Goal: Information Seeking & Learning: Compare options

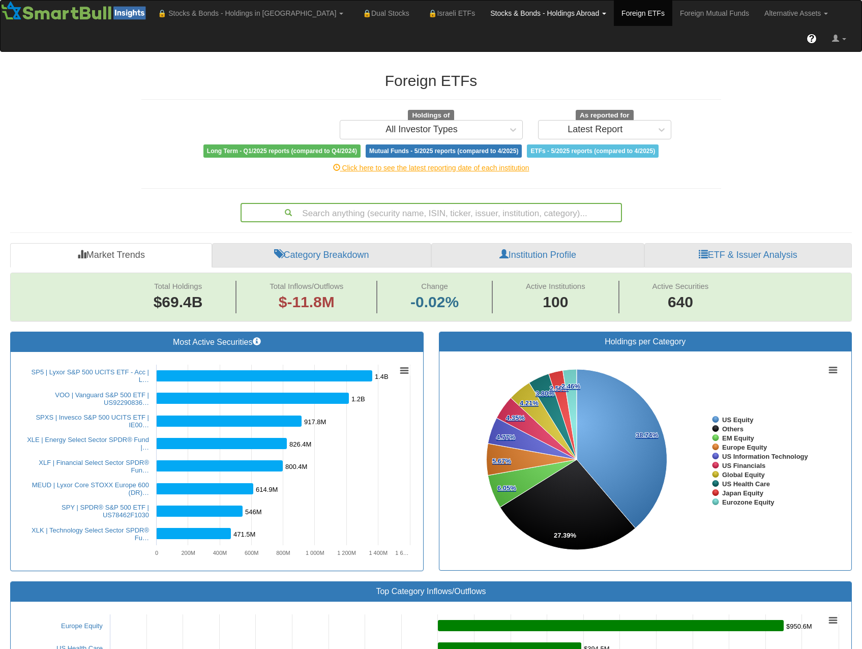
click at [351, 7] on link "Stocks & Bonds - Holdings Abroad" at bounding box center [250, 13] width 201 height 25
click at [483, 39] on link "Stocks" at bounding box center [523, 35] width 80 height 13
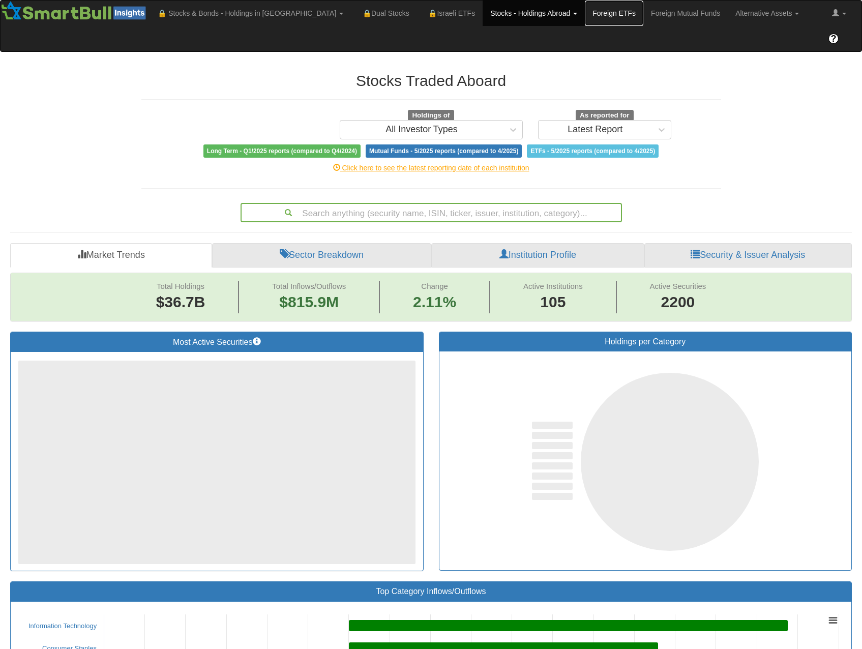
click at [585, 13] on link "Foreign ETFs" at bounding box center [614, 13] width 58 height 25
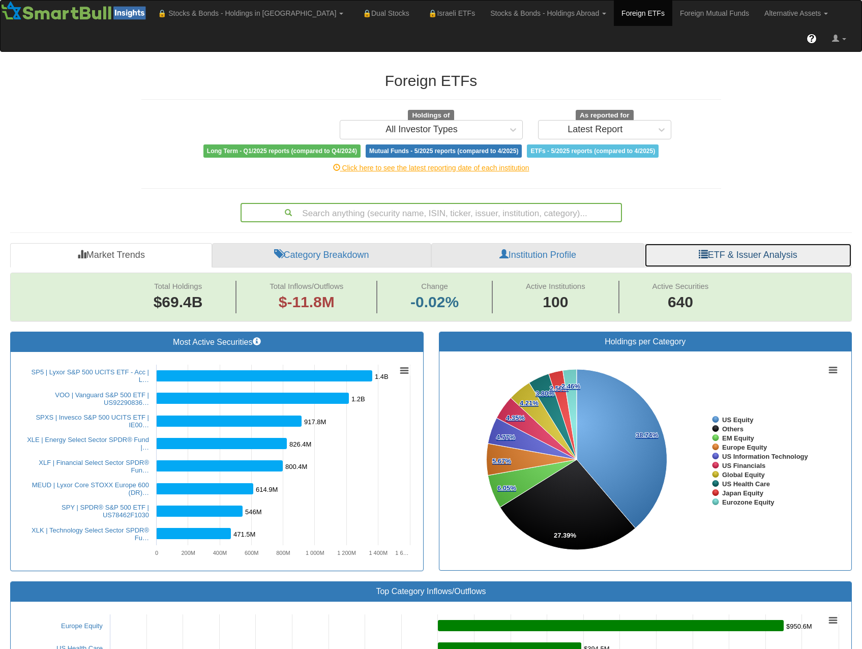
click at [753, 243] on link "ETF & Issuer Analysis" at bounding box center [747, 255] width 207 height 24
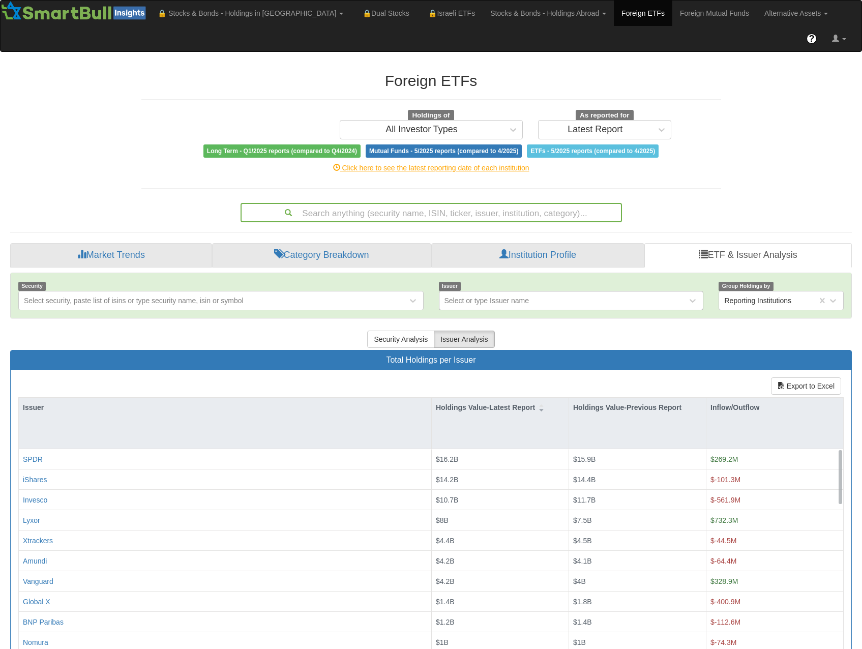
click at [517, 295] on div "Select or type Issuer name" at bounding box center [486, 300] width 85 height 10
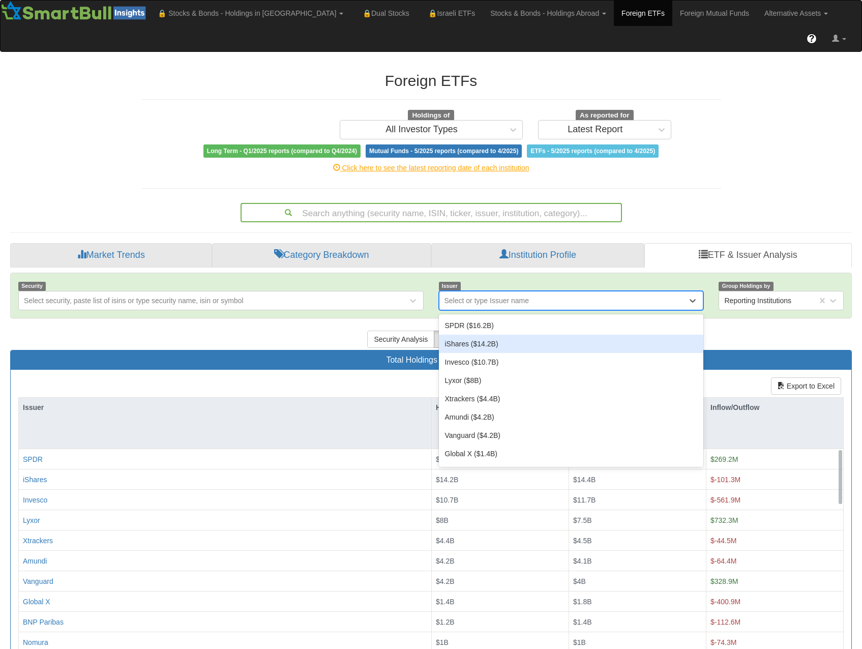
click at [491, 335] on div "iShares ($14.2B)" at bounding box center [571, 344] width 265 height 18
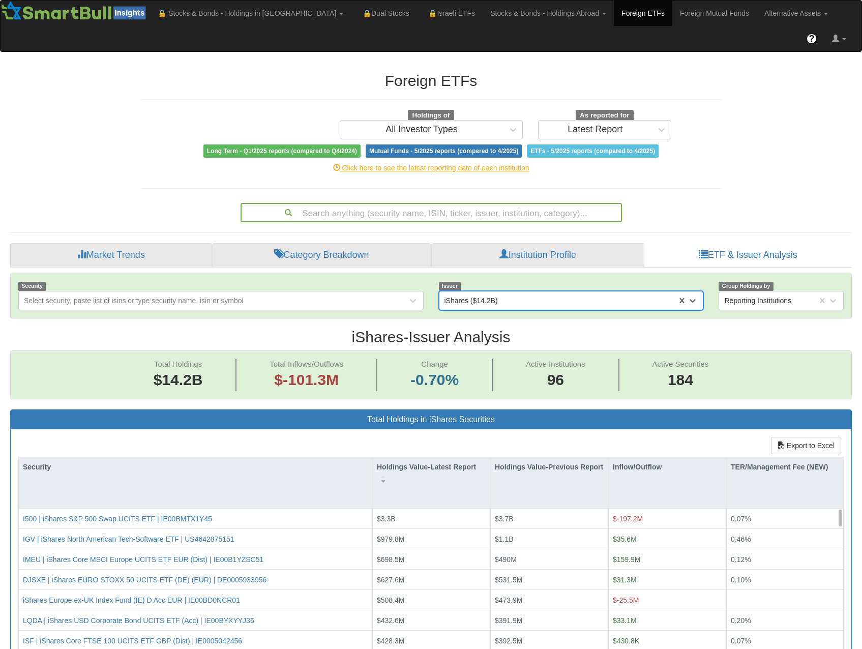
scroll to position [21, 823]
click at [368, 243] on link "Category Breakdown" at bounding box center [321, 255] width 219 height 24
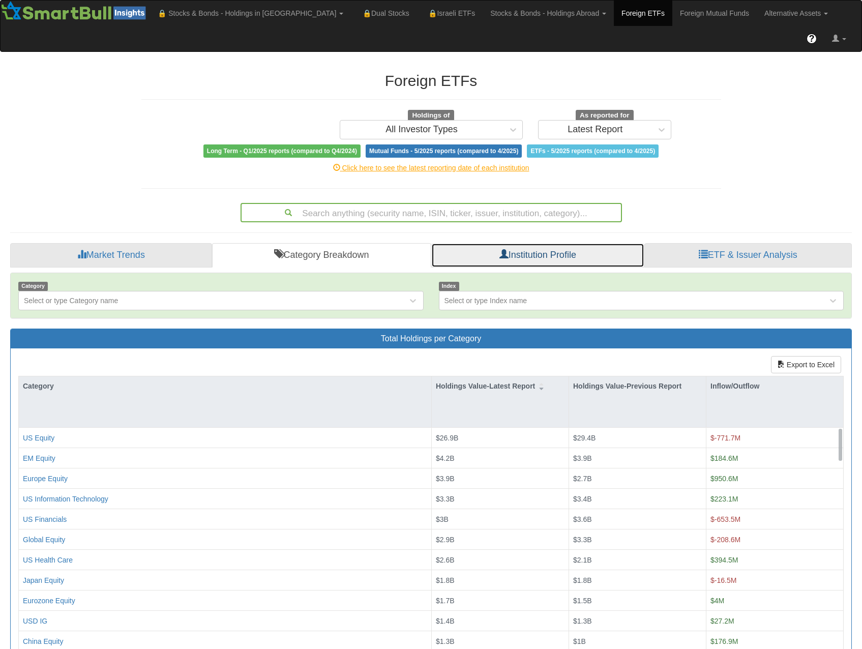
click at [527, 243] on link "Institution Profile" at bounding box center [537, 255] width 213 height 24
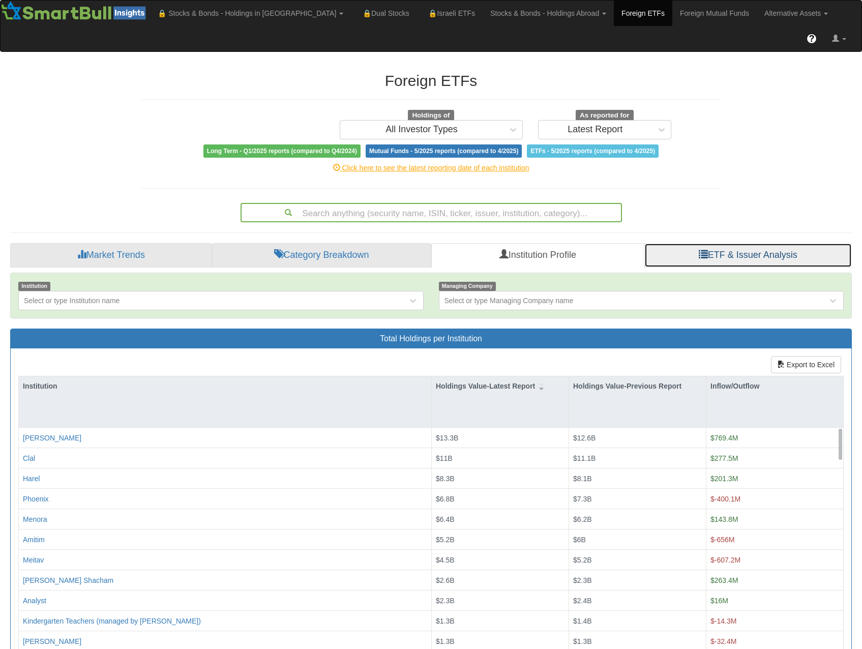
click at [716, 243] on link "ETF & Issuer Analysis" at bounding box center [747, 255] width 207 height 24
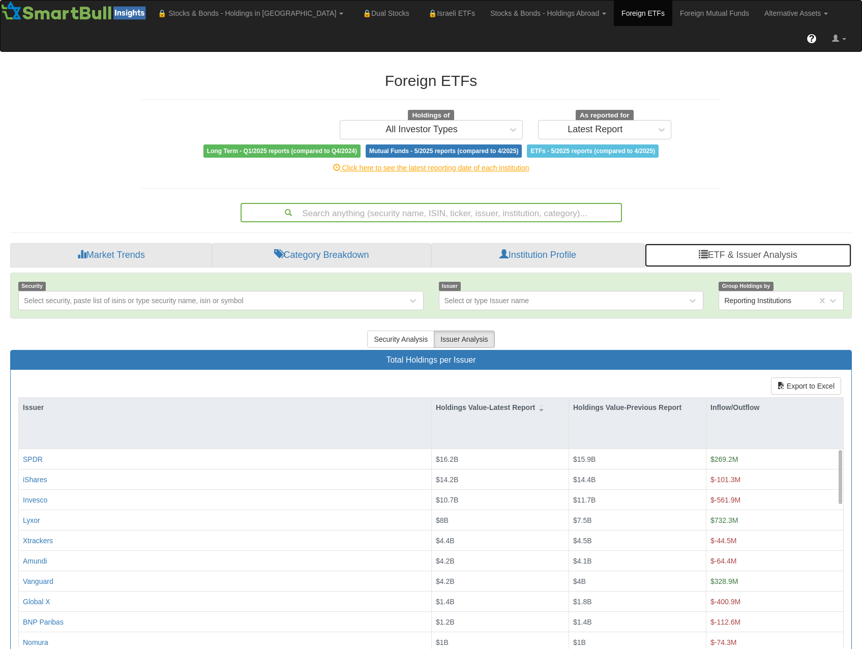
scroll to position [49, 0]
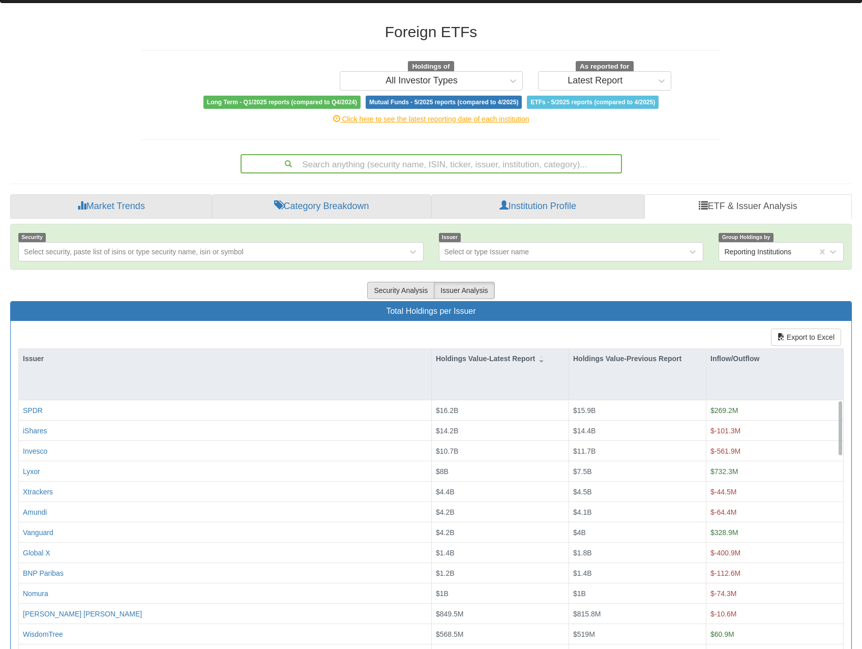
click at [421, 282] on button "Security Analysis" at bounding box center [400, 290] width 67 height 17
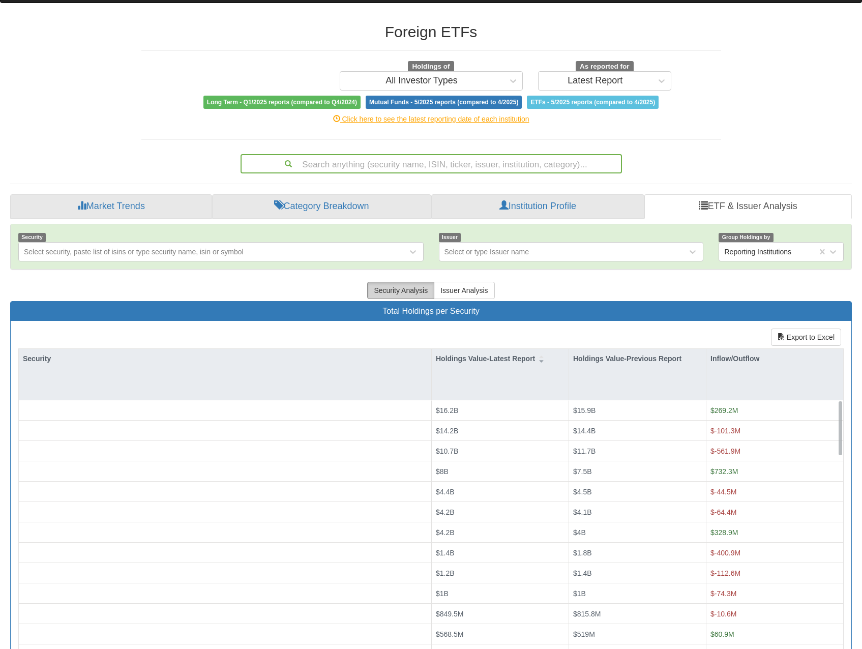
scroll to position [0, 0]
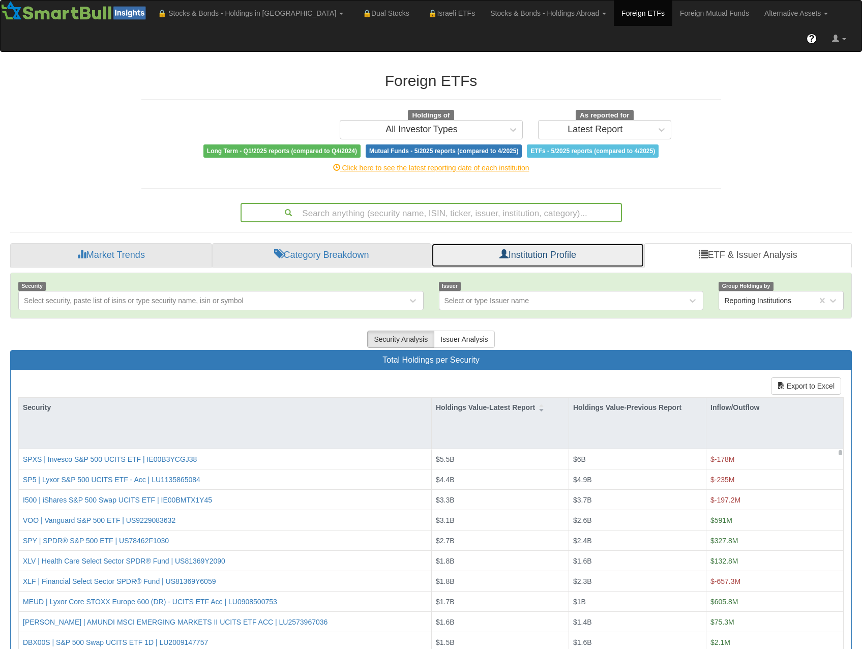
click at [542, 243] on link "Institution Profile" at bounding box center [537, 255] width 213 height 24
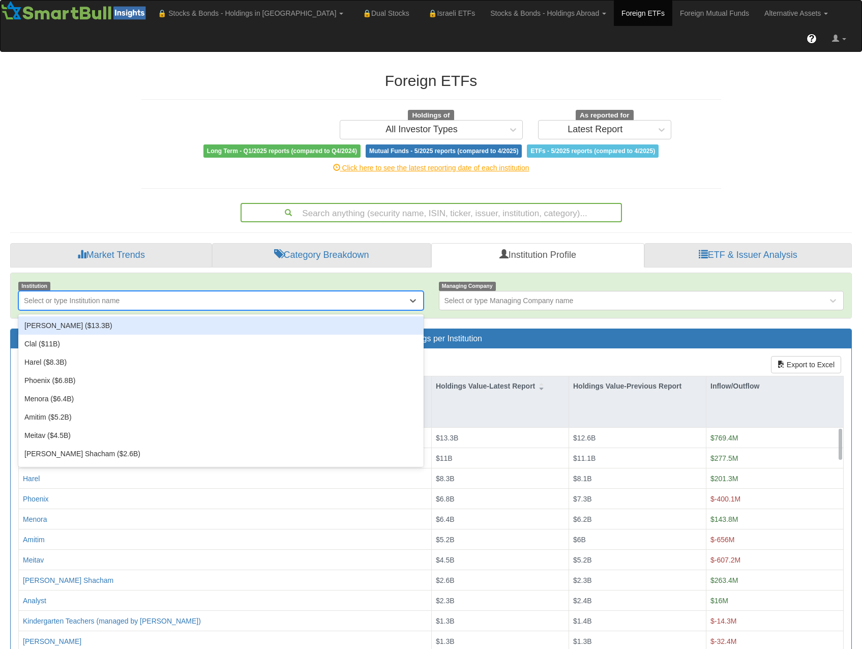
click at [358, 292] on div "Select or type Institution name" at bounding box center [213, 300] width 388 height 16
click at [285, 316] on div "Migdal ($13.3B)" at bounding box center [220, 325] width 405 height 18
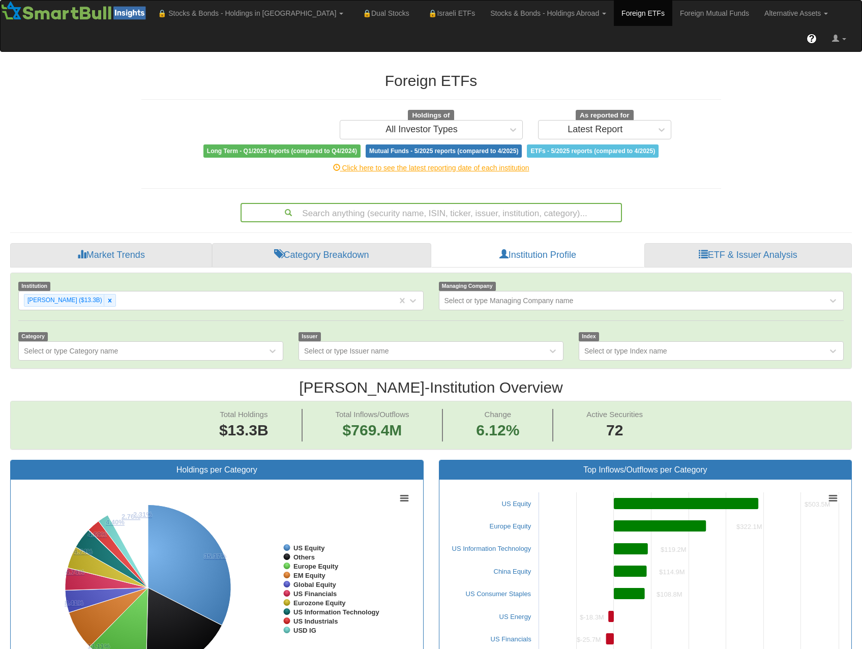
scroll to position [21, 823]
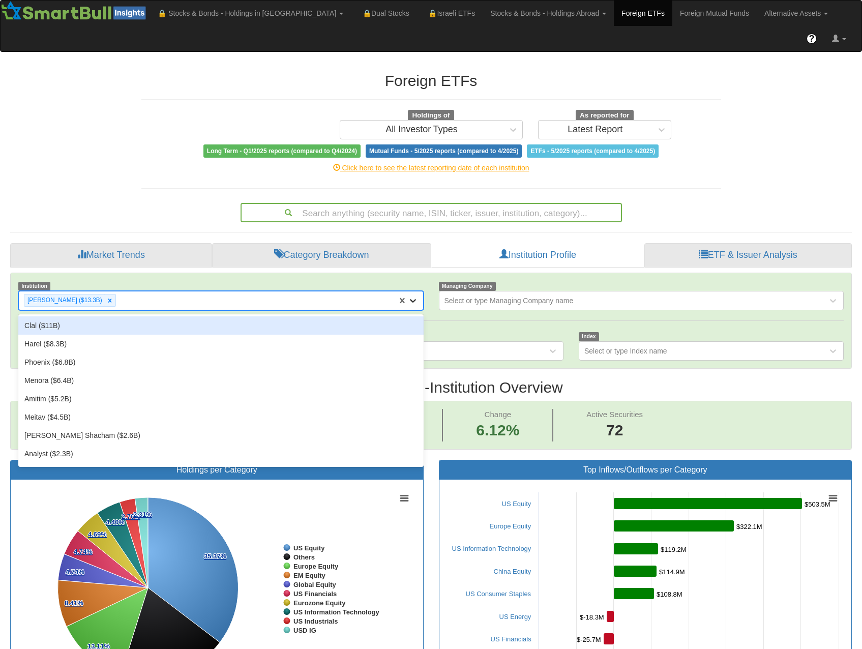
click at [412, 291] on div at bounding box center [415, 300] width 15 height 18
click at [278, 316] on div "Clal ($11B)" at bounding box center [220, 325] width 405 height 18
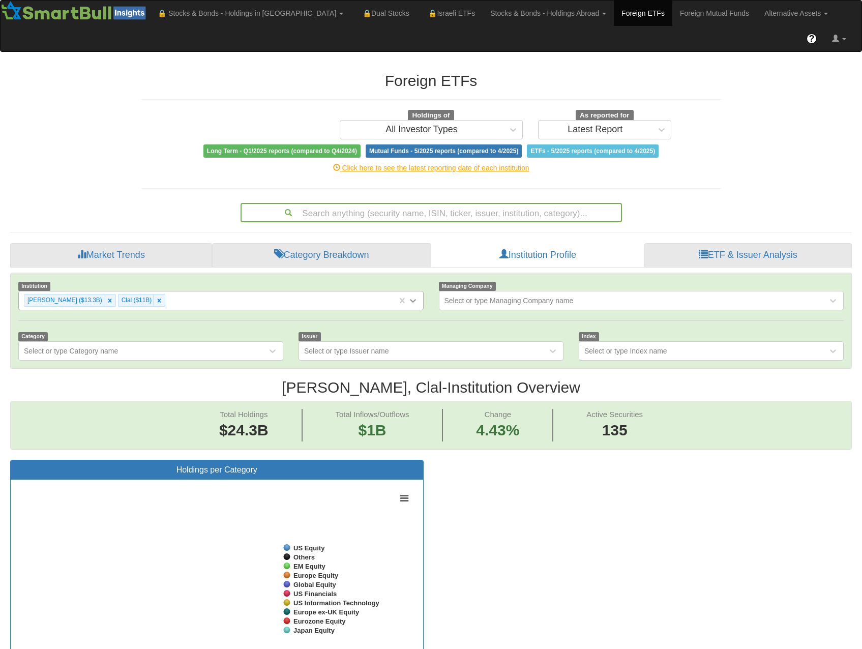
click at [416, 295] on icon at bounding box center [413, 300] width 10 height 10
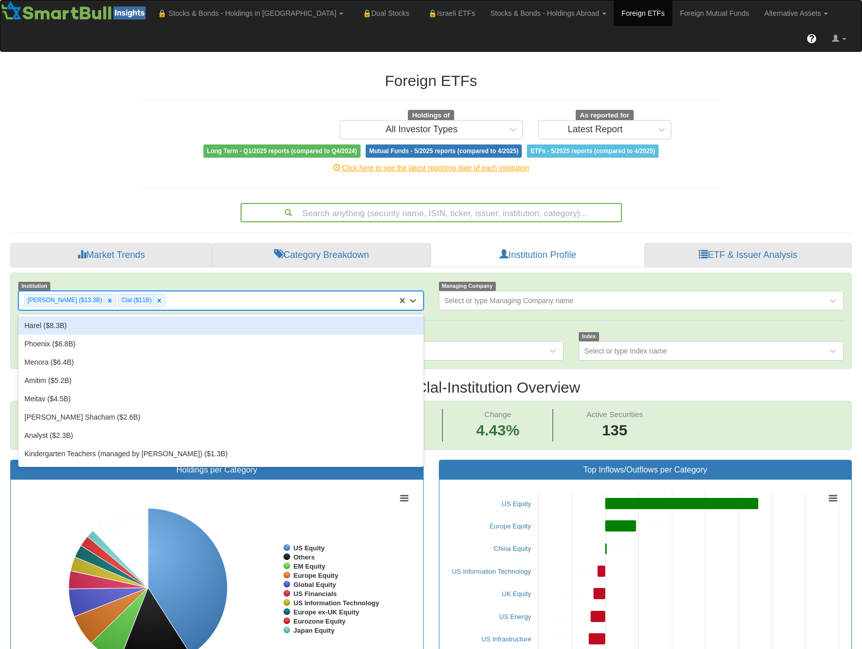
scroll to position [21, 823]
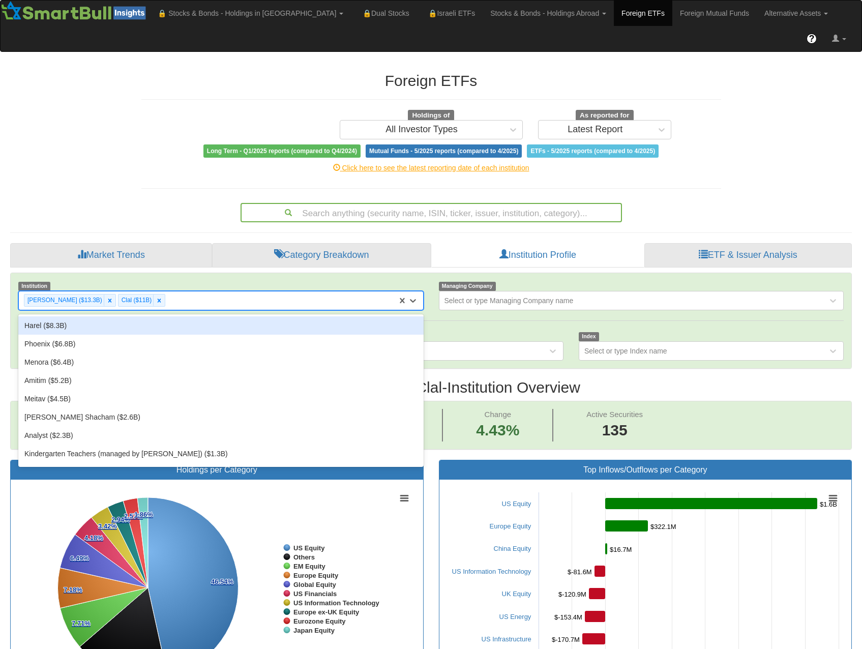
click at [278, 316] on div "Harel ($8.3B)" at bounding box center [220, 325] width 405 height 18
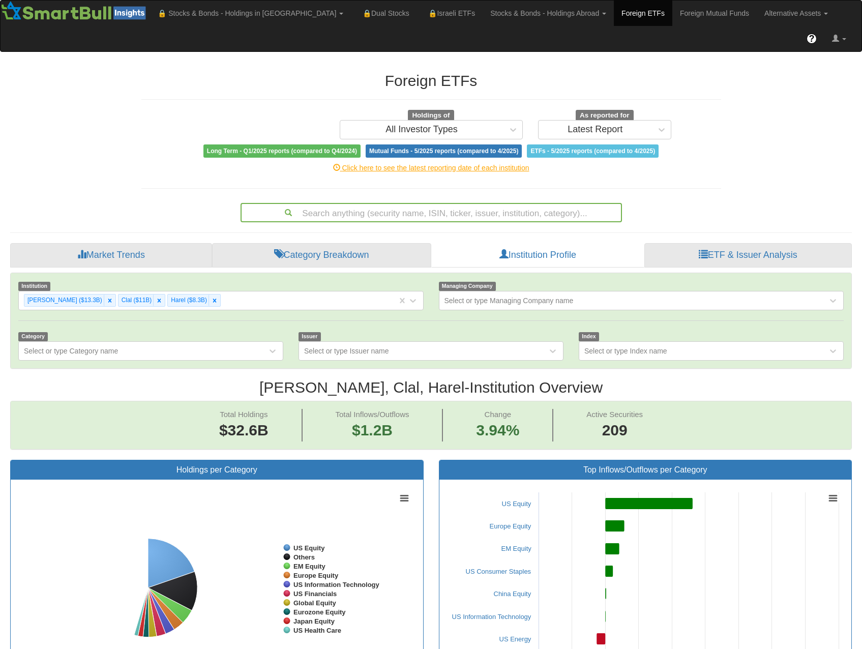
scroll to position [21, 823]
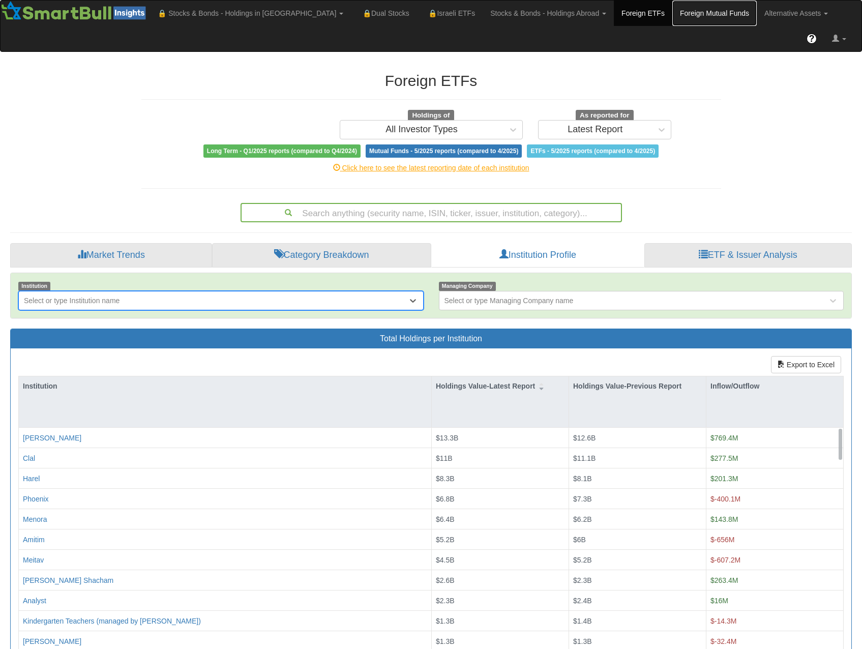
click at [672, 8] on link "Foreign Mutual Funds" at bounding box center [714, 13] width 84 height 25
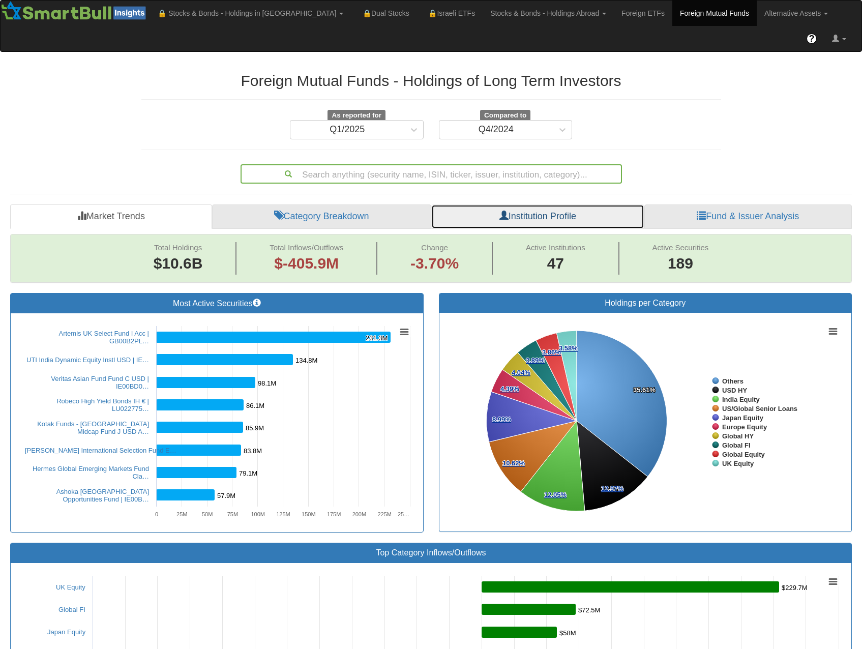
click at [507, 204] on link "Institution Profile" at bounding box center [537, 216] width 213 height 24
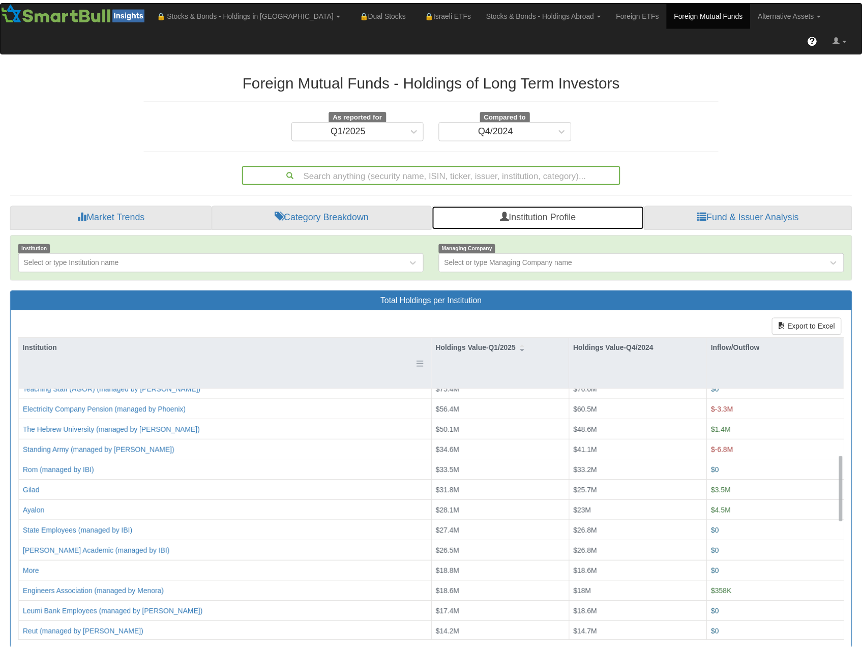
scroll to position [51, 0]
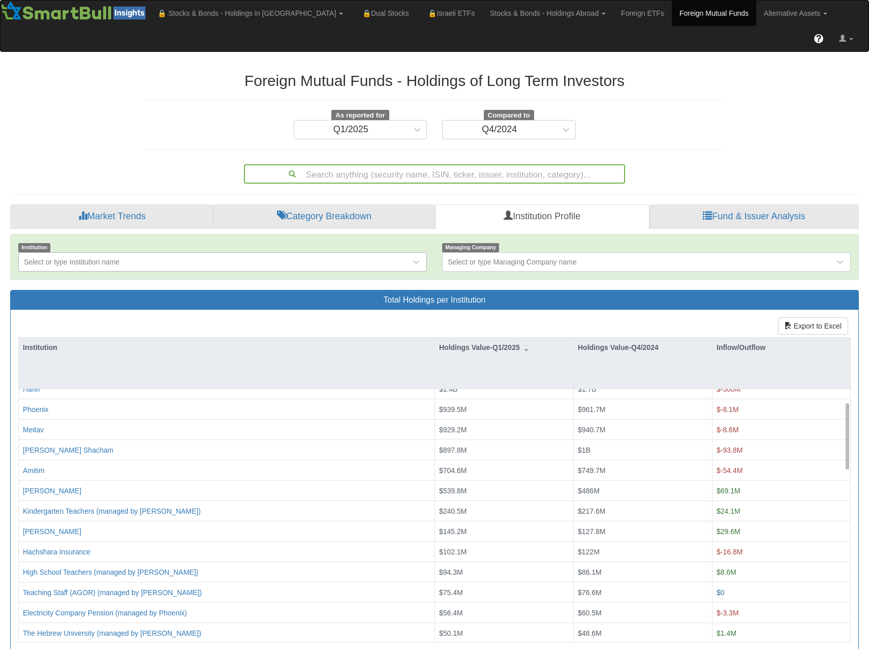
click at [249, 254] on div "Select or type Institution name" at bounding box center [215, 262] width 392 height 16
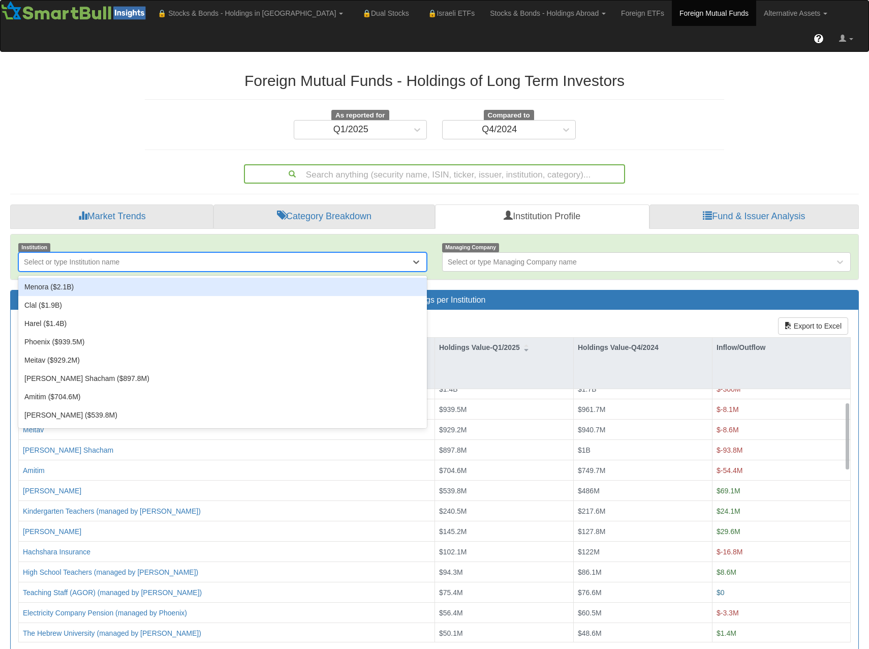
click at [206, 278] on div "Menora ($2.1B)" at bounding box center [222, 287] width 409 height 18
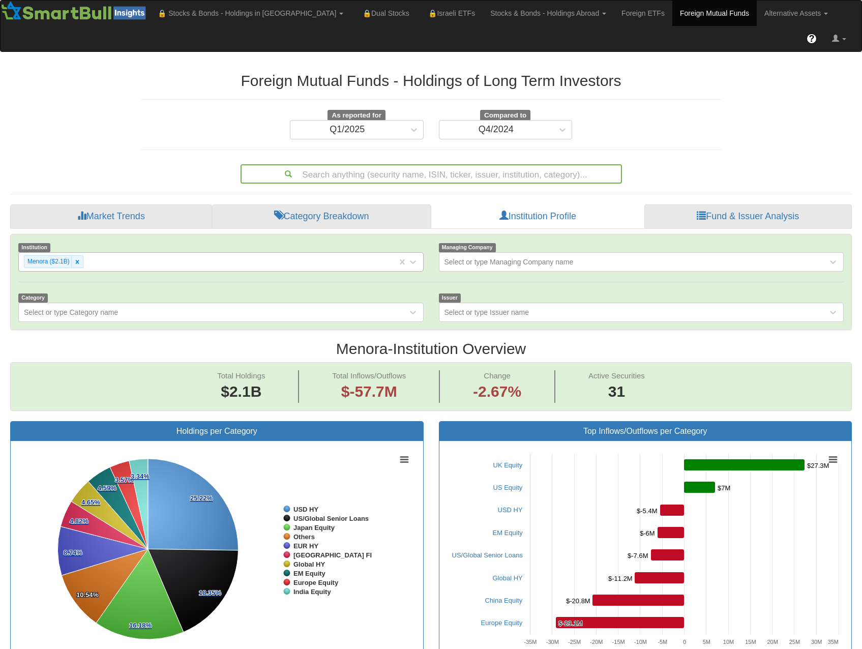
click at [242, 253] on div "Menora ($2.1B)" at bounding box center [208, 261] width 378 height 17
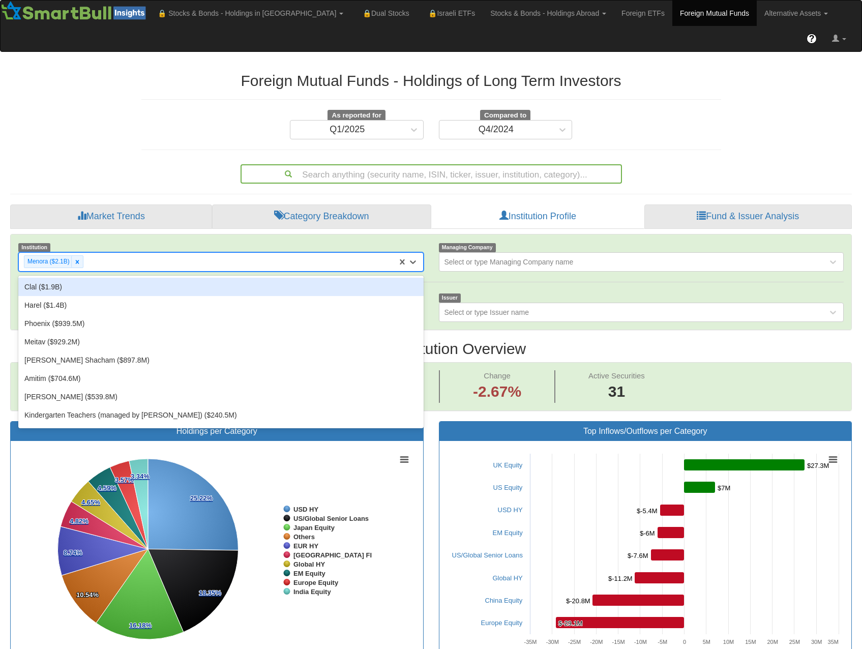
click at [204, 278] on div "Clal ($1.9B)" at bounding box center [220, 287] width 405 height 18
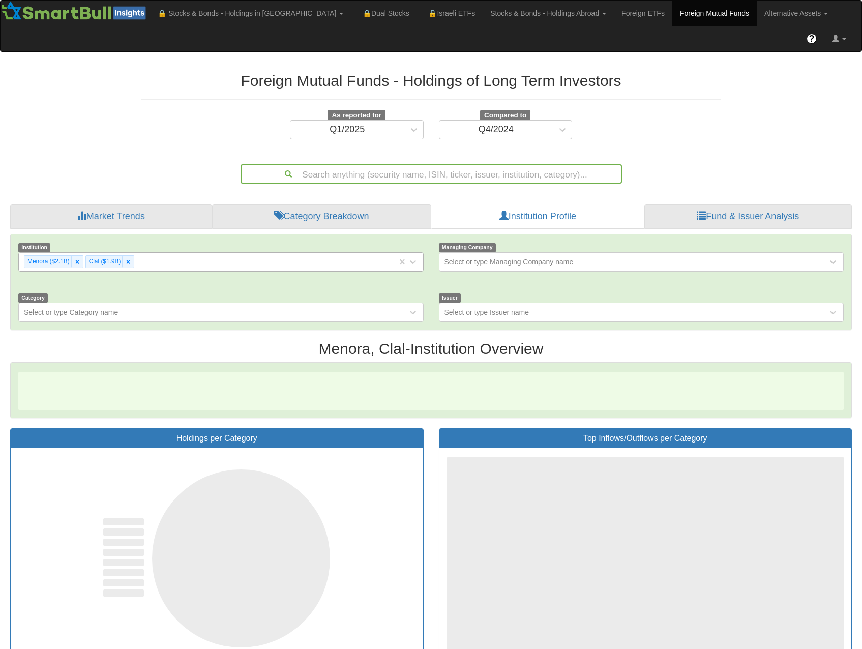
click at [216, 253] on div "Menora ($2.1B) Clal ($1.9B)" at bounding box center [208, 261] width 378 height 17
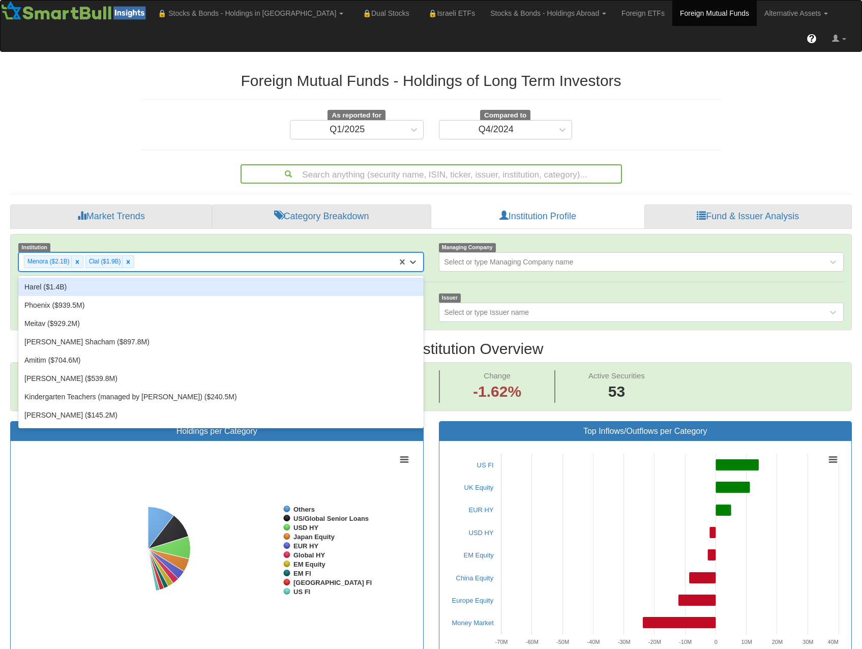
scroll to position [21, 823]
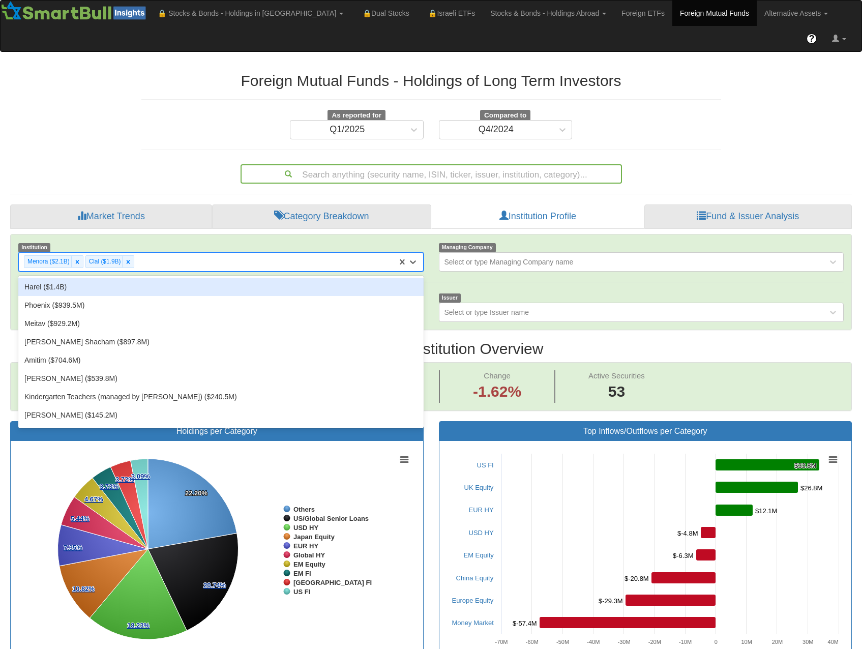
click at [199, 278] on div "Harel ($1.4B)" at bounding box center [220, 287] width 405 height 18
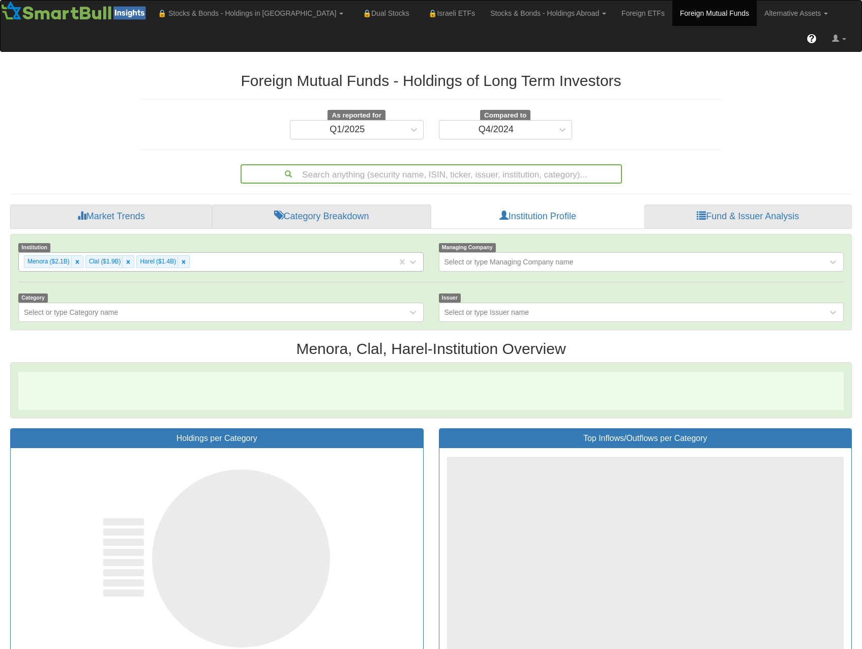
click at [248, 253] on div "Menora ($2.1B) Clal ($1.9B) Harel ($1.4B)" at bounding box center [208, 261] width 378 height 17
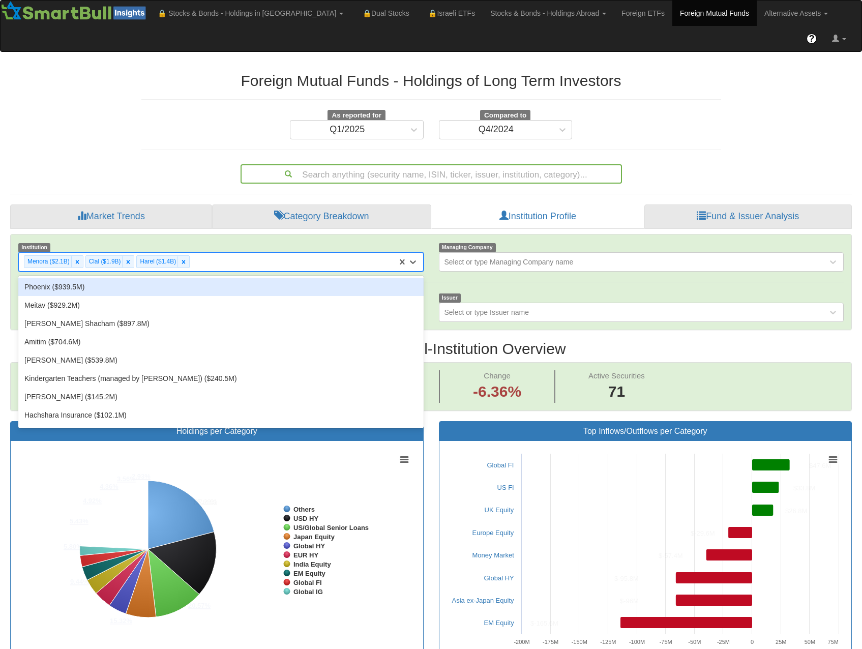
scroll to position [21, 823]
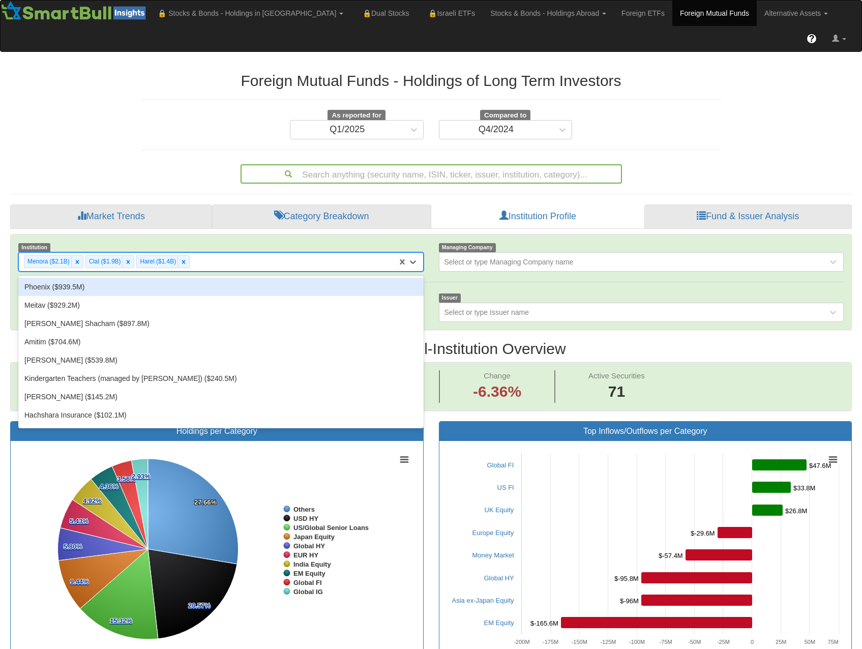
click at [216, 278] on div "Phoenix ($939.5M)" at bounding box center [220, 287] width 405 height 18
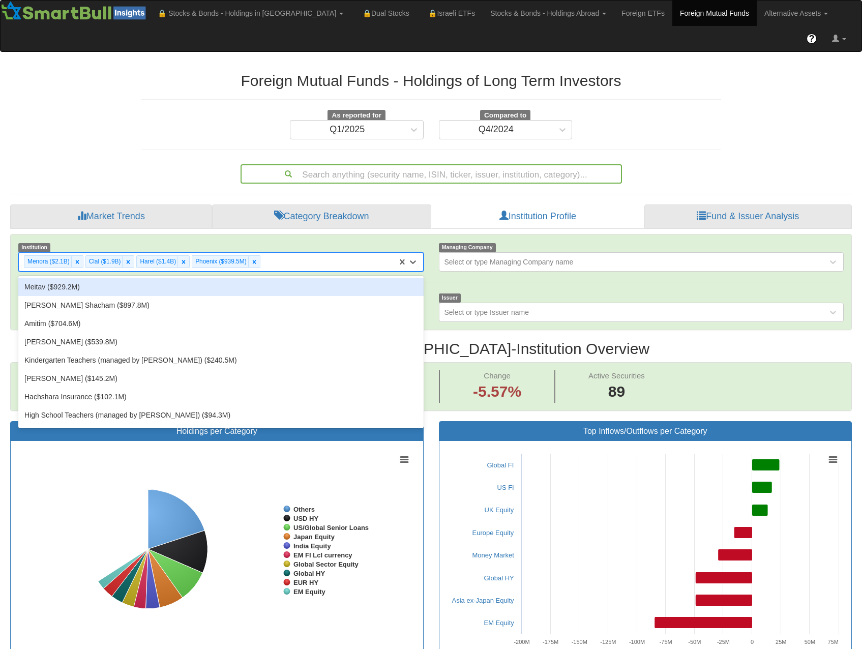
click at [275, 253] on div "Menora ($2.1B) Clal ($1.9B) Harel ($1.4B) Phoenix ($939.5M)" at bounding box center [208, 261] width 378 height 17
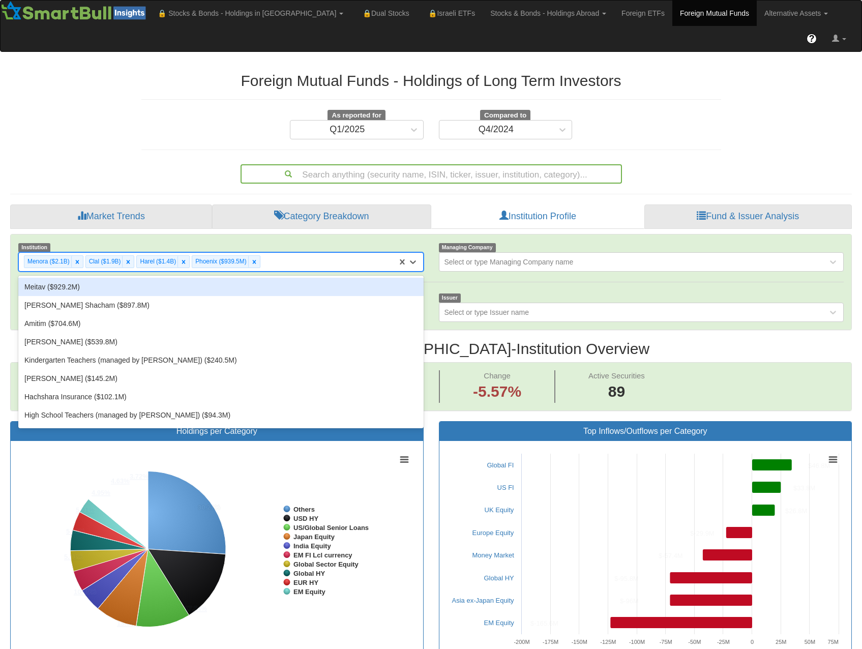
scroll to position [21, 823]
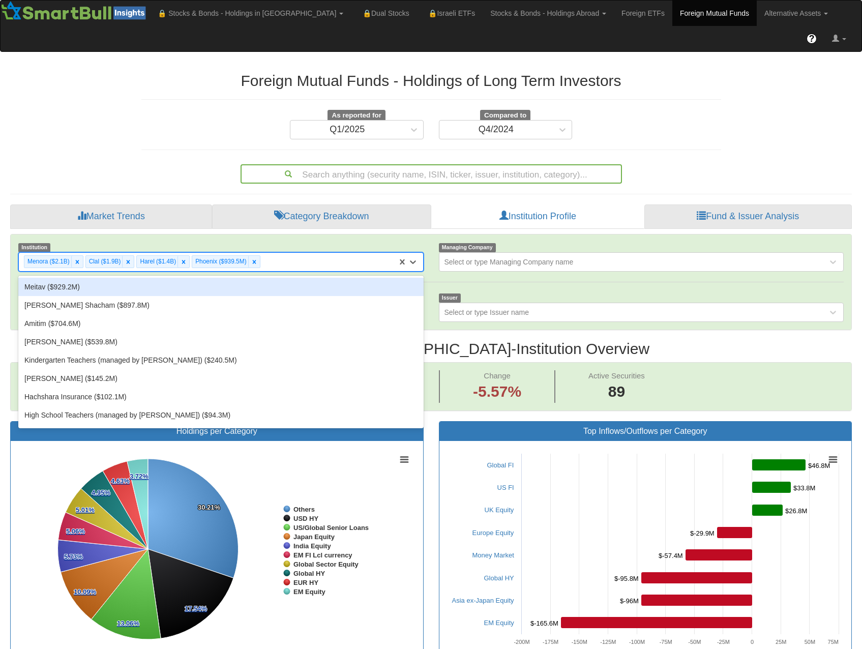
click at [251, 278] on div "Meitav ($929.2M)" at bounding box center [220, 287] width 405 height 18
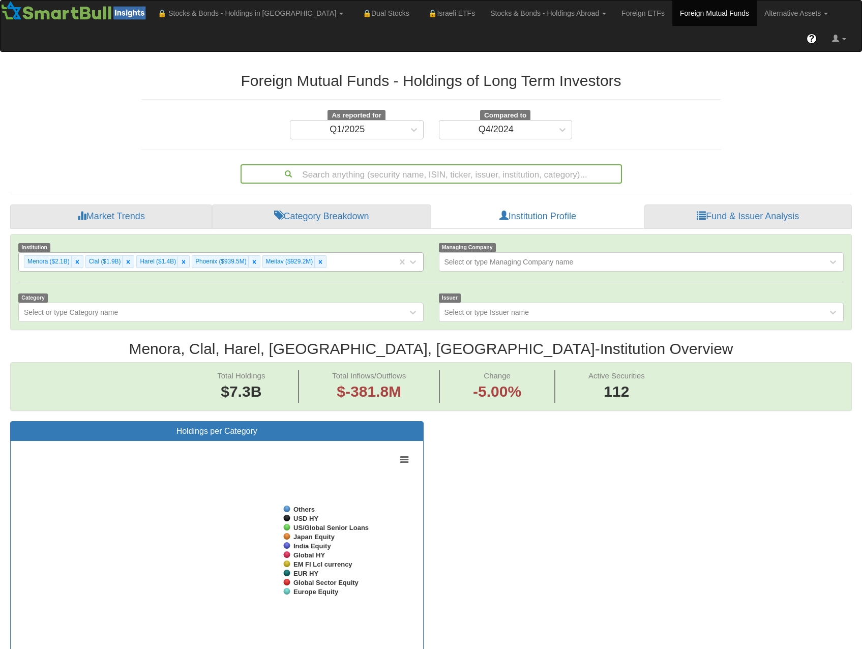
click at [344, 253] on div "Menora ($2.1B) Clal ($1.9B) Harel ($1.4B) Phoenix ($939.5M) Meitav ($929.2M)" at bounding box center [208, 261] width 378 height 17
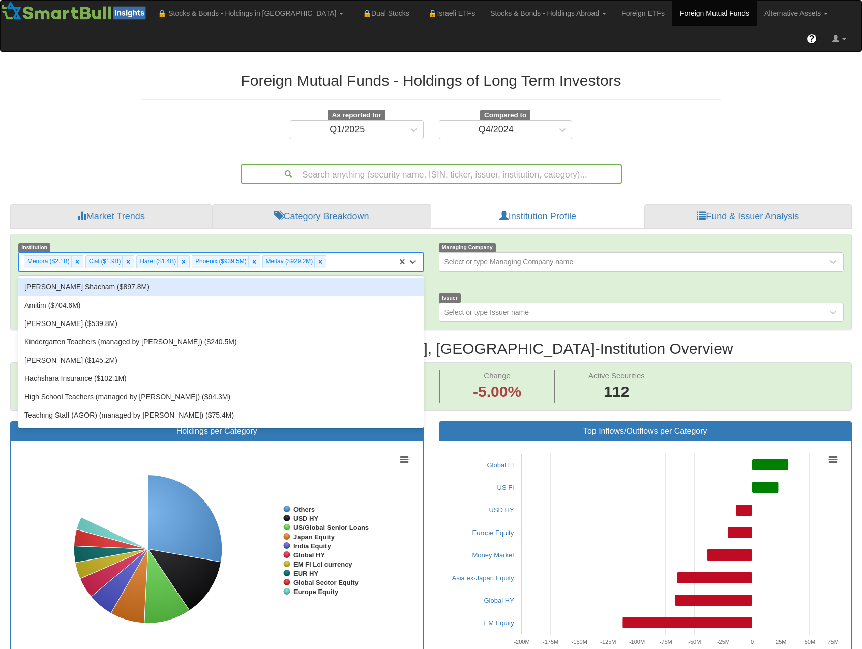
scroll to position [21, 823]
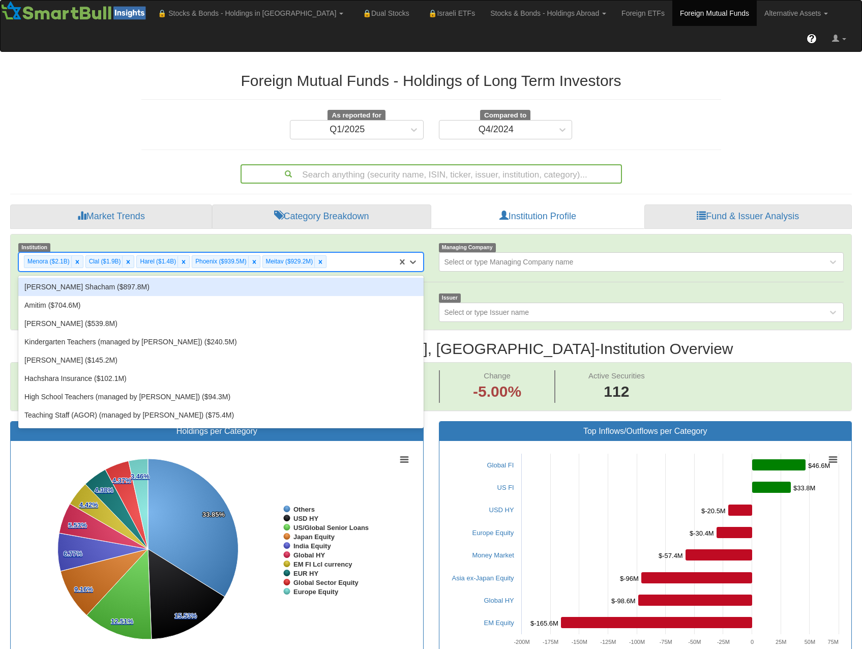
click at [292, 278] on div "Altshuler Shacham ($897.8M)" at bounding box center [220, 287] width 405 height 18
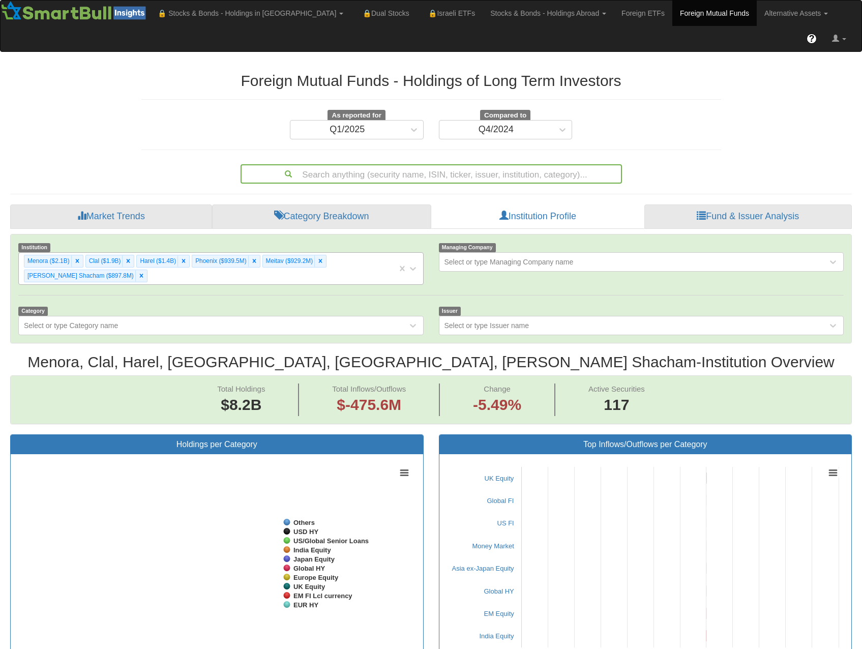
click at [337, 253] on div "Menora ($2.1B) Clal ($1.9B) Harel ($1.4B) Phoenix ($939.5M) Meitav ($929.2M) Al…" at bounding box center [208, 269] width 378 height 32
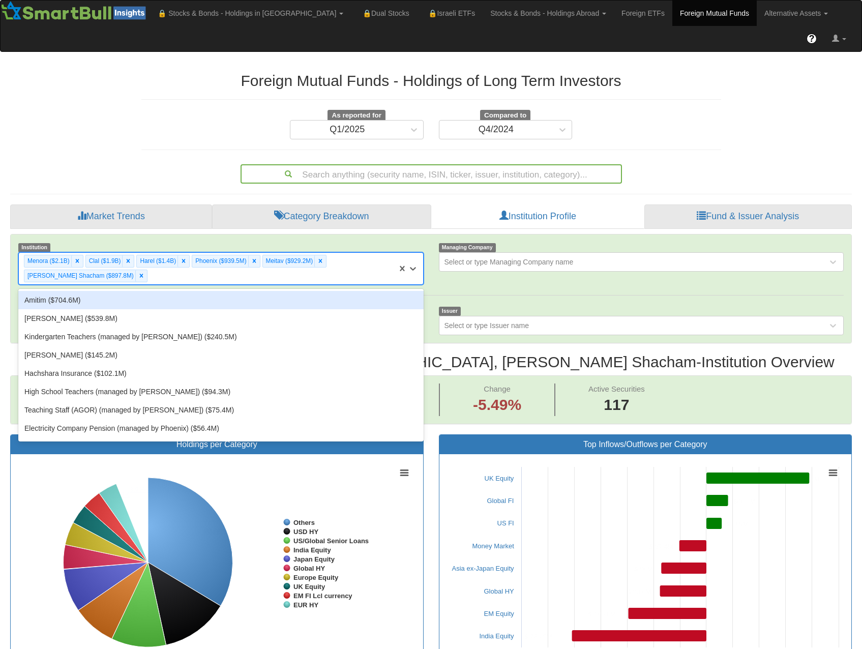
scroll to position [21, 823]
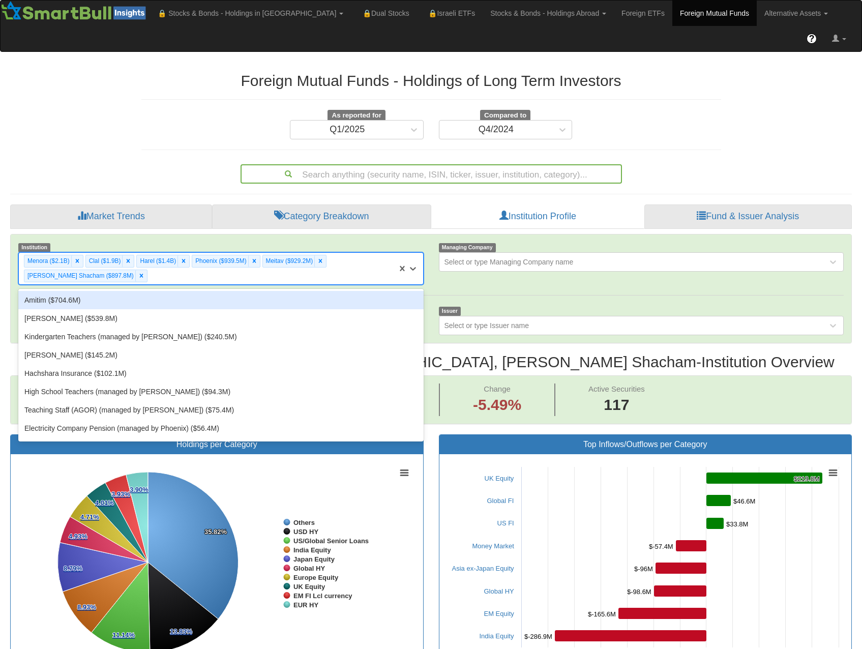
click at [311, 291] on div "Amitim ($704.6M)" at bounding box center [220, 300] width 405 height 18
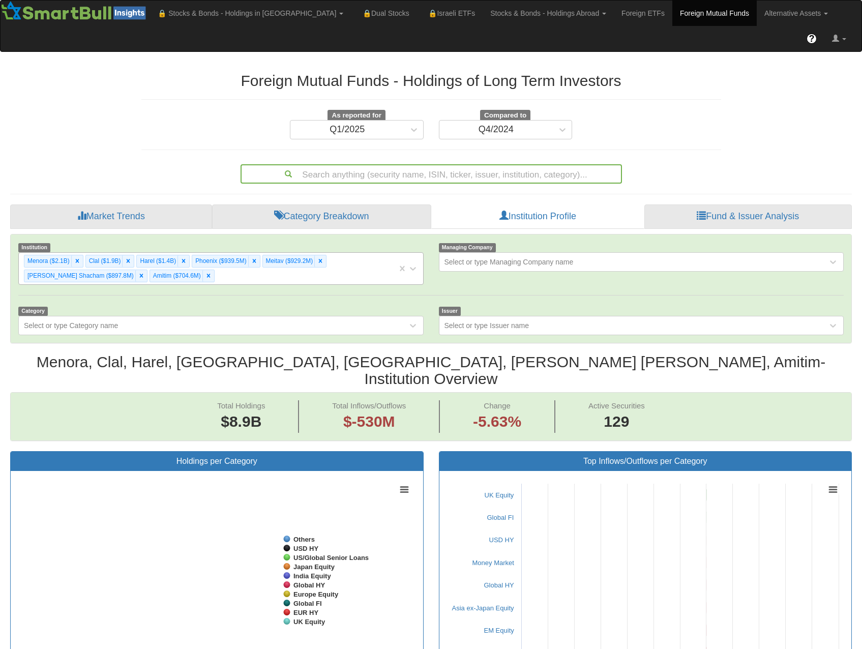
click at [308, 254] on div "Menora ($2.1B) Clal ($1.9B) Harel ($1.4B) Phoenix ($939.5M) Meitav ($929.2M) Al…" at bounding box center [208, 269] width 378 height 32
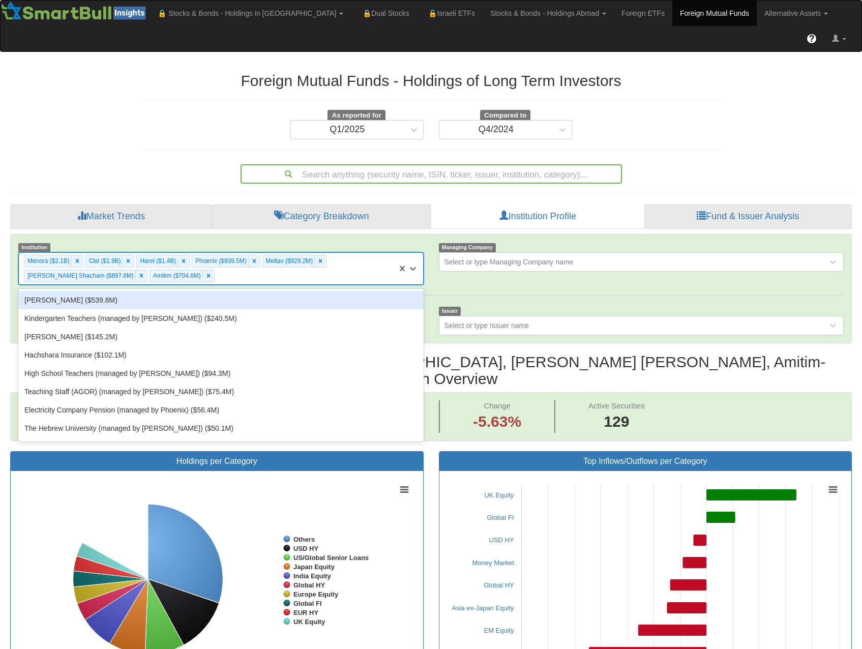
scroll to position [21, 823]
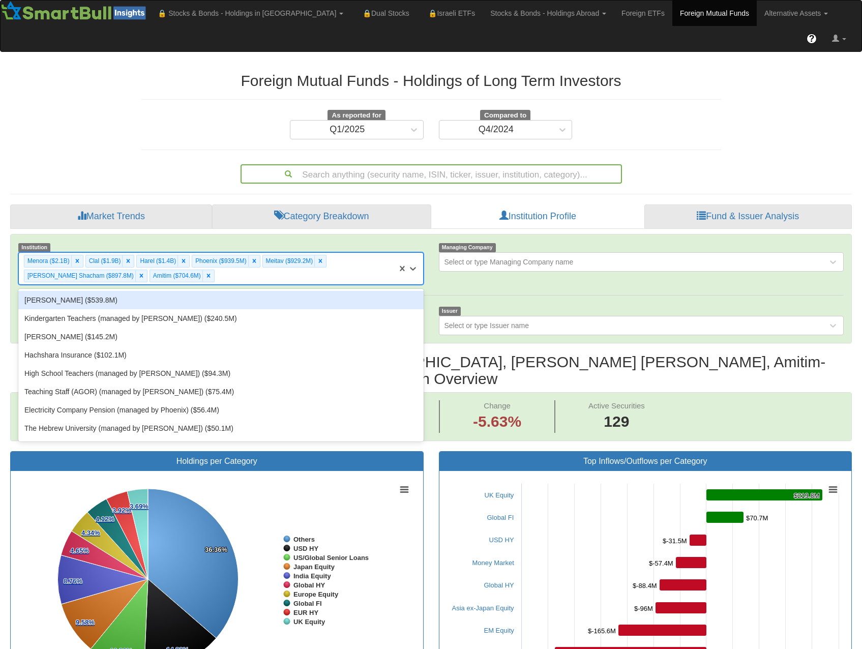
click at [300, 291] on div "Migdal ($539.8M)" at bounding box center [220, 300] width 405 height 18
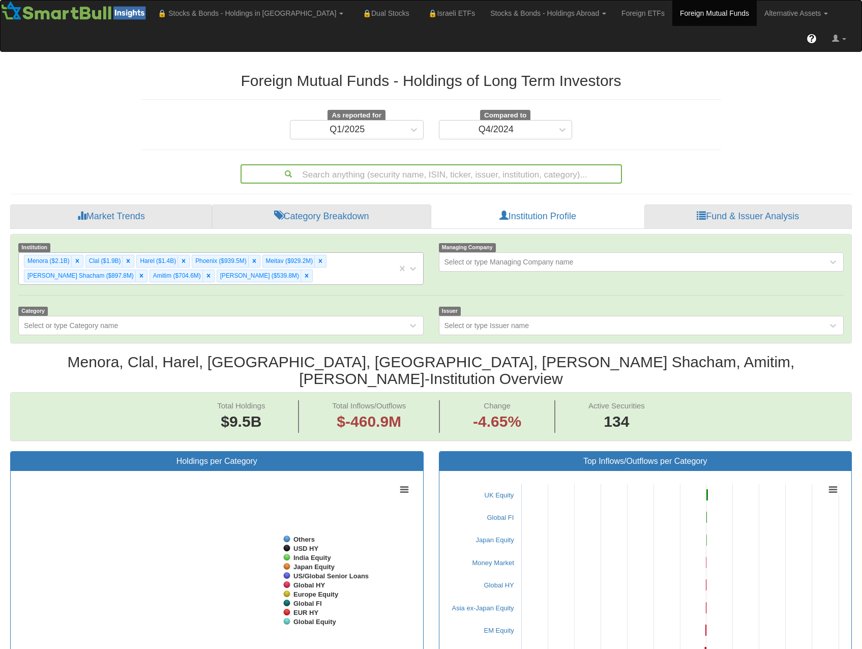
click at [301, 255] on div "Menora ($2.1B) Clal ($1.9B) Harel ($1.4B) Phoenix ($939.5M) Meitav ($929.2M) Al…" at bounding box center [208, 269] width 378 height 32
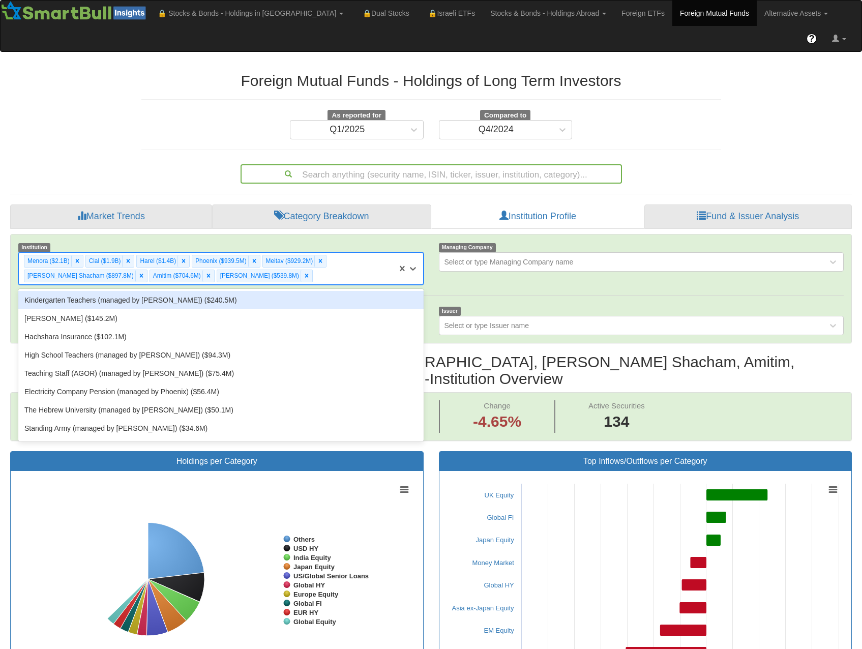
click at [288, 291] on div "Kindergarten Teachers (managed by Meitav) ($240.5M)" at bounding box center [220, 300] width 405 height 18
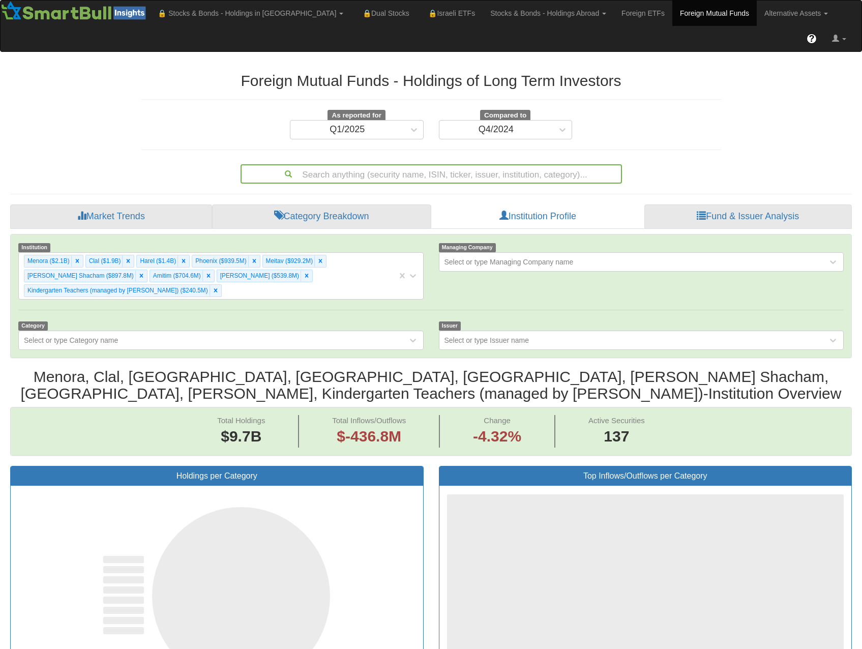
click at [299, 256] on div "Menora ($2.1B) Clal ($1.9B) Harel ($1.4B) Phoenix ($939.5M) Meitav ($929.2M) Al…" at bounding box center [208, 276] width 378 height 46
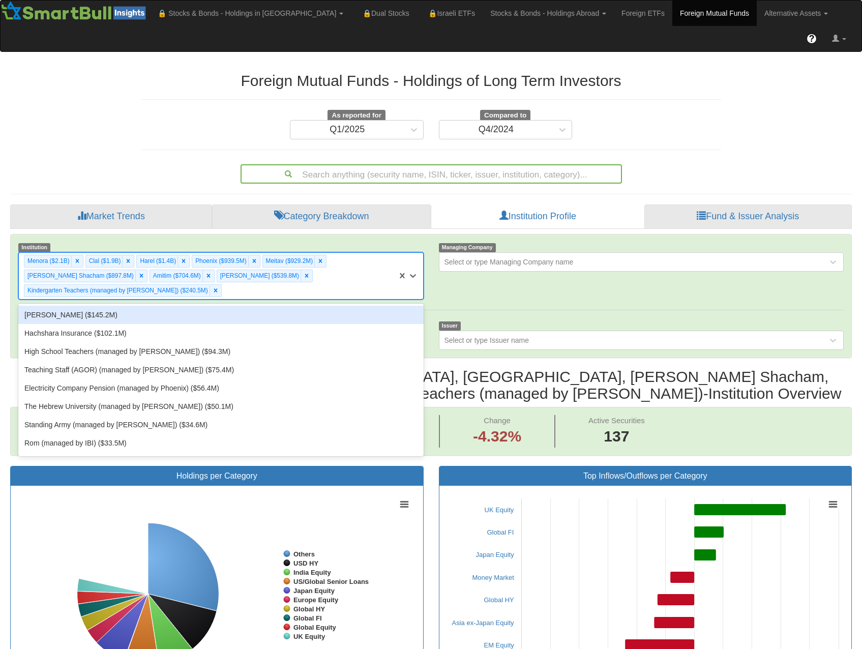
scroll to position [21, 823]
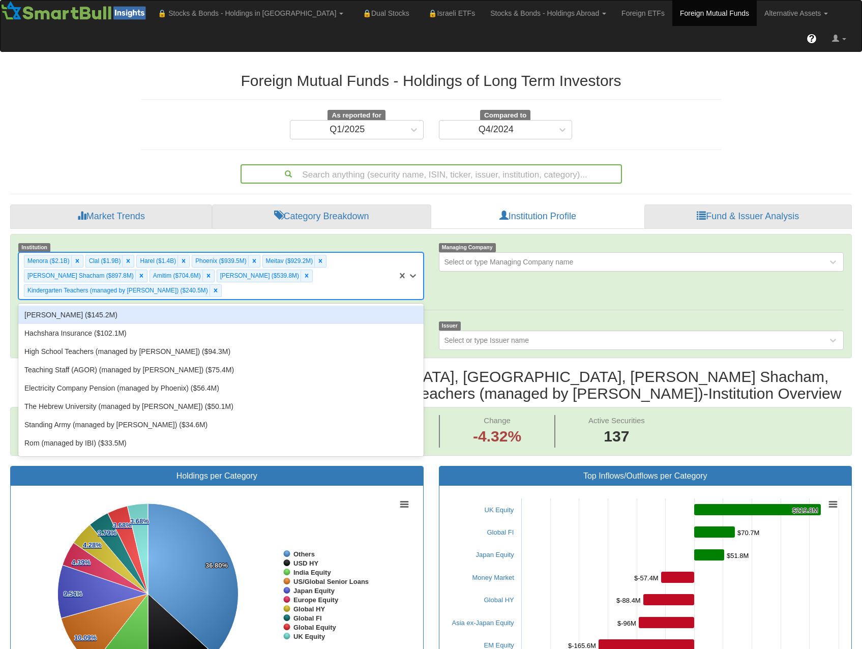
click at [278, 306] on div "Yelin Lapidot ($145.2M)" at bounding box center [220, 315] width 405 height 18
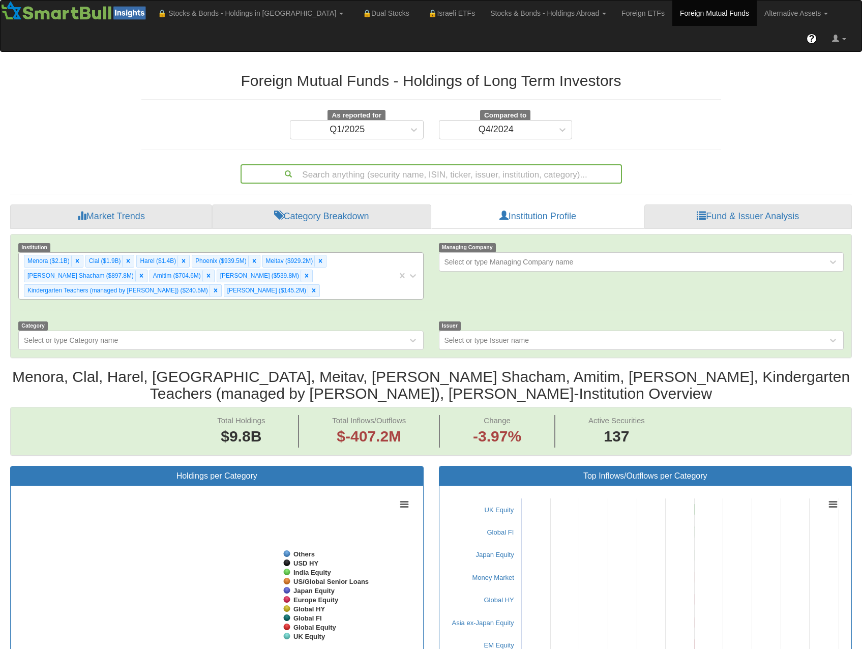
click at [291, 259] on div "Menora ($2.1B) Clal ($1.9B) Harel ($1.4B) Phoenix ($939.5M) Meitav ($929.2M) Al…" at bounding box center [208, 276] width 378 height 46
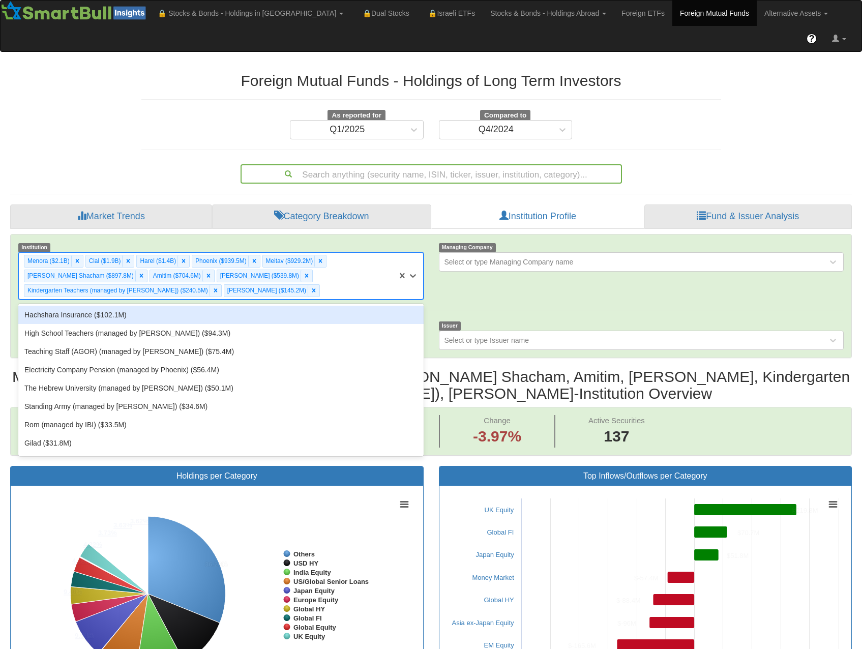
scroll to position [21, 823]
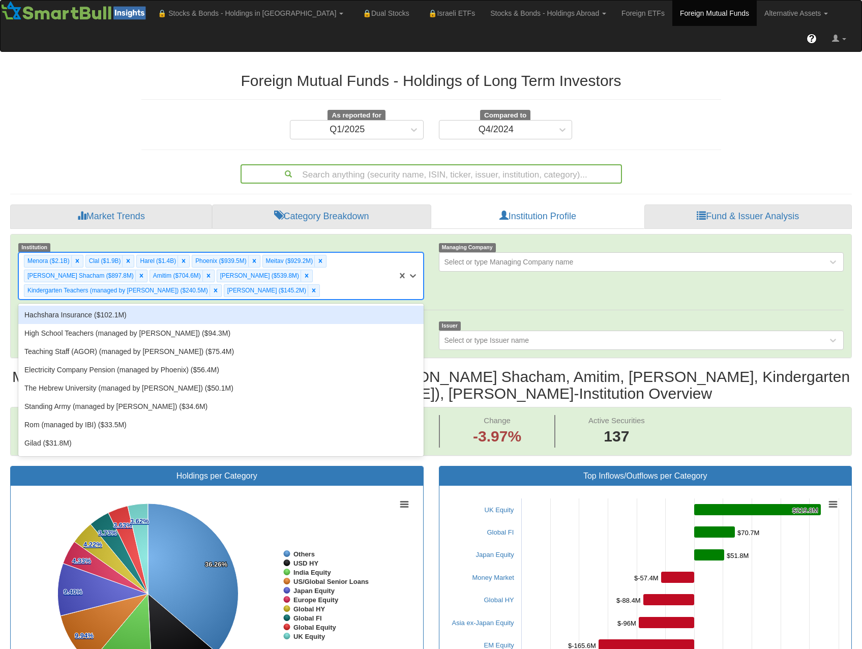
click at [283, 306] on div "Hachshara Insurance ($102.1M)" at bounding box center [220, 315] width 405 height 18
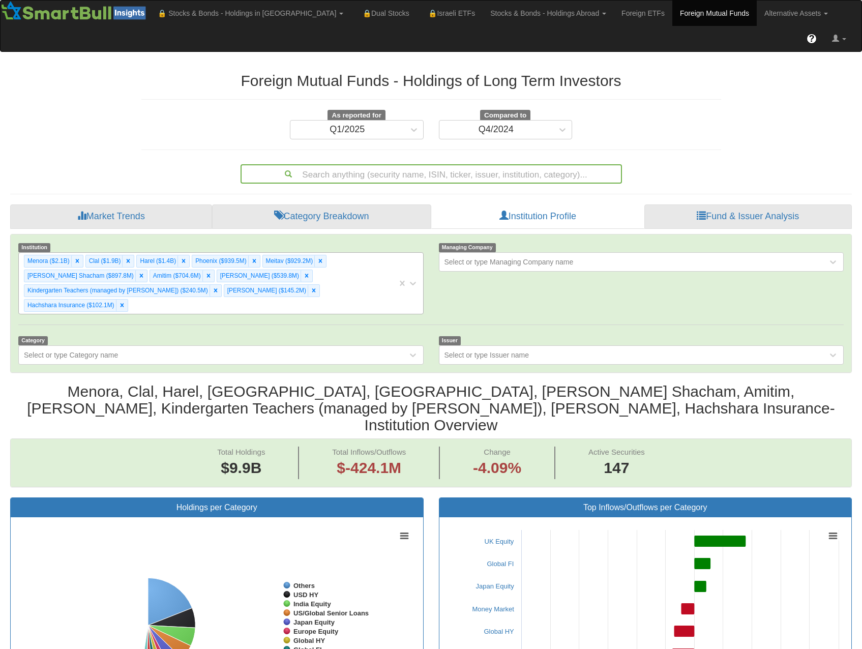
click at [316, 253] on div "Menora ($2.1B) Clal ($1.9B) Harel ($1.4B) Phoenix ($939.5M) Meitav ($929.2M) Al…" at bounding box center [208, 283] width 378 height 61
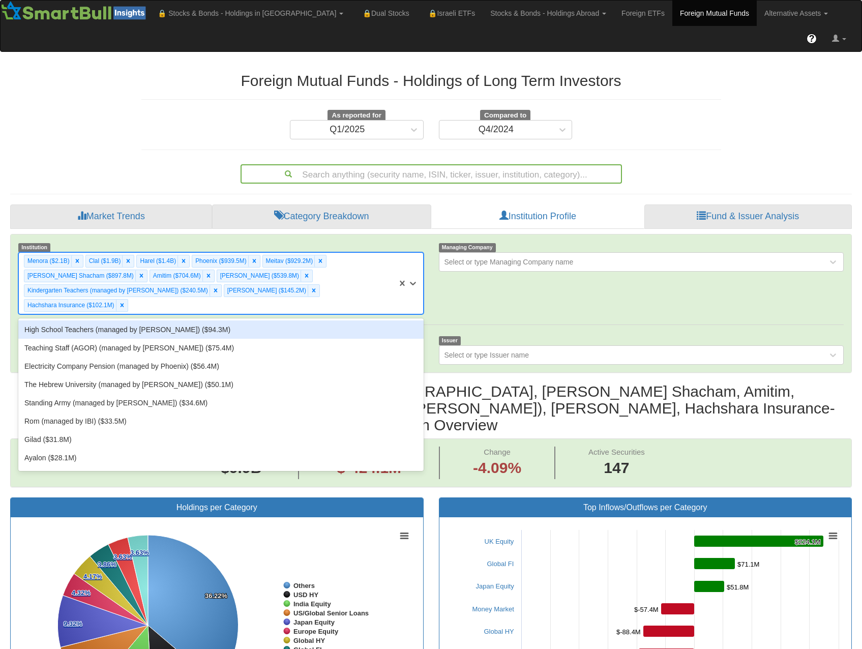
click at [295, 320] on div "High School Teachers (managed by Meitav) ($94.3M)" at bounding box center [220, 329] width 405 height 18
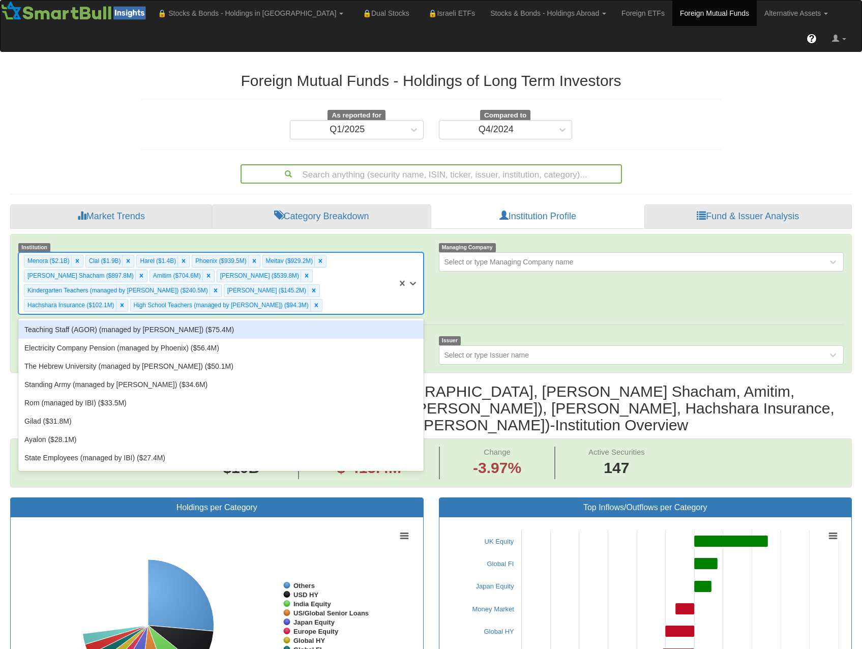
click at [319, 253] on div "Menora ($2.1B) Clal ($1.9B) Harel ($1.4B) Phoenix ($939.5M) Meitav ($929.2M) Al…" at bounding box center [208, 283] width 378 height 61
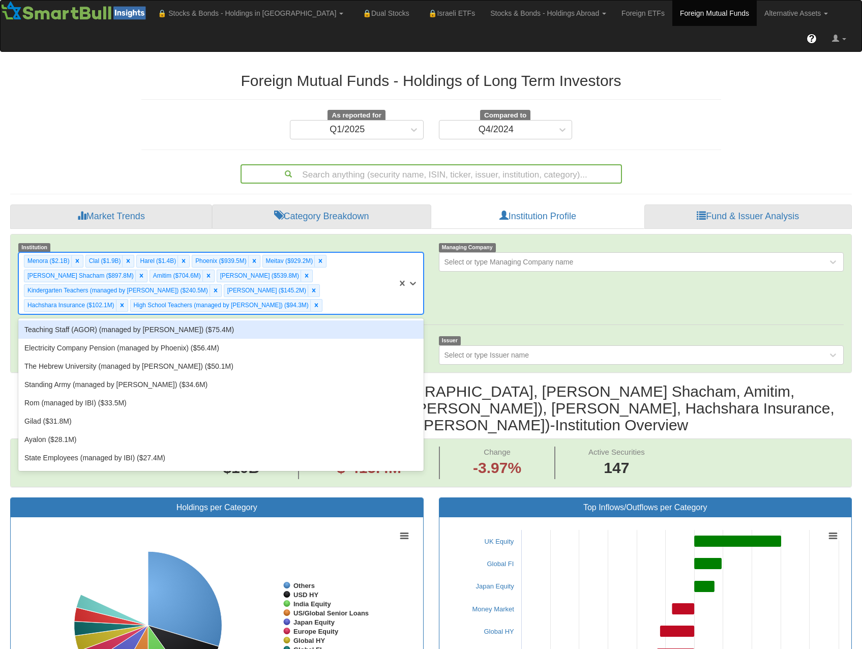
scroll to position [21, 823]
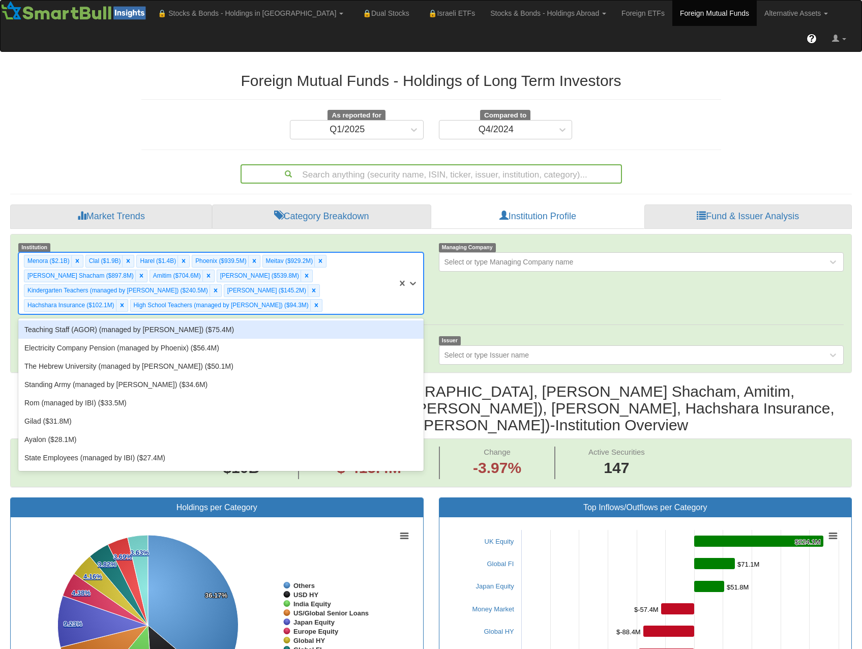
click at [294, 320] on div "Teaching Staff (AGOR) (managed by IBI) ($75.4M)" at bounding box center [220, 329] width 405 height 18
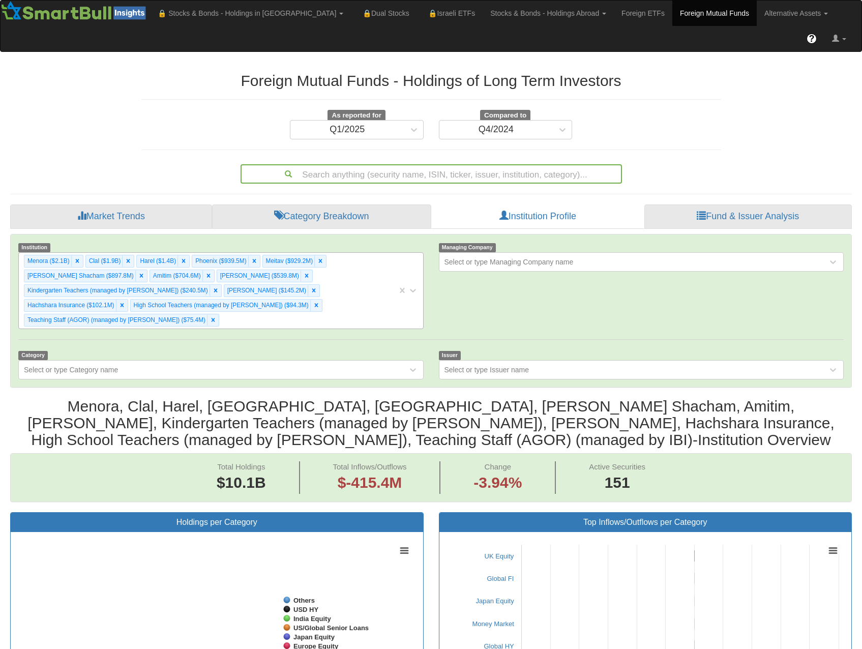
click at [313, 253] on div "Menora ($2.1B) Clal ($1.9B) Harel ($1.4B) Phoenix ($939.5M) Meitav ($929.2M) Al…" at bounding box center [208, 291] width 378 height 76
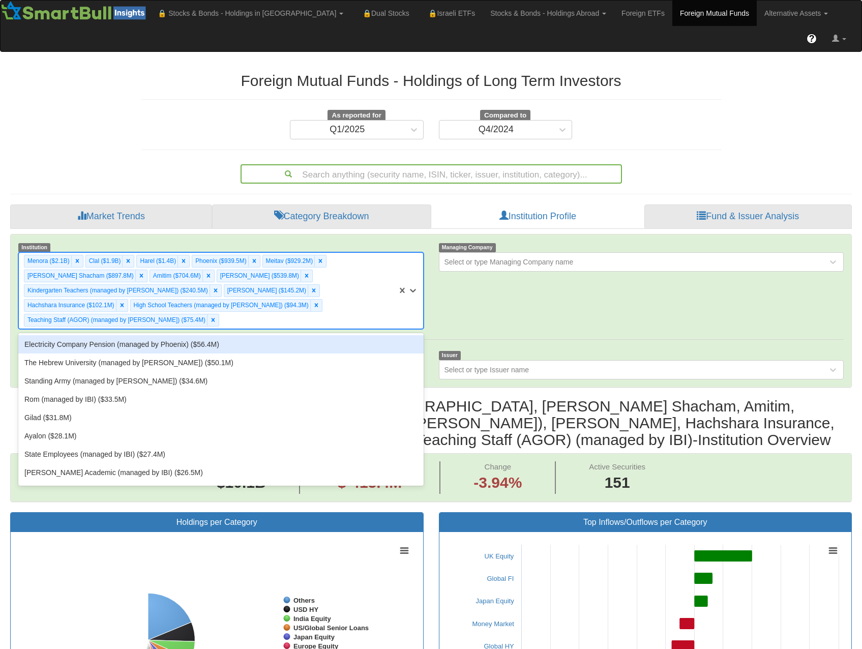
scroll to position [21, 823]
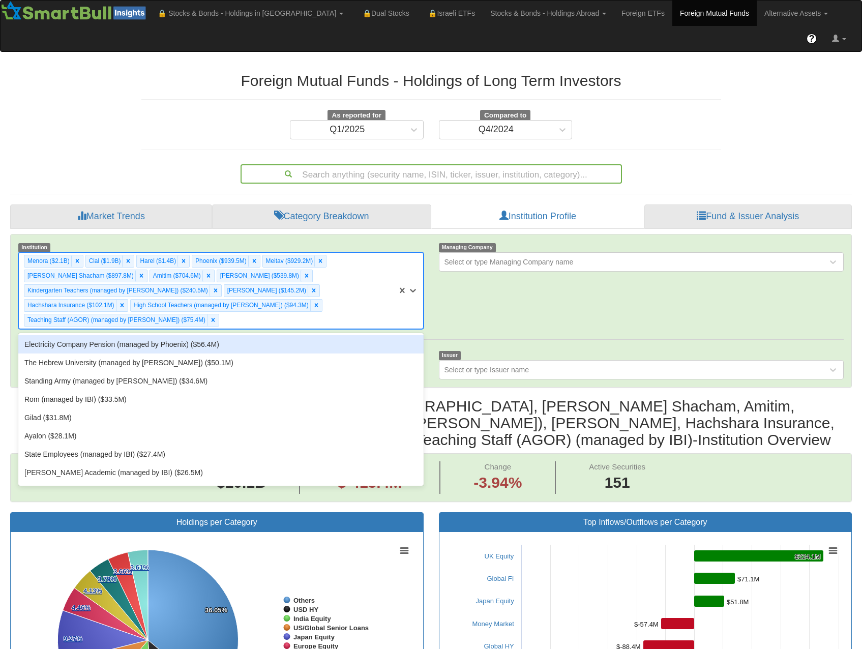
click at [286, 335] on div "Electricity Company Pension (managed by Phoenix) ($56.4M)" at bounding box center [220, 344] width 405 height 18
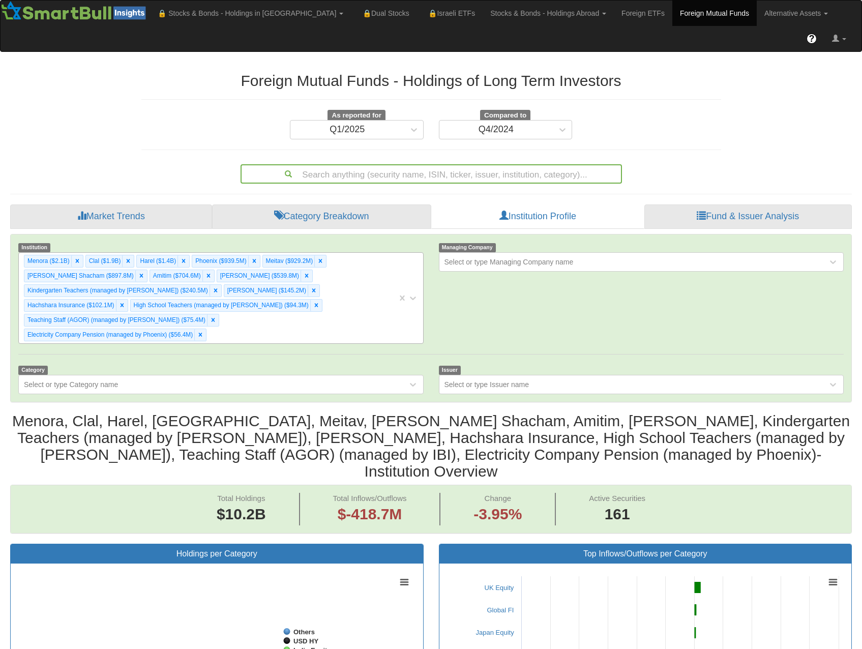
click at [307, 253] on div "Menora ($2.1B) Clal ($1.9B) Harel ($1.4B) Phoenix ($939.5M) Meitav ($929.2M) Al…" at bounding box center [208, 298] width 378 height 90
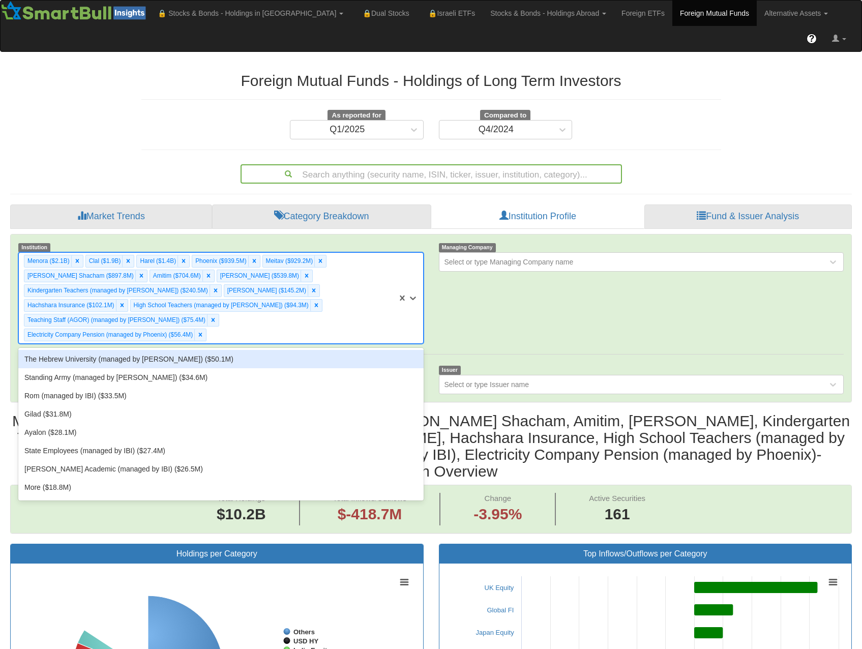
scroll to position [21, 823]
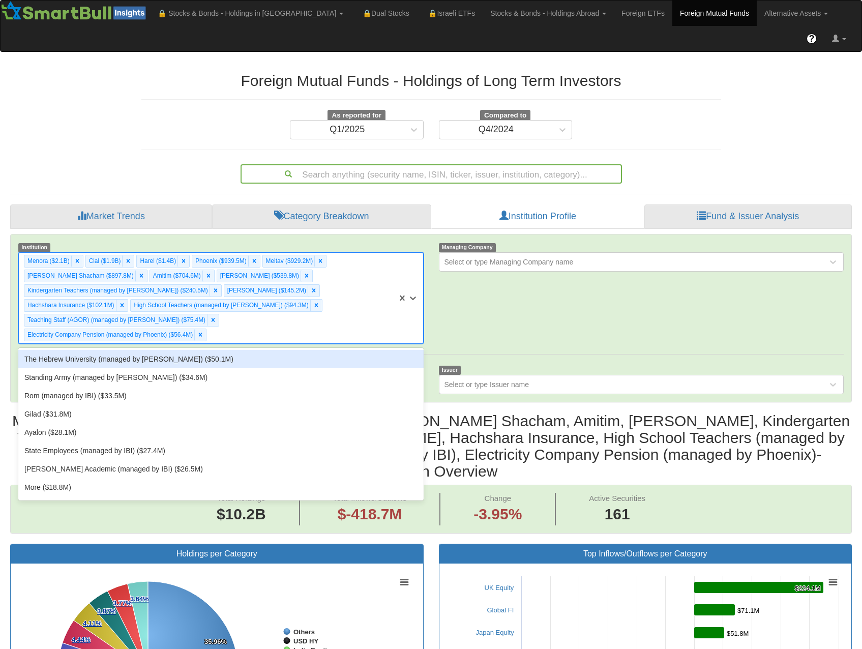
click at [277, 350] on div "The Hebrew University (managed by Meitav) ($50.1M)" at bounding box center [220, 359] width 405 height 18
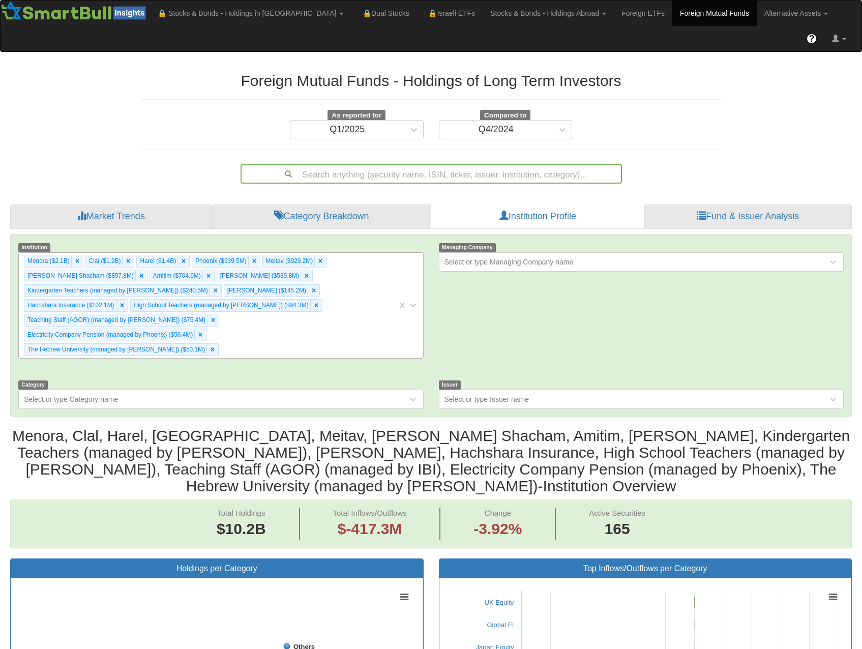
click at [343, 253] on div "Menora ($2.1B) Clal ($1.9B) Harel ($1.4B) Phoenix ($939.5M) Meitav ($929.2M) Al…" at bounding box center [208, 305] width 378 height 105
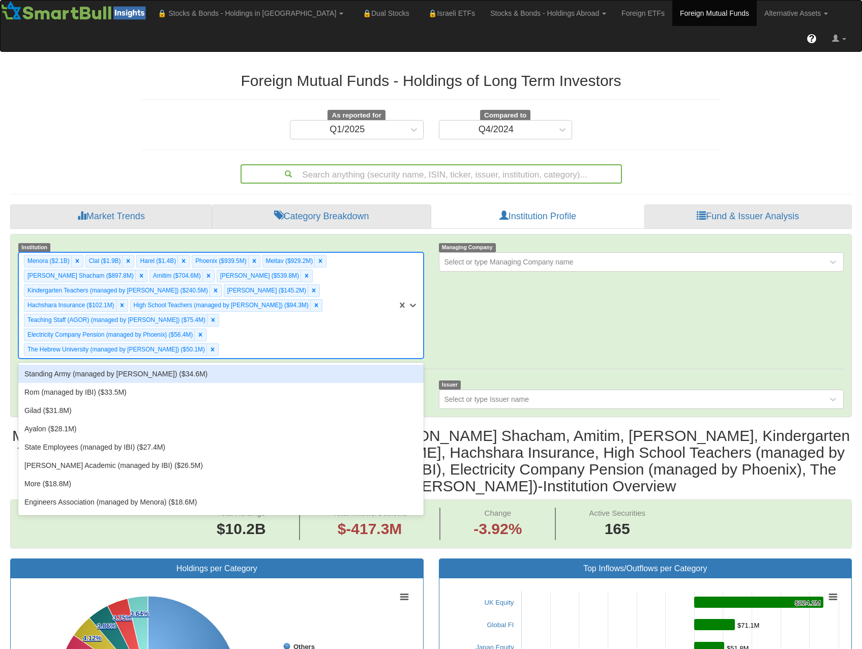
click at [274, 365] on div "Standing Army (managed by Harel) ($34.6M)" at bounding box center [220, 374] width 405 height 18
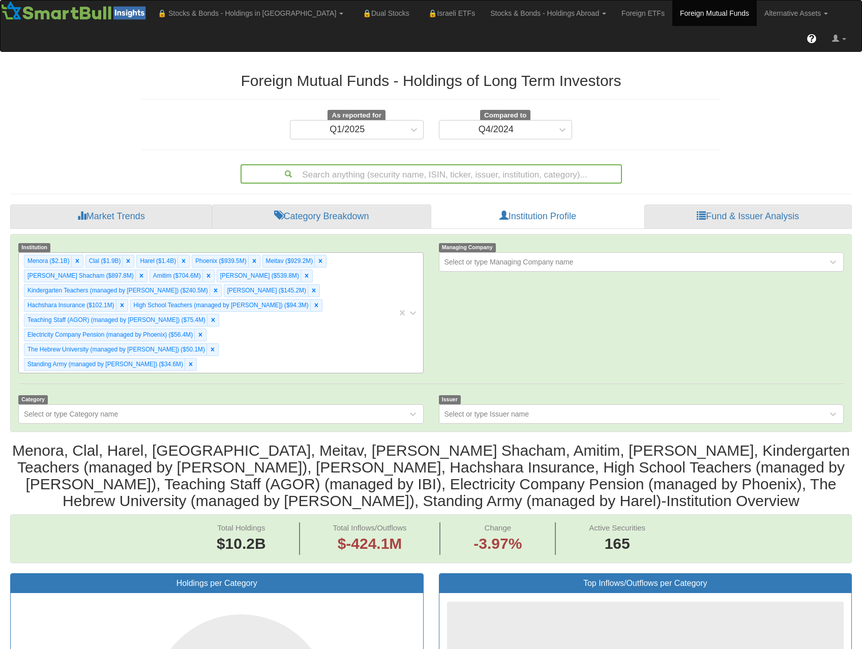
click at [352, 253] on div "Menora ($2.1B) Clal ($1.9B) Harel ($1.4B) Phoenix ($939.5M) Meitav ($929.2M) Al…" at bounding box center [208, 313] width 378 height 120
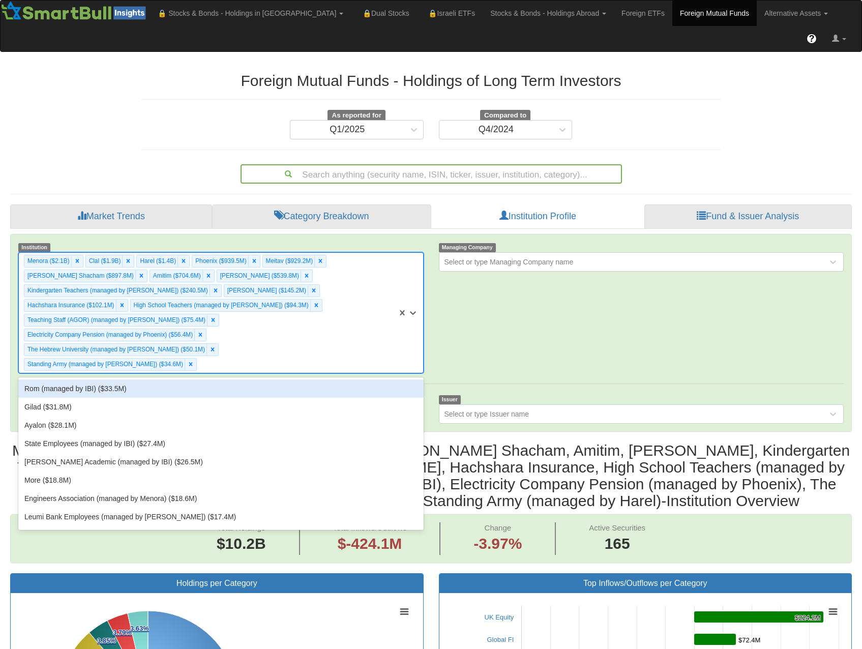
click at [292, 379] on div "Rom (managed by IBI) ($33.5M)" at bounding box center [220, 388] width 405 height 18
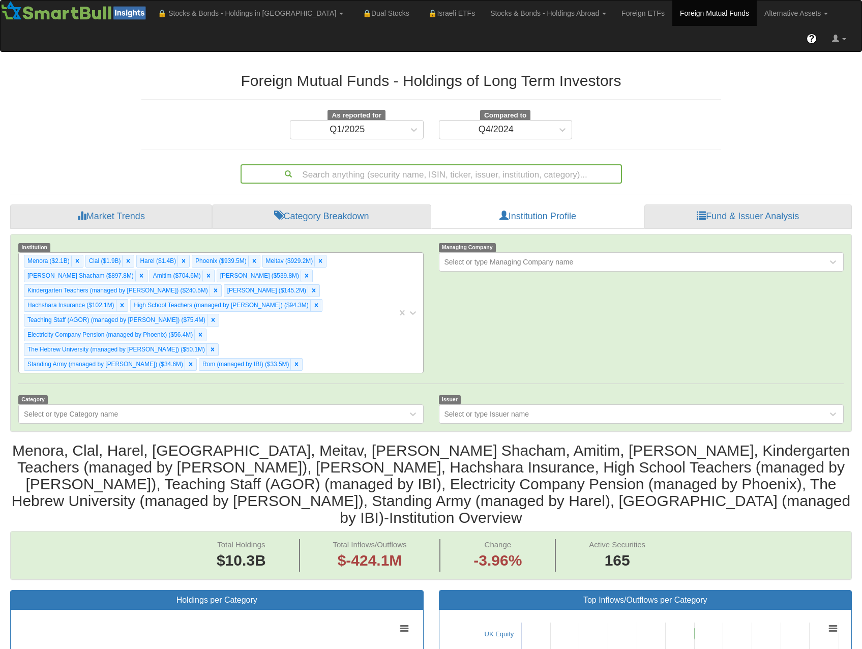
click at [348, 253] on div "Menora ($2.1B) Clal ($1.9B) Harel ($1.4B) Phoenix ($939.5M) Meitav ($929.2M) Al…" at bounding box center [208, 313] width 378 height 120
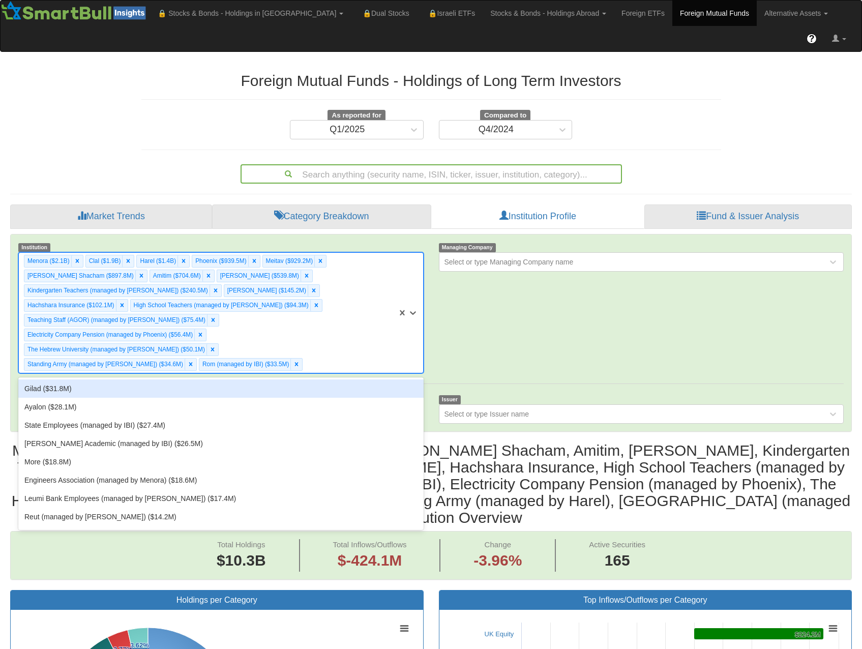
click at [296, 379] on div "Gilad ($31.8M)" at bounding box center [220, 388] width 405 height 18
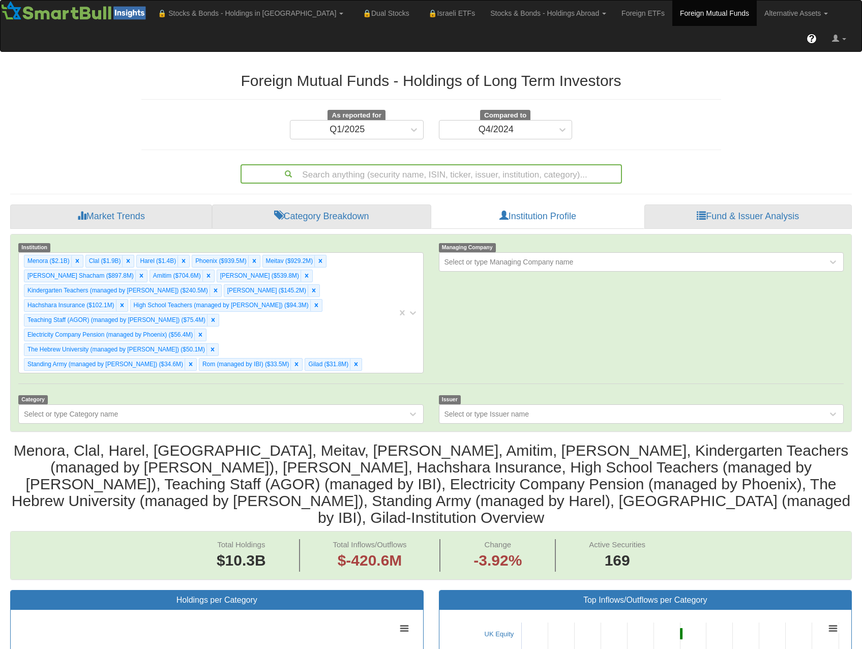
click at [341, 253] on div "Menora ($2.1B) Clal ($1.9B) Harel ($1.4B) Phoenix ($939.5M) Meitav ($929.2M) Al…" at bounding box center [208, 313] width 378 height 120
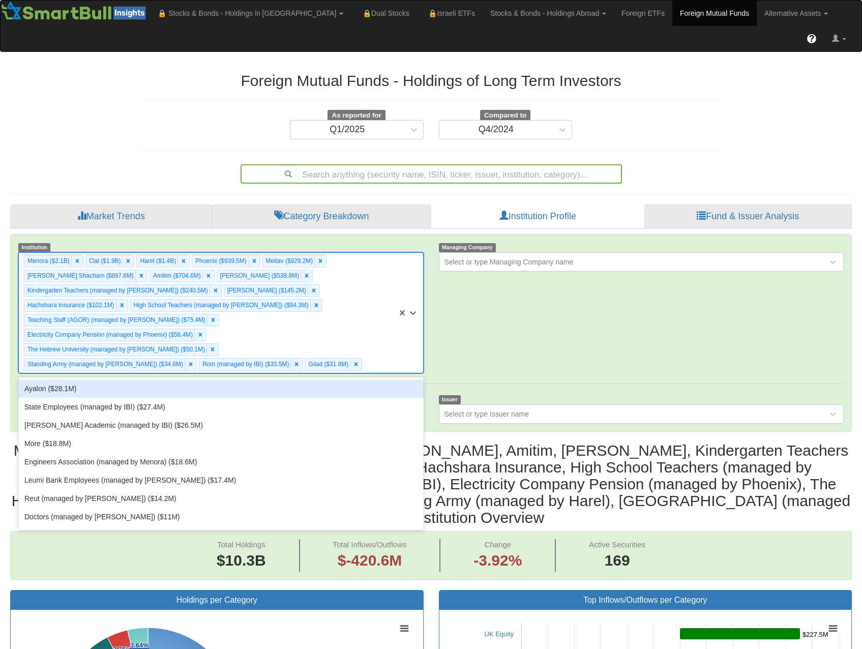
click at [284, 379] on div "Ayalon ($28.1M)" at bounding box center [220, 388] width 405 height 18
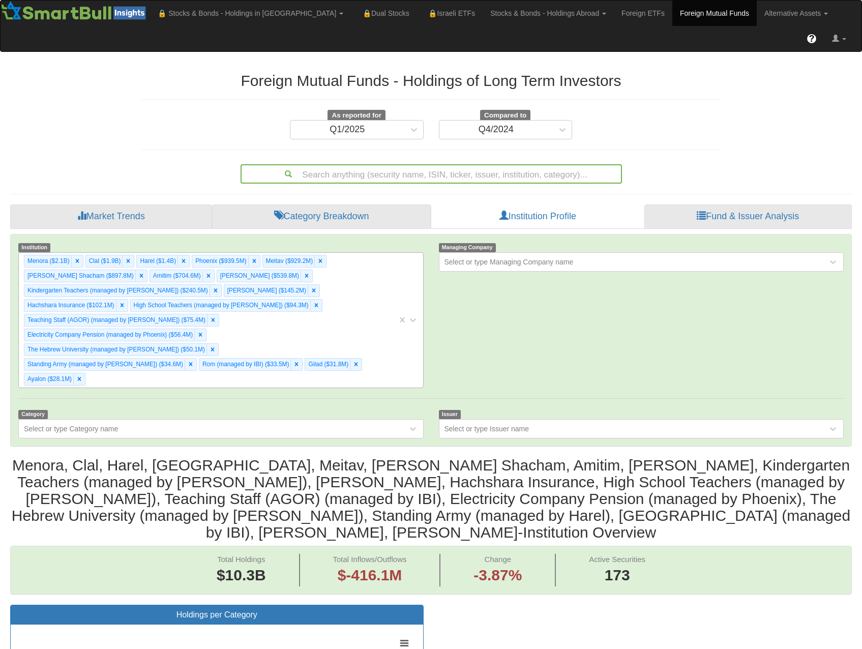
drag, startPoint x: 342, startPoint y: 248, endPoint x: 314, endPoint y: 285, distance: 46.5
click at [342, 253] on div "Menora ($2.1B) Clal ($1.9B) Harel ($1.4B) Phoenix ($939.5M) Meitav ($929.2M) Al…" at bounding box center [208, 320] width 378 height 135
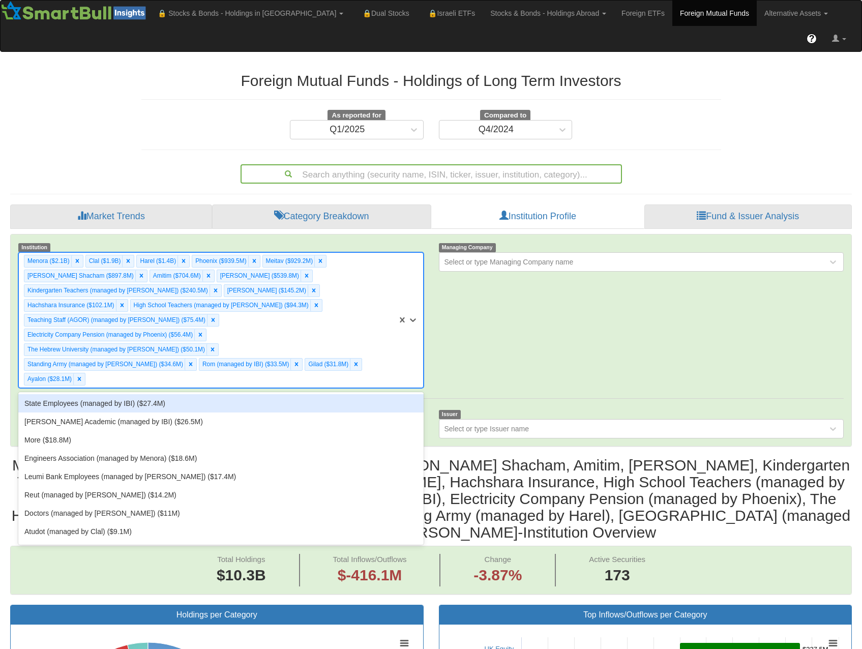
click at [275, 394] on div "State Employees (managed by IBI) ($27.4M)" at bounding box center [220, 403] width 405 height 18
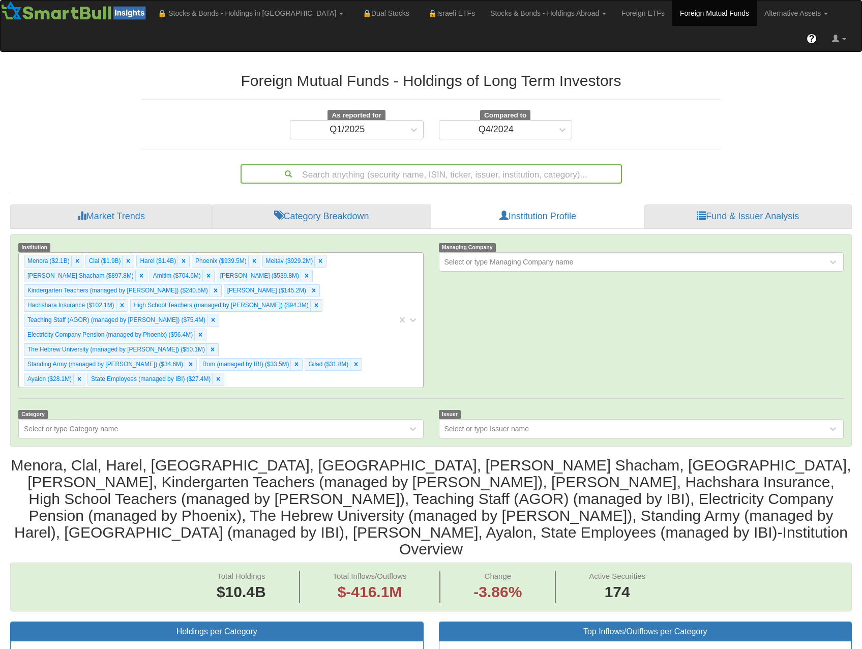
click at [343, 253] on div "Menora ($2.1B) Clal ($1.9B) Harel ($1.4B) Phoenix ($939.5M) Meitav ($929.2M) Al…" at bounding box center [208, 320] width 378 height 135
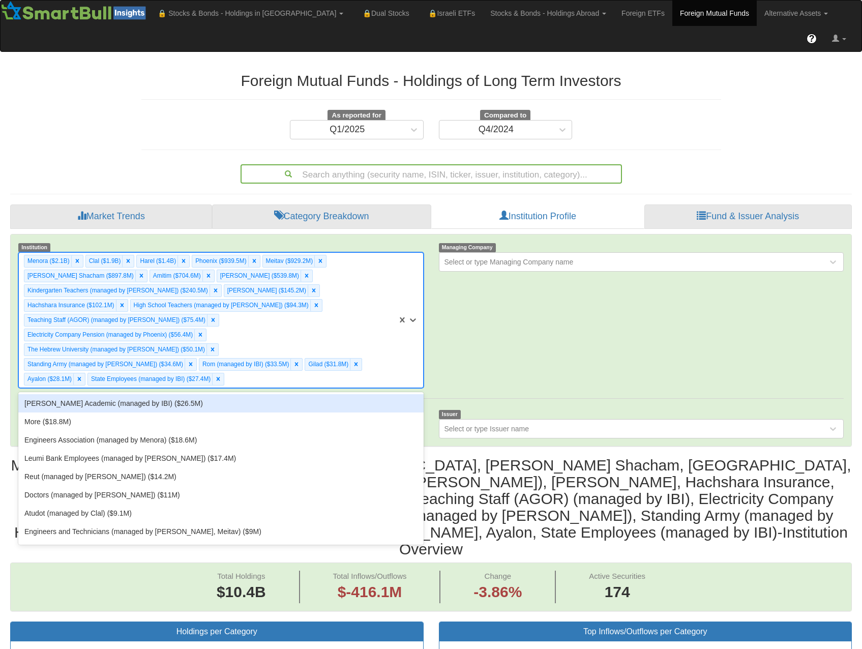
click at [262, 394] on div "Mahar Academic (managed by IBI) ($26.5M)" at bounding box center [220, 403] width 405 height 18
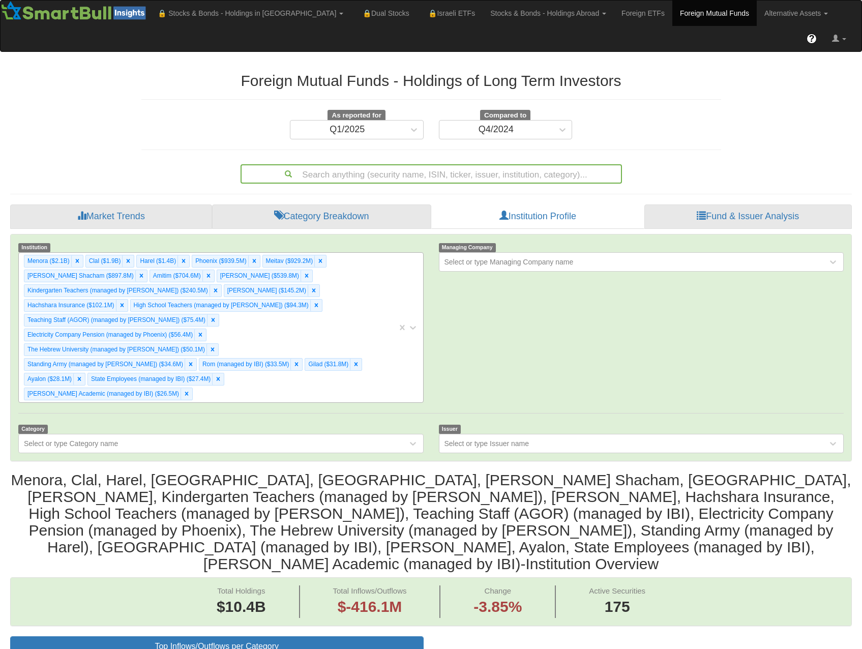
click at [367, 253] on div "Menora ($2.1B) Clal ($1.9B) Harel ($1.4B) Phoenix ($939.5M) Meitav ($929.2M) Al…" at bounding box center [208, 327] width 378 height 149
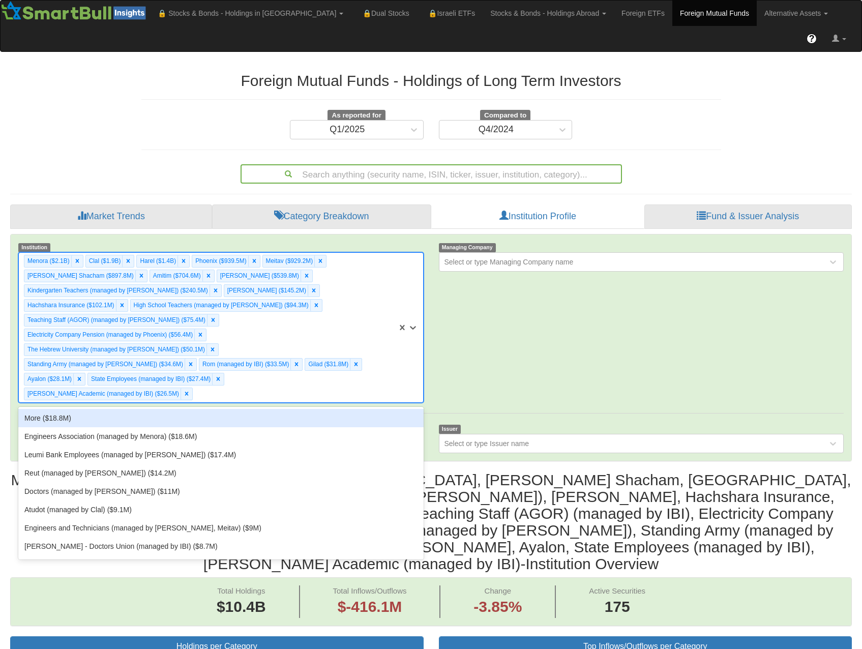
click at [216, 409] on div "More ($18.8M)" at bounding box center [220, 418] width 405 height 18
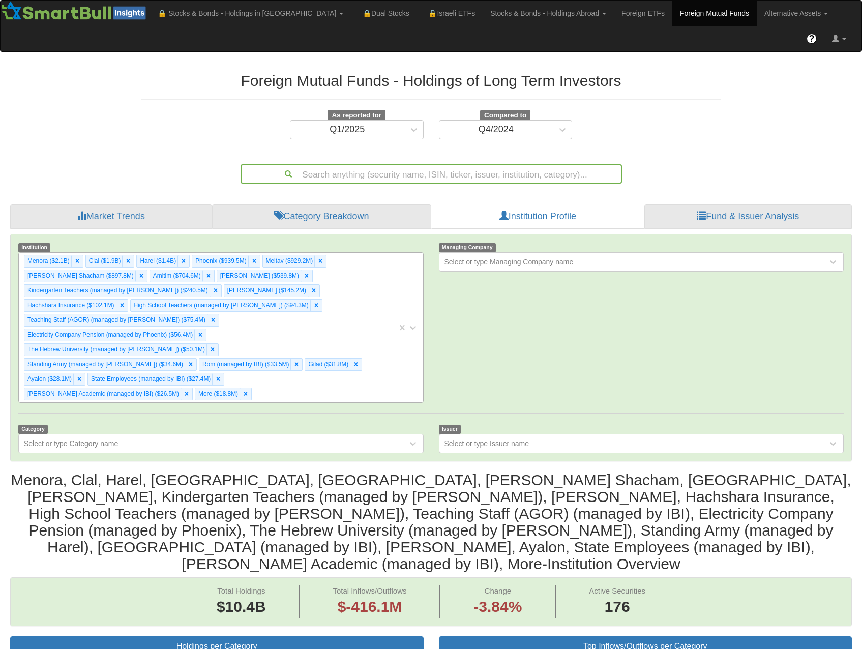
click at [350, 253] on div "Menora ($2.1B) Clal ($1.9B) Harel ($1.4B) Phoenix ($939.5M) Meitav ($929.2M) Al…" at bounding box center [208, 327] width 378 height 149
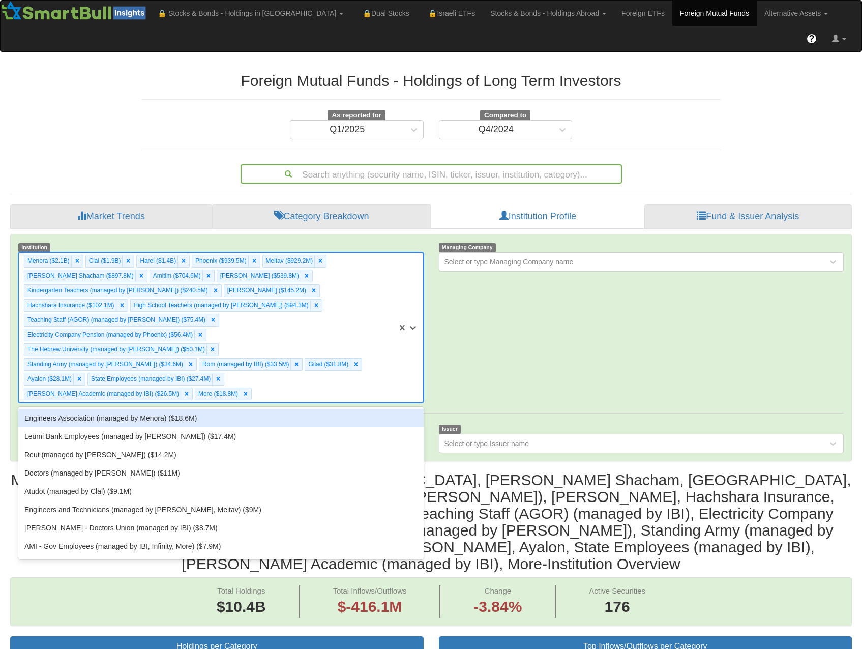
click at [279, 409] on div "Engineers Association (managed by Menora) ($18.6M)" at bounding box center [220, 418] width 405 height 18
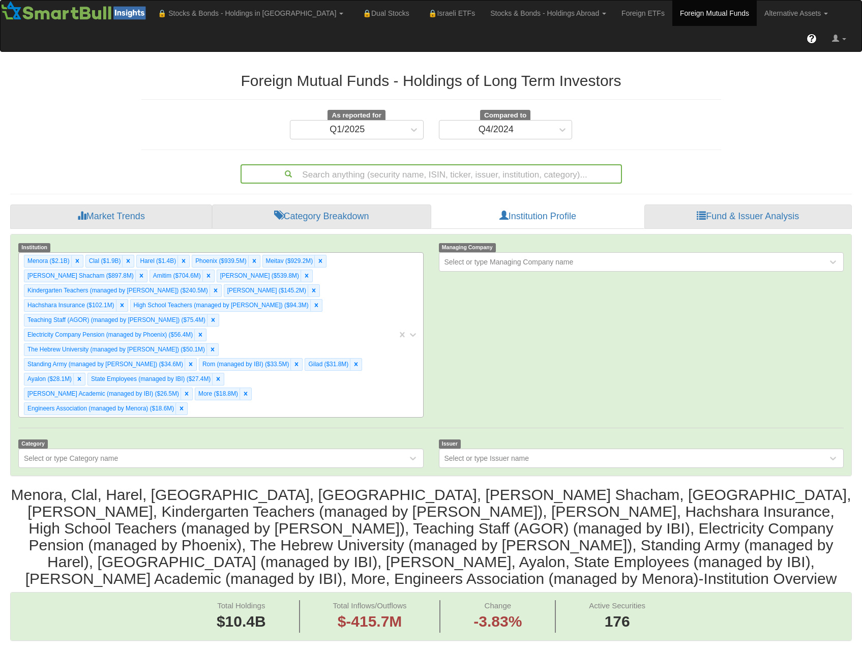
click at [352, 253] on div "Menora ($2.1B) Clal ($1.9B) Harel ($1.4B) Phoenix ($939.5M) Meitav ($929.2M) Al…" at bounding box center [208, 335] width 378 height 164
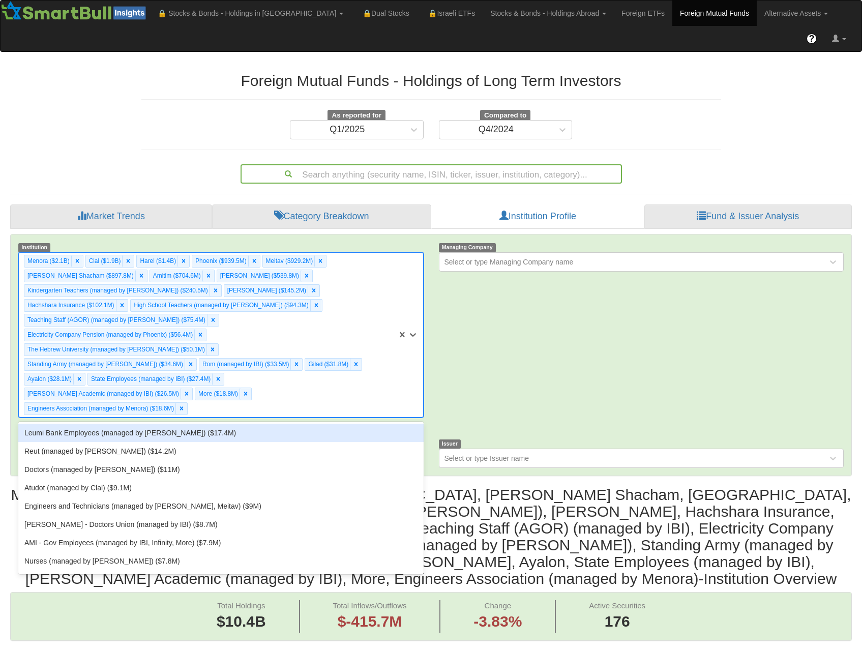
click at [270, 423] on div "Leumi Bank Employees (managed by Meitav) ($17.4M)" at bounding box center [220, 432] width 405 height 18
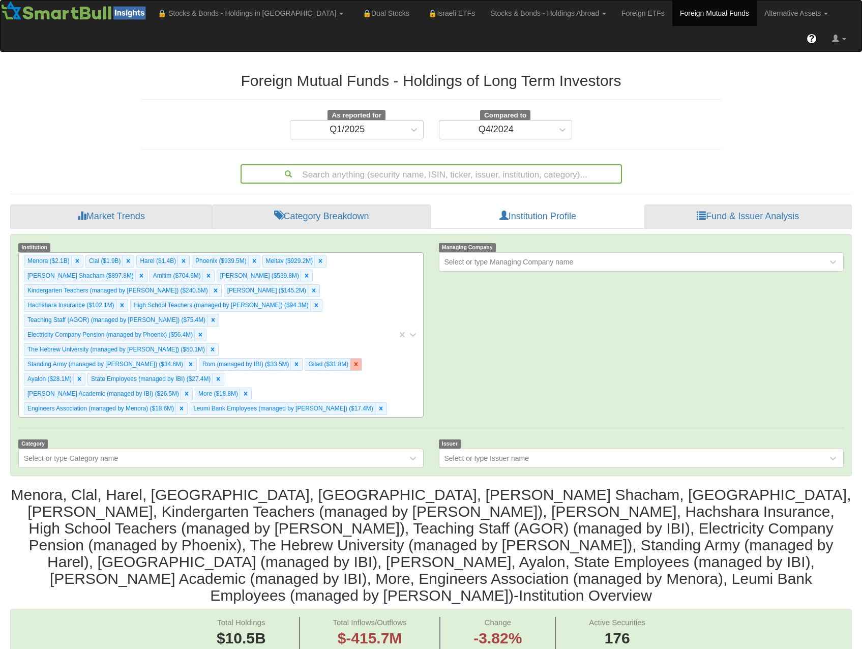
click at [348, 253] on div "Menora ($2.1B) Clal ($1.9B) Harel ($1.4B) Phoenix ($939.5M) Meitav ($929.2M) Al…" at bounding box center [208, 335] width 378 height 164
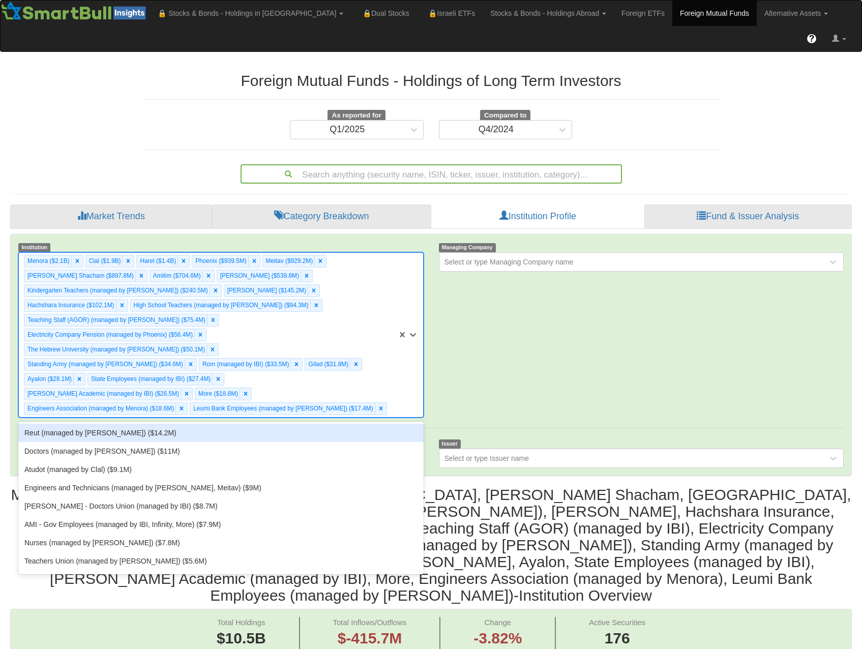
click at [284, 423] on div "Reut (managed by Meitav) ($14.2M)" at bounding box center [220, 432] width 405 height 18
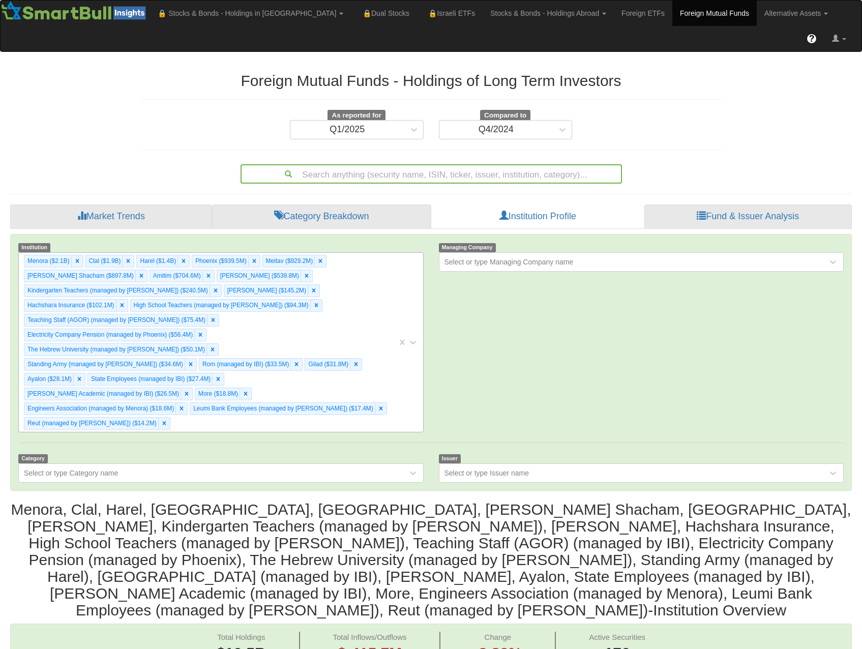
click at [356, 253] on div "Menora ($2.1B) Clal ($1.9B) Harel ($1.4B) Phoenix ($939.5M) Meitav ($929.2M) Al…" at bounding box center [208, 342] width 378 height 179
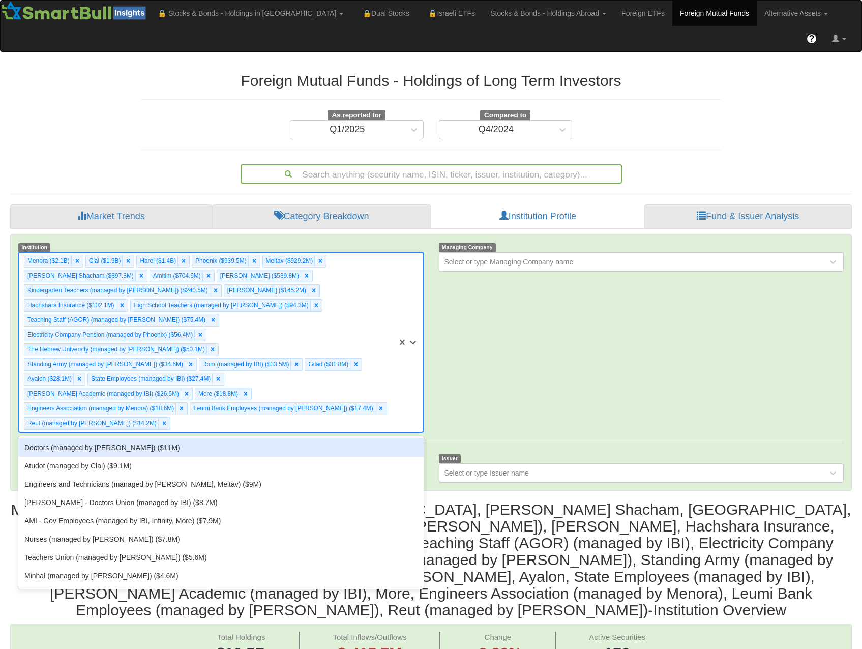
click at [256, 438] on div "Doctors (managed by Meitav) ($11M)" at bounding box center [220, 447] width 405 height 18
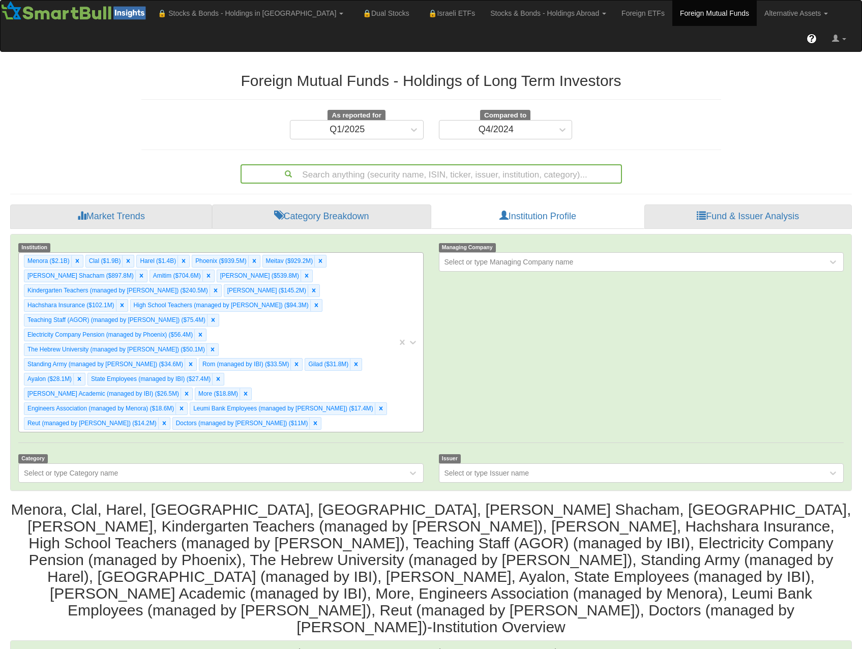
click at [351, 253] on div "Menora ($2.1B) Clal ($1.9B) Harel ($1.4B) Phoenix ($939.5M) Meitav ($929.2M) Al…" at bounding box center [208, 342] width 378 height 179
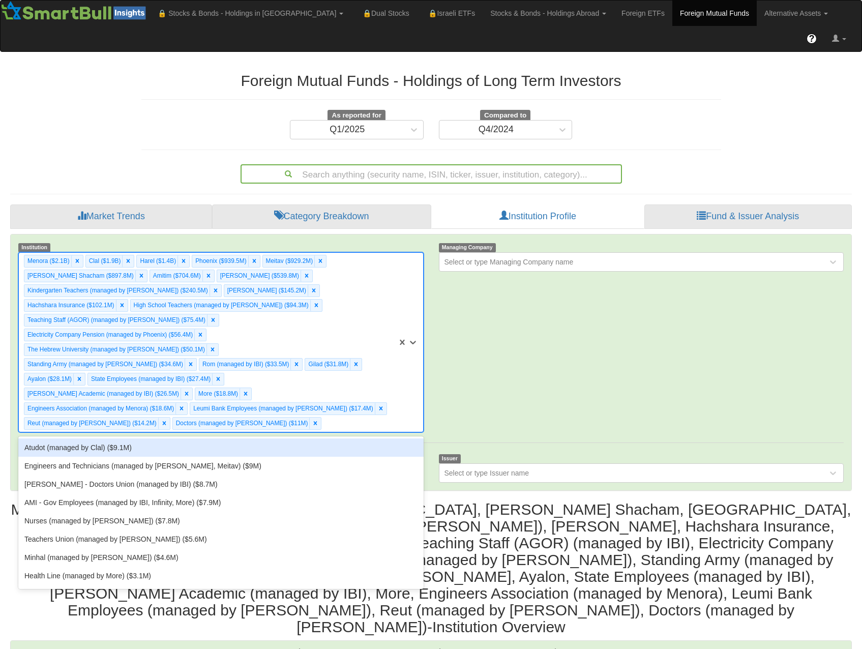
click at [247, 438] on div "Atudot (managed by Clal) ($9.1M)" at bounding box center [220, 447] width 405 height 18
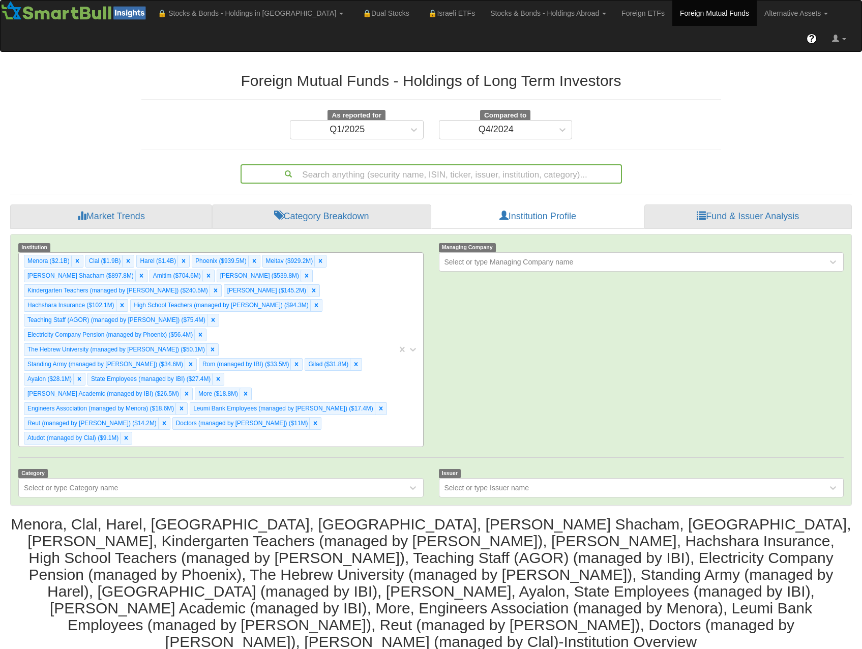
click at [356, 253] on div "Menora ($2.1B) Clal ($1.9B) Harel ($1.4B) Phoenix ($939.5M) Meitav ($929.2M) Al…" at bounding box center [208, 350] width 378 height 194
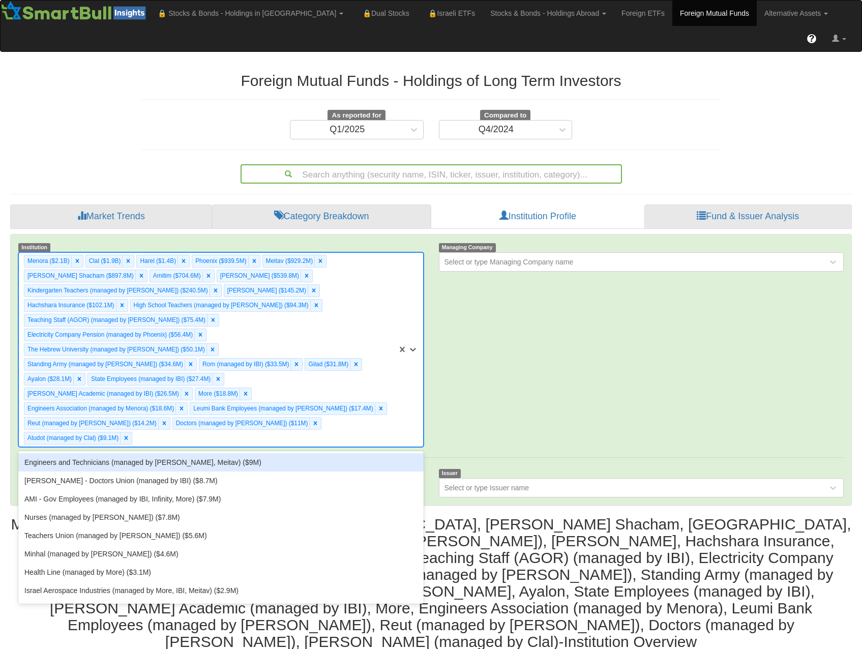
click at [240, 453] on div "Engineers and Technicians (managed by Yelin Lapidot, Meitav) ($9M)" at bounding box center [220, 462] width 405 height 18
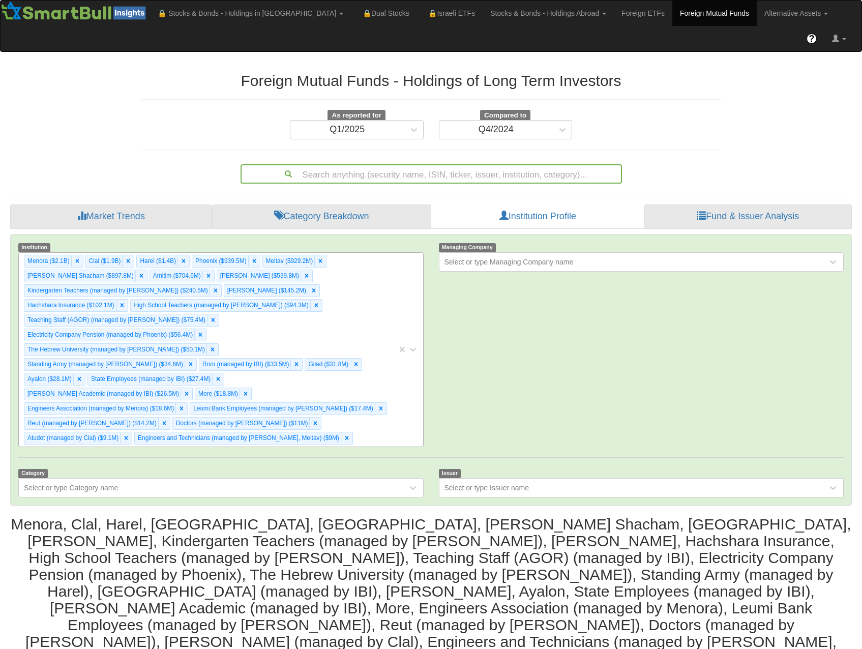
click at [356, 253] on div "Menora ($2.1B) Clal ($1.9B) Harel ($1.4B) Phoenix ($939.5M) Meitav ($929.2M) Al…" at bounding box center [208, 350] width 378 height 194
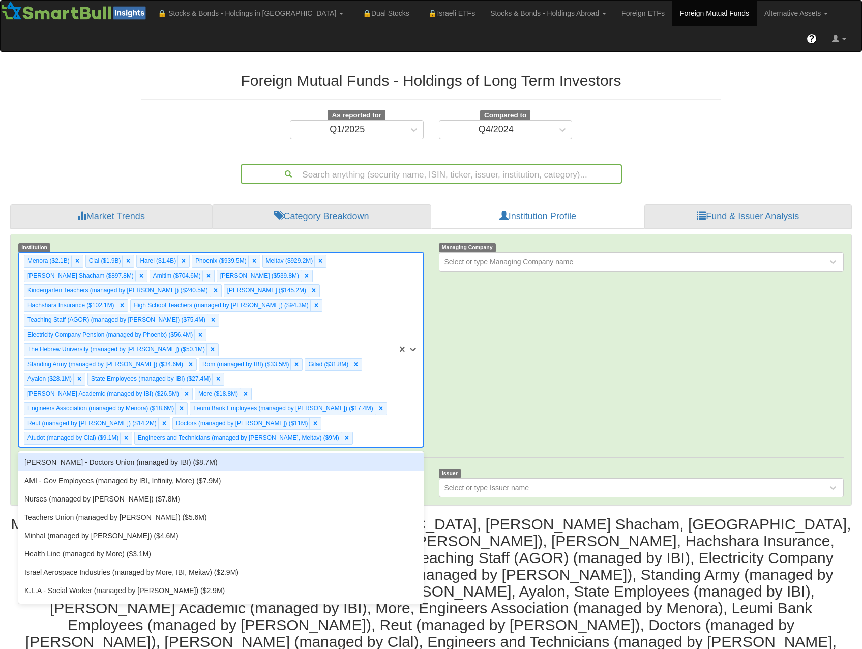
click at [248, 453] on div "Aram Gmulim - Doctors Union (managed by IBI) ($8.7M)" at bounding box center [220, 462] width 405 height 18
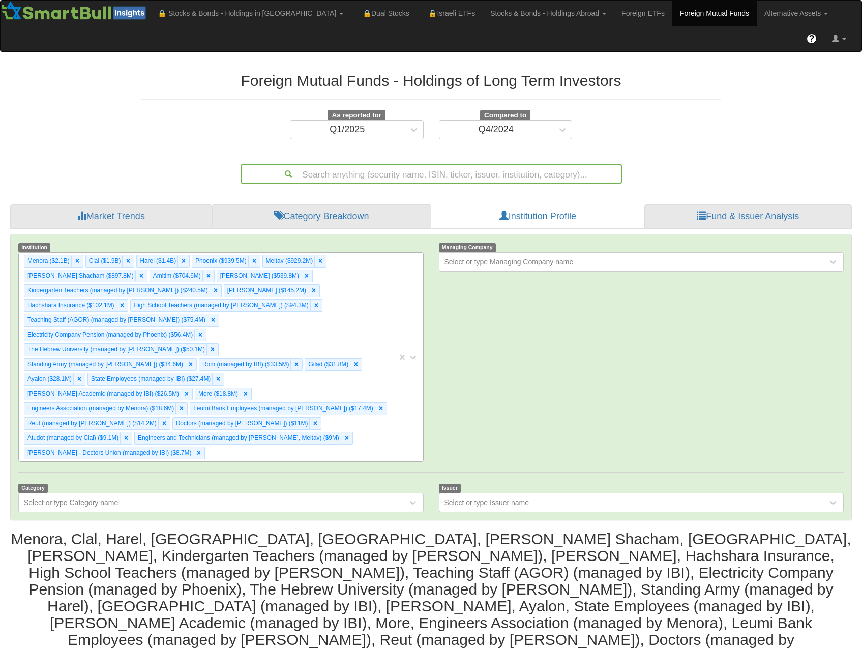
click at [350, 253] on div "Menora ($2.1B) Clal ($1.9B) Harel ($1.4B) Phoenix ($939.5M) Meitav ($929.2M) Al…" at bounding box center [208, 357] width 378 height 208
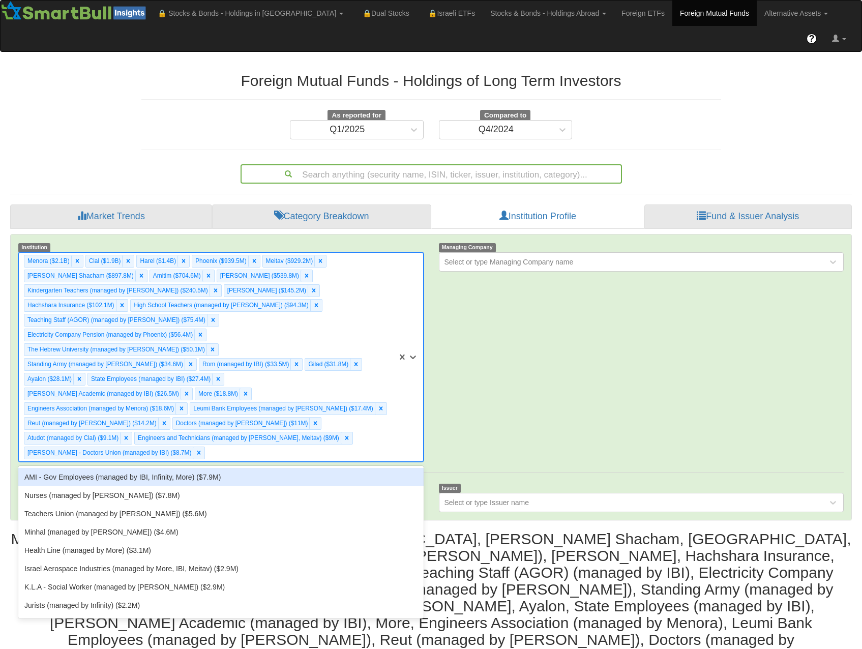
click at [272, 468] on div "AMI - Gov Employees (managed by IBI, Infinity, More) ($7.9M)" at bounding box center [220, 477] width 405 height 18
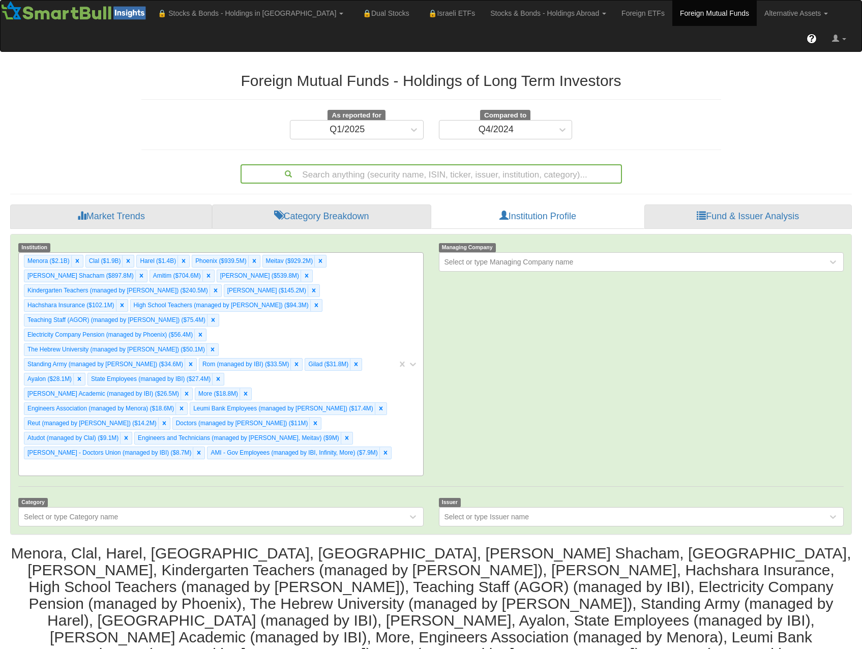
click at [362, 253] on div "Menora ($2.1B) Clal ($1.9B) Harel ($1.4B) Phoenix ($939.5M) Meitav ($929.2M) Al…" at bounding box center [208, 364] width 378 height 223
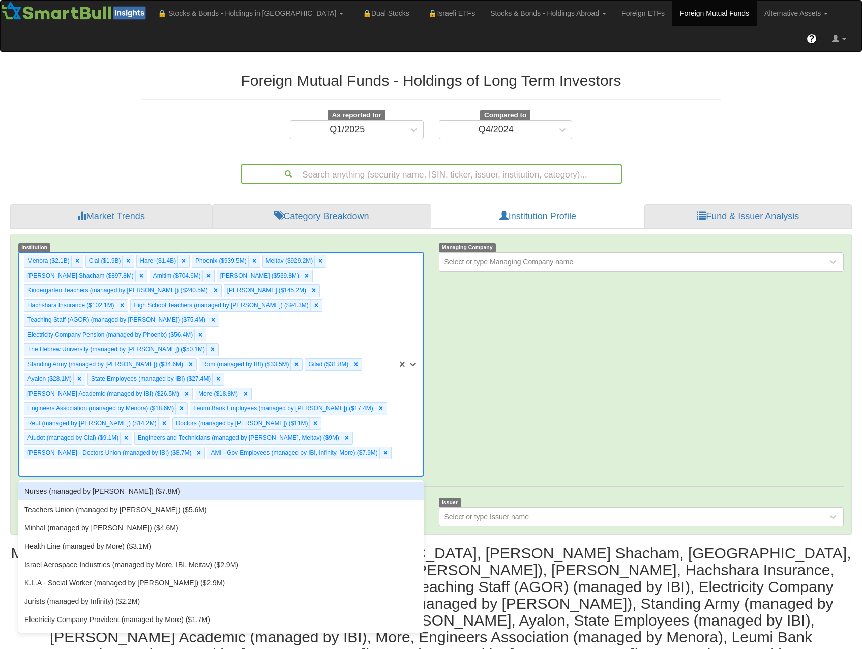
click at [227, 482] on div "Nurses (managed by Meitav) ($7.8M)" at bounding box center [220, 491] width 405 height 18
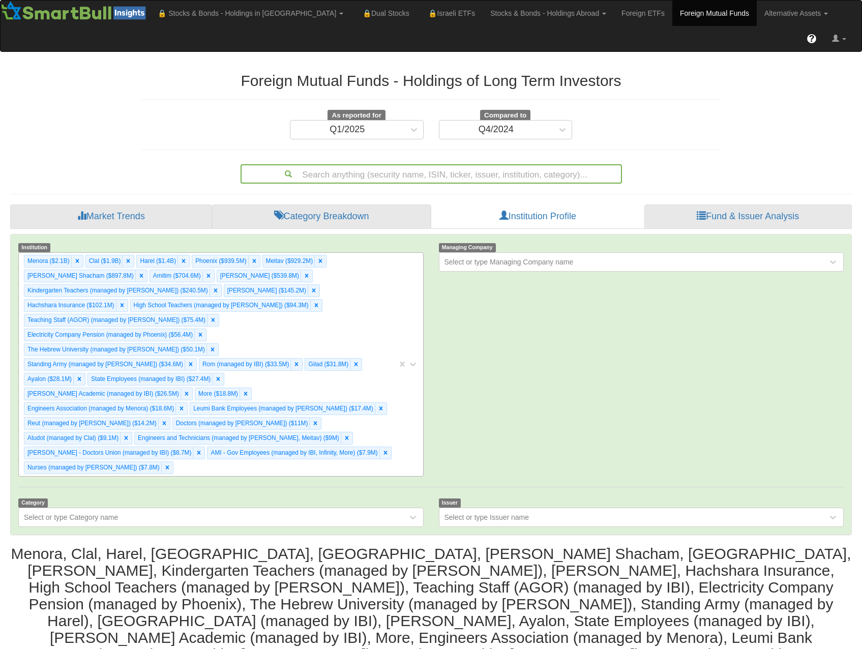
click at [359, 253] on div "Menora ($2.1B) Clal ($1.9B) Harel ($1.4B) Phoenix ($939.5M) Meitav ($929.2M) Al…" at bounding box center [208, 364] width 378 height 223
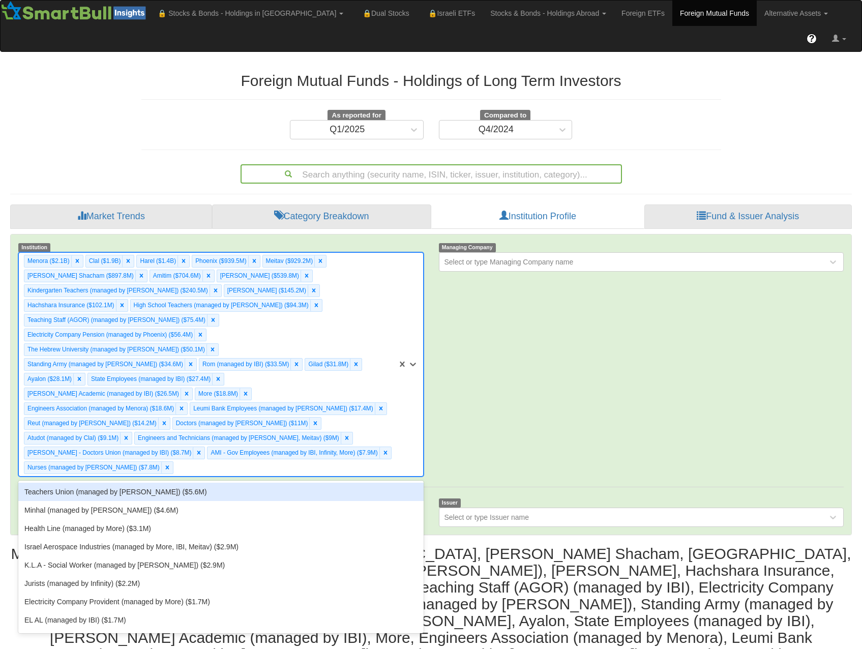
click at [287, 482] on div "Teachers Union (managed by Meitav) ($5.6M)" at bounding box center [220, 491] width 405 height 18
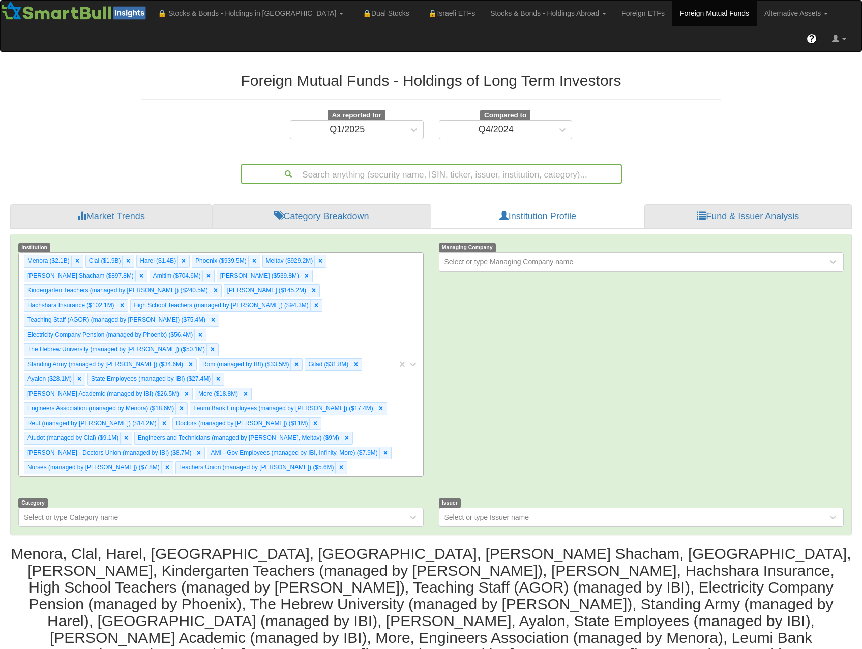
click at [386, 253] on div "Menora ($2.1B) Clal ($1.9B) Harel ($1.4B) Phoenix ($939.5M) Meitav ($929.2M) Al…" at bounding box center [208, 364] width 378 height 223
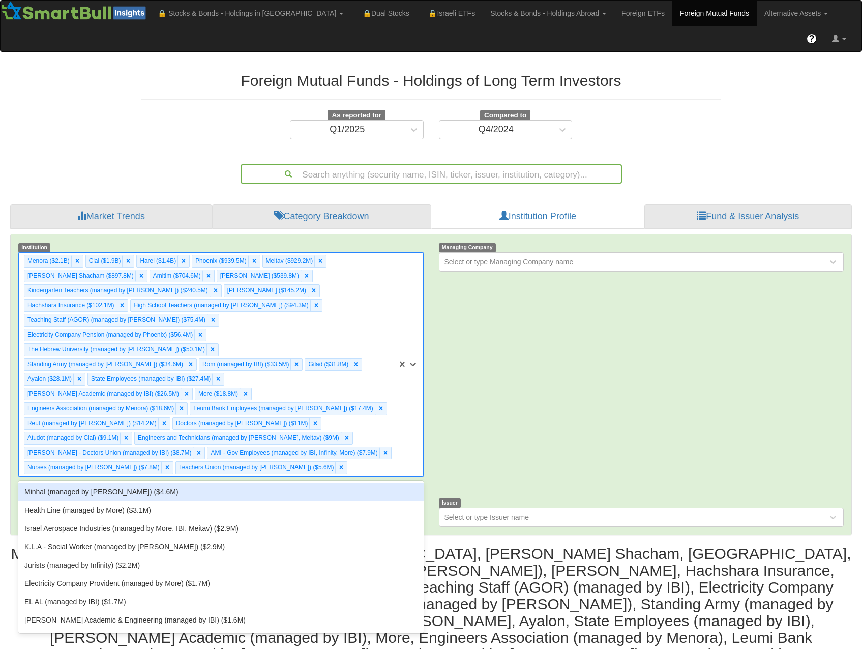
click at [277, 482] on div "Minhal (managed by IBI) ($4.6M)" at bounding box center [220, 491] width 405 height 18
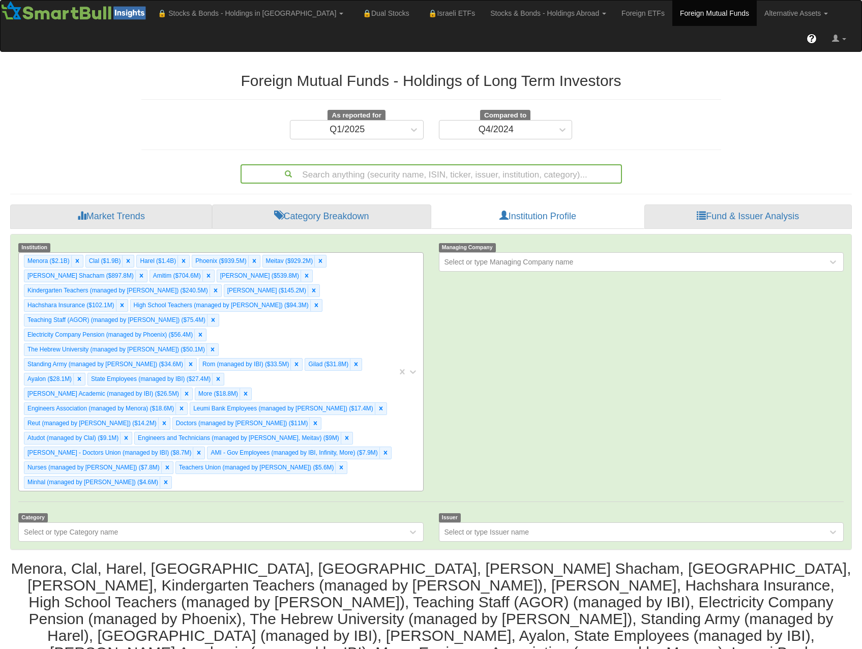
click at [307, 370] on div "Menora ($2.1B) Clal ($1.9B) Harel ($1.4B) Phoenix ($939.5M) Meitav ($929.2M) Al…" at bounding box center [208, 372] width 378 height 238
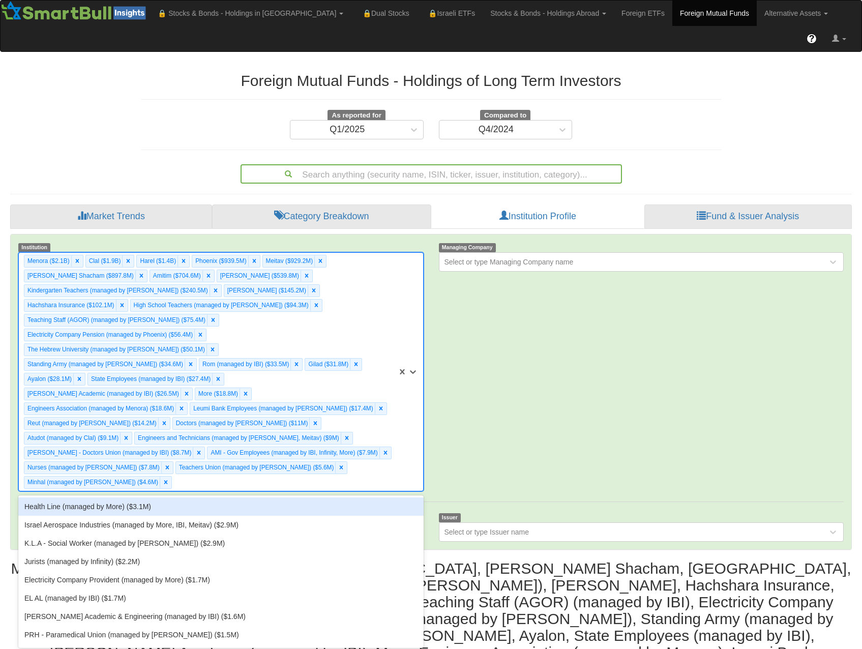
click at [337, 364] on div "Menora ($2.1B) Clal ($1.9B) Harel ($1.4B) Phoenix ($939.5M) Meitav ($929.2M) Al…" at bounding box center [208, 372] width 378 height 238
click at [328, 365] on div "Menora ($2.1B) Clal ($1.9B) Harel ($1.4B) Phoenix ($939.5M) Meitav ($929.2M) Al…" at bounding box center [208, 372] width 378 height 238
click at [273, 497] on div "Health Line (managed by More) ($3.1M)" at bounding box center [220, 506] width 405 height 18
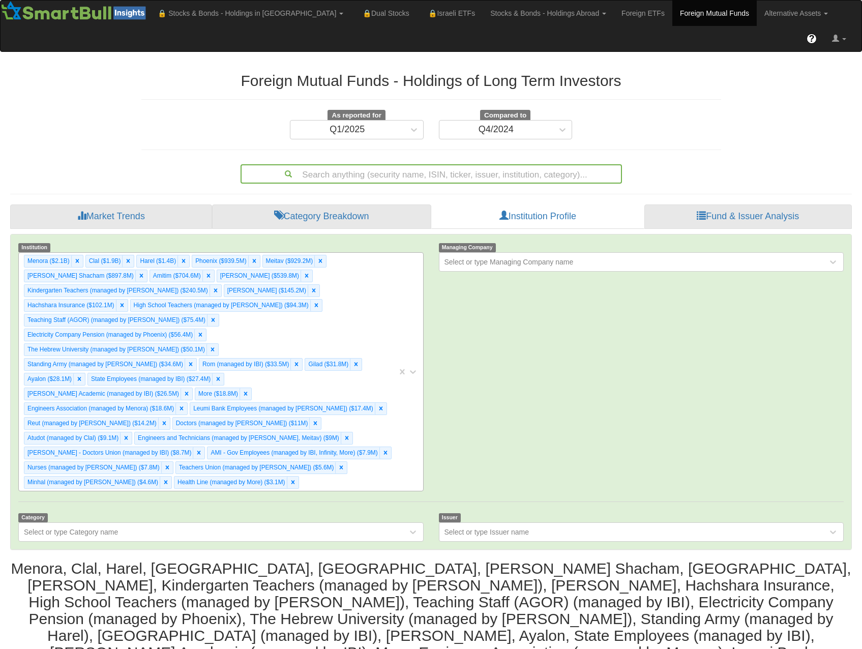
click at [309, 370] on div "Menora ($2.1B) Clal ($1.9B) Harel ($1.4B) Phoenix ($939.5M) Meitav ($929.2M) Al…" at bounding box center [208, 372] width 378 height 238
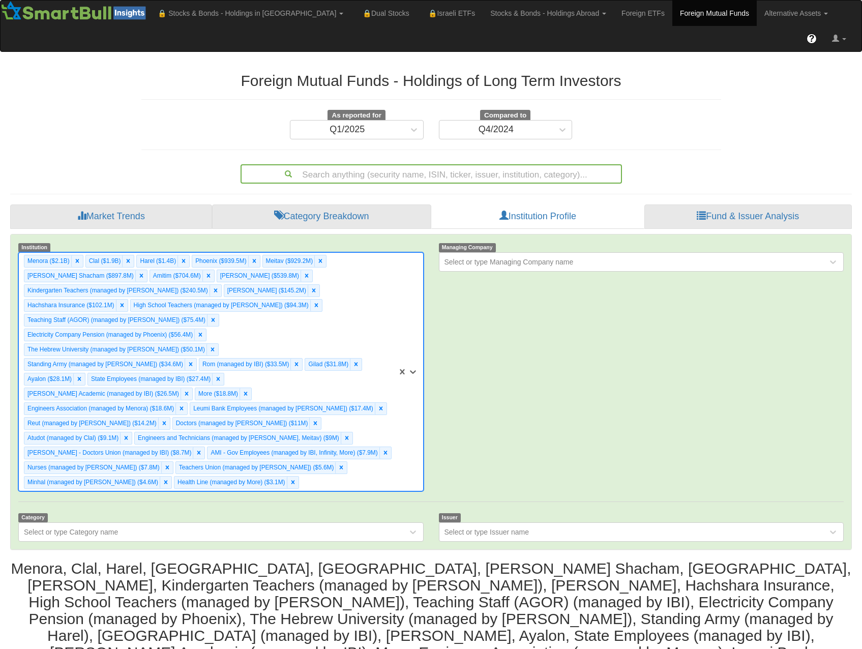
click at [378, 340] on div "Menora ($2.1B) Clal ($1.9B) Harel ($1.4B) Phoenix ($939.5M) Meitav ($929.2M) Al…" at bounding box center [208, 372] width 378 height 238
click at [457, 527] on div "Select or type Issuer name" at bounding box center [486, 532] width 85 height 10
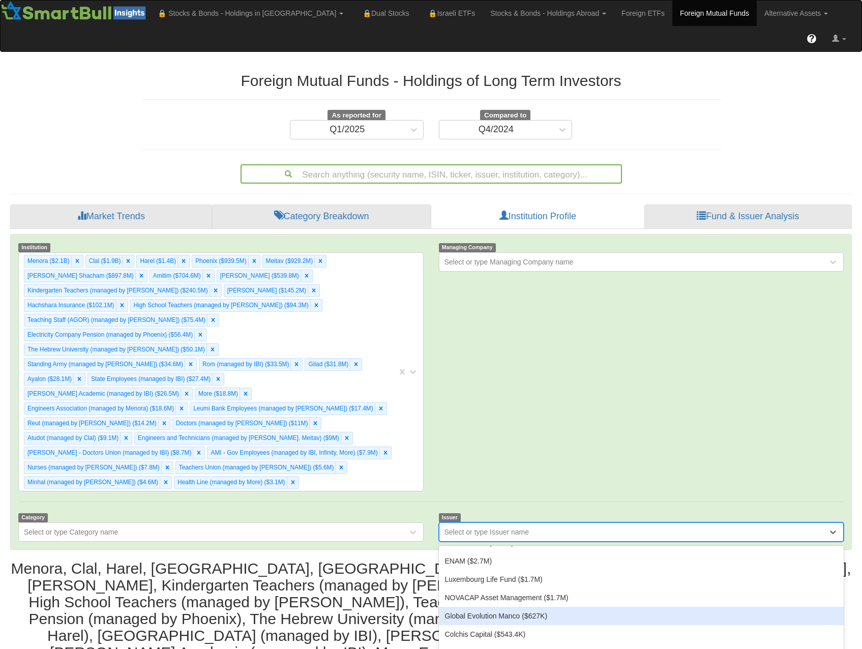
scroll to position [1525, 0]
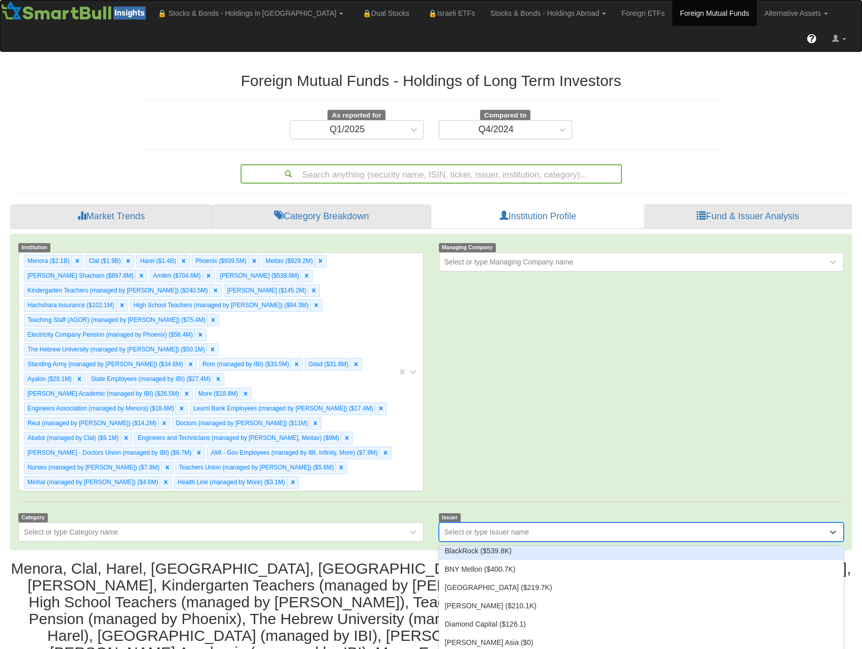
click at [476, 541] on div "BlackRock ($539.8K)" at bounding box center [641, 550] width 405 height 18
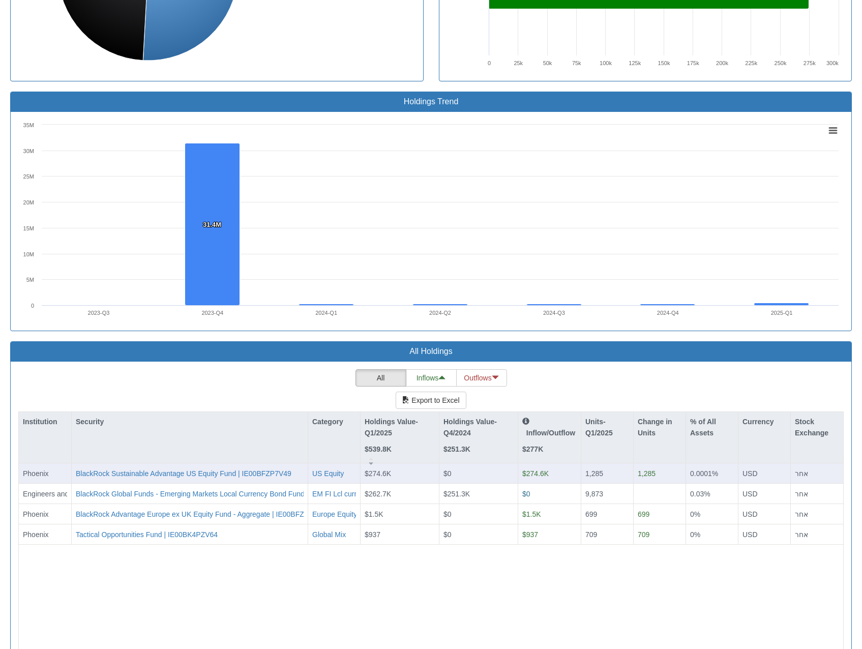
scroll to position [1007, 0]
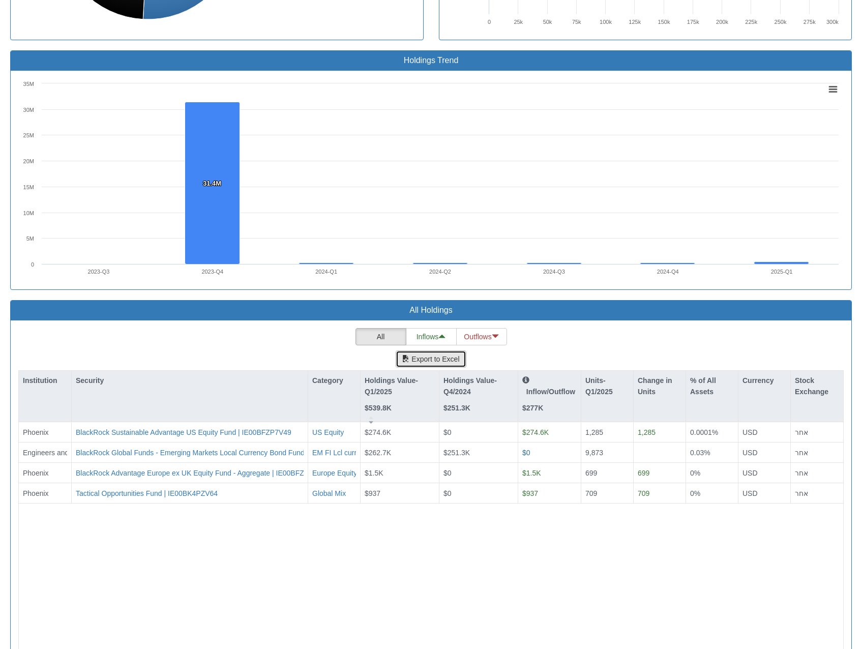
click at [430, 350] on button "Export to Excel" at bounding box center [431, 358] width 70 height 17
drag, startPoint x: 722, startPoint y: 116, endPoint x: 418, endPoint y: 256, distance: 334.4
click at [418, 350] on button "Export to Excel" at bounding box center [431, 358] width 70 height 17
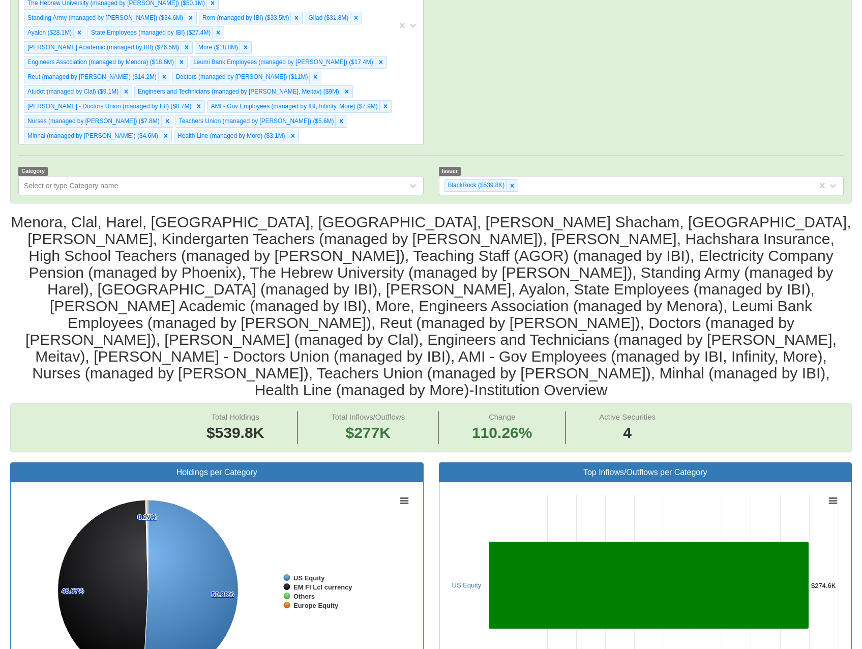
scroll to position [0, 0]
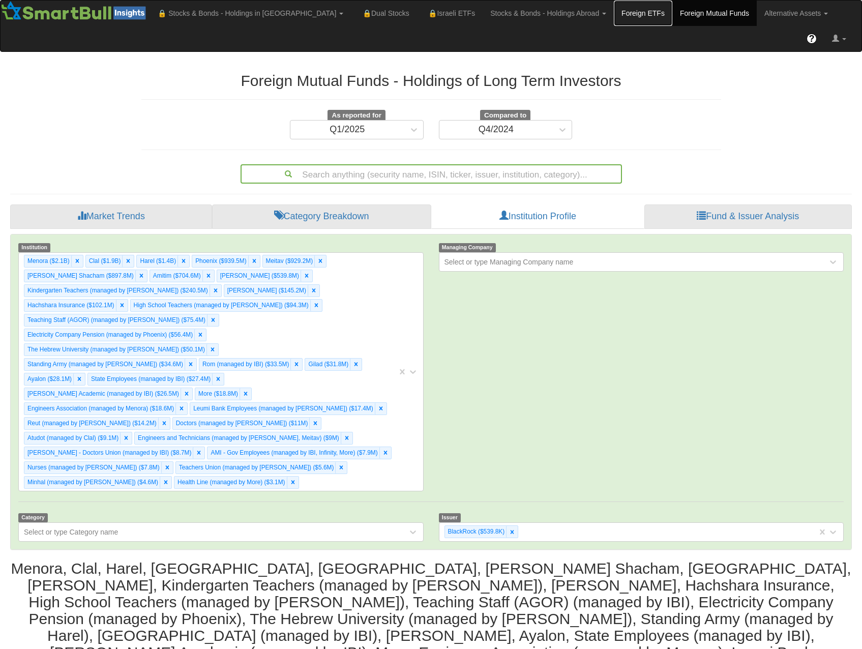
click at [614, 17] on link "Foreign ETFs" at bounding box center [643, 13] width 58 height 25
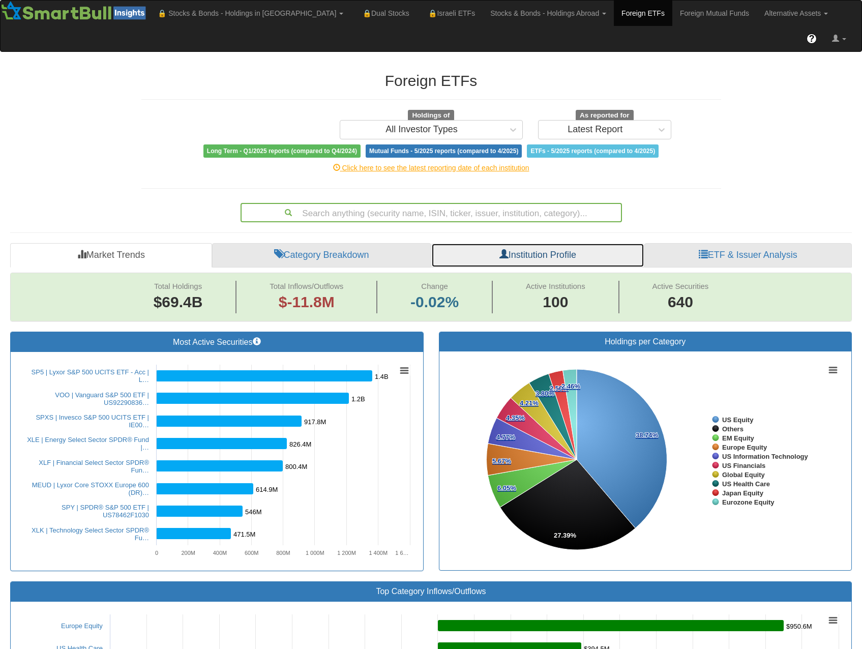
click at [535, 243] on link "Institution Profile" at bounding box center [537, 255] width 213 height 24
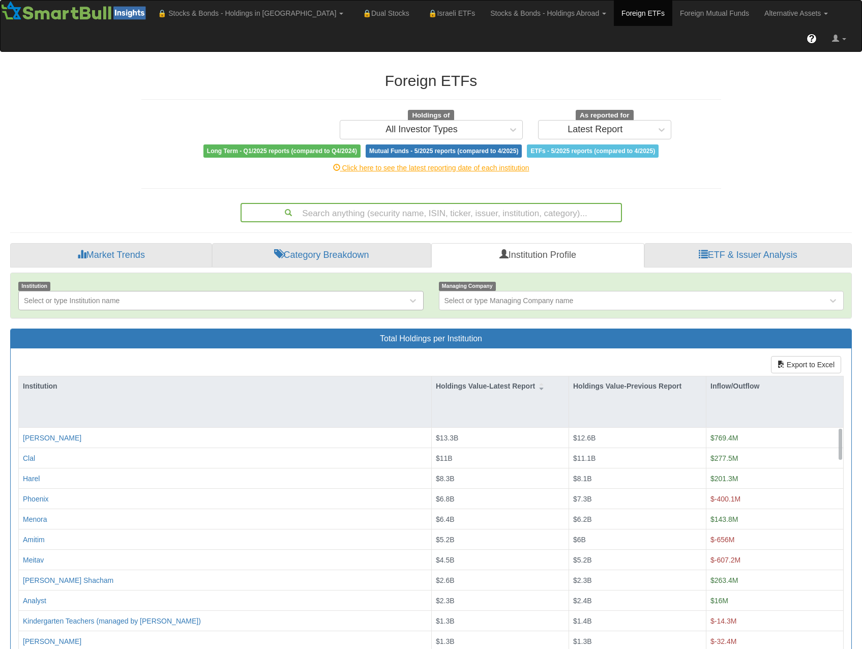
click at [326, 292] on div "Select or type Institution name" at bounding box center [213, 300] width 388 height 16
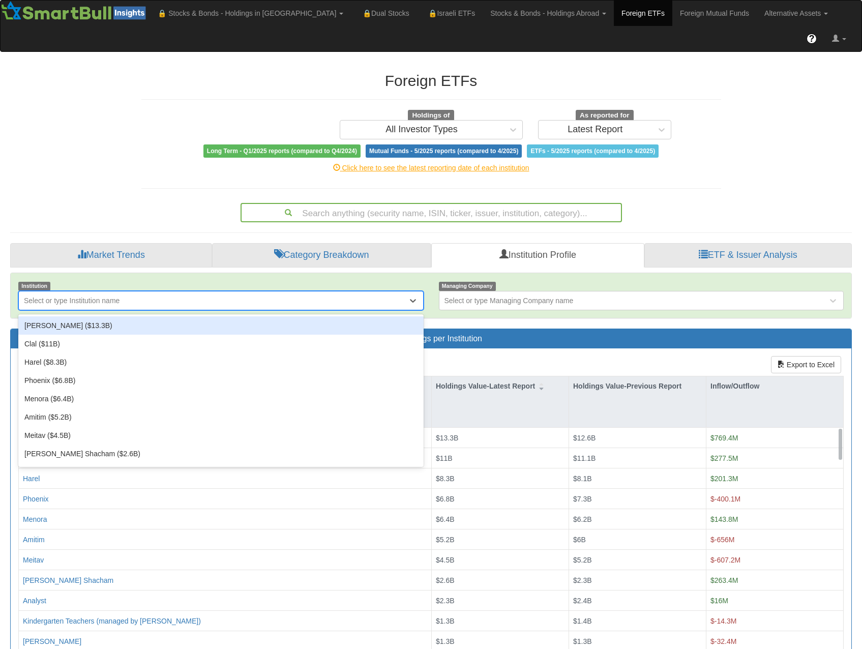
click at [129, 316] on div "Migdal ($13.3B)" at bounding box center [220, 325] width 405 height 18
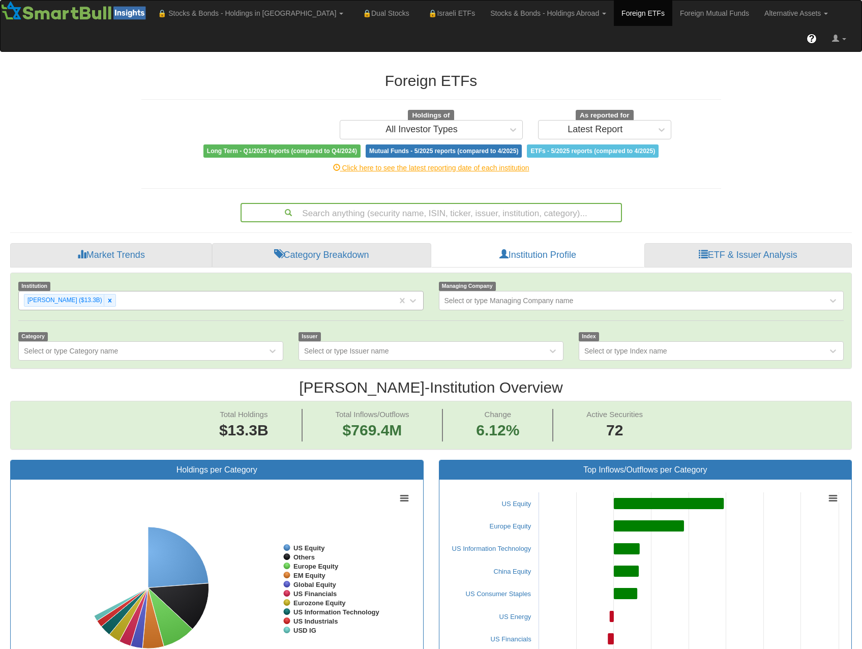
scroll to position [21, 823]
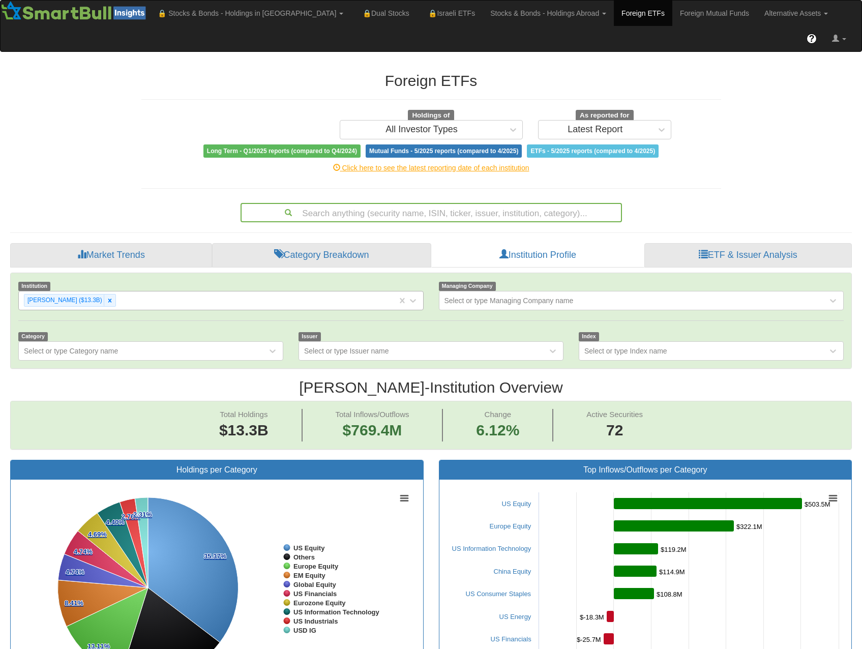
click at [256, 292] on div "Migdal ($13.3B)" at bounding box center [208, 300] width 378 height 17
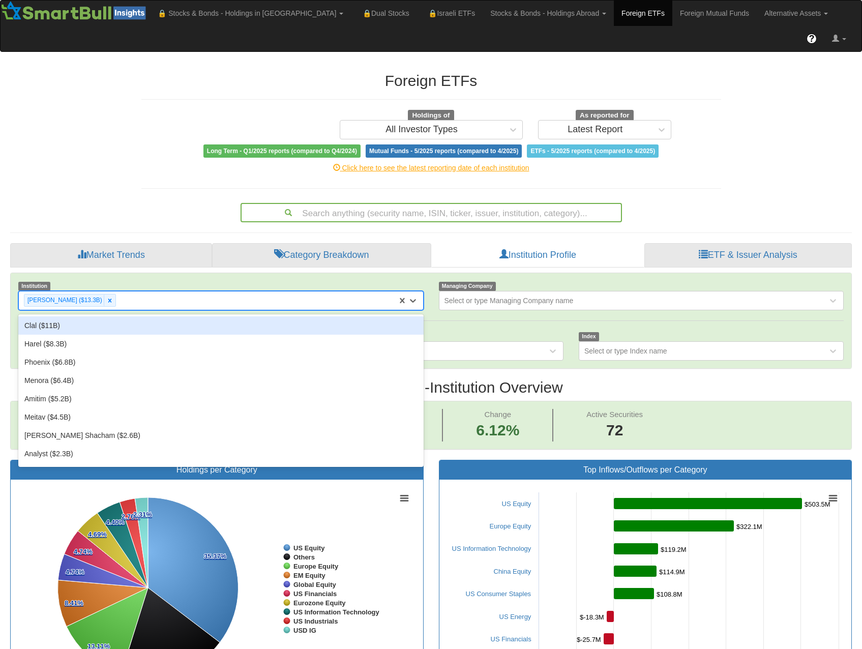
click at [194, 316] on div "Clal ($11B)" at bounding box center [220, 325] width 405 height 18
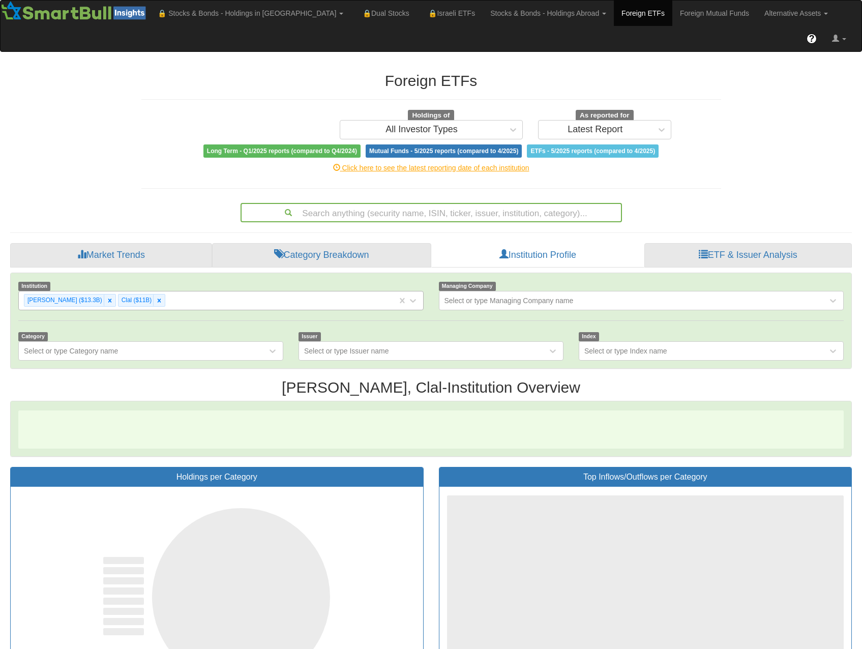
click at [251, 292] on div "Migdal ($13.3B) Clal ($11B)" at bounding box center [208, 300] width 378 height 17
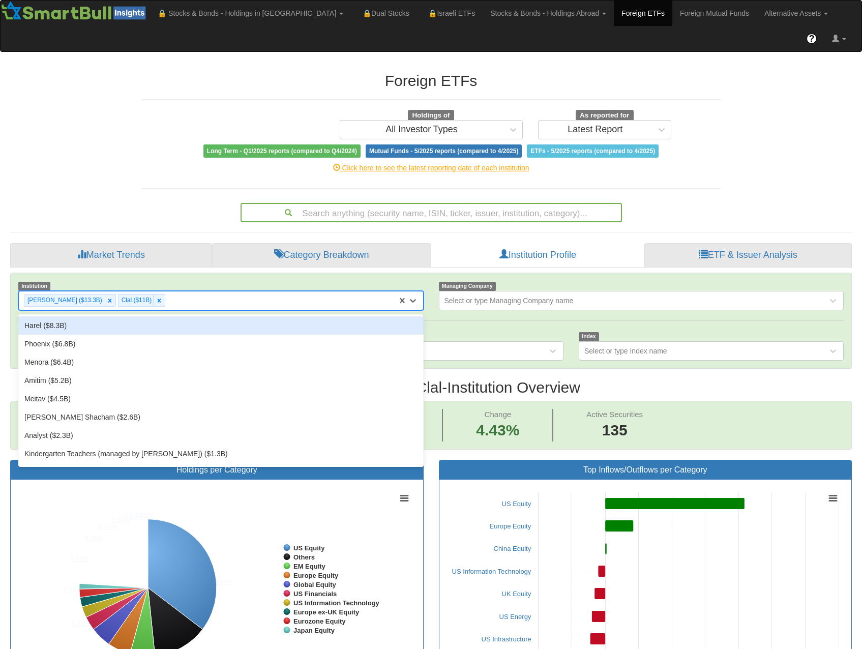
scroll to position [21, 823]
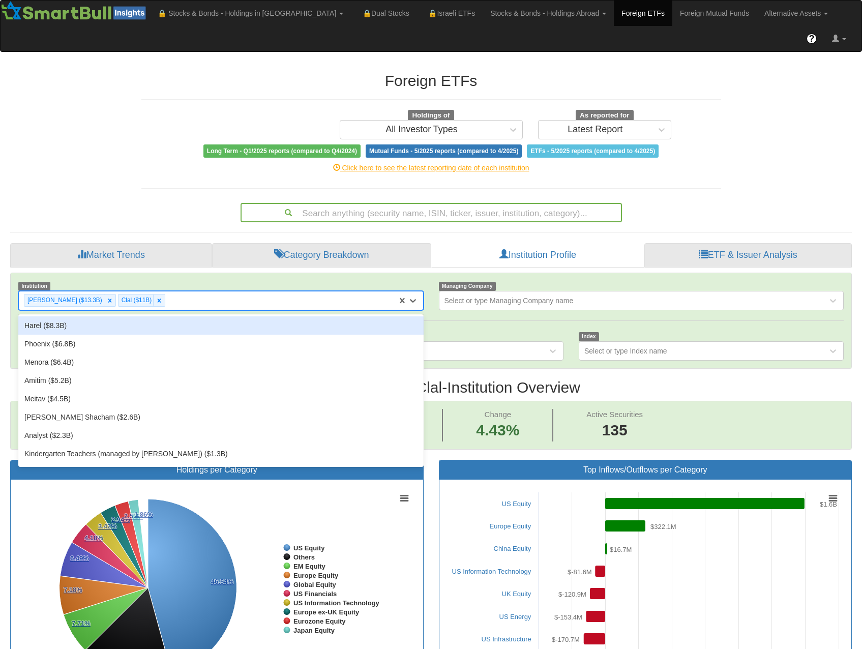
click at [212, 316] on div "Harel ($8.3B)" at bounding box center [220, 325] width 405 height 18
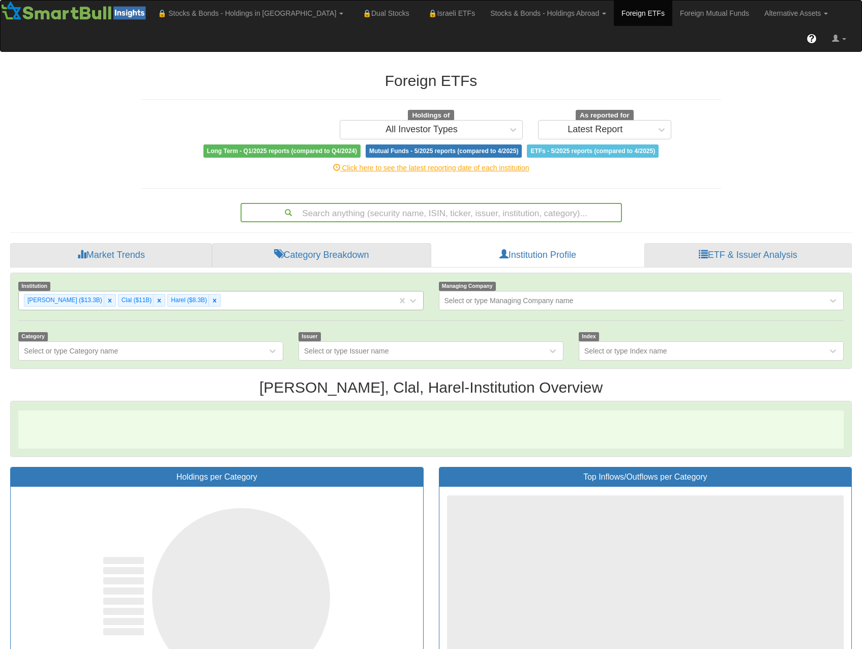
click at [261, 292] on div "Migdal ($13.3B) Clal ($11B) Harel ($8.3B)" at bounding box center [208, 300] width 378 height 17
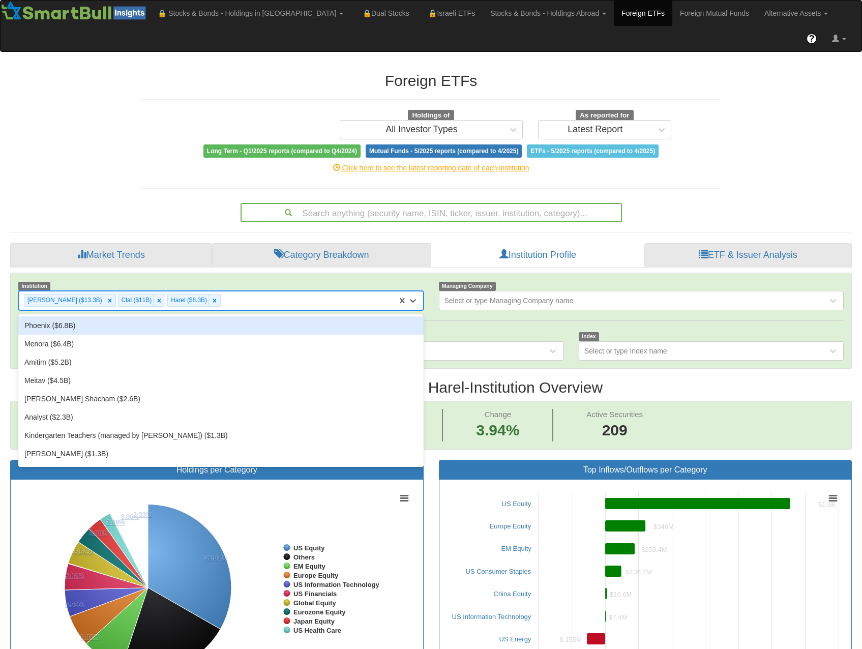
scroll to position [21, 823]
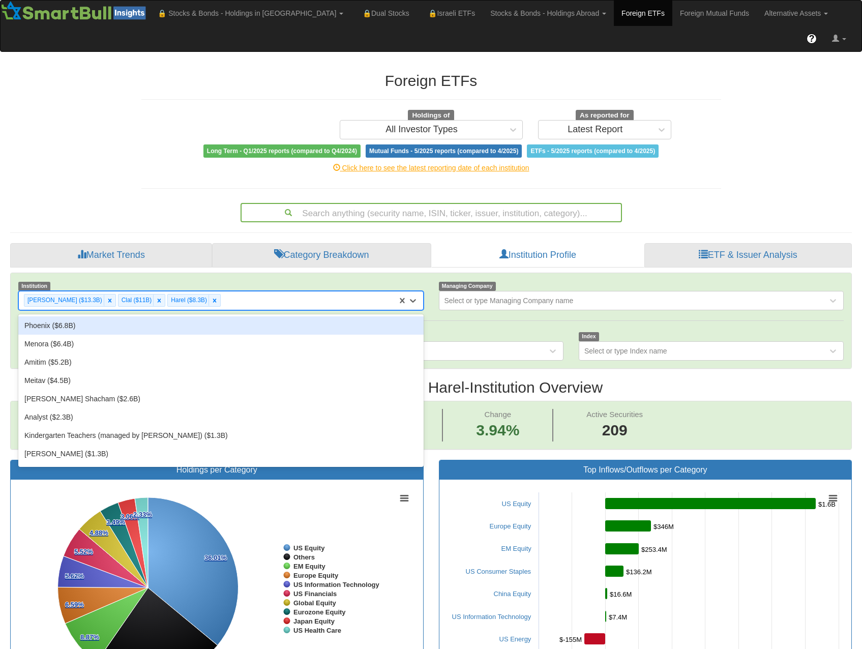
click at [227, 316] on div "Phoenix ($6.8B)" at bounding box center [220, 325] width 405 height 18
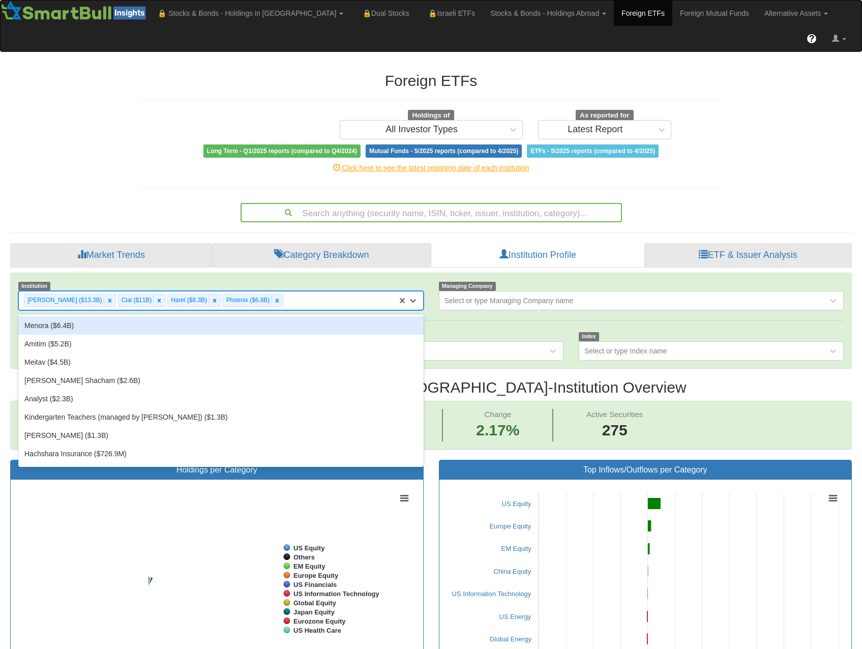
click at [267, 292] on div "Migdal ($13.3B) Clal ($11B) Harel ($8.3B) Phoenix ($6.8B)" at bounding box center [208, 300] width 378 height 17
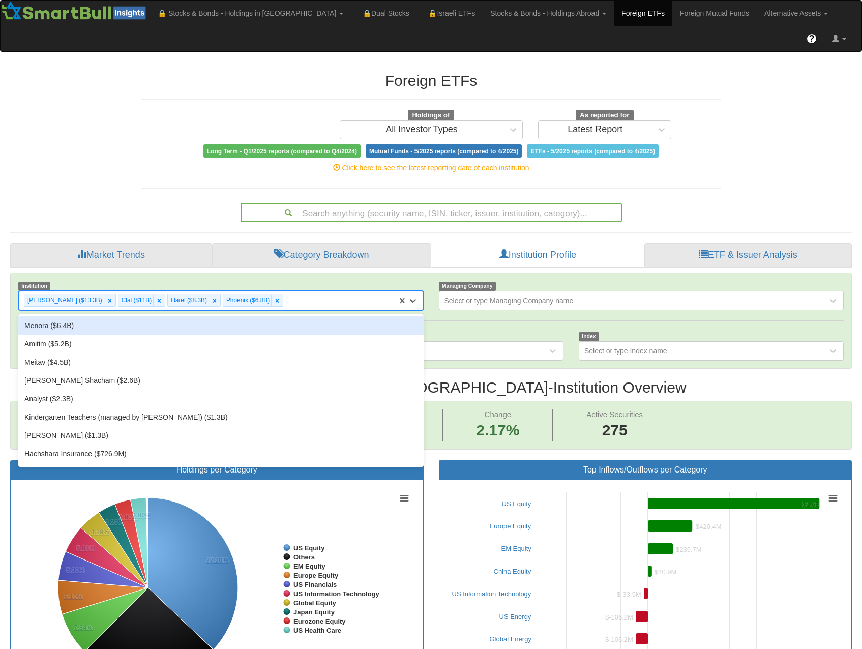
scroll to position [21, 823]
click at [234, 316] on div "Menora ($6.4B)" at bounding box center [220, 325] width 405 height 18
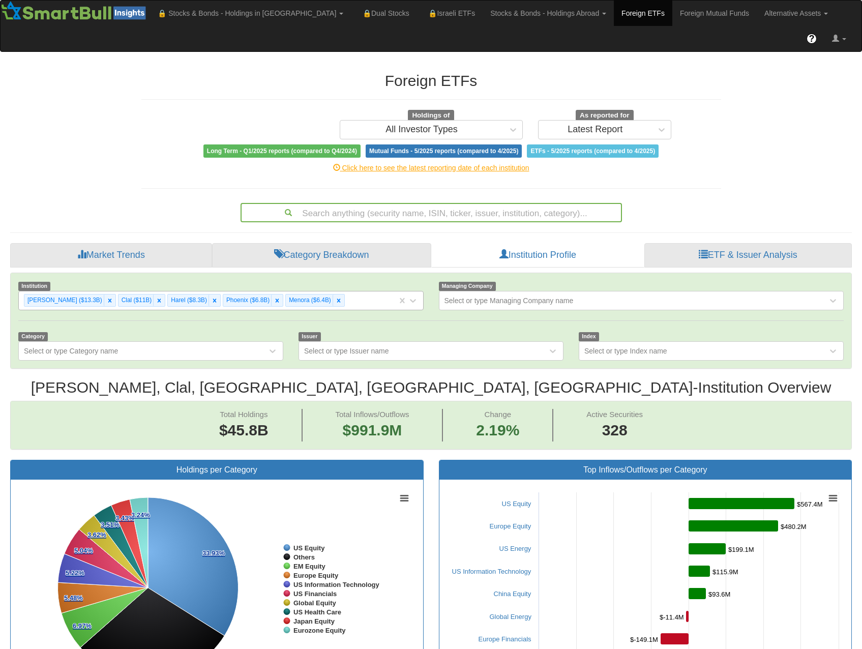
click at [339, 292] on div "Migdal ($13.3B) Clal ($11B) Harel ($8.3B) Phoenix ($6.8B) Menora ($6.4B)" at bounding box center [208, 300] width 378 height 17
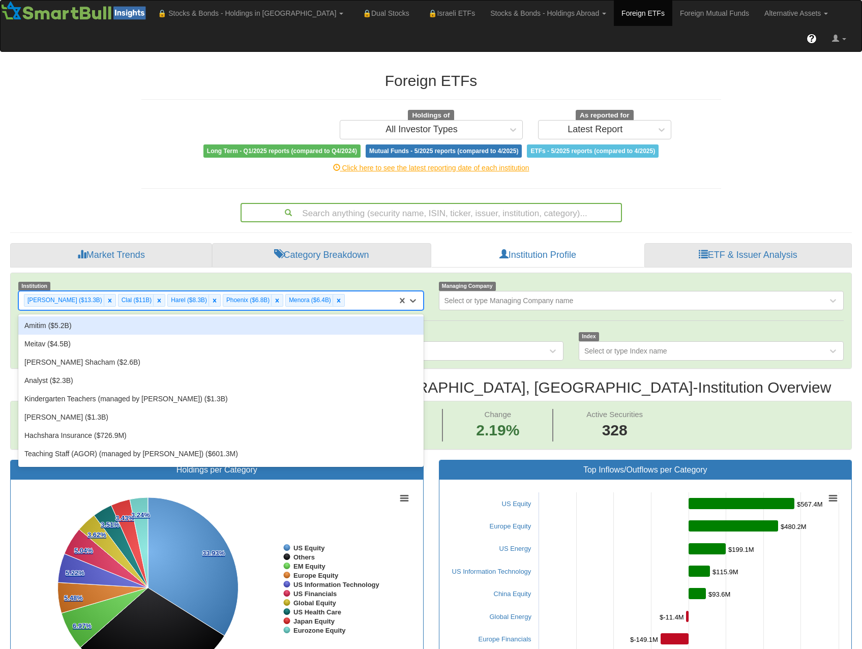
click at [316, 316] on div "Amitim ($5.2B)" at bounding box center [220, 325] width 405 height 18
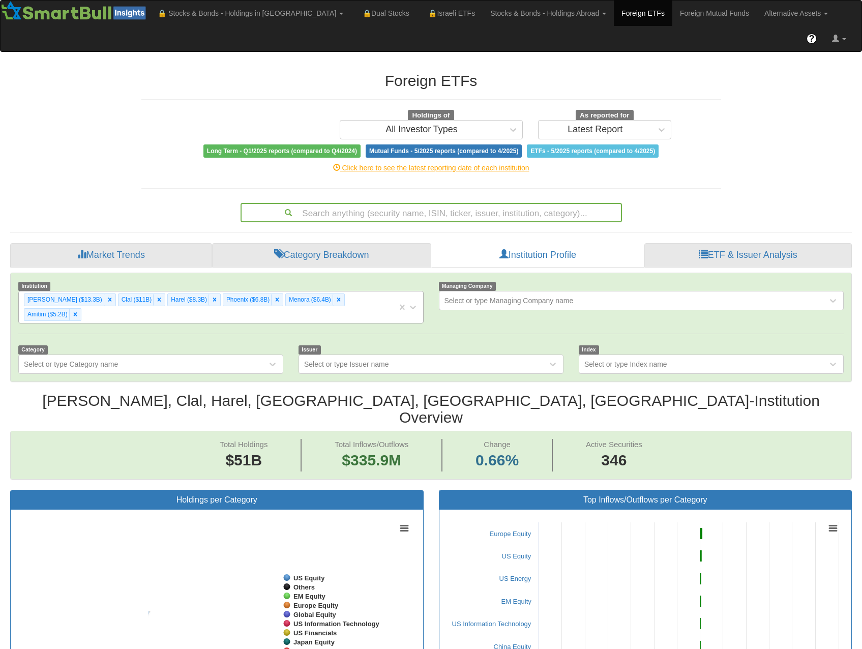
click at [377, 291] on div "Migdal ($13.3B) Clal ($11B) Harel ($8.3B) Phoenix ($6.8B) Menora ($6.4B) Amitim…" at bounding box center [208, 307] width 378 height 32
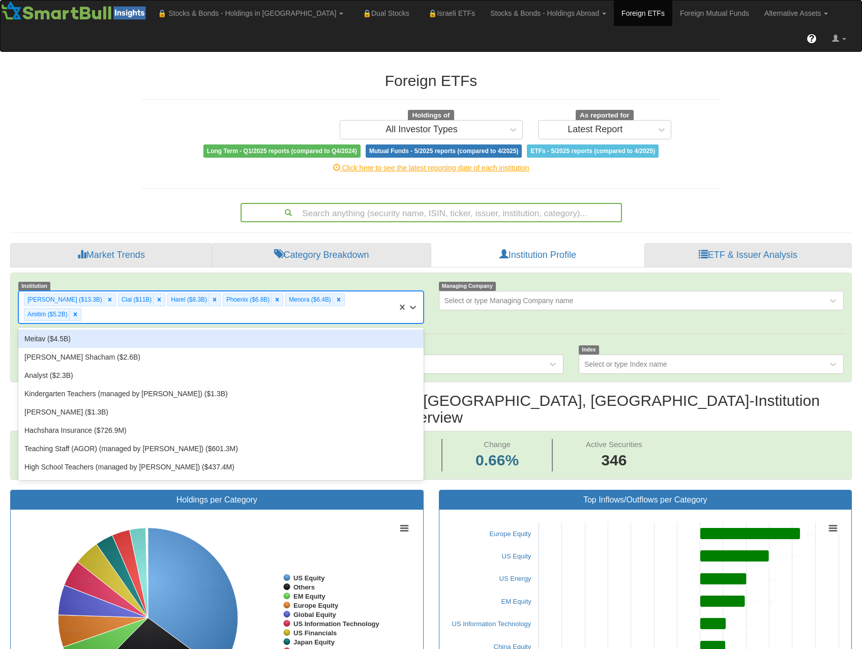
scroll to position [21, 823]
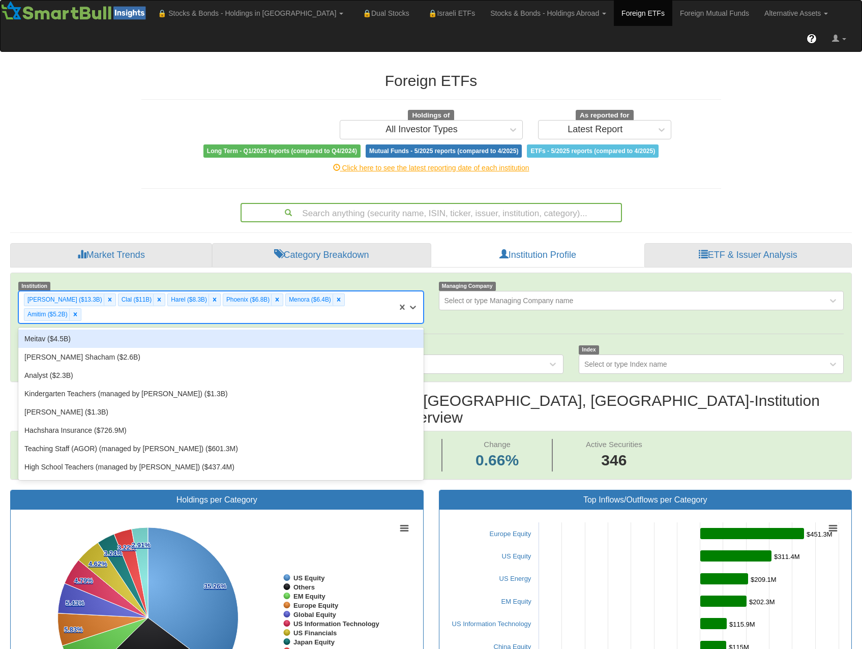
click at [336, 329] on div "Meitav ($4.5B)" at bounding box center [220, 338] width 405 height 18
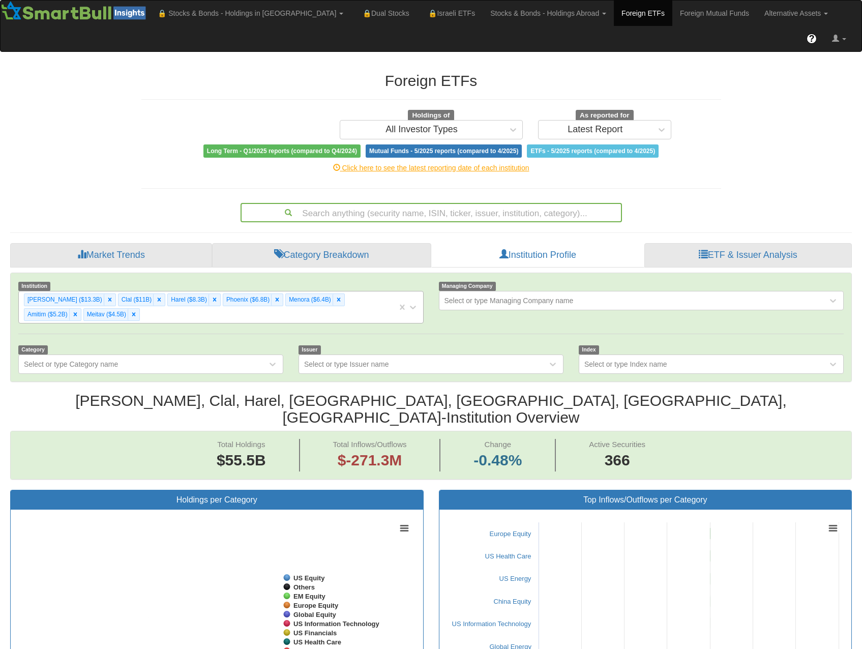
click at [338, 292] on div "Migdal ($13.3B) Clal ($11B) Harel ($8.3B) Phoenix ($6.8B) Menora ($6.4B) Amitim…" at bounding box center [208, 307] width 378 height 32
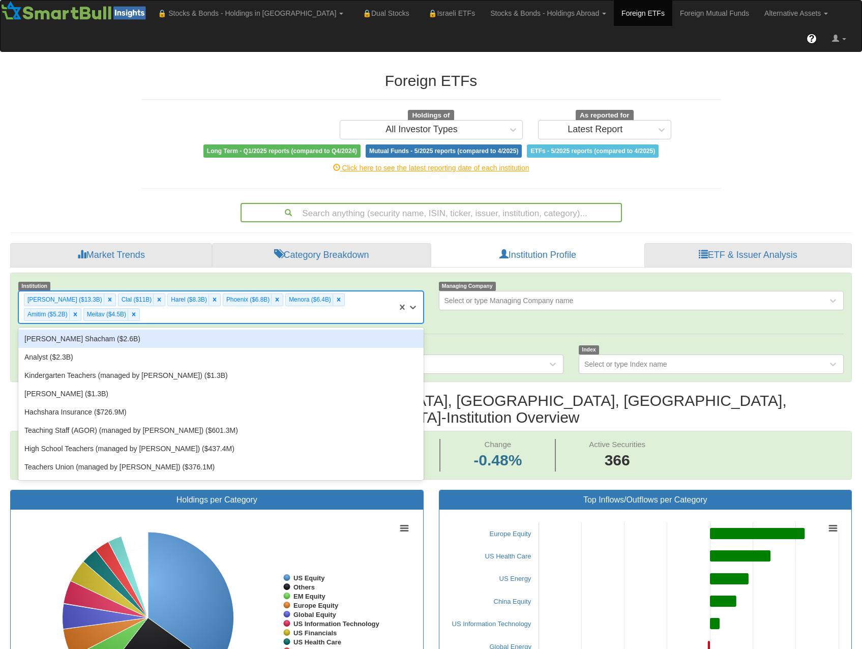
scroll to position [21, 823]
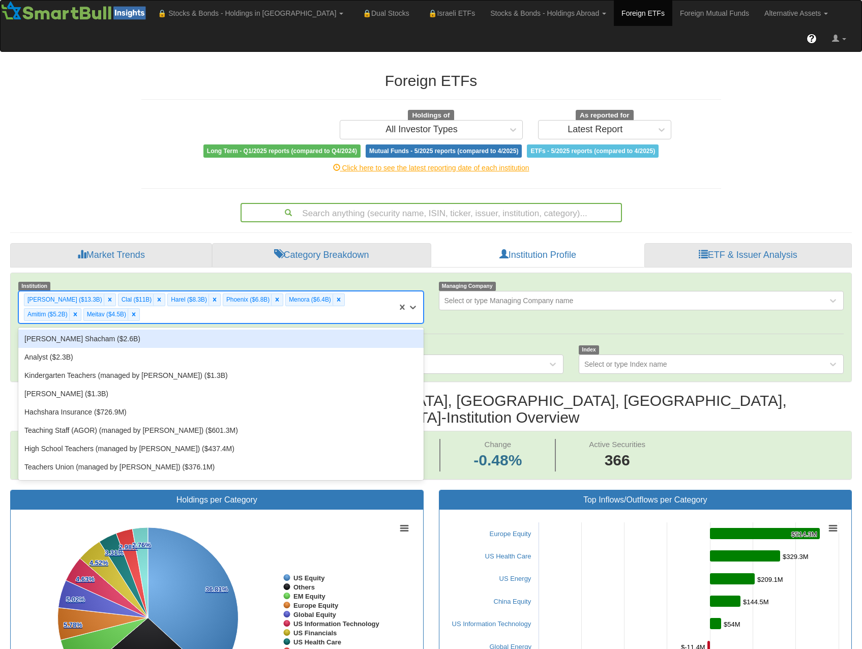
click at [292, 329] on div "Altshuler Shacham ($2.6B)" at bounding box center [220, 338] width 405 height 18
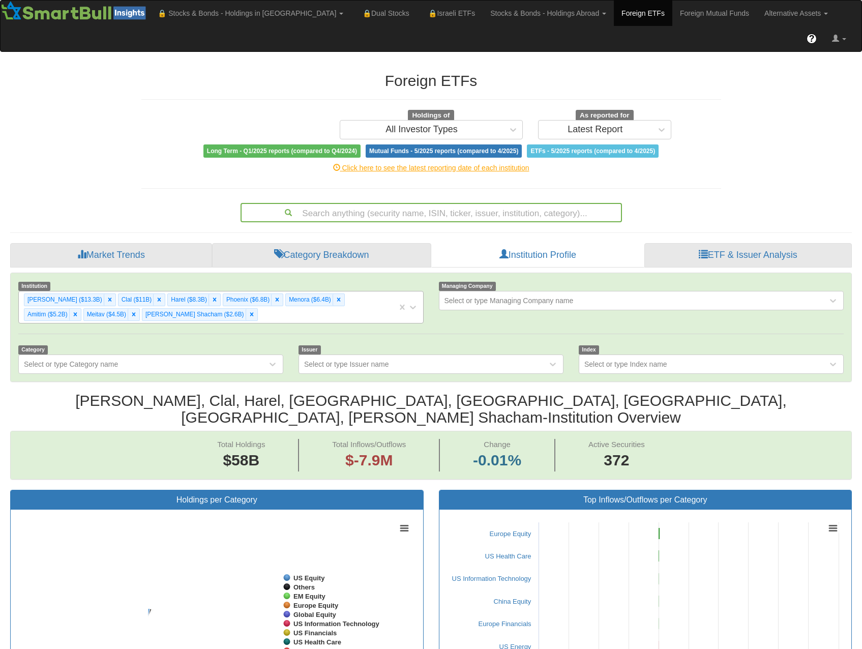
click at [292, 291] on div "Migdal ($13.3B) Clal ($11B) Harel ($8.3B) Phoenix ($6.8B) Menora ($6.4B) Amitim…" at bounding box center [208, 307] width 378 height 32
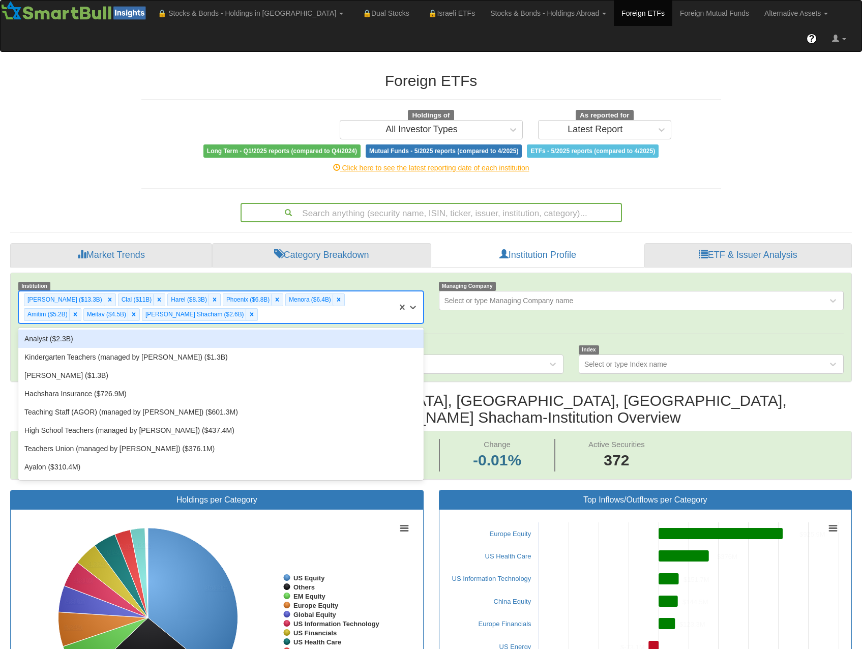
scroll to position [21, 823]
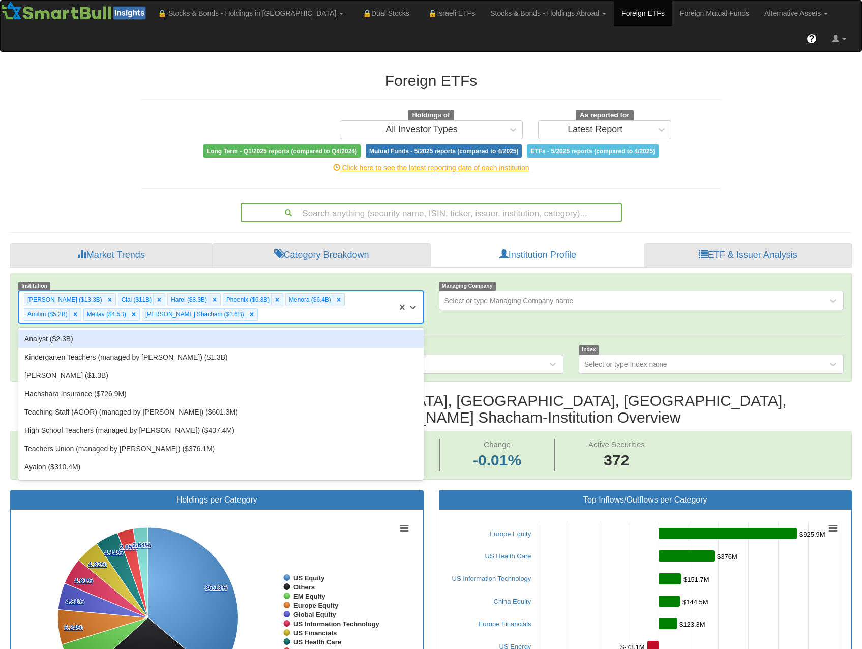
click at [250, 329] on div "Analyst ($2.3B)" at bounding box center [220, 338] width 405 height 18
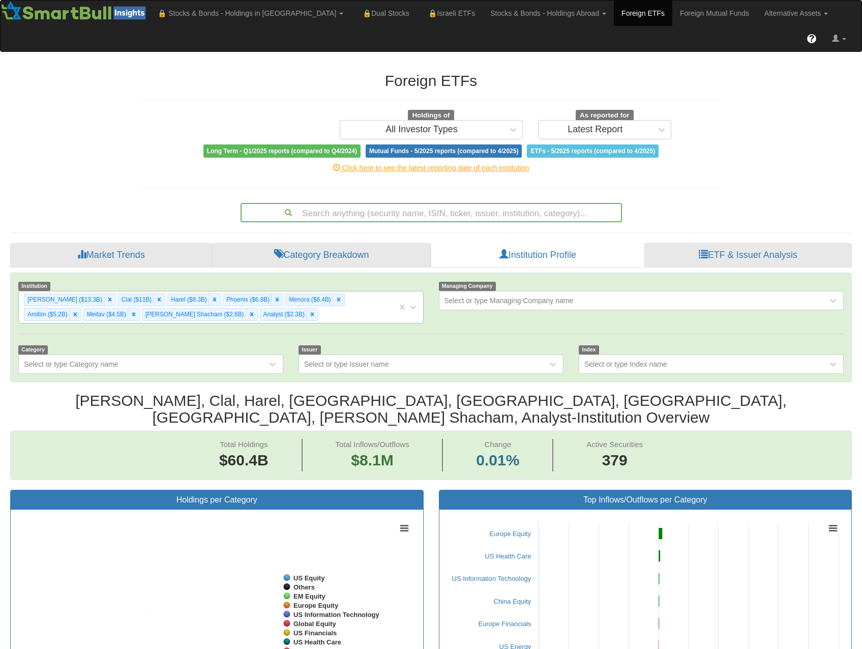
click at [259, 293] on div "Migdal ($13.3B) Clal ($11B) Harel ($8.3B) Phoenix ($6.8B) Menora ($6.4B) Amitim…" at bounding box center [208, 307] width 378 height 32
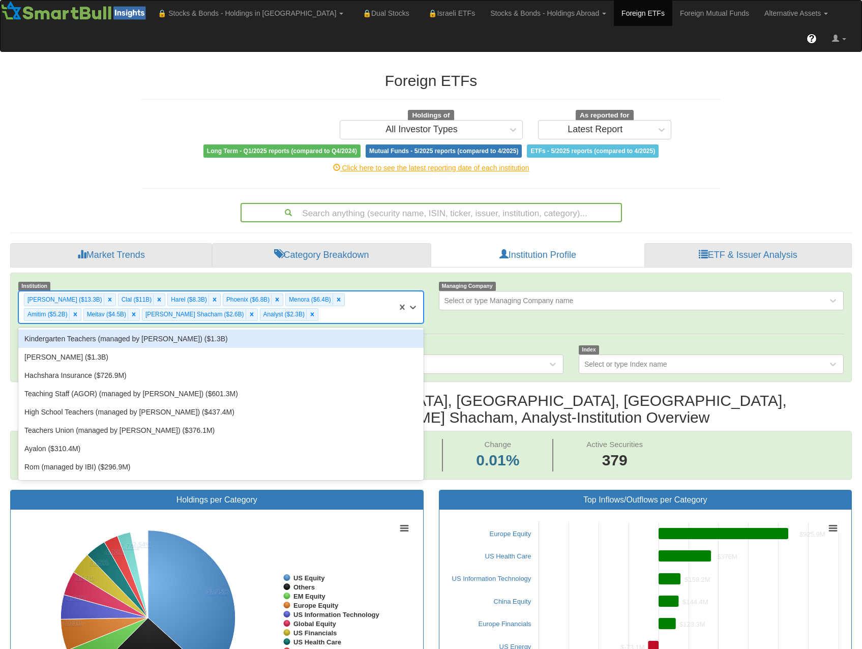
click at [245, 329] on div "Kindergarten Teachers (managed by Meitav) ($1.3B)" at bounding box center [220, 338] width 405 height 18
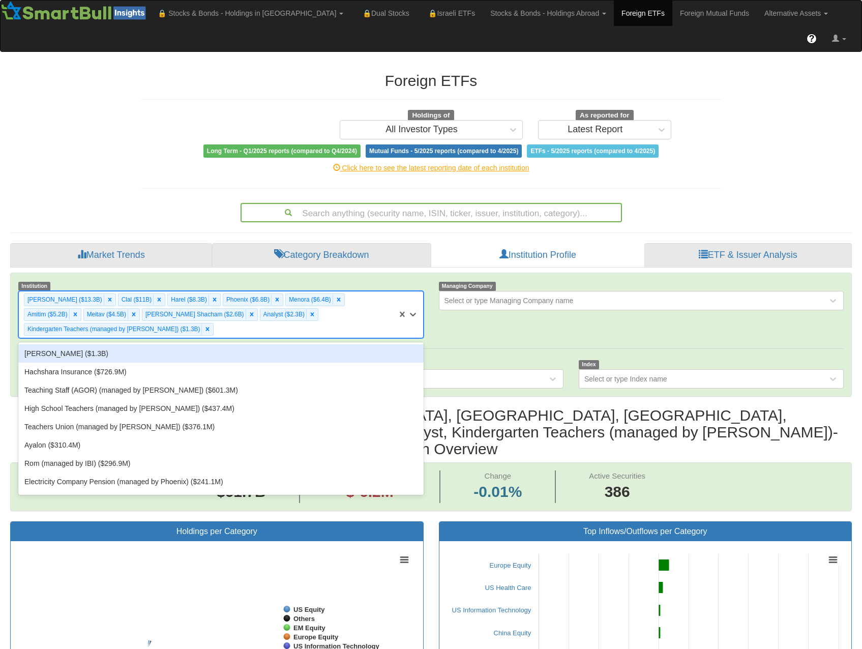
click at [260, 291] on div "Migdal ($13.3B) Clal ($11B) Harel ($8.3B) Phoenix ($6.8B) Menora ($6.4B) Amitim…" at bounding box center [208, 314] width 378 height 46
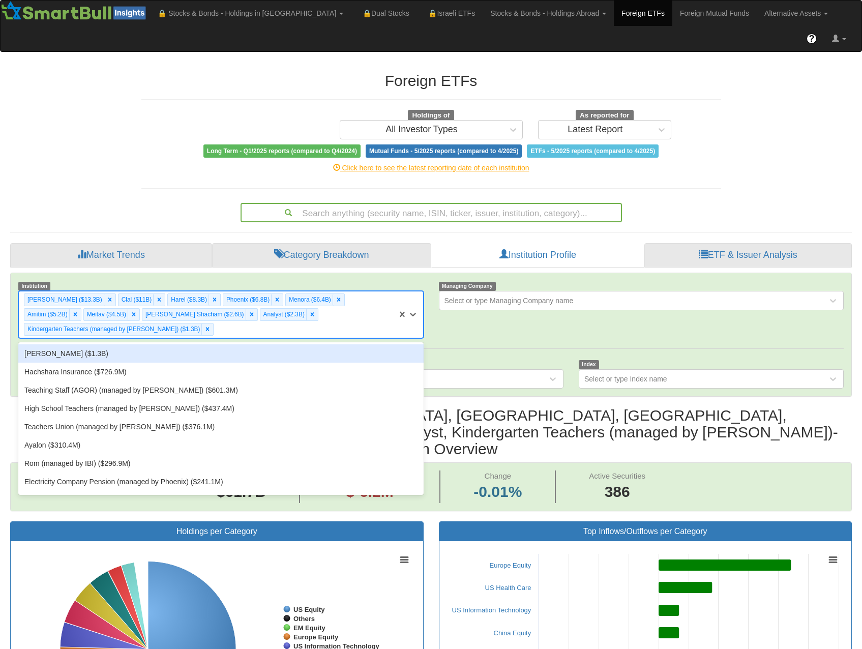
click at [232, 344] on div "Yelin Lapidot ($1.3B)" at bounding box center [220, 353] width 405 height 18
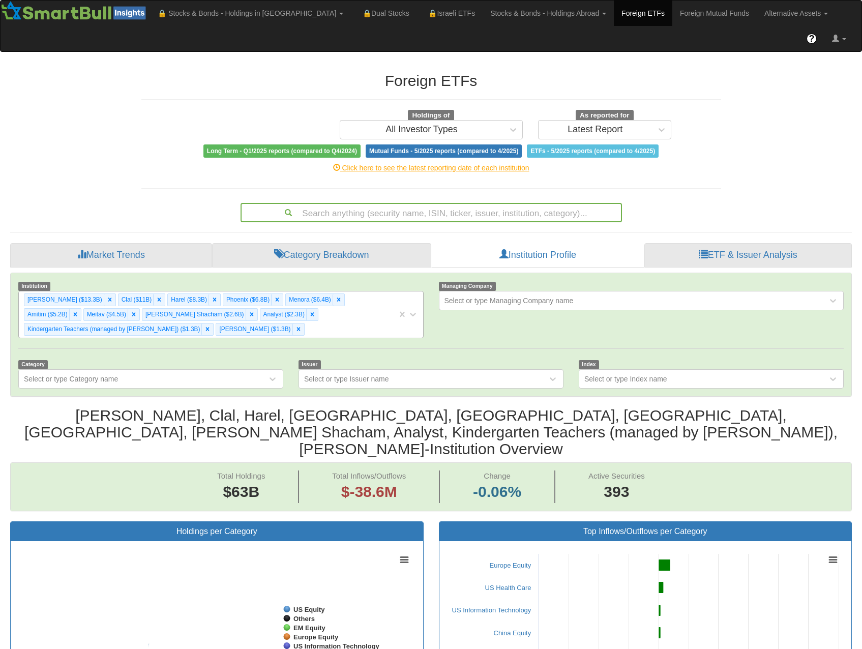
click at [287, 295] on div "Migdal ($13.3B) Clal ($11B) Harel ($8.3B) Phoenix ($6.8B) Menora ($6.4B) Amitim…" at bounding box center [208, 314] width 378 height 46
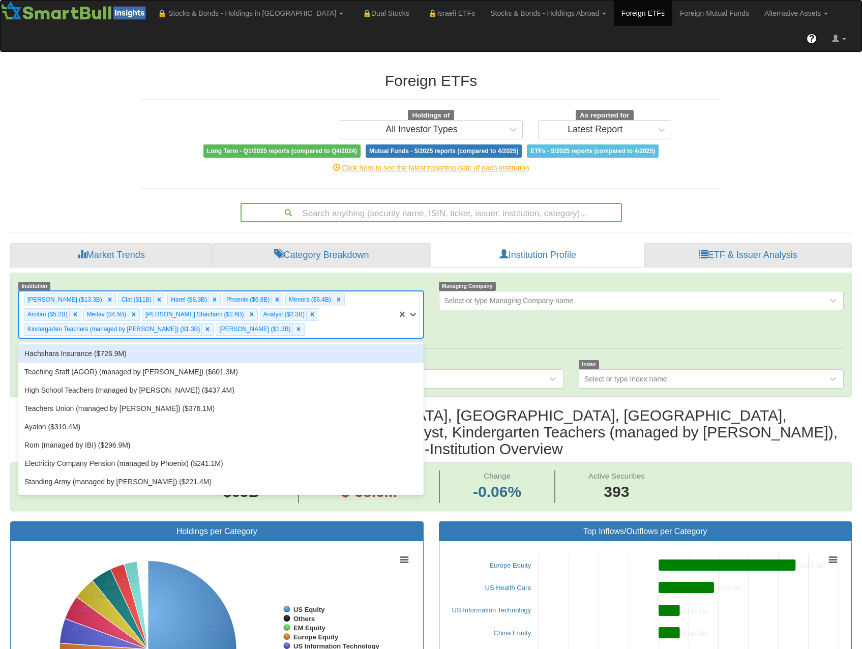
scroll to position [21, 823]
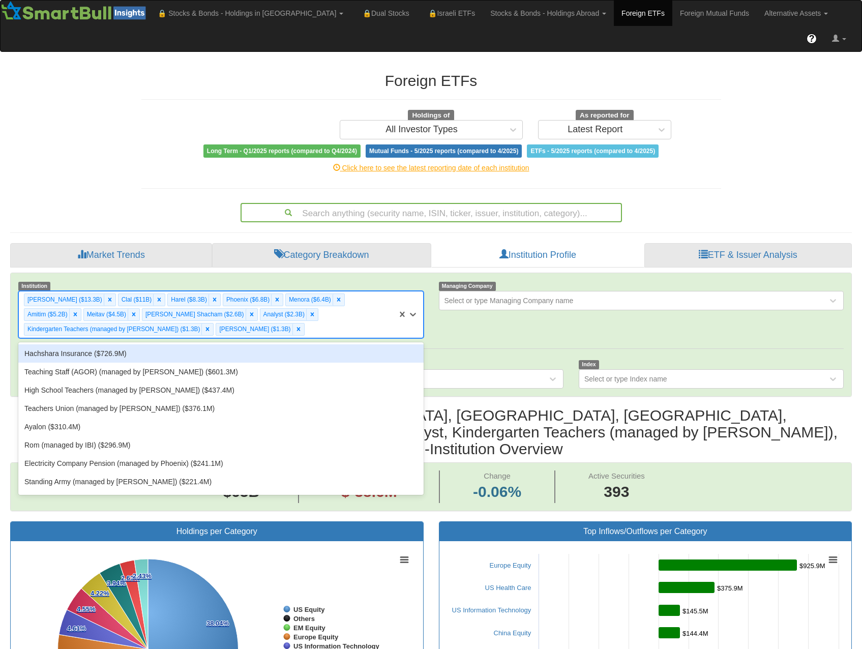
click at [252, 344] on div "Hachshara Insurance ($726.9M)" at bounding box center [220, 353] width 405 height 18
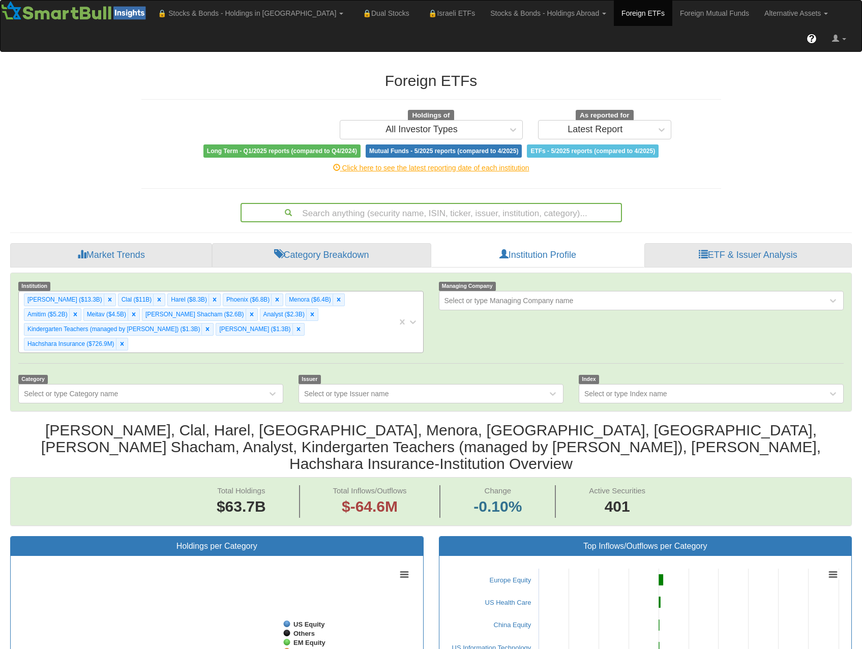
click at [319, 291] on div "Migdal ($13.3B) Clal ($11B) Harel ($8.3B) Phoenix ($6.8B) Menora ($6.4B) Amitim…" at bounding box center [208, 321] width 378 height 61
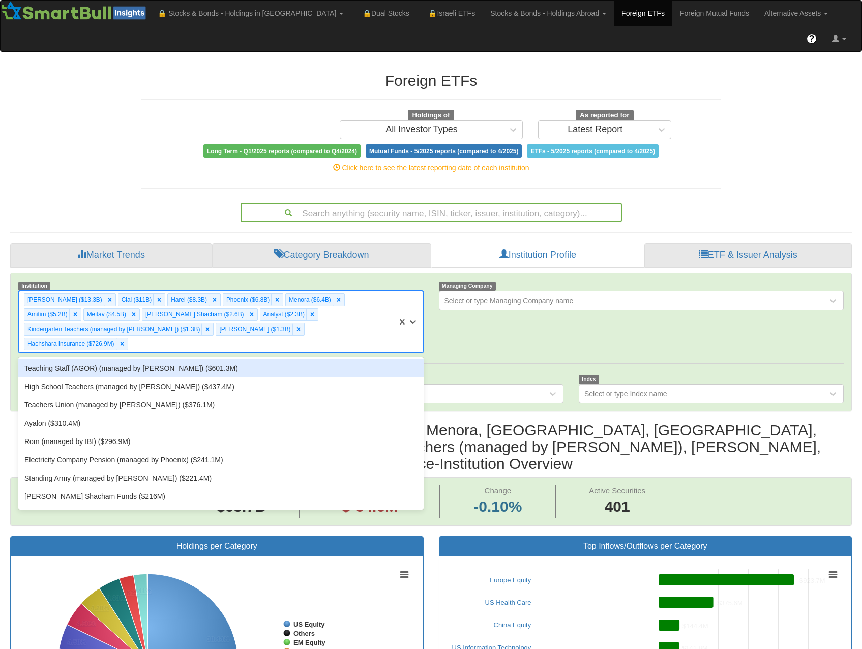
scroll to position [21, 823]
click at [252, 359] on div "Teaching Staff (AGOR) (managed by IBI) ($601.3M)" at bounding box center [220, 368] width 405 height 18
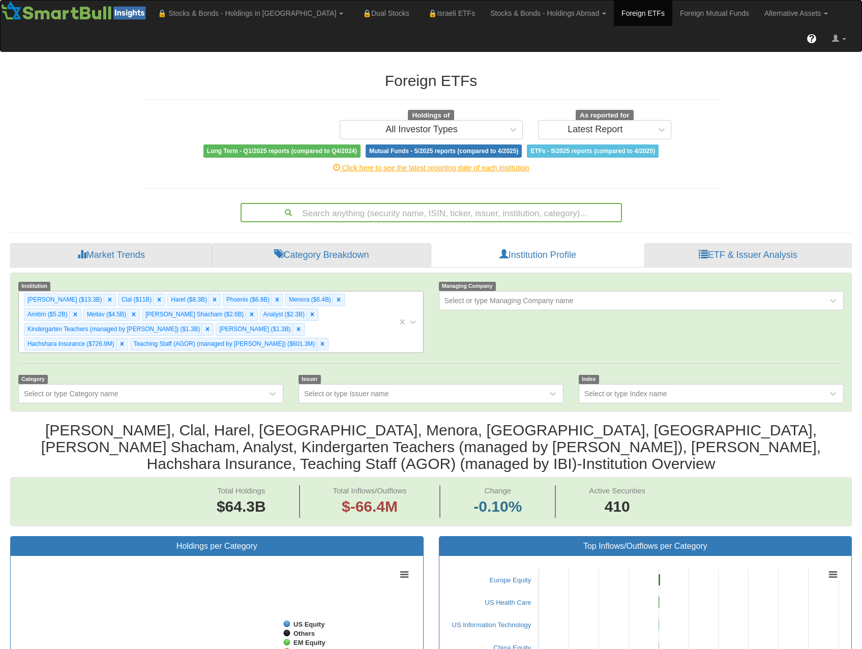
click at [309, 291] on div "Migdal ($13.3B) Clal ($11B) Harel ($8.3B) Phoenix ($6.8B) Menora ($6.4B) Amitim…" at bounding box center [208, 321] width 378 height 61
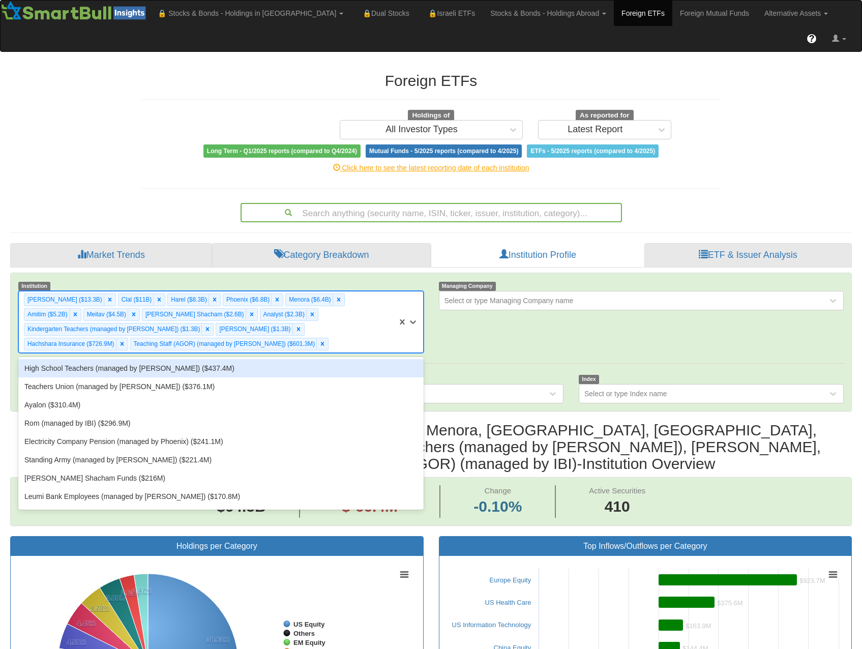
scroll to position [21, 823]
click at [249, 359] on div "High School Teachers (managed by Meitav) ($437.4M)" at bounding box center [220, 368] width 405 height 18
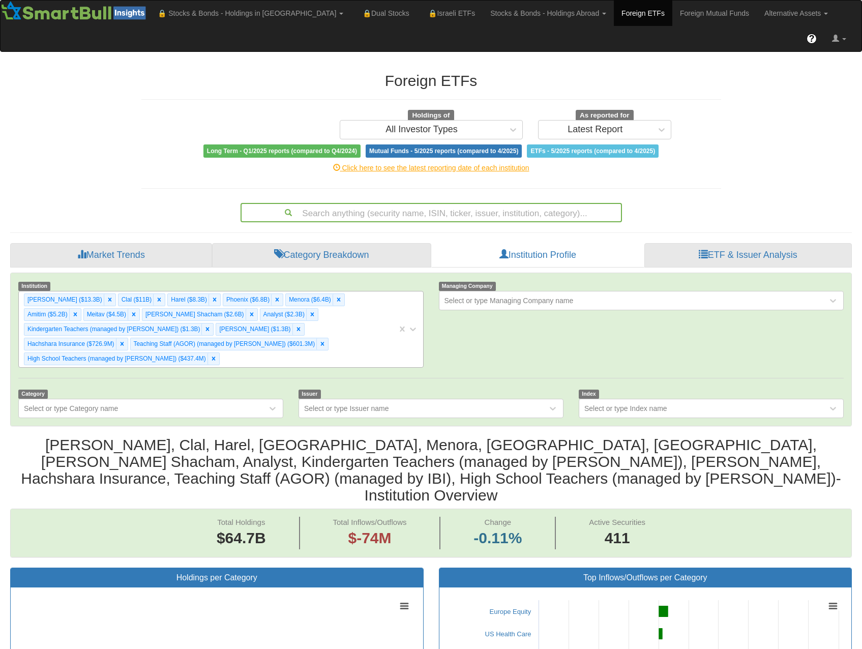
click at [284, 291] on div "Migdal ($13.3B) Clal ($11B) Harel ($8.3B) Phoenix ($6.8B) Menora ($6.4B) Amitim…" at bounding box center [208, 329] width 378 height 76
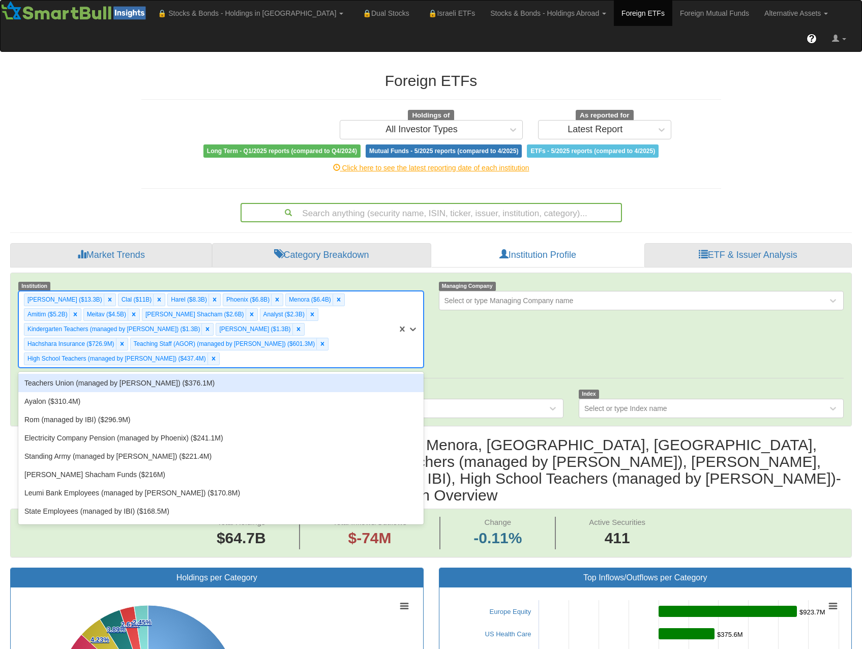
click at [242, 374] on div "Teachers Union (managed by Meitav) ($376.1M)" at bounding box center [220, 383] width 405 height 18
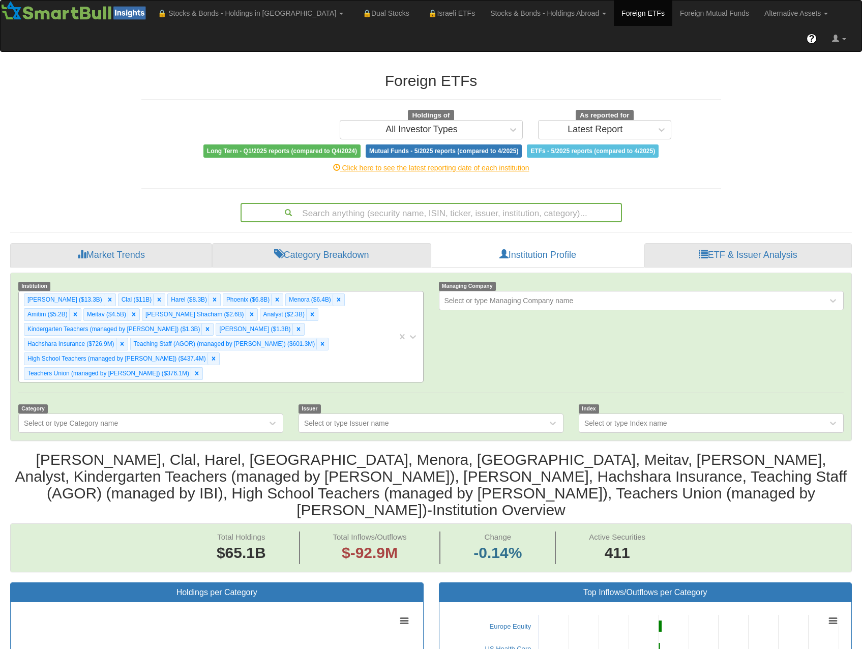
click at [309, 336] on div "Migdal ($13.3B) Clal ($11B) Harel ($8.3B) Phoenix ($6.8B) Menora ($6.4B) Amitim…" at bounding box center [208, 336] width 378 height 90
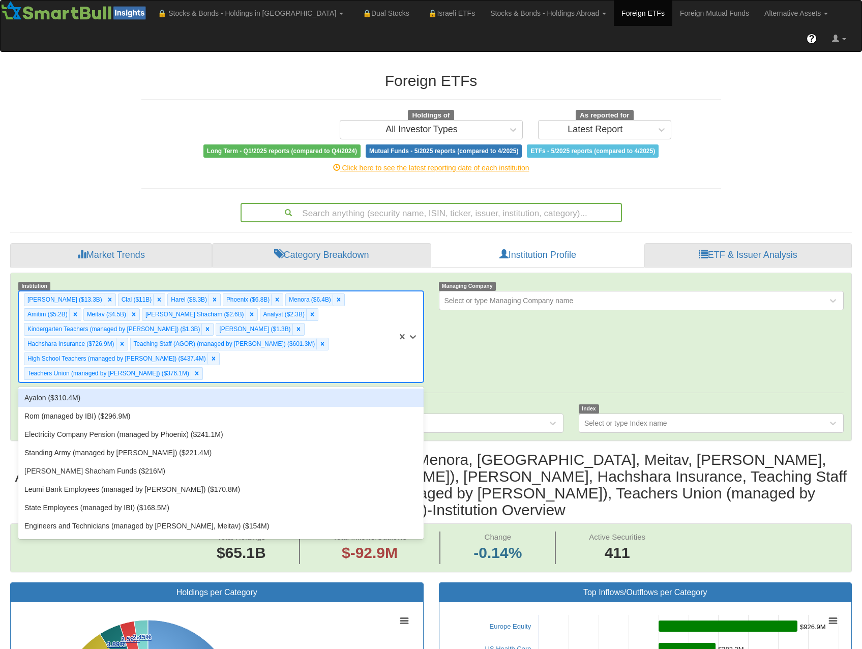
click at [284, 388] on div "Ayalon ($310.4M)" at bounding box center [220, 397] width 405 height 18
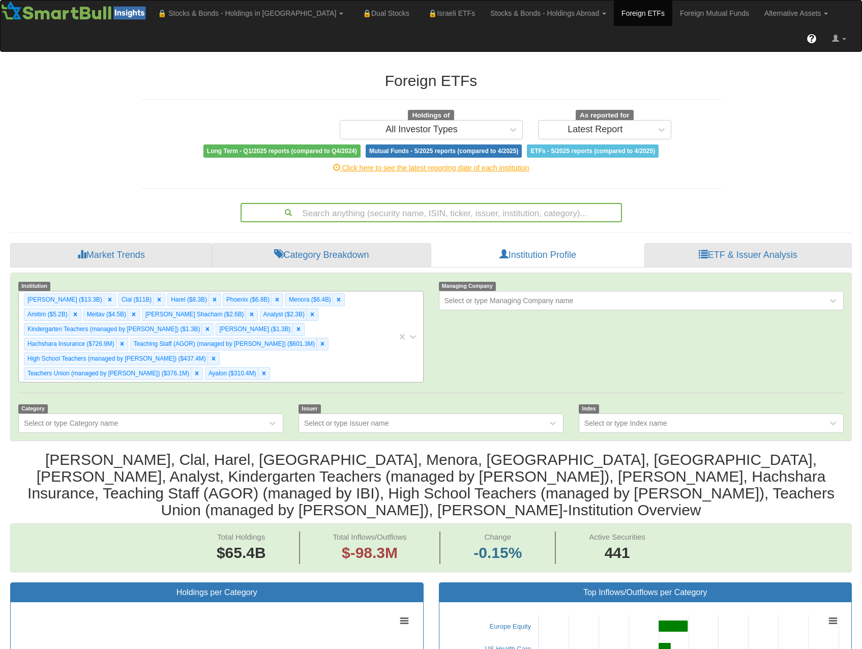
click at [300, 333] on div "Migdal ($13.3B) Clal ($11B) Harel ($8.3B) Phoenix ($6.8B) Menora ($6.4B) Amitim…" at bounding box center [208, 336] width 378 height 90
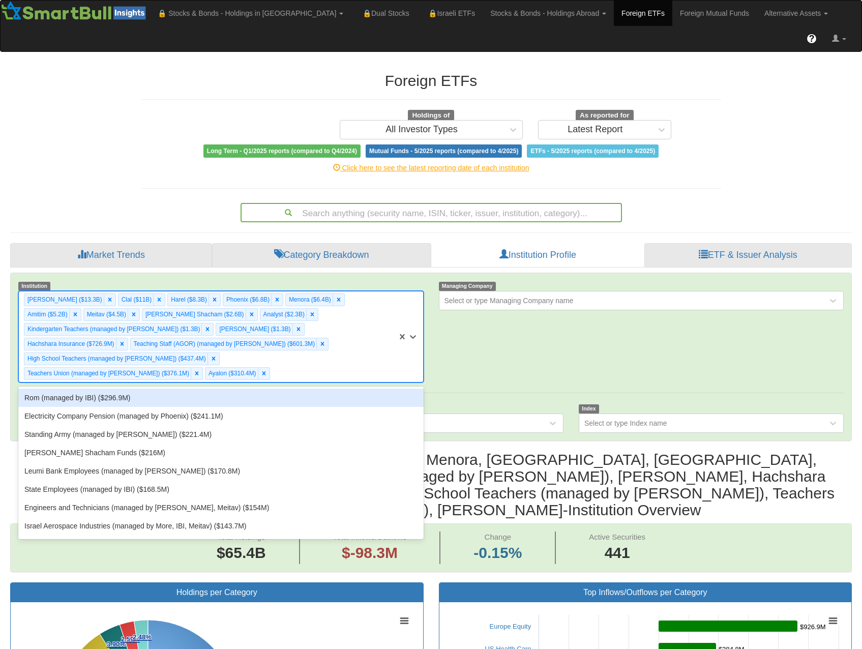
click at [274, 388] on div "Rom (managed by IBI) ($296.9M)" at bounding box center [220, 397] width 405 height 18
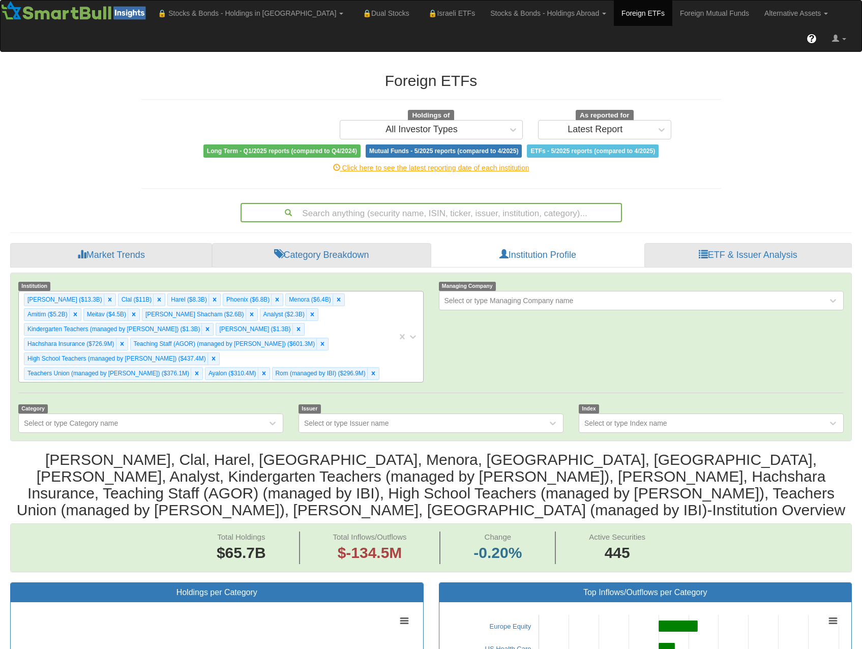
click at [362, 332] on div "Migdal ($13.3B) Clal ($11B) Harel ($8.3B) Phoenix ($6.8B) Menora ($6.4B) Amitim…" at bounding box center [208, 336] width 378 height 90
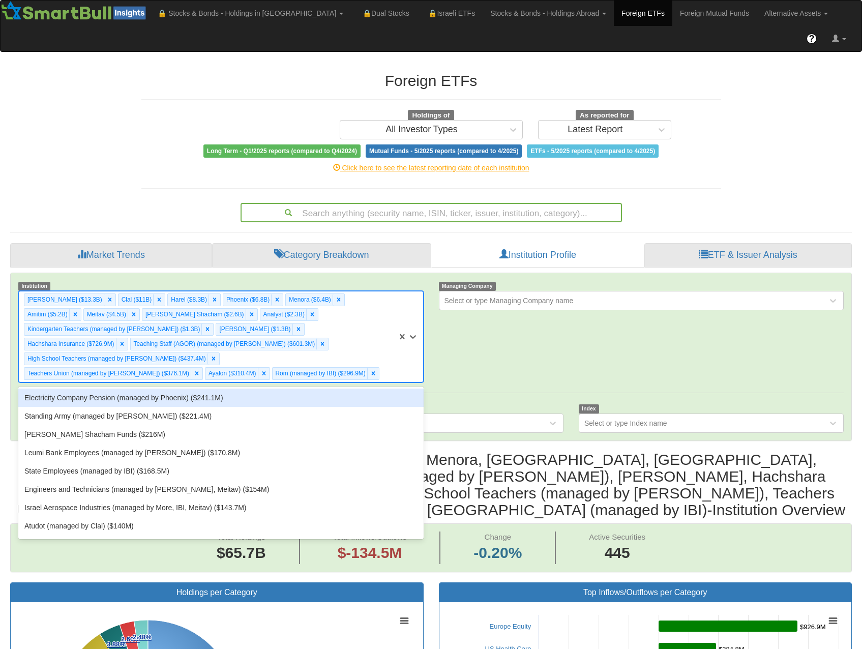
click at [295, 388] on div "Electricity Company Pension (managed by Phoenix) ($241.1M)" at bounding box center [220, 397] width 405 height 18
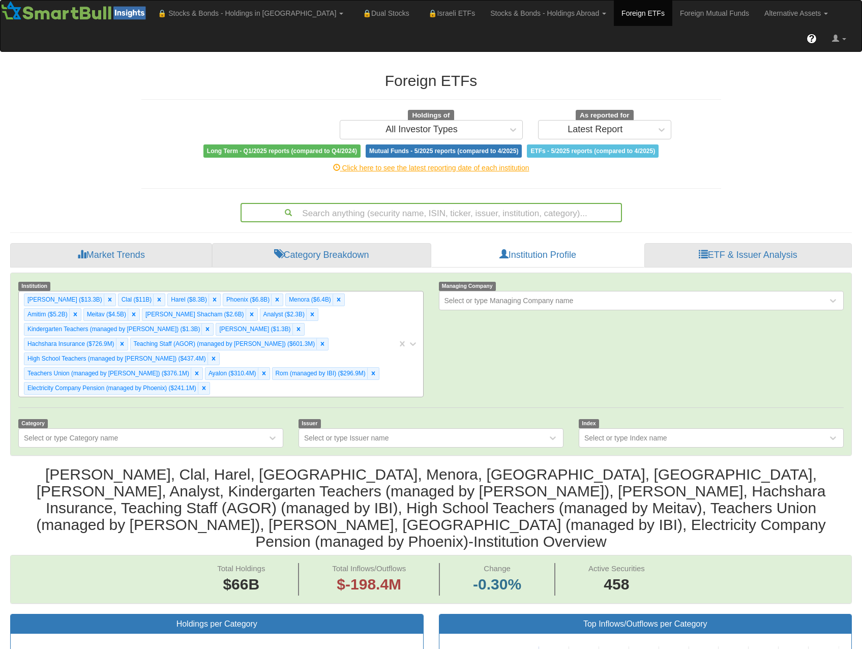
click at [379, 291] on div "Migdal ($13.3B) Clal ($11B) Harel ($8.3B) Phoenix ($6.8B) Menora ($6.4B) Amitim…" at bounding box center [208, 343] width 378 height 105
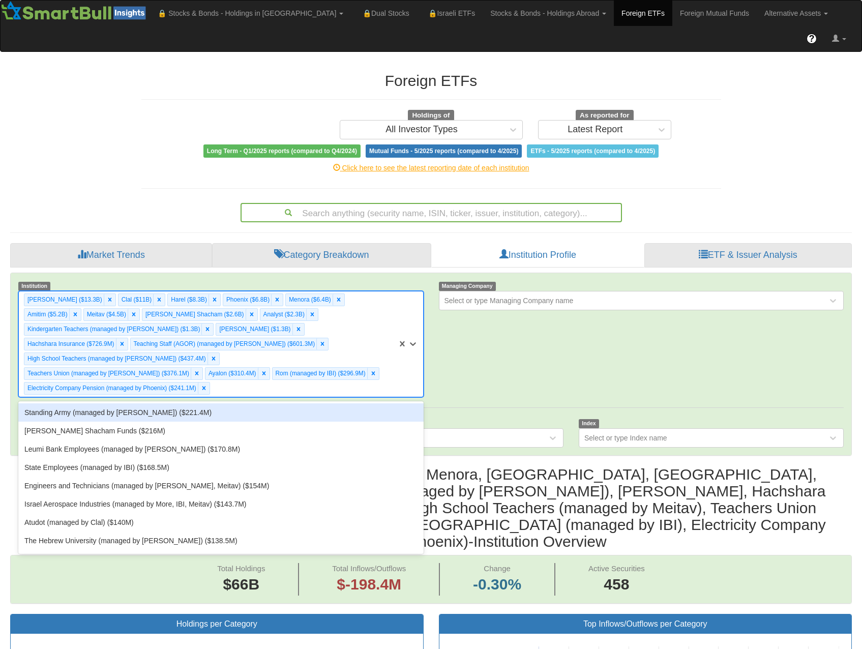
click at [305, 403] on div "Standing Army (managed by Harel) ($221.4M)" at bounding box center [220, 412] width 405 height 18
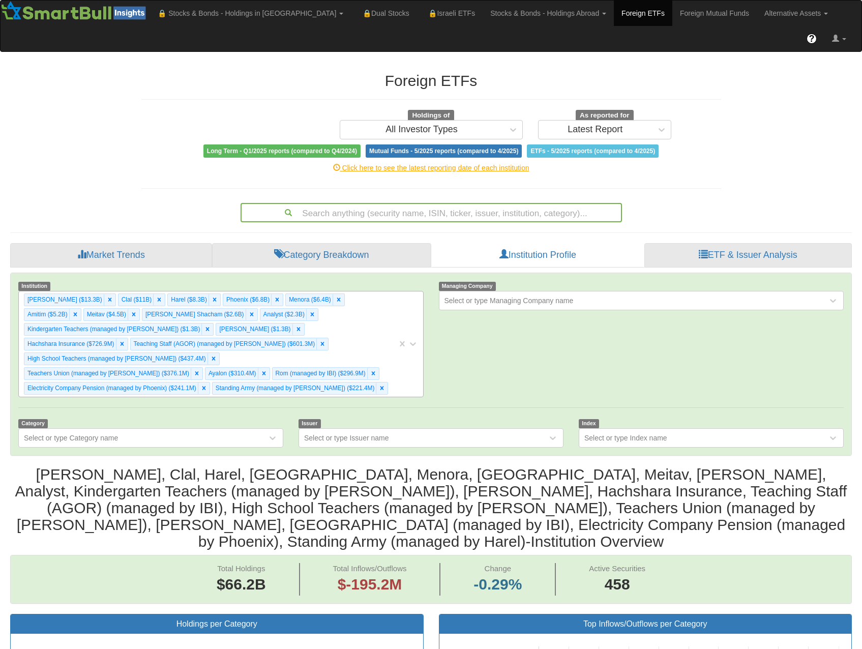
click at [380, 325] on div "Migdal ($13.3B) Clal ($11B) Harel ($8.3B) Phoenix ($6.8B) Menora ($6.4B) Amitim…" at bounding box center [208, 343] width 378 height 105
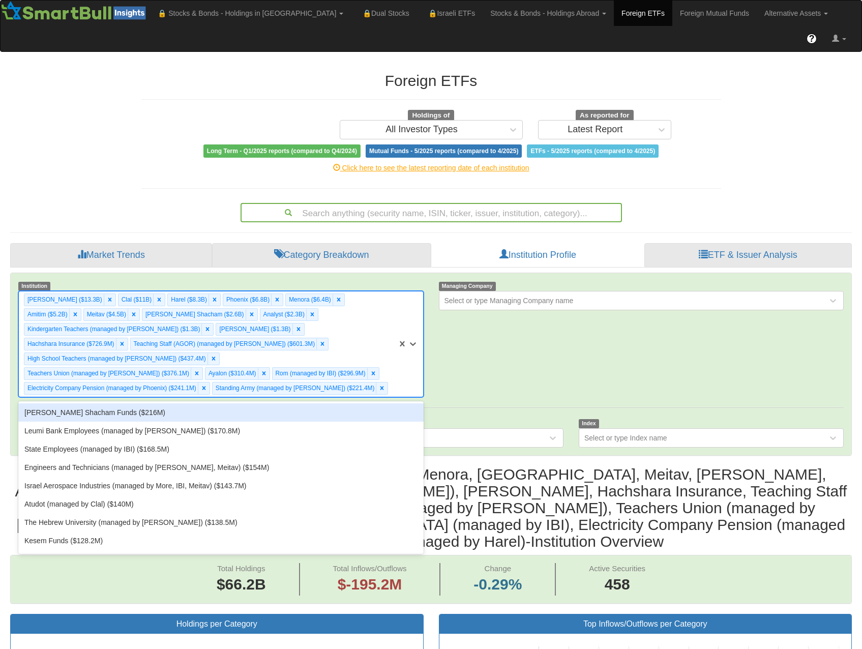
click at [271, 403] on div "Altshuler Shacham Funds ($216M)" at bounding box center [220, 412] width 405 height 18
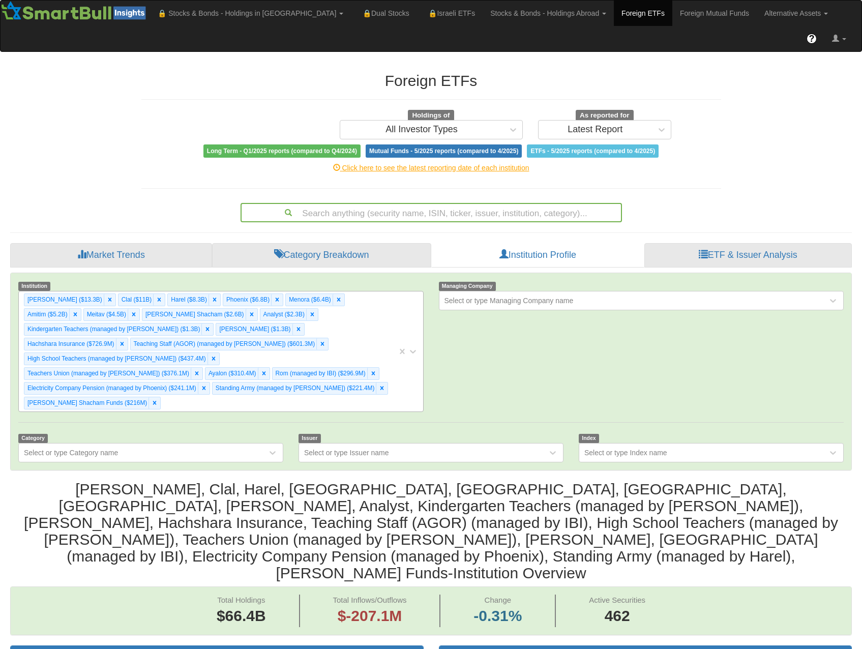
click at [292, 365] on div "Migdal ($13.3B) Clal ($11B) Harel ($8.3B) Phoenix ($6.8B) Menora ($6.4B) Amitim…" at bounding box center [208, 351] width 378 height 120
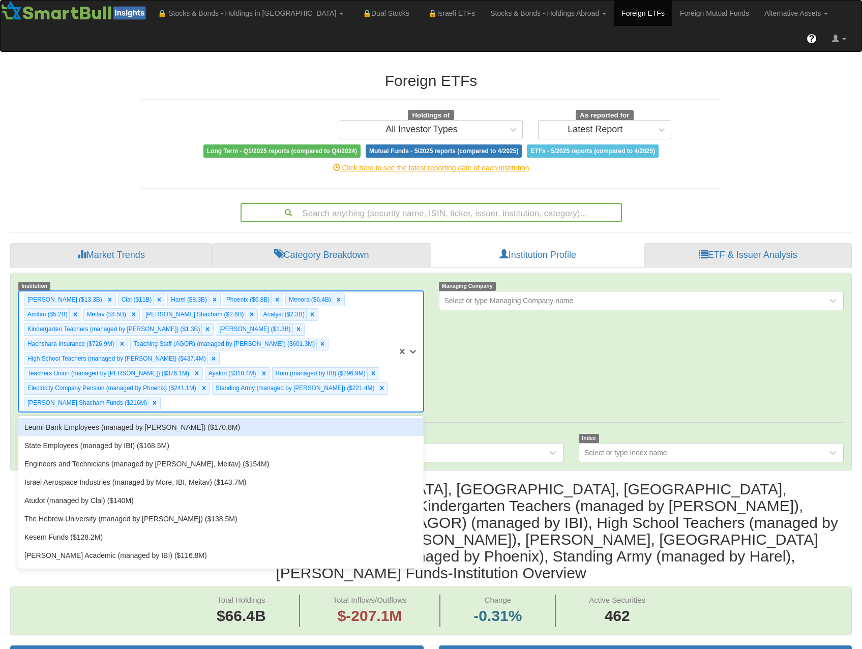
click at [260, 418] on div "Leumi Bank Employees (managed by [PERSON_NAME]) ($170.8M)" at bounding box center [220, 427] width 405 height 18
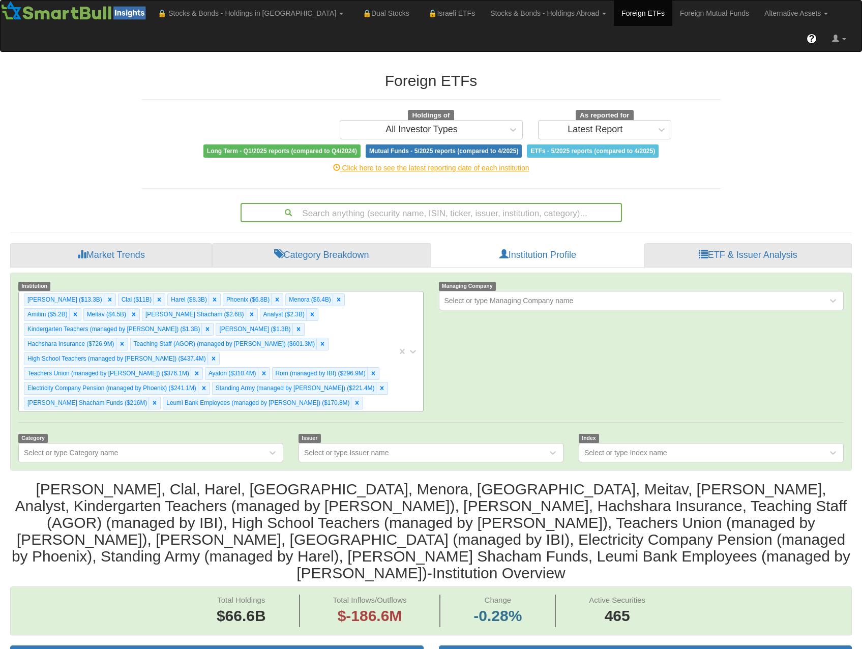
click at [321, 363] on div "Migdal ($13.3B) Clal ($11B) Harel ($8.3B) Phoenix ($6.8B) Menora ($6.4B) Amitim…" at bounding box center [208, 351] width 378 height 120
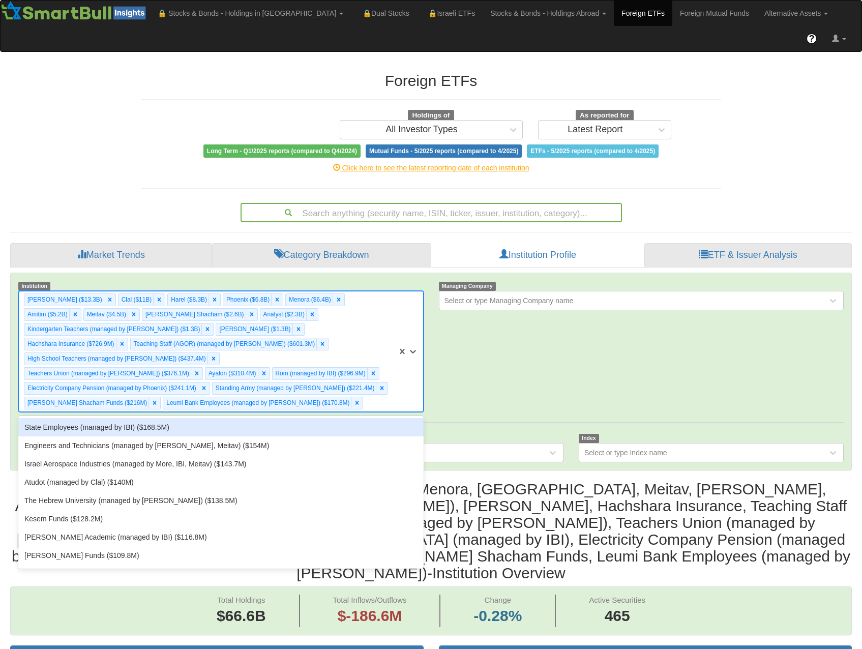
click at [295, 418] on div "State Employees (managed by IBI) ($168.5M)" at bounding box center [220, 427] width 405 height 18
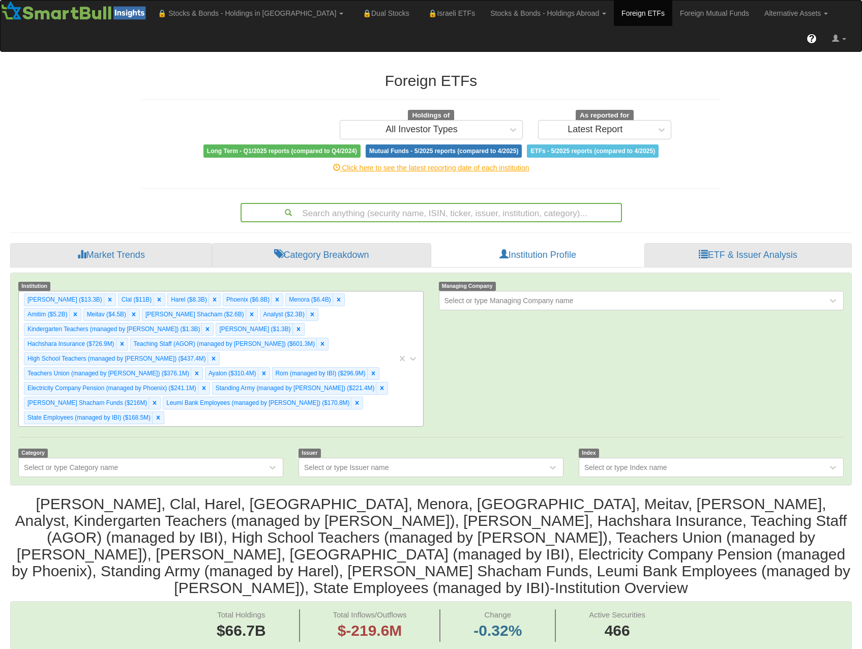
click at [365, 365] on div "Migdal ($13.3B) Clal ($11B) Harel ($8.3B) Phoenix ($6.8B) Menora ($6.4B) Amitim…" at bounding box center [208, 358] width 378 height 135
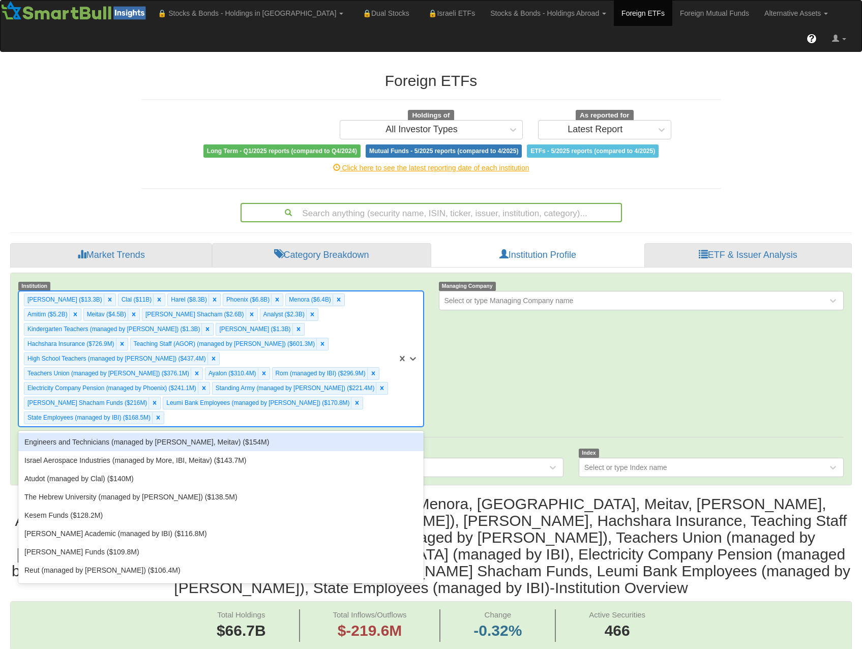
click at [304, 433] on div "Engineers and Technicians (managed by [PERSON_NAME], Meitav) ($154M)" at bounding box center [220, 442] width 405 height 18
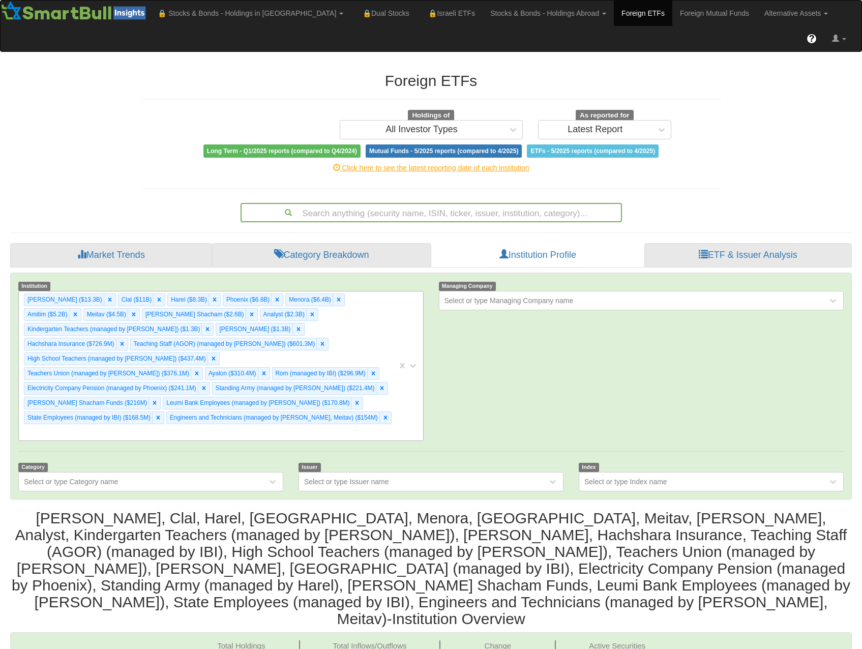
click at [368, 358] on div "Migdal ($13.3B) Clal ($11B) Harel ($8.3B) Phoenix ($6.8B) Menora ($6.4B) Amitim…" at bounding box center [208, 365] width 378 height 149
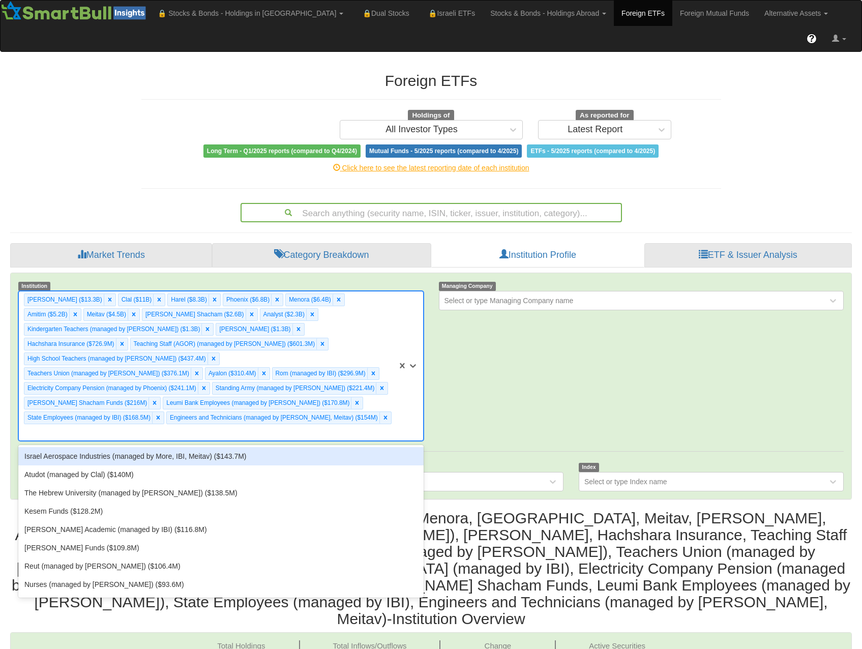
click at [311, 447] on div "Israel Aerospace Industries (managed by More, IBI, Meitav) ($143.7M)" at bounding box center [220, 456] width 405 height 18
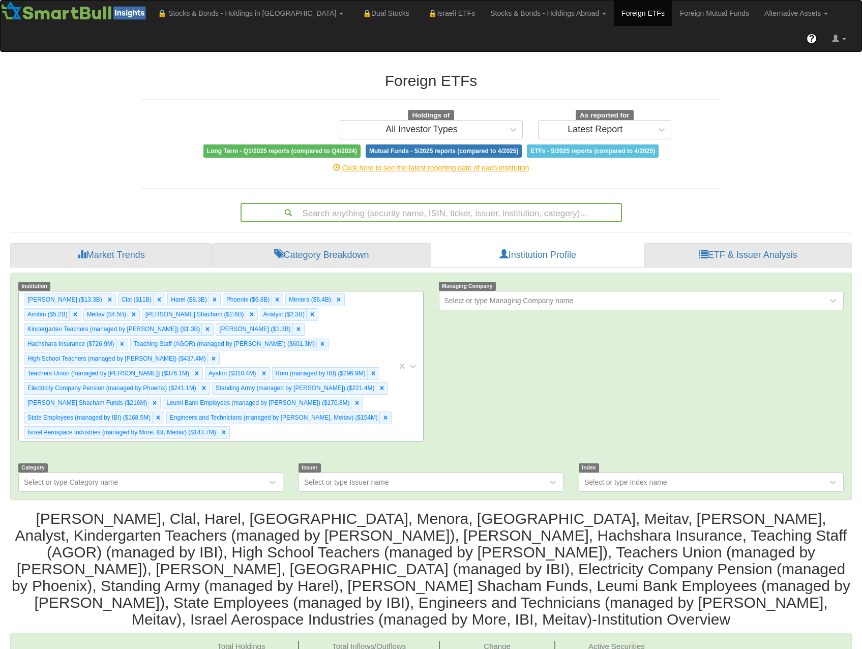
click at [357, 364] on div "Migdal ($13.3B) Clal ($11B) Harel ($8.3B) Phoenix ($6.8B) Menora ($6.4B) Amitim…" at bounding box center [208, 365] width 378 height 149
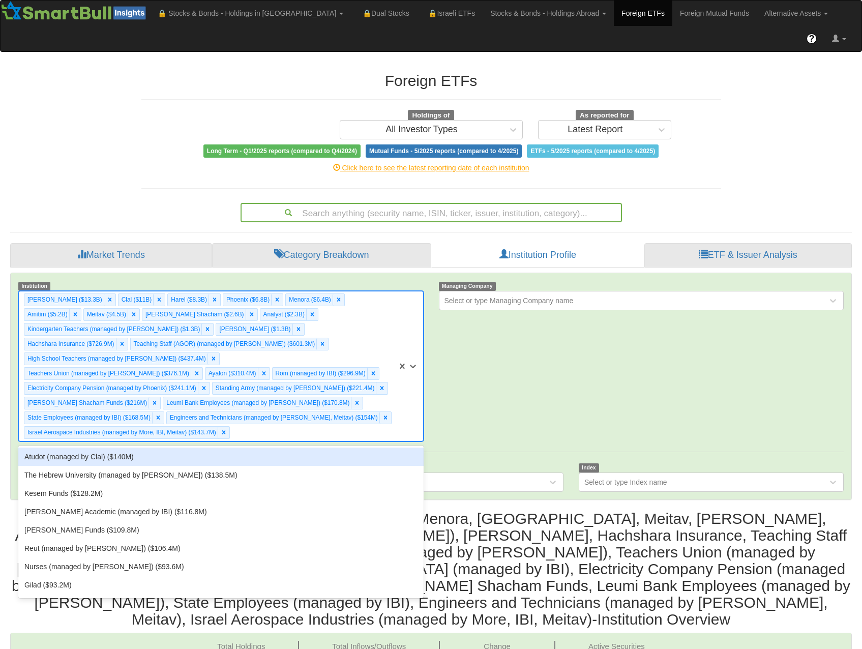
click at [299, 447] on div "Atudot (managed by Clal) ($140M)" at bounding box center [220, 456] width 405 height 18
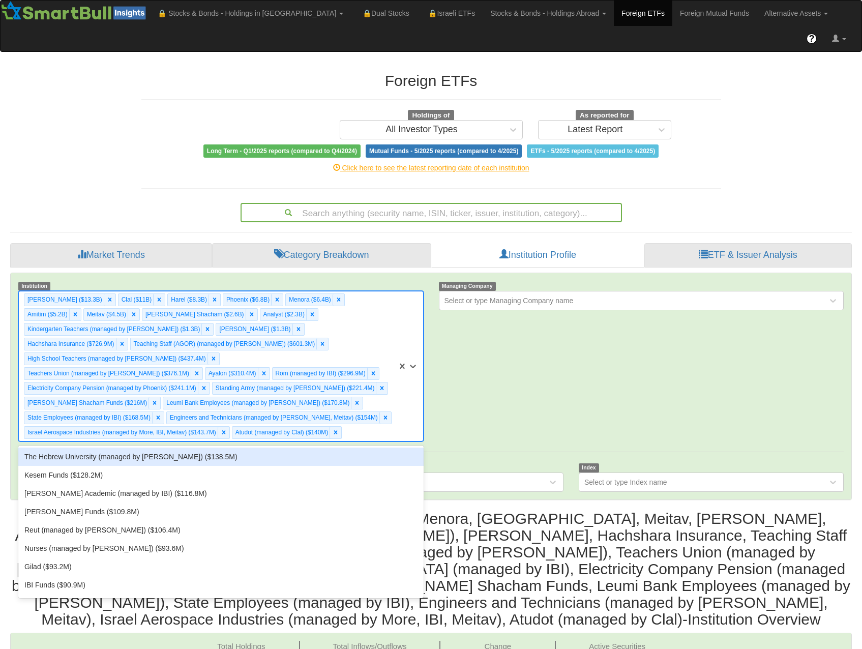
click at [377, 356] on div "Migdal ($13.3B) Clal ($11B) Harel ($8.3B) Phoenix ($6.8B) Menora ($6.4B) Amitim…" at bounding box center [208, 365] width 378 height 149
click at [306, 447] on div "The Hebrew University (managed by [PERSON_NAME]) ($138.5M)" at bounding box center [220, 456] width 405 height 18
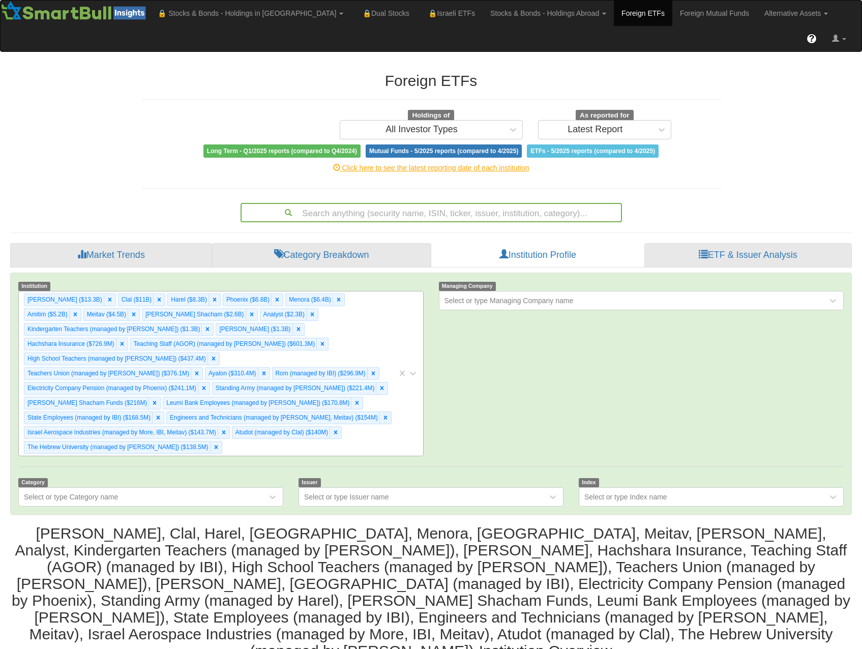
click at [342, 410] on div "Migdal ($13.3B) Clal ($11B) Harel ($8.3B) Phoenix ($6.8B) Menora ($6.4B) Amitim…" at bounding box center [208, 373] width 378 height 164
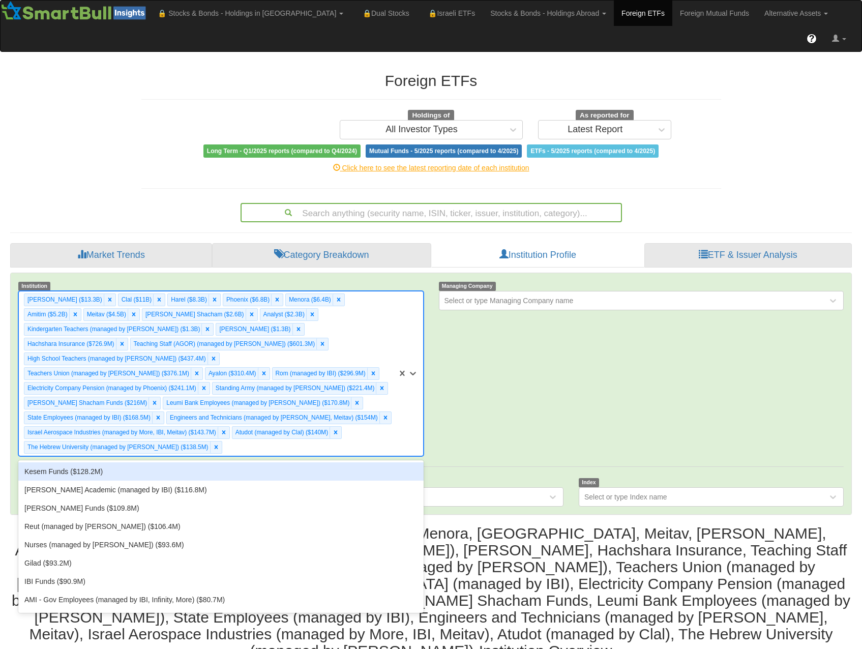
click at [321, 462] on div "Kesem Funds ($128.2M)" at bounding box center [220, 471] width 405 height 18
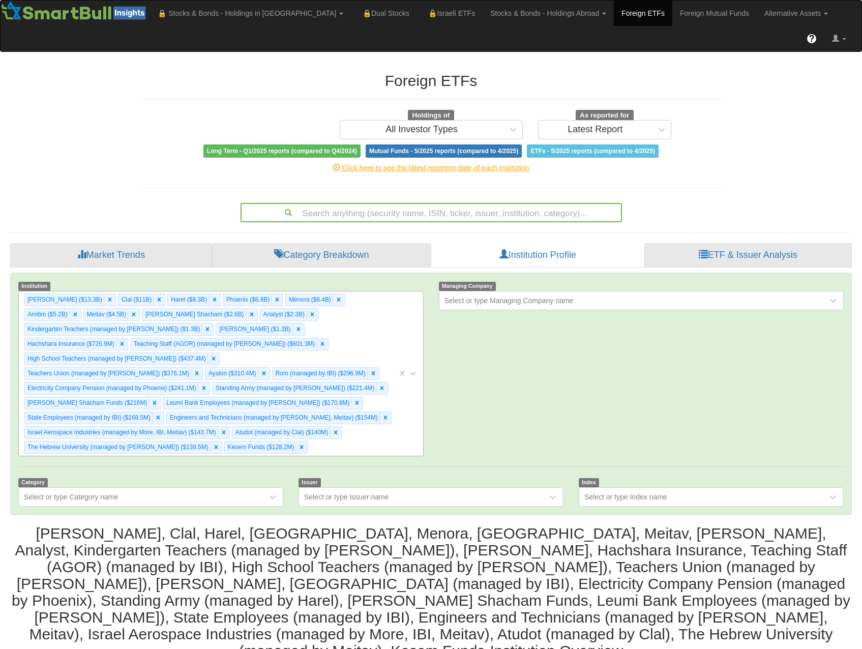
click at [330, 409] on div "Migdal ($13.3B) Clal ($11B) Harel ($8.3B) Phoenix ($6.8B) Menora ($6.4B) Amitim…" at bounding box center [208, 373] width 378 height 164
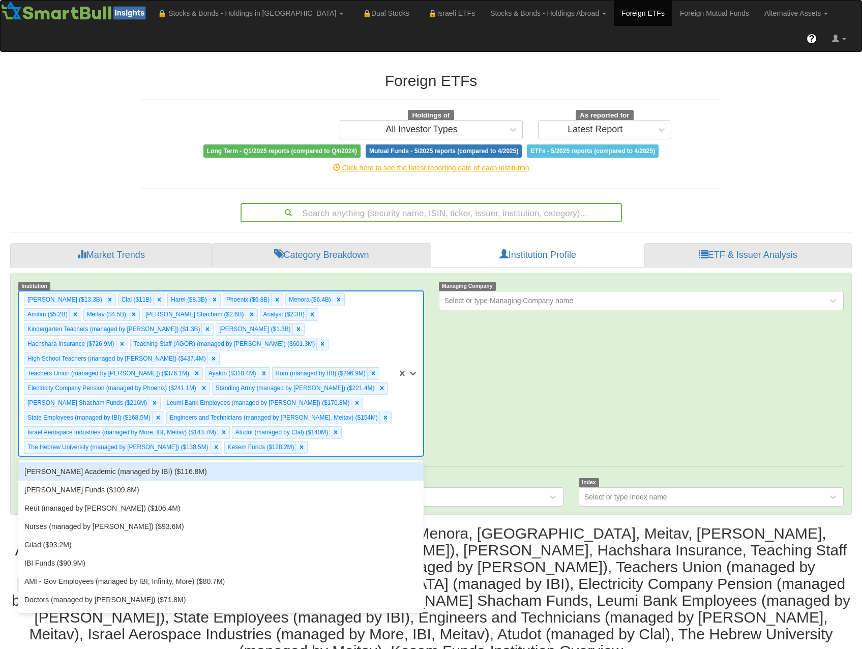
click at [305, 462] on div "[PERSON_NAME] Academic (managed by IBI) ($116.8M)" at bounding box center [220, 471] width 405 height 18
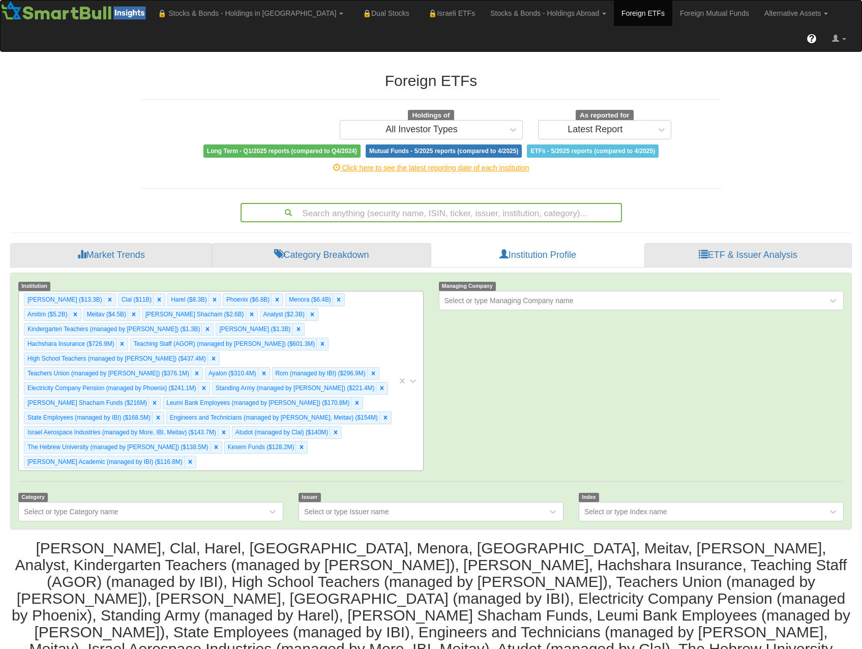
click at [313, 410] on div "Migdal ($13.3B) Clal ($11B) Harel ($8.3B) Phoenix ($6.8B) Menora ($6.4B) Amitim…" at bounding box center [208, 380] width 378 height 179
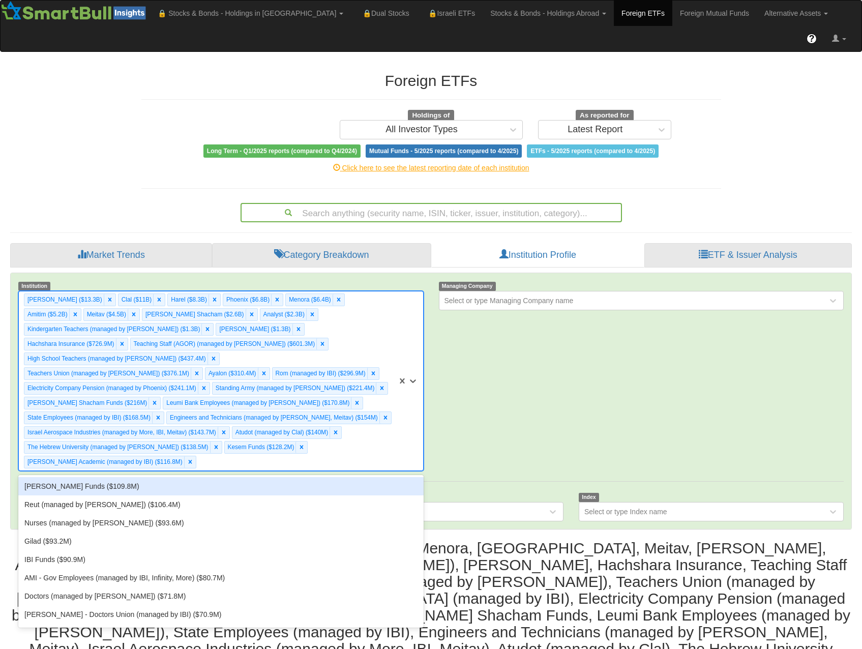
click at [263, 477] on div "[PERSON_NAME] Funds ($109.8M)" at bounding box center [220, 486] width 405 height 18
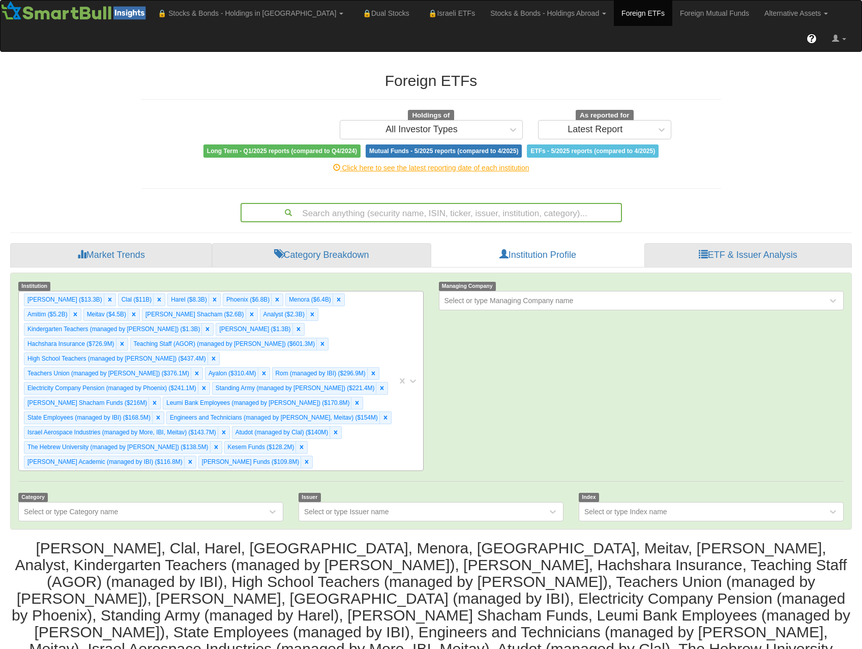
click at [322, 399] on div "Migdal ($13.3B) Clal ($11B) Harel ($8.3B) Phoenix ($6.8B) Menora ($6.4B) Amitim…" at bounding box center [208, 380] width 378 height 179
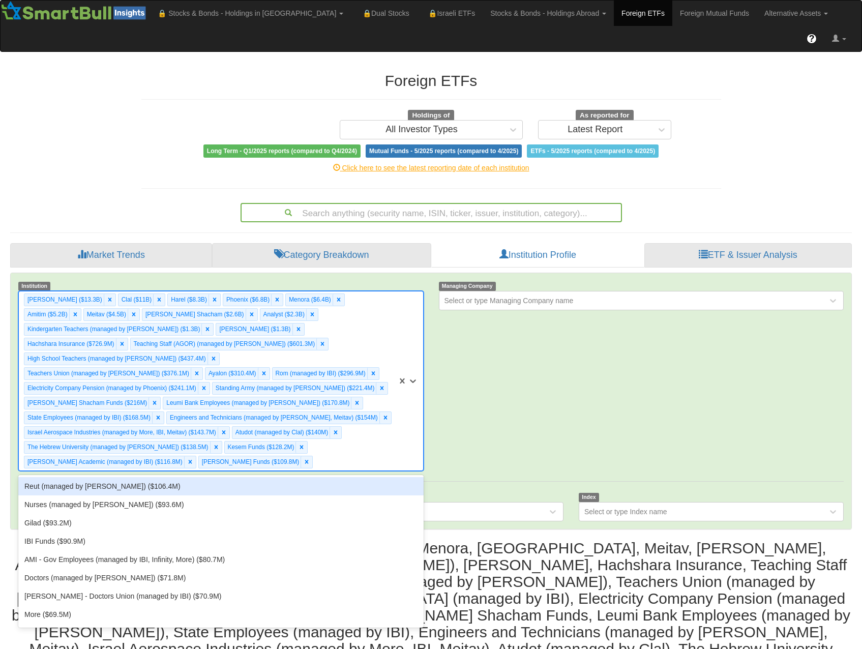
click at [275, 477] on div "Reut (managed by [PERSON_NAME]) ($106.4M)" at bounding box center [220, 486] width 405 height 18
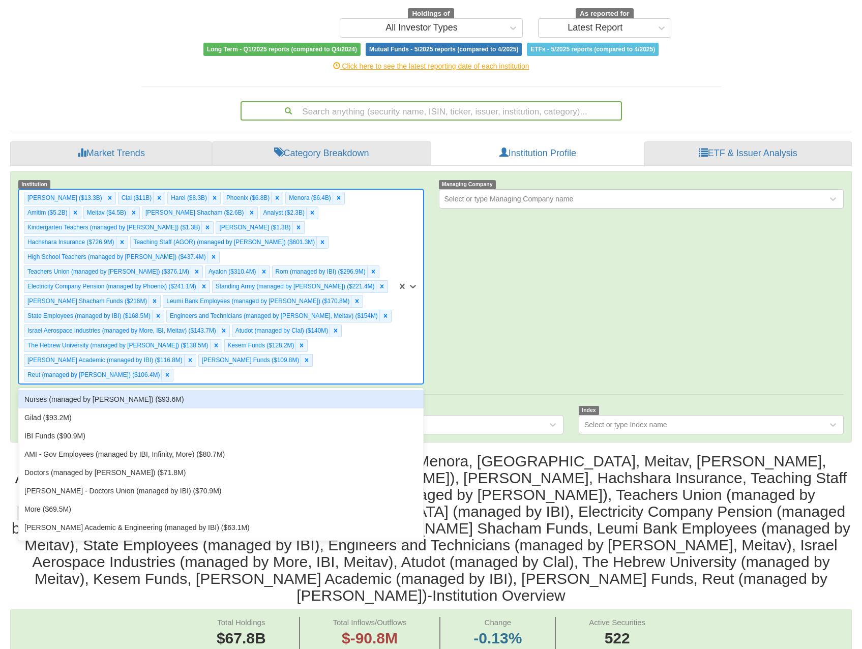
click at [380, 303] on div "Migdal ($13.3B) Clal ($11B) Harel ($8.3B) Phoenix ($6.8B) Menora ($6.4B) Amitim…" at bounding box center [208, 287] width 378 height 194
click at [347, 390] on div "Nurses (managed by [PERSON_NAME]) ($93.6M)" at bounding box center [220, 399] width 405 height 18
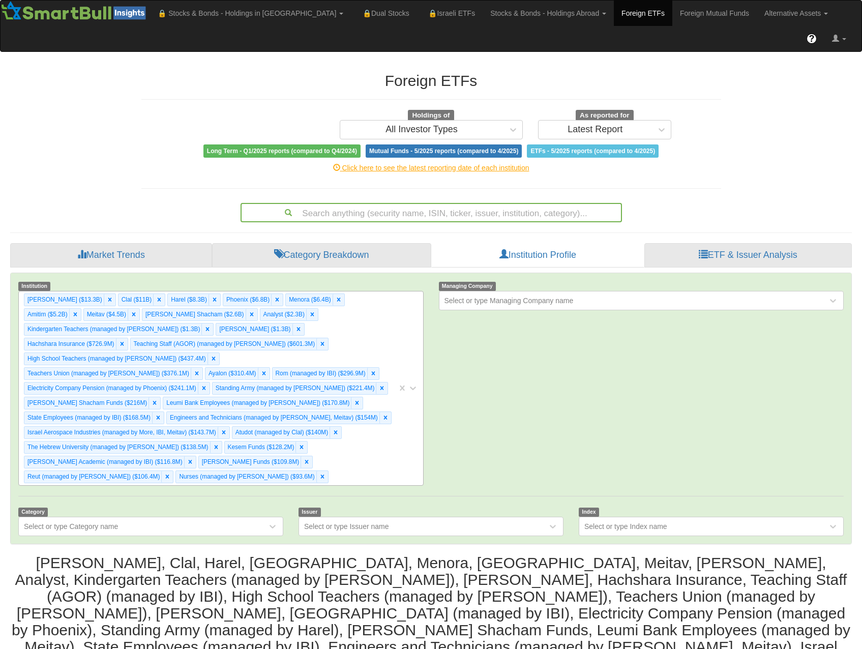
click at [366, 333] on div "Migdal ($13.3B) Clal ($11B) Harel ($8.3B) Phoenix ($6.8B) Menora ($6.4B) Amitim…" at bounding box center [208, 388] width 378 height 194
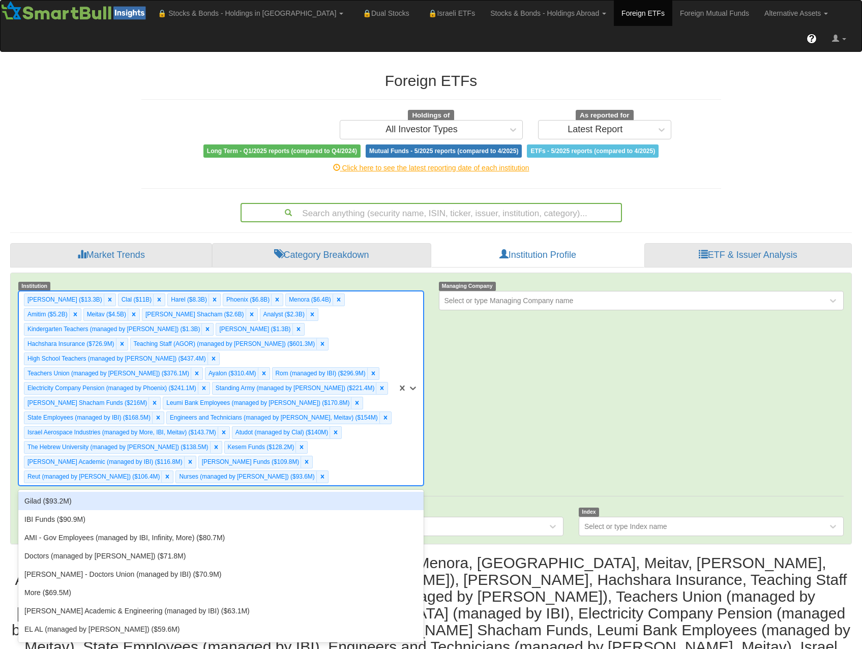
click at [320, 492] on div "Gilad ($93.2M)" at bounding box center [220, 501] width 405 height 18
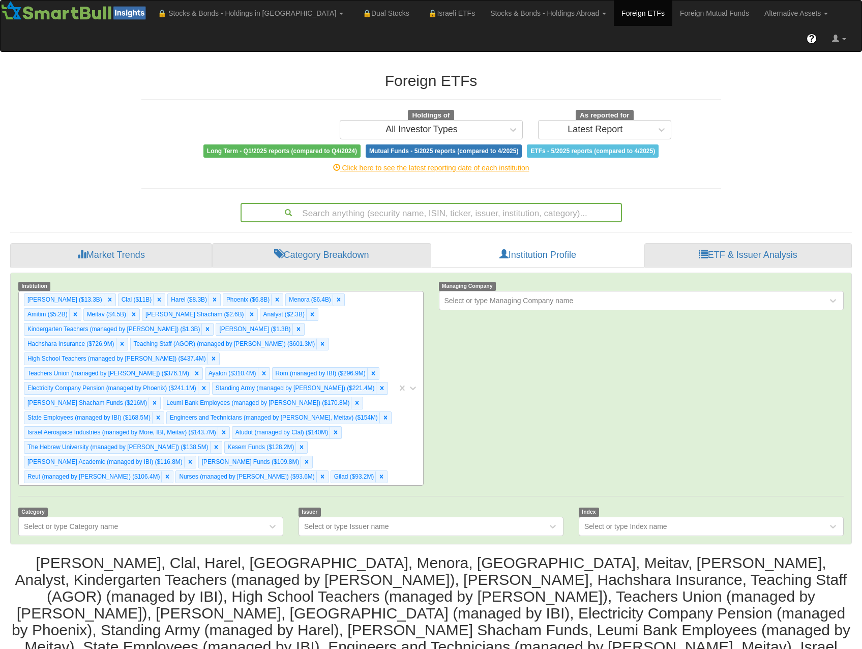
click at [341, 434] on div "Migdal ($13.3B) Clal ($11B) Harel ($8.3B) Phoenix ($6.8B) Menora ($6.4B) Amitim…" at bounding box center [208, 388] width 378 height 194
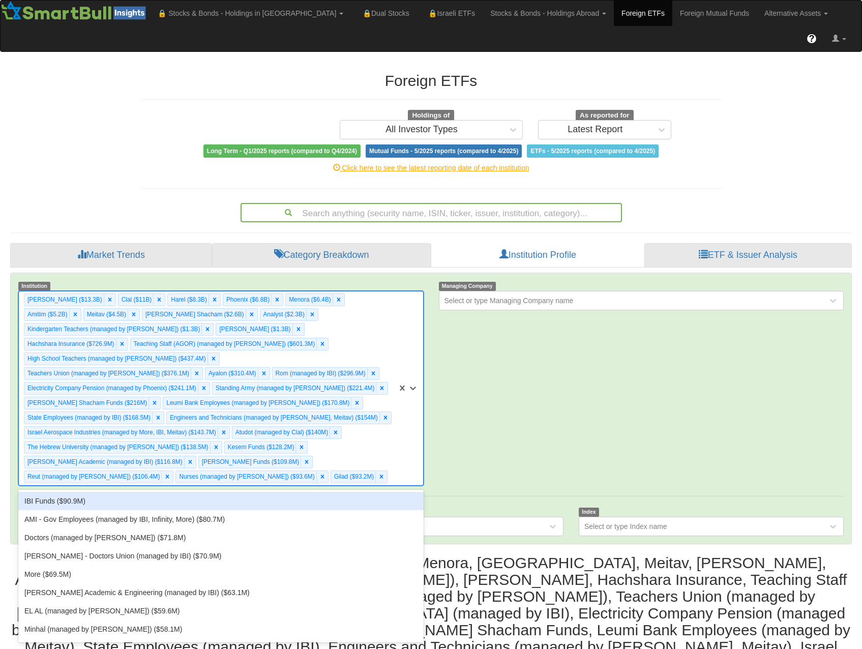
click at [309, 492] on div "IBI Funds ($90.9M)" at bounding box center [220, 501] width 405 height 18
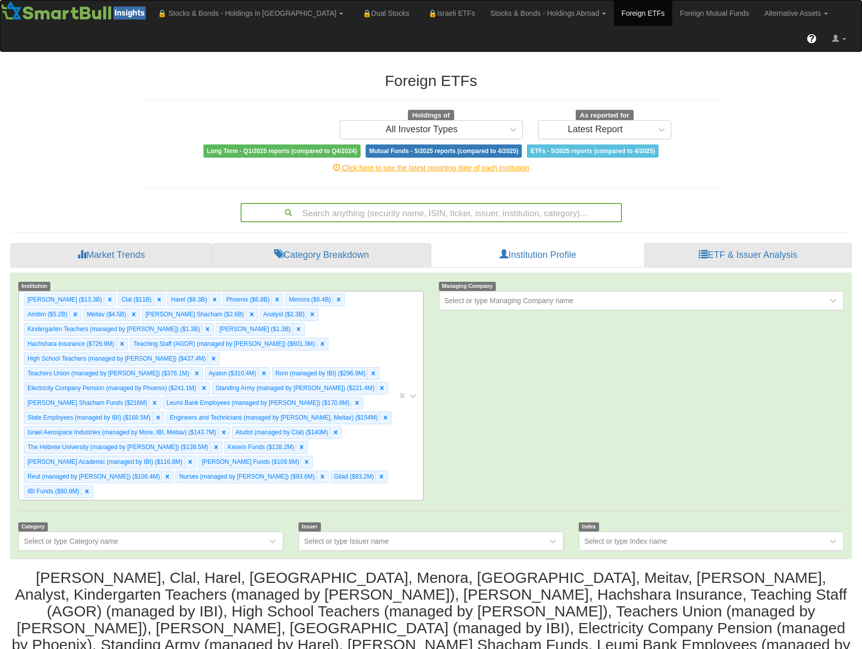
click at [336, 435] on div "Migdal ($13.3B) Clal ($11B) Harel ($8.3B) Phoenix ($6.8B) Menora ($6.4B) Amitim…" at bounding box center [208, 395] width 378 height 208
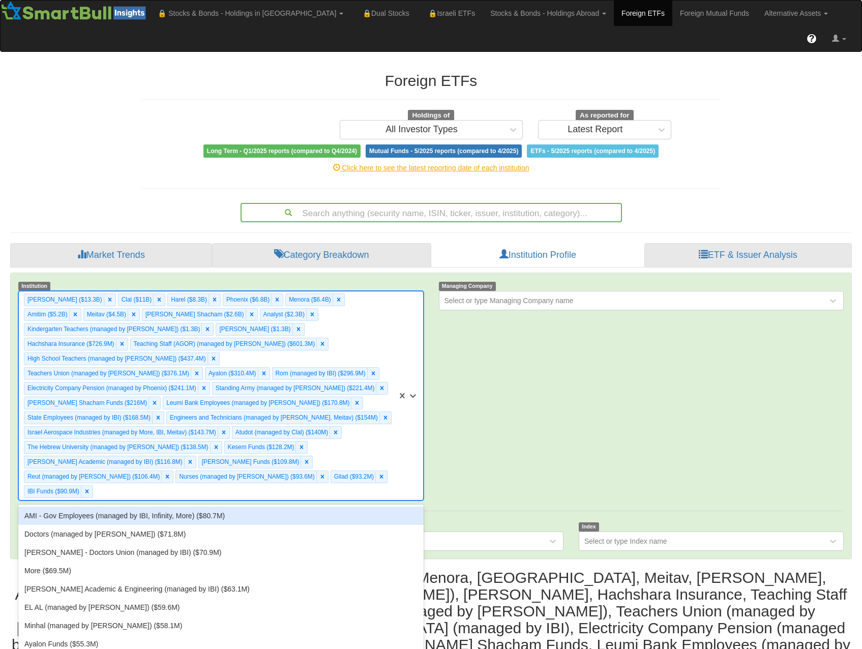
click at [314, 506] on div "AMI - Gov Employees (managed by IBI, Infinity, More) ($80.7M)" at bounding box center [220, 515] width 405 height 18
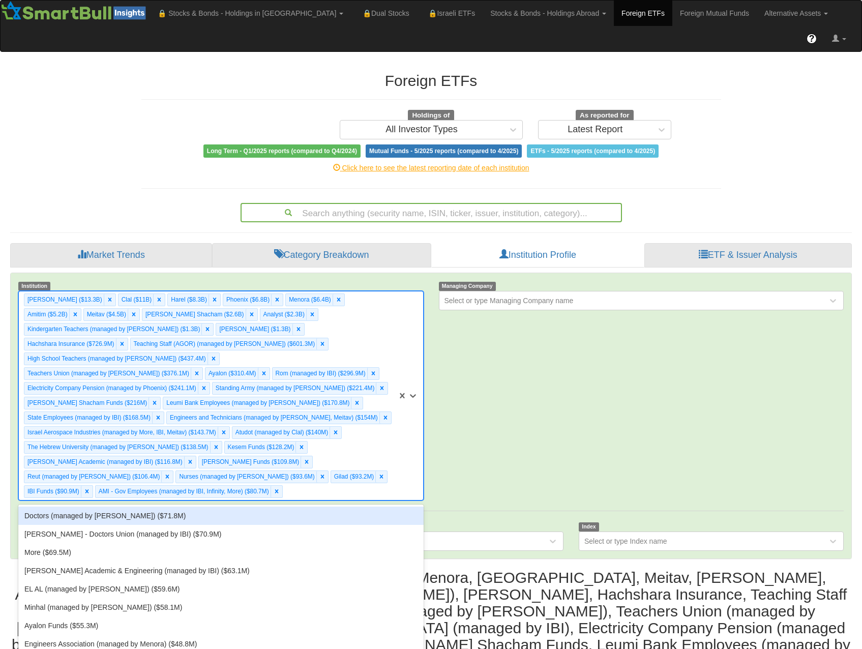
click at [333, 449] on div "Migdal ($13.3B) Clal ($11B) Harel ($8.3B) Phoenix ($6.8B) Menora ($6.4B) Amitim…" at bounding box center [208, 395] width 378 height 208
click at [289, 506] on div "Doctors (managed by [PERSON_NAME]) ($71.8M)" at bounding box center [220, 515] width 405 height 18
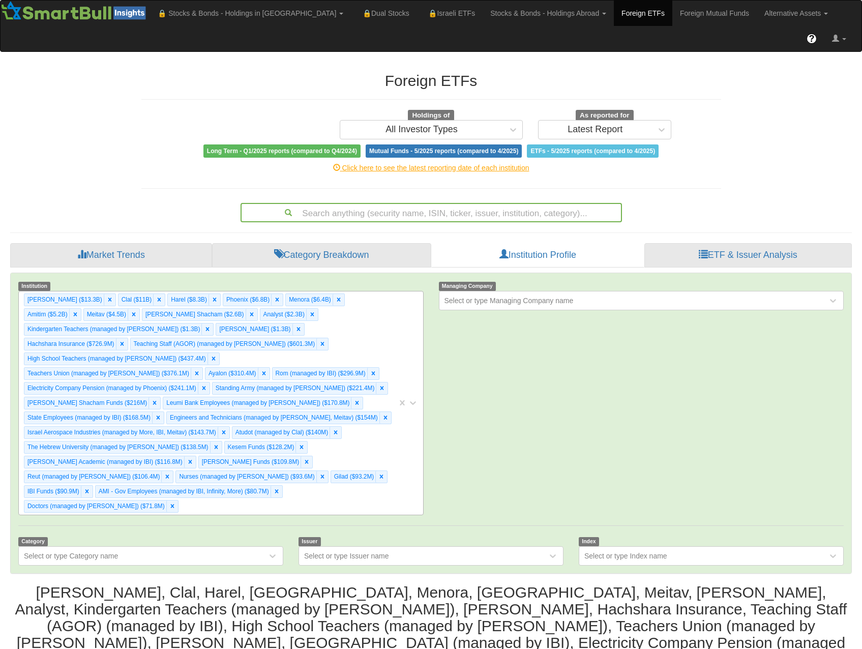
click at [348, 432] on div "Migdal ($13.3B) Clal ($11B) Harel ($8.3B) Phoenix ($6.8B) Menora ($6.4B) Amitim…" at bounding box center [208, 402] width 378 height 223
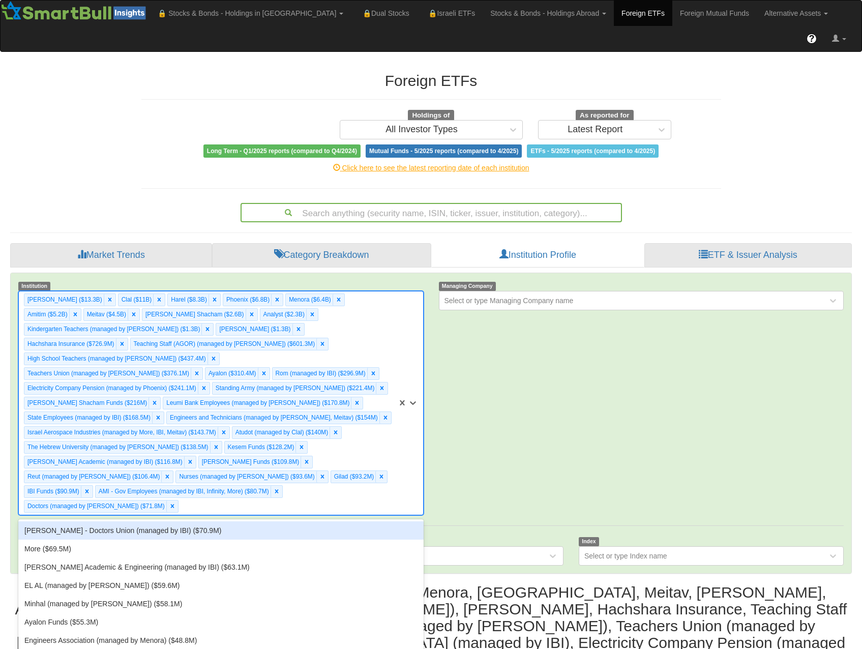
click at [311, 521] on div "[PERSON_NAME] - Doctors Union (managed by IBI) ($70.9M)" at bounding box center [220, 530] width 405 height 18
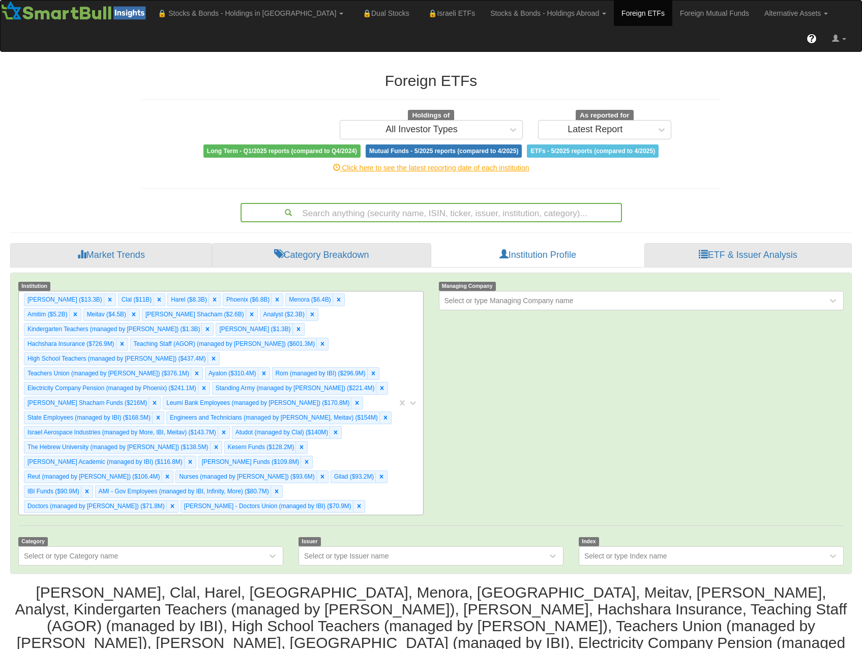
click at [358, 450] on div "Migdal ($13.3B) Clal ($11B) Harel ($8.3B) Phoenix ($6.8B) Menora ($6.4B) Amitim…" at bounding box center [208, 402] width 378 height 223
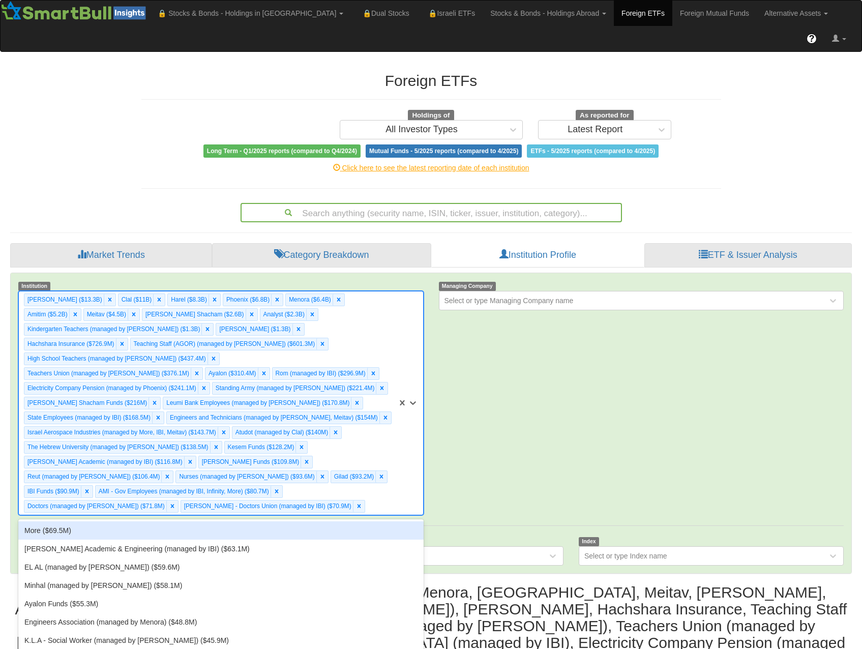
click at [302, 521] on div "More ($69.5M)" at bounding box center [220, 530] width 405 height 18
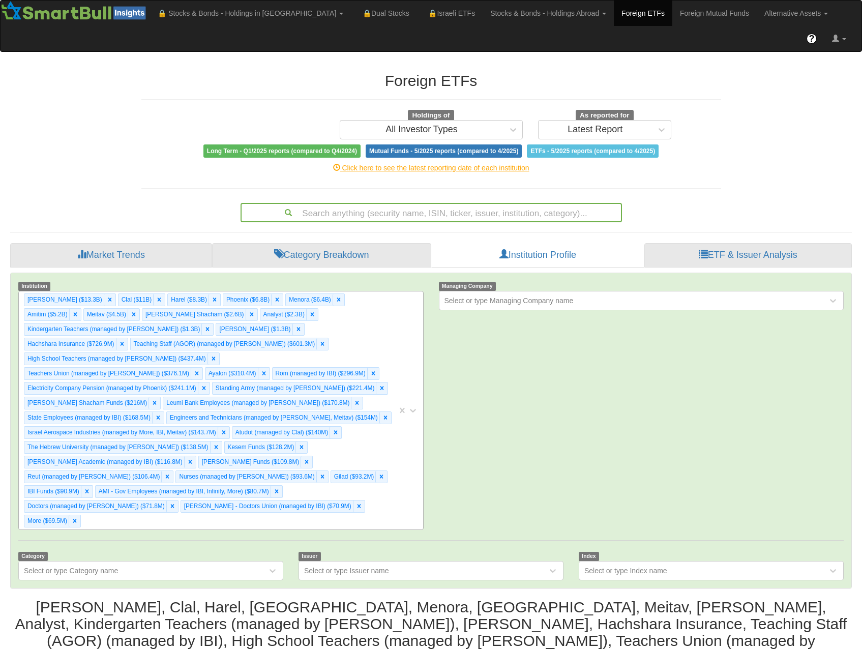
click at [338, 464] on div "Migdal ($13.3B) Clal ($11B) Harel ($8.3B) Phoenix ($6.8B) Menora ($6.4B) Amitim…" at bounding box center [208, 410] width 378 height 238
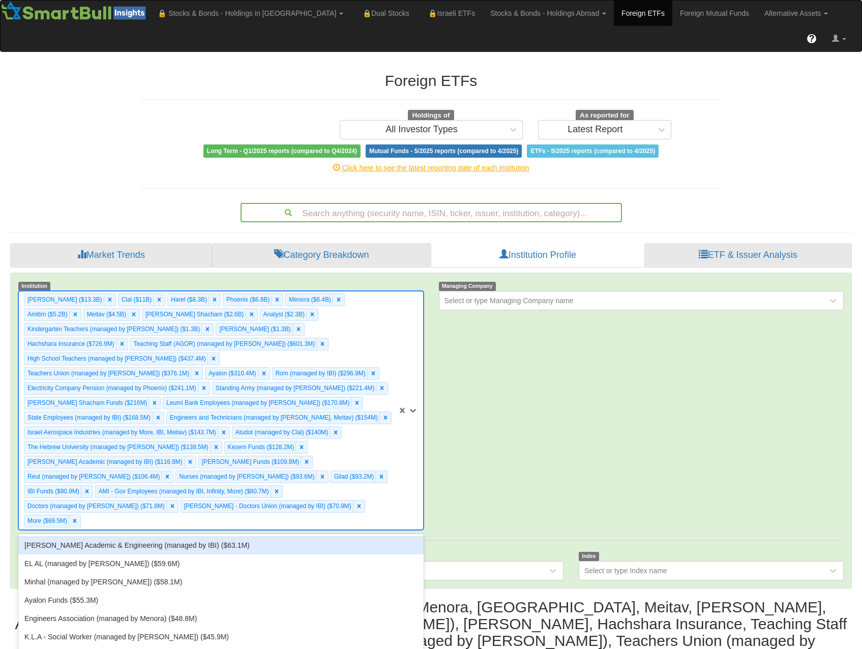
click at [307, 536] on div "[PERSON_NAME] Academic & Engineering (managed by IBI) ($63.1M)" at bounding box center [220, 545] width 405 height 18
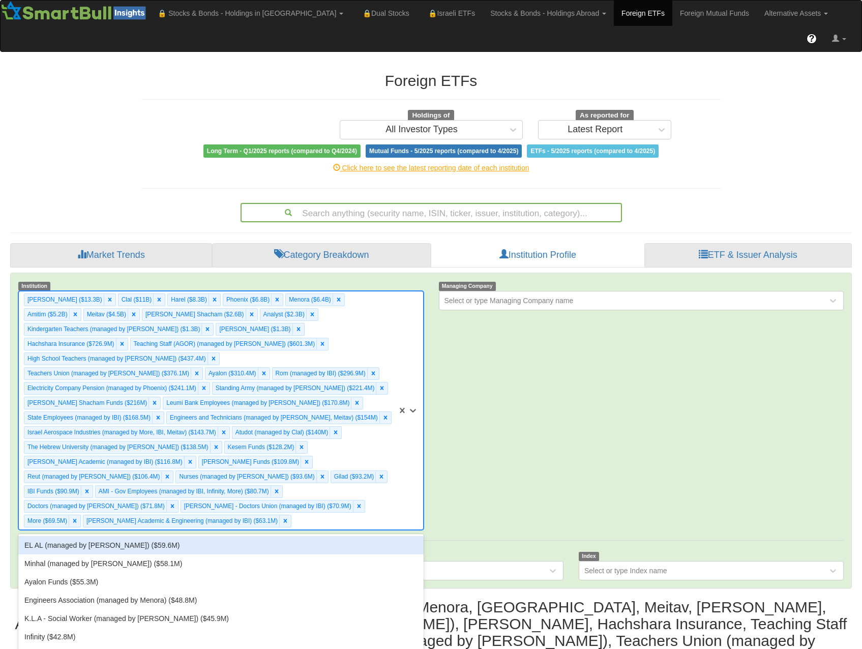
click at [340, 478] on div "Migdal ($13.3B) Clal ($11B) Harel ($8.3B) Phoenix ($6.8B) Menora ($6.4B) Amitim…" at bounding box center [208, 410] width 378 height 238
click at [308, 536] on div "EL AL (managed by [PERSON_NAME]) ($59.6M)" at bounding box center [220, 545] width 405 height 18
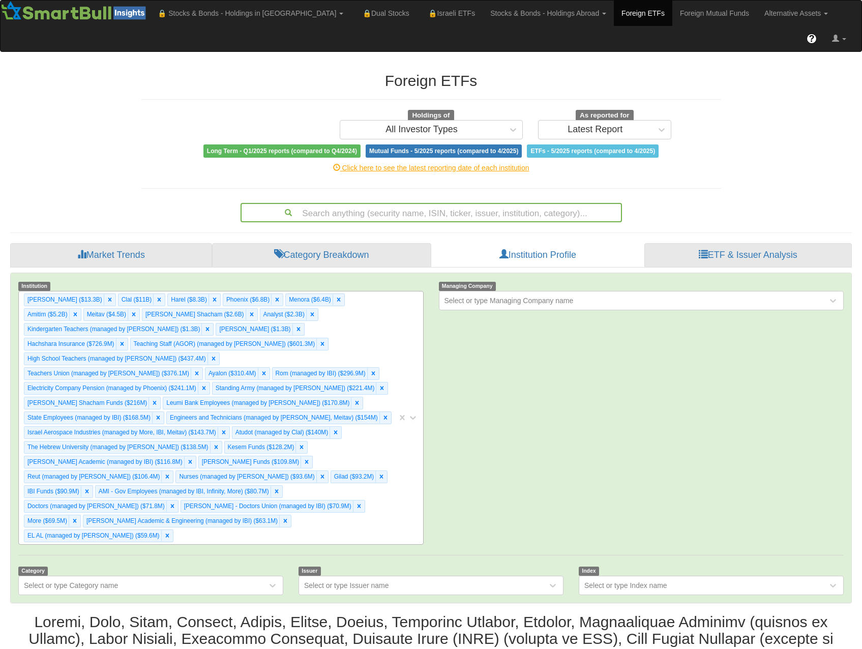
click at [327, 480] on div "Migdal ($13.3B) Clal ($11B) Harel ($8.3B) Phoenix ($6.8B) Menora ($6.4B) Amitim…" at bounding box center [208, 417] width 378 height 253
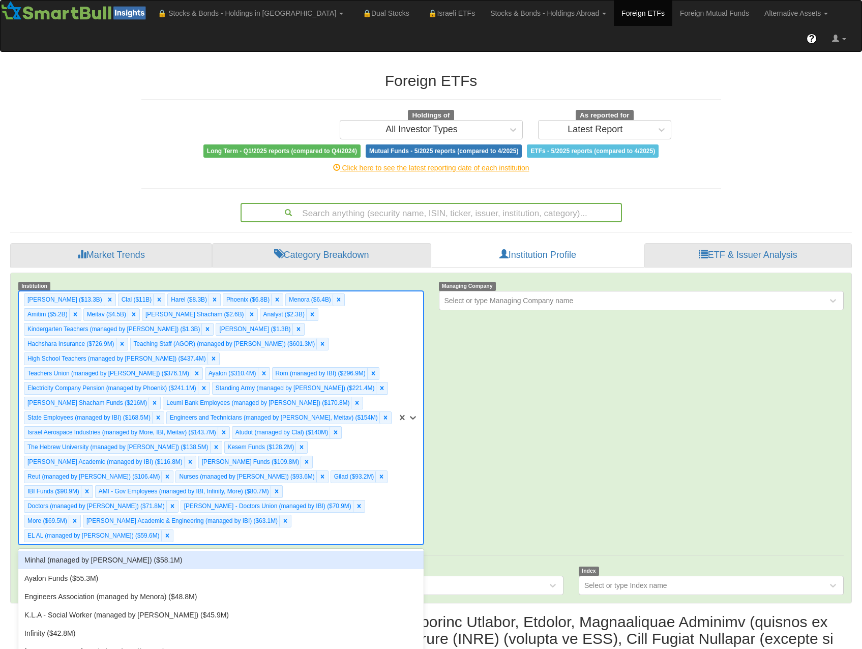
click at [313, 551] on div "Minhal (managed by [PERSON_NAME]) ($58.1M)" at bounding box center [220, 560] width 405 height 18
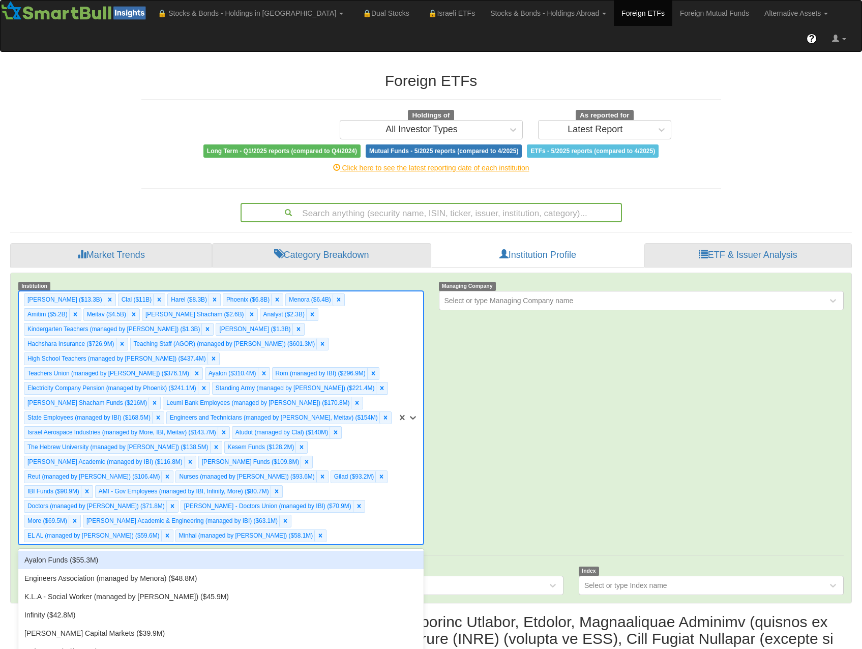
click at [342, 476] on div "Migdal ($13.3B) Clal ($11B) Harel ($8.3B) Phoenix ($6.8B) Menora ($6.4B) Amitim…" at bounding box center [208, 417] width 378 height 253
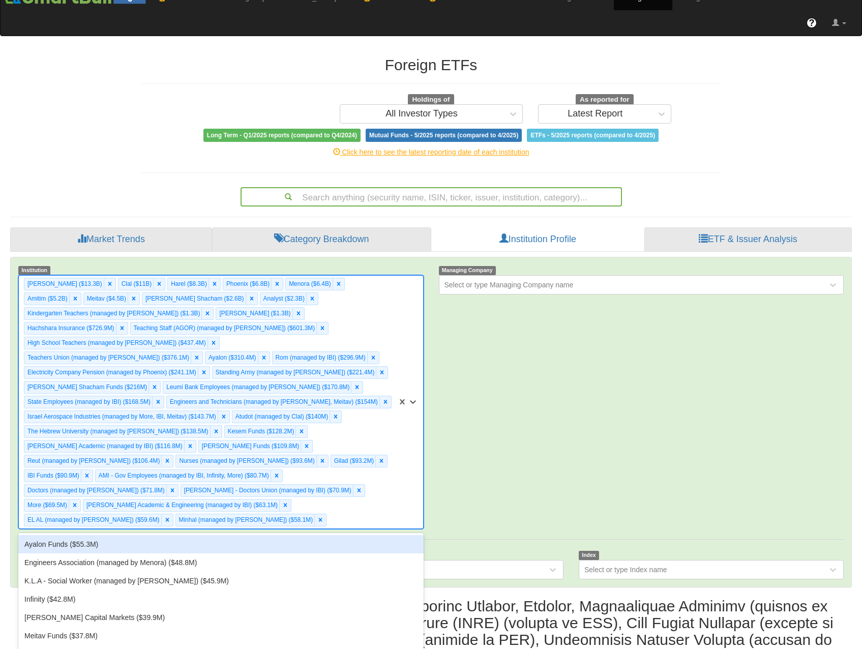
click at [313, 535] on div "Ayalon Funds ($55.3M)" at bounding box center [220, 544] width 405 height 18
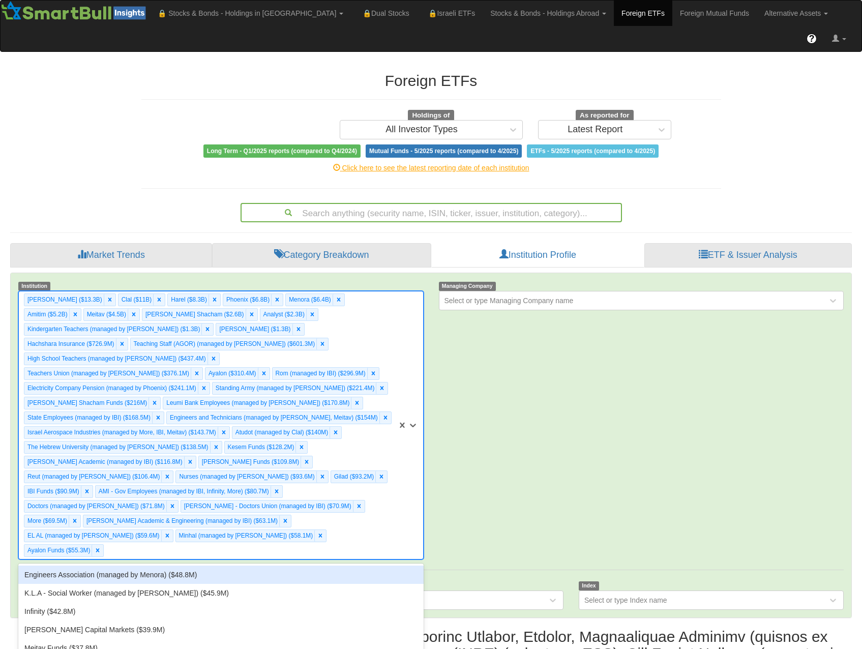
click at [345, 476] on div "Migdal ($13.3B) Clal ($11B) Harel ($8.3B) Phoenix ($6.8B) Menora ($6.4B) Amitim…" at bounding box center [208, 424] width 378 height 267
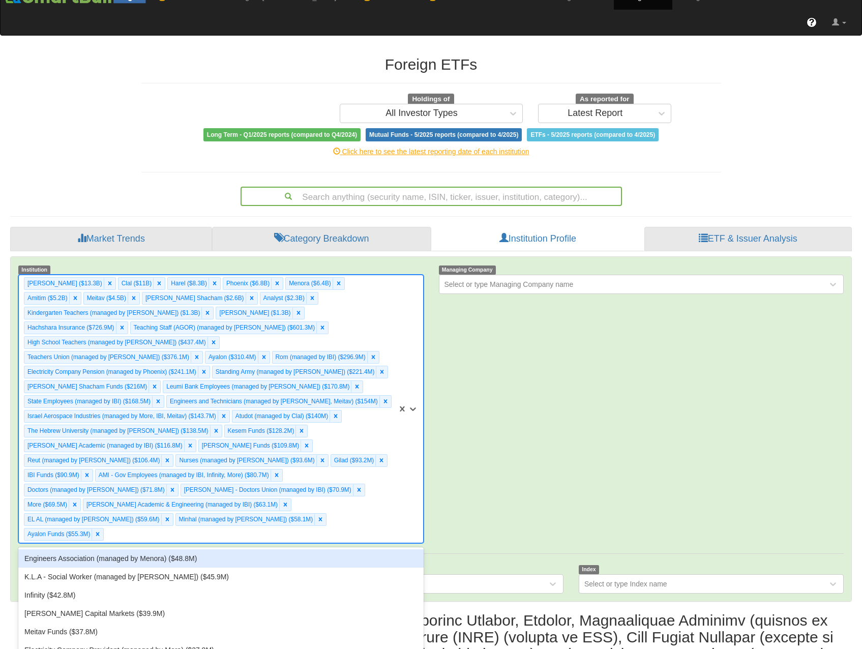
click at [313, 549] on div "Engineers Association (managed by Menora) ($48.8M)" at bounding box center [220, 558] width 405 height 18
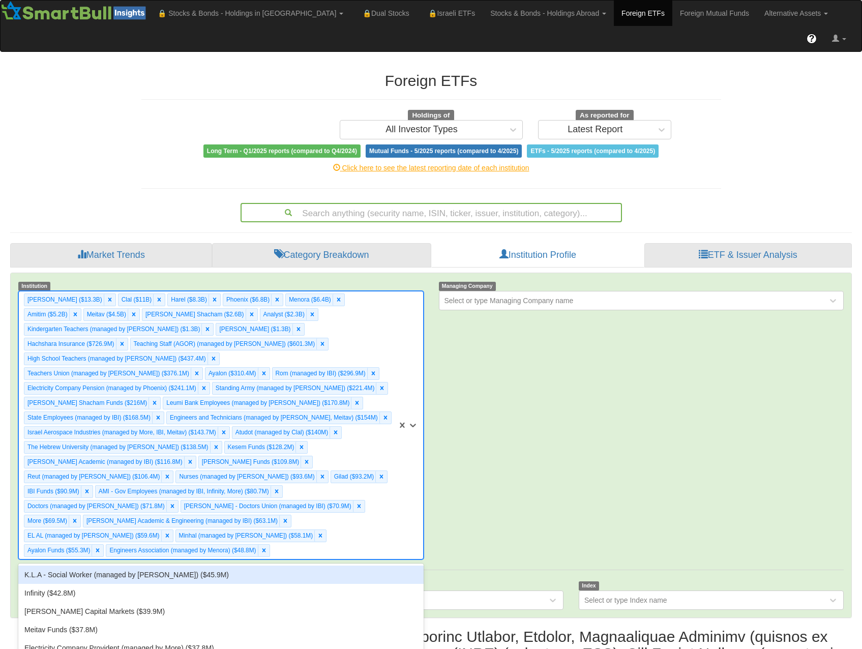
click at [269, 544] on div "Engineers Association (managed by Menora) ($48.8M)" at bounding box center [188, 550] width 164 height 13
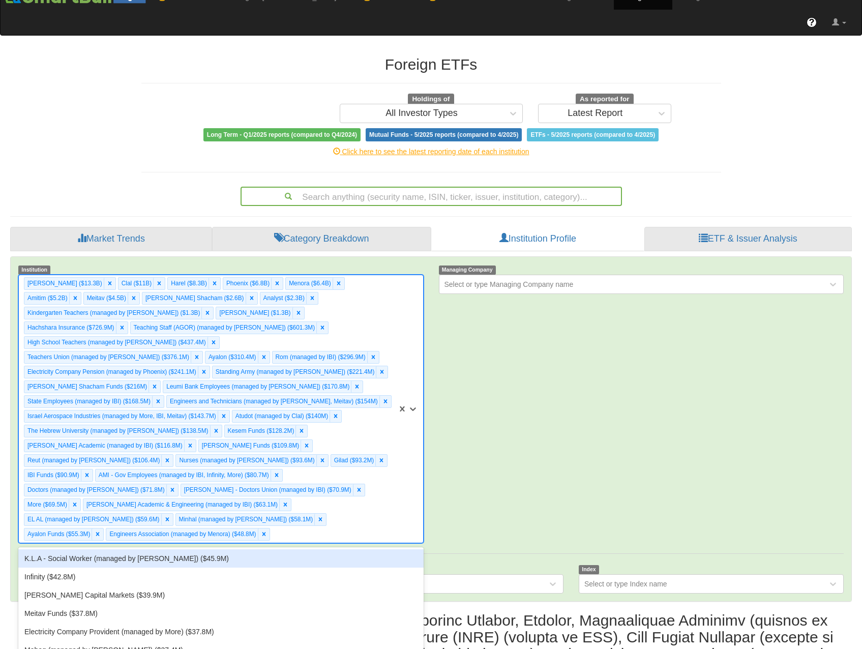
click at [336, 489] on div "Institution option Engineers Association (managed by Menora) ($48.8M), selected…" at bounding box center [431, 429] width 840 height 344
click at [339, 461] on div "Migdal ($13.3B) Clal ($11B) Harel ($8.3B) Phoenix ($6.8B) Menora ($6.4B) Amitim…" at bounding box center [208, 408] width 378 height 267
click at [324, 549] on div "K.L.A - Social Worker (managed by [PERSON_NAME]) ($45.9M)" at bounding box center [220, 558] width 405 height 18
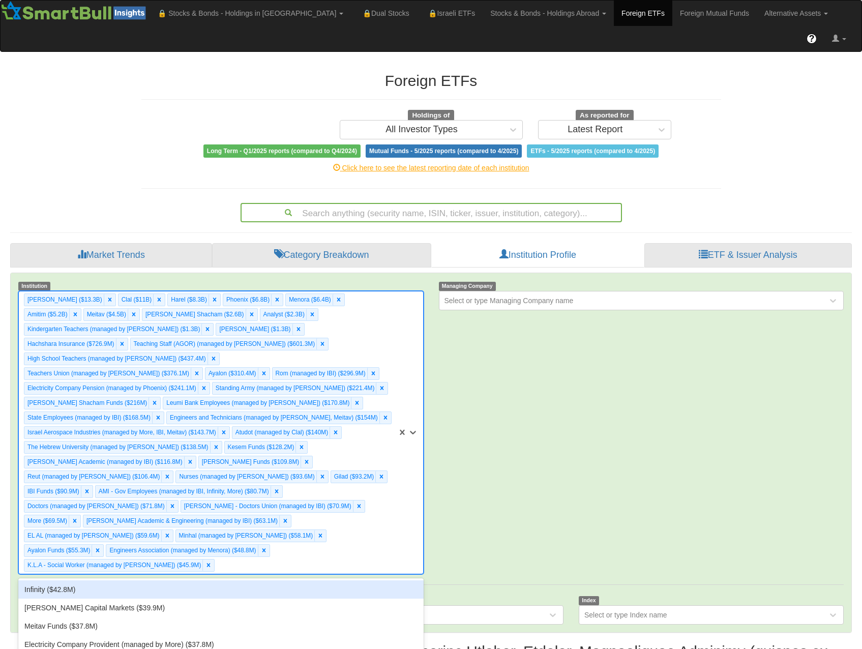
click at [343, 465] on div "Migdal ($13.3B) Clal ($11B) Harel ($8.3B) Phoenix ($6.8B) Menora ($6.4B) Amitim…" at bounding box center [208, 432] width 378 height 282
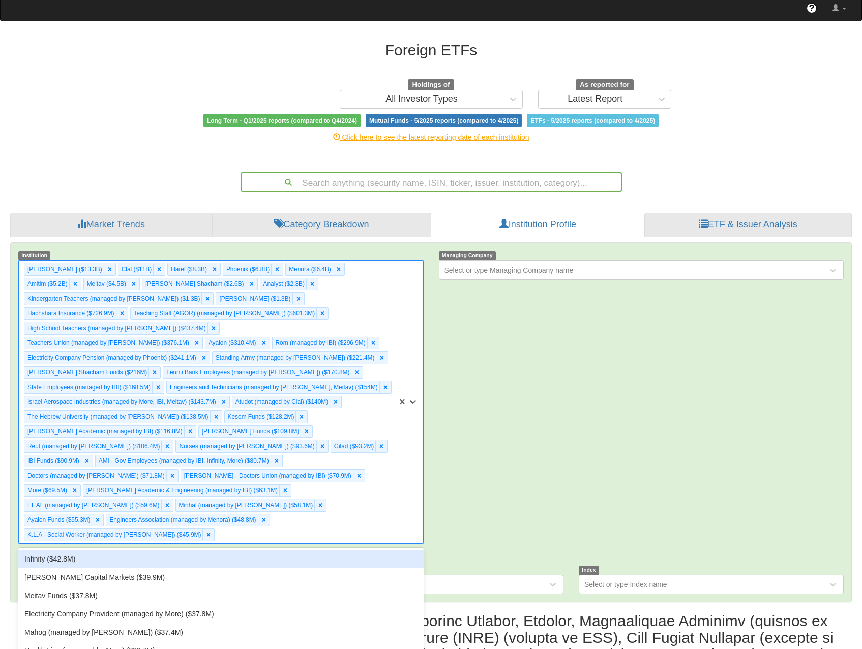
click at [314, 550] on div "Infinity ($42.8M)" at bounding box center [220, 559] width 405 height 18
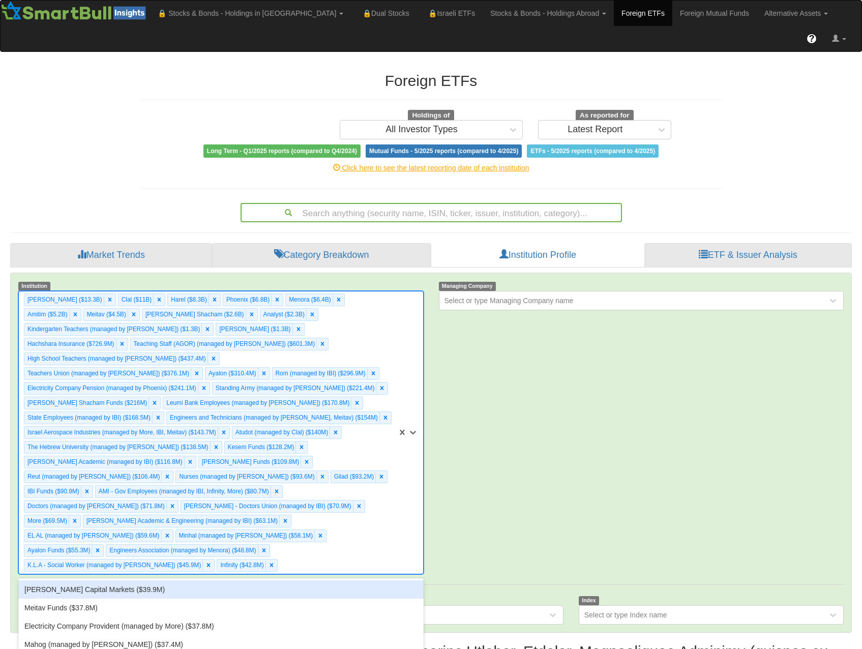
click at [357, 458] on div "Migdal ($13.3B) Clal ($11B) Harel ($8.3B) Phoenix ($6.8B) Menora ($6.4B) Amitim…" at bounding box center [208, 432] width 378 height 282
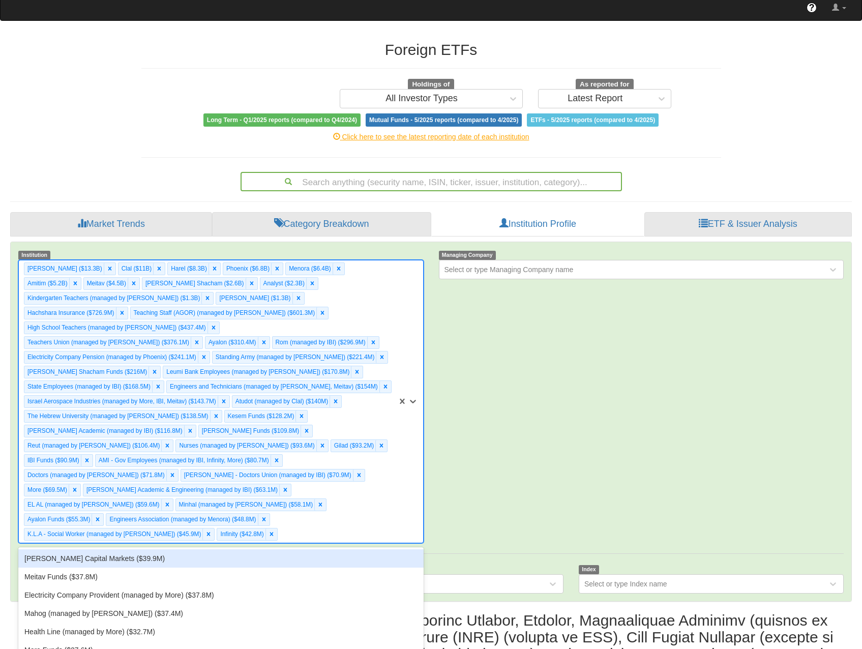
click at [320, 549] on div "[PERSON_NAME] Capital Markets ($39.9M)" at bounding box center [220, 558] width 405 height 18
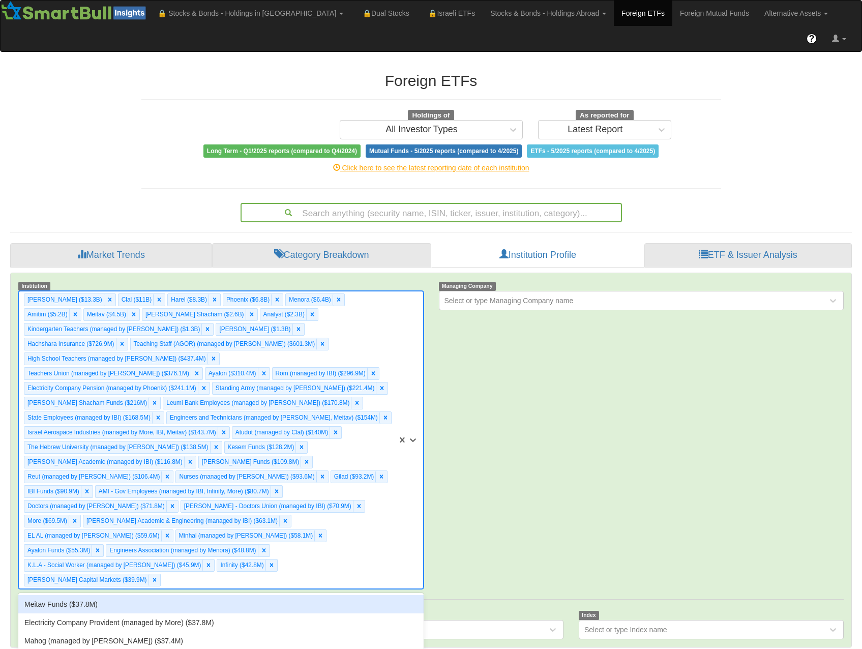
click at [357, 462] on div "Migdal ($13.3B) Clal ($11B) Harel ($8.3B) Phoenix ($6.8B) Menora ($6.4B) Amitim…" at bounding box center [208, 439] width 378 height 297
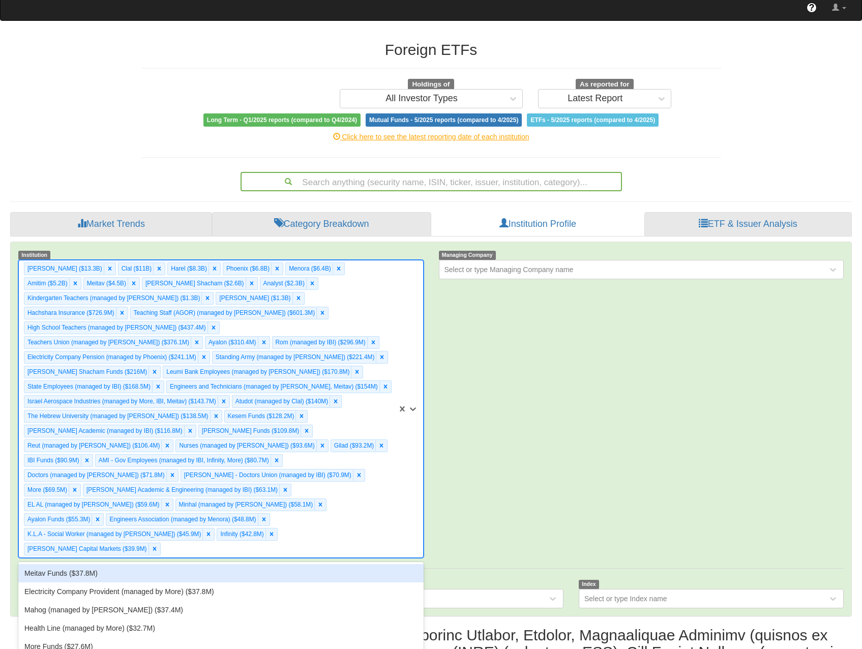
click at [324, 564] on div "Meitav Funds ($37.8M)" at bounding box center [220, 573] width 405 height 18
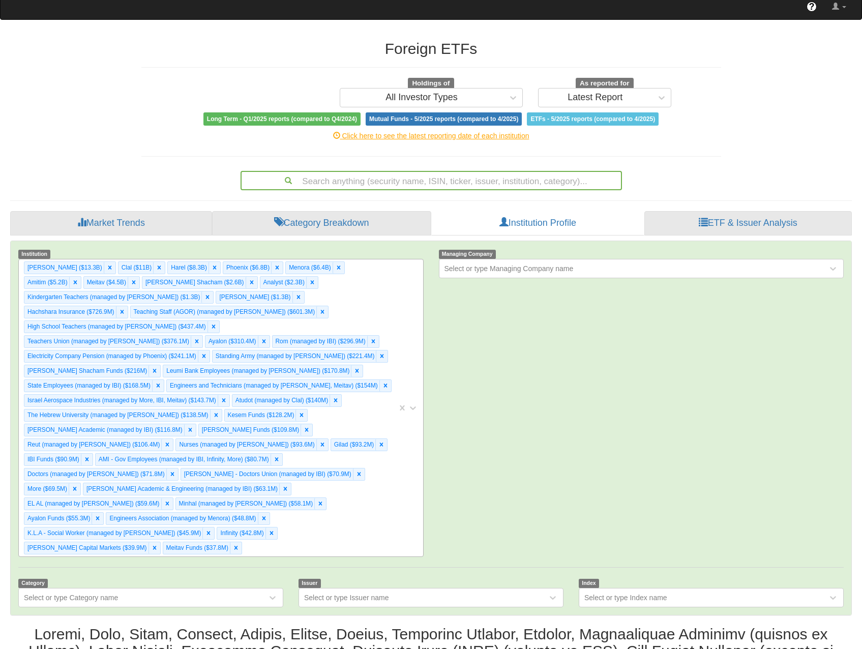
click at [360, 466] on div "Migdal ($13.3B) Clal ($11B) Harel ($8.3B) Phoenix ($6.8B) Menora ($6.4B) Amitim…" at bounding box center [208, 407] width 378 height 297
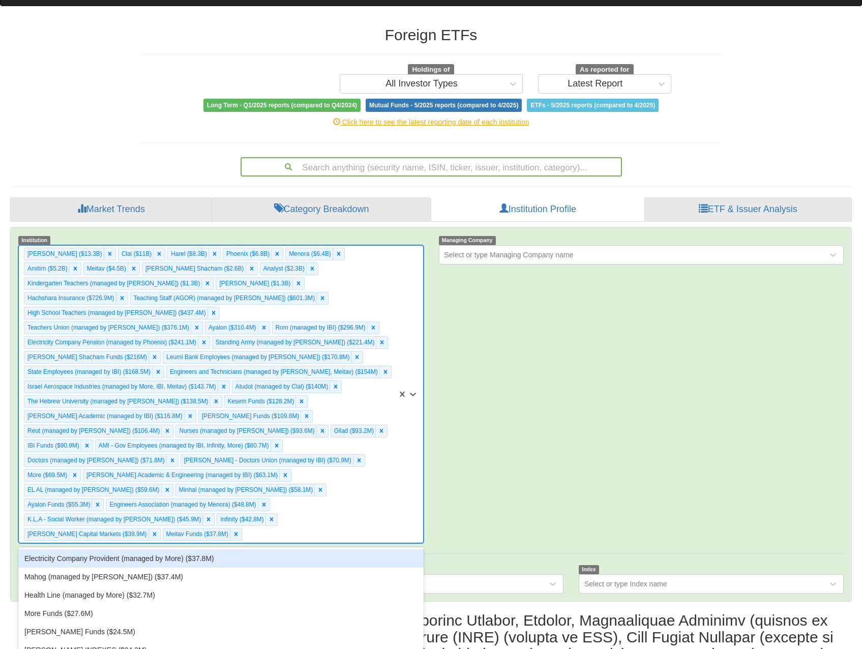
click at [334, 549] on div "Electricity Company Provident (managed by More) ($37.8M)" at bounding box center [220, 558] width 405 height 18
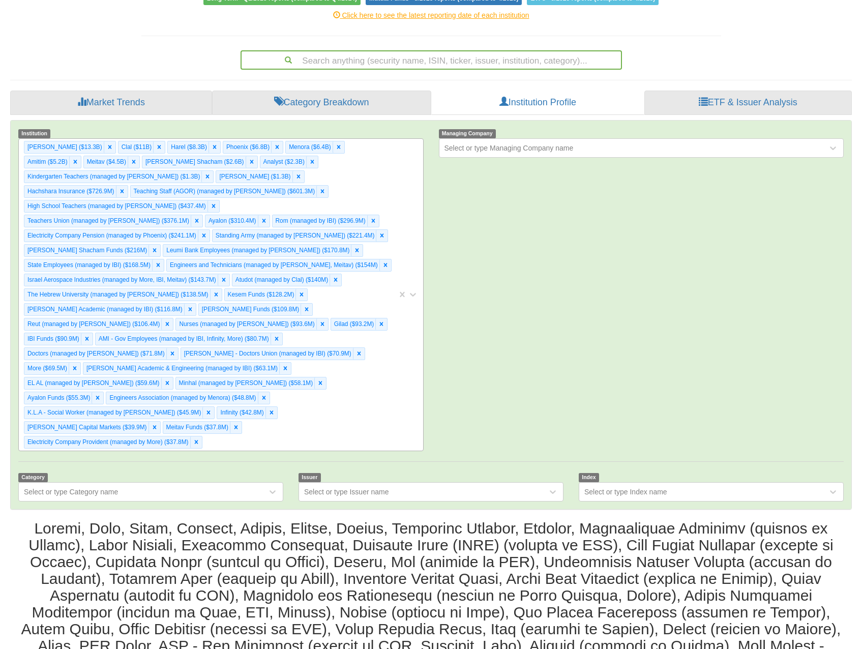
click at [389, 301] on div "Migdal ($13.3B) Clal ($11B) Harel ($8.3B) Phoenix ($6.8B) Menora ($6.4B) Amitim…" at bounding box center [208, 295] width 378 height 312
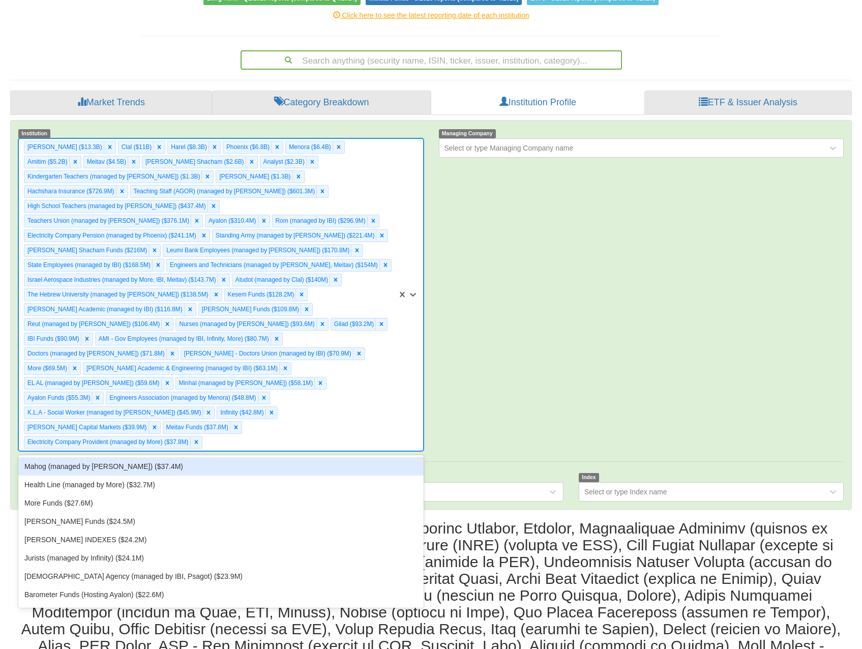
click at [361, 457] on div "Mahog (managed by [PERSON_NAME]) ($37.4M)" at bounding box center [220, 466] width 405 height 18
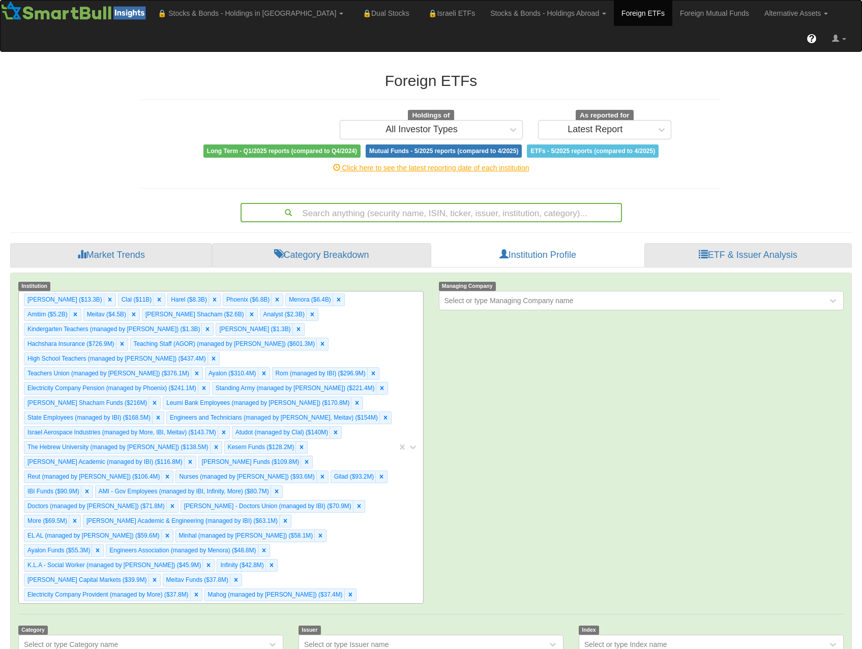
click at [362, 339] on div "Migdal ($13.3B) Clal ($11B) Harel ($8.3B) Phoenix ($6.8B) Menora ($6.4B) Amitim…" at bounding box center [208, 447] width 378 height 312
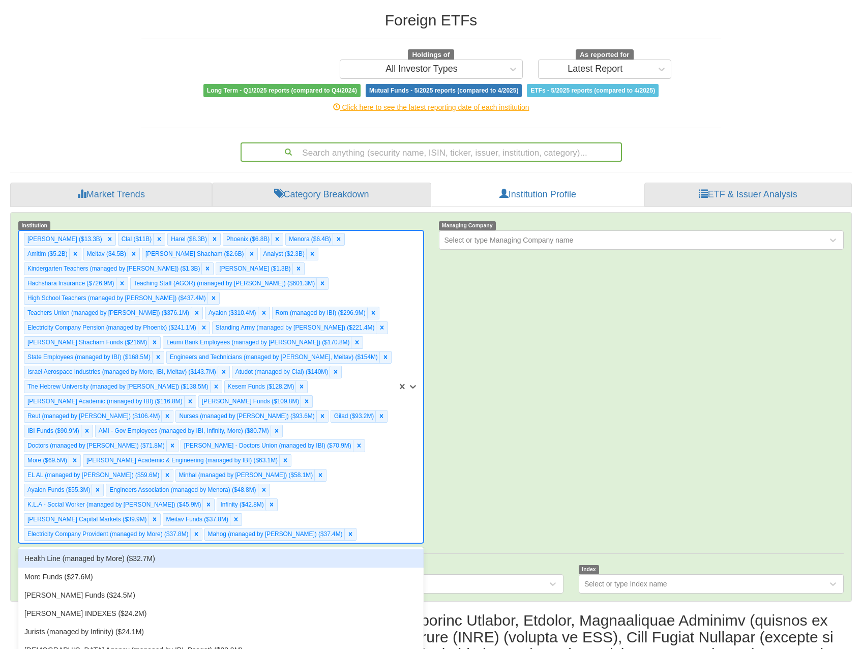
click at [267, 549] on div "Health Line (managed by More) ($32.7M)" at bounding box center [220, 558] width 405 height 18
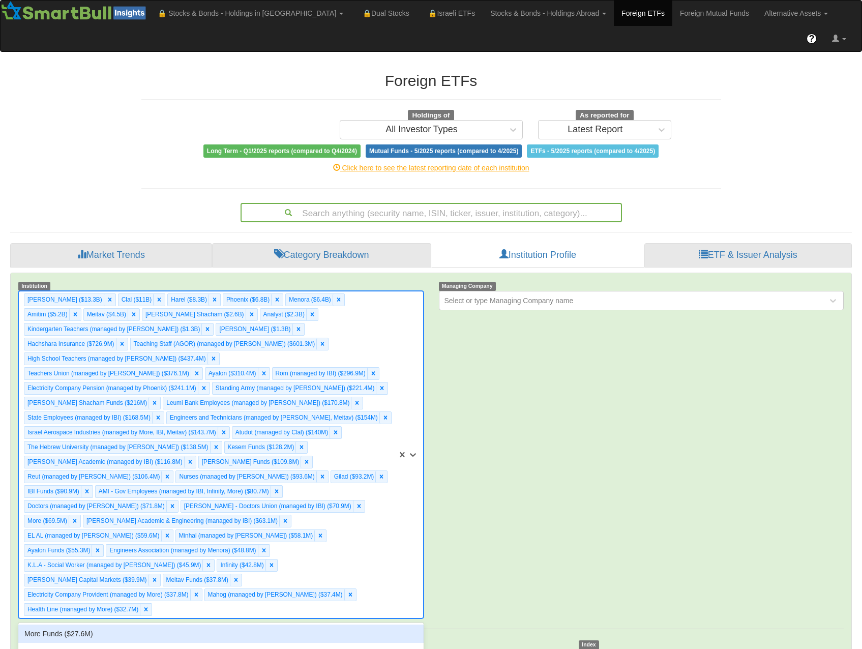
click at [352, 463] on div "Migdal ($13.3B) Clal ($11B) Harel ($8.3B) Phoenix ($6.8B) Menora ($6.4B) Amitim…" at bounding box center [208, 454] width 378 height 326
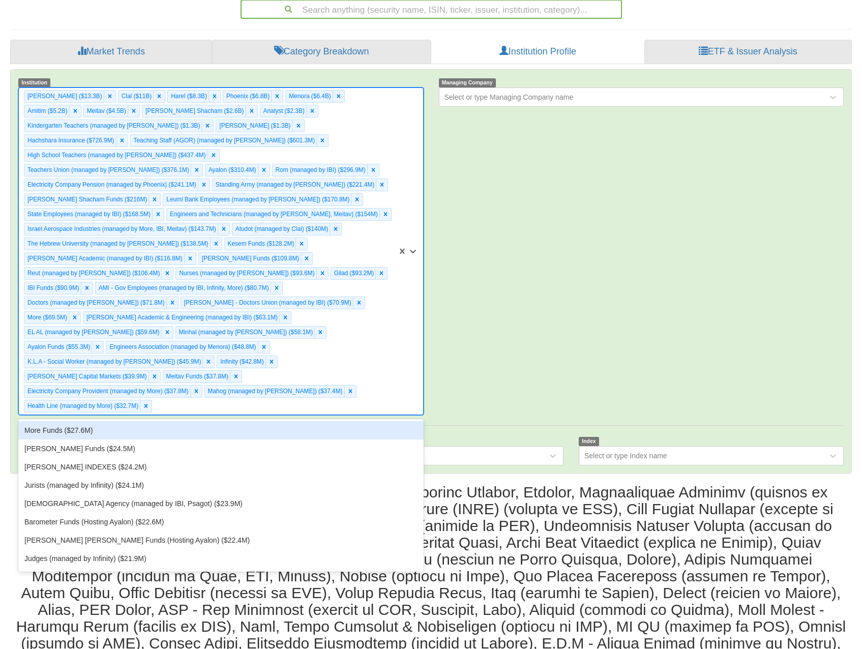
click at [135, 421] on div "More Funds ($27.6M)" at bounding box center [220, 430] width 405 height 18
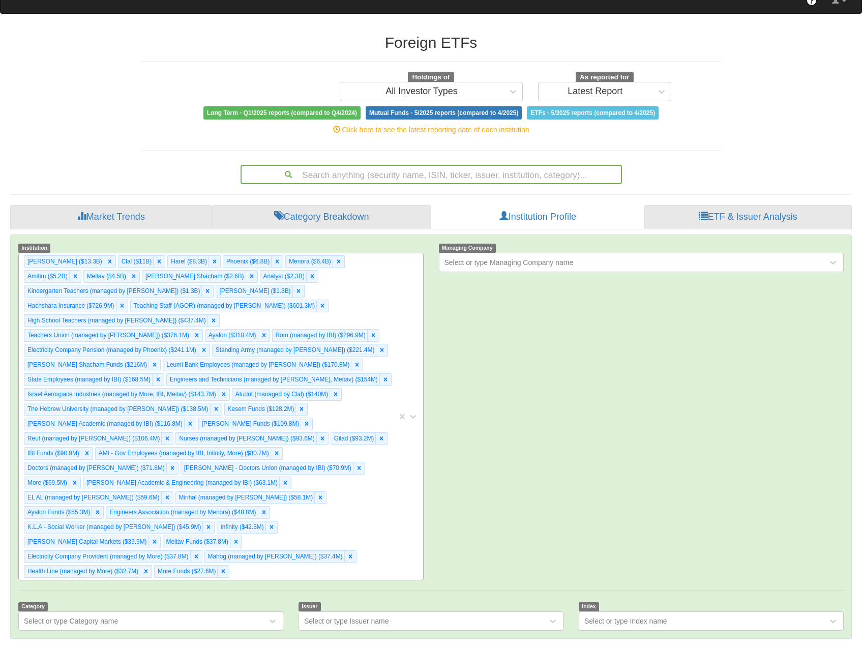
click at [383, 348] on div "Migdal ($13.3B) Clal ($11B) Harel ($8.3B) Phoenix ($6.8B) Menora ($6.4B) Amitim…" at bounding box center [208, 416] width 378 height 326
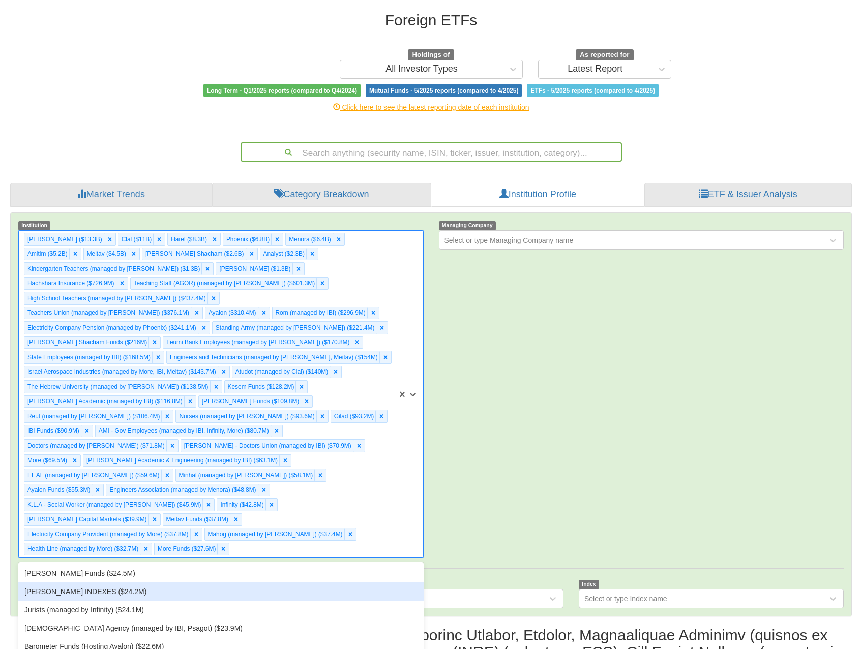
click at [252, 564] on div "[PERSON_NAME] Funds ($24.5M)" at bounding box center [220, 573] width 405 height 18
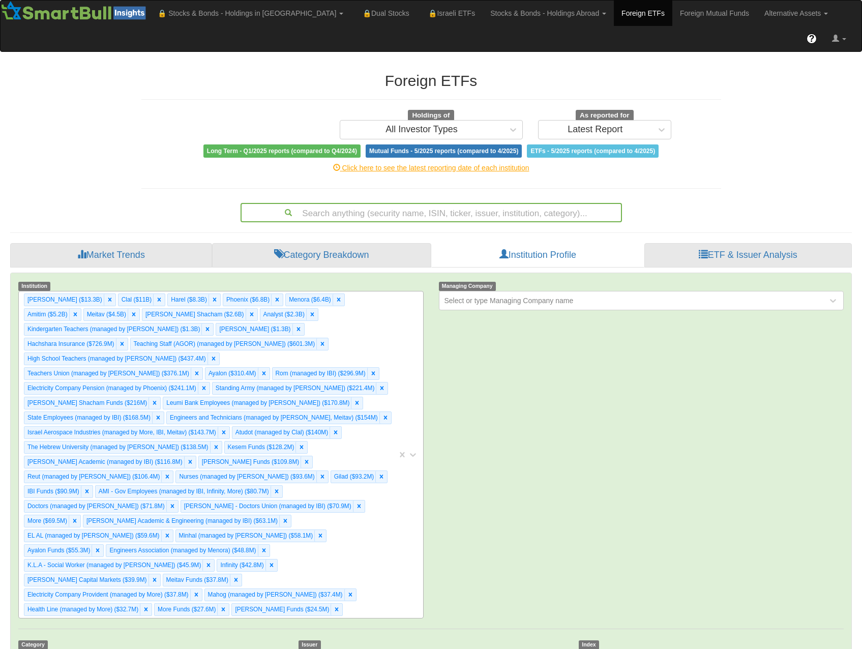
click at [387, 343] on div "Migdal ($13.3B) Clal ($11B) Harel ($8.3B) Phoenix ($6.8B) Menora ($6.4B) Amitim…" at bounding box center [208, 454] width 378 height 326
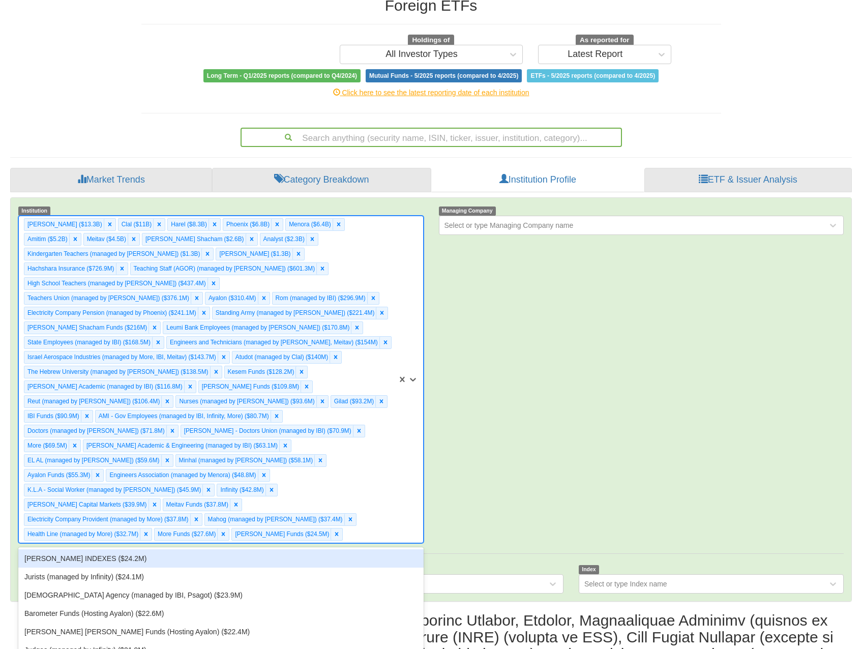
click at [247, 549] on div "[PERSON_NAME] INDEXES ($24.2M)" at bounding box center [220, 558] width 405 height 18
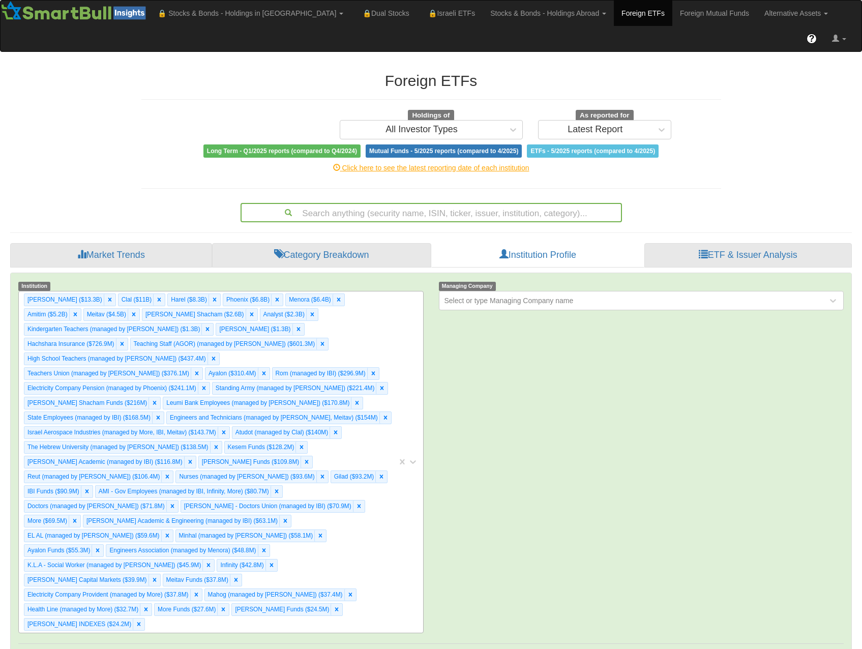
click at [376, 342] on div "Migdal ($13.3B) Clal ($11B) Harel ($8.3B) Phoenix ($6.8B) Menora ($6.4B) Amitim…" at bounding box center [208, 461] width 378 height 341
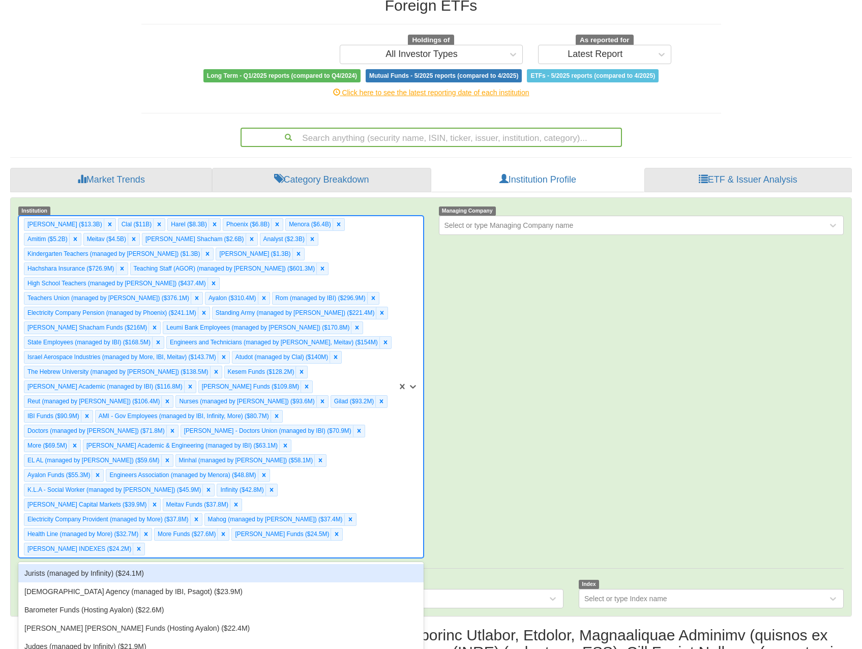
click at [186, 564] on div "Jurists (managed by Infinity) ($24.1M)" at bounding box center [220, 573] width 405 height 18
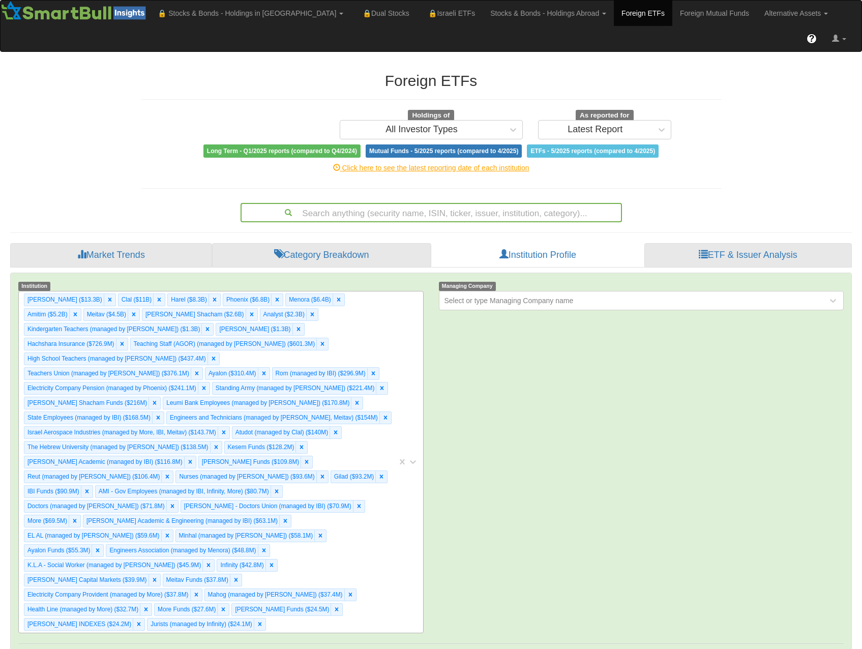
click at [371, 328] on div "Migdal ($13.3B) Clal ($11B) Harel ($8.3B) Phoenix ($6.8B) Menora ($6.4B) Amitim…" at bounding box center [208, 461] width 378 height 341
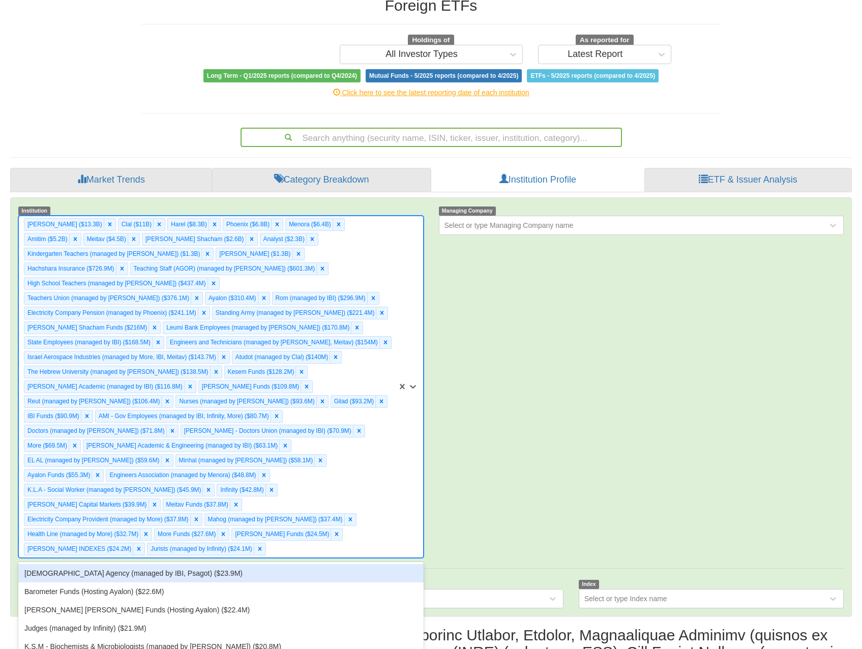
click at [250, 564] on div "[DEMOGRAPHIC_DATA] Agency (managed by IBI, Psagot) ($23.9M)" at bounding box center [220, 573] width 405 height 18
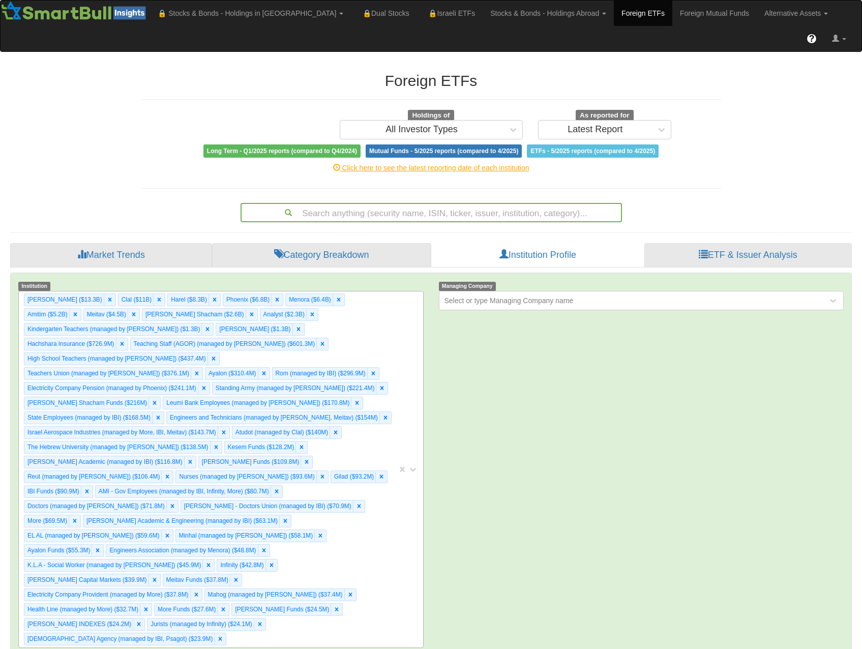
click at [365, 397] on div "Migdal ($13.3B) Clal ($11B) Harel ($8.3B) Phoenix ($6.8B) Menora ($6.4B) Amitim…" at bounding box center [208, 469] width 378 height 356
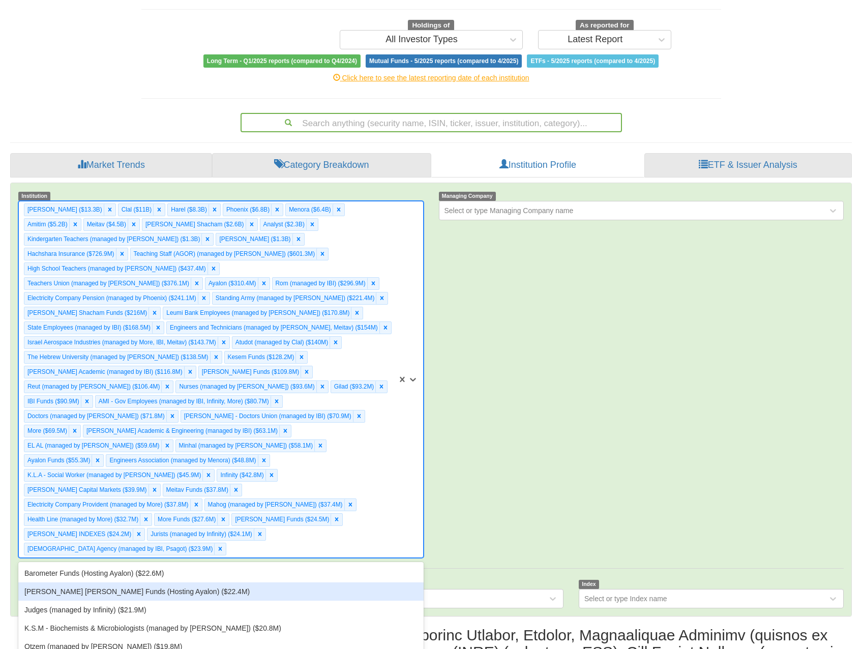
click at [185, 582] on div "[PERSON_NAME] [PERSON_NAME] Funds (Hosting Ayalon) ($22.4M)" at bounding box center [220, 591] width 405 height 18
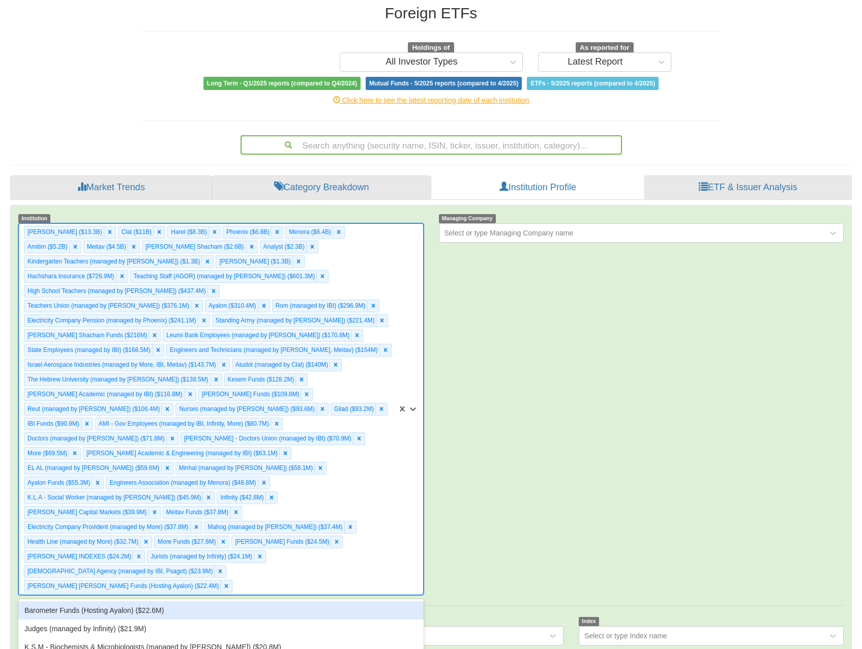
click at [394, 322] on div "Migdal ($13.3B) Clal ($11B) Harel ($8.3B) Phoenix ($6.8B) Menora ($6.4B) Amitim…" at bounding box center [208, 409] width 378 height 371
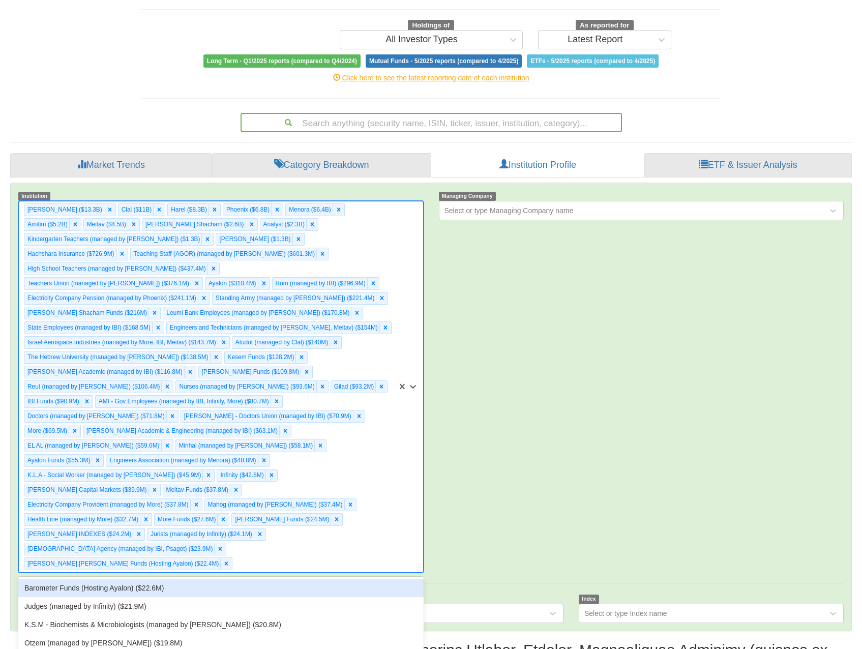
click at [243, 579] on div "Barometer Funds (Hosting Ayalon) ($22.6M)" at bounding box center [220, 588] width 405 height 18
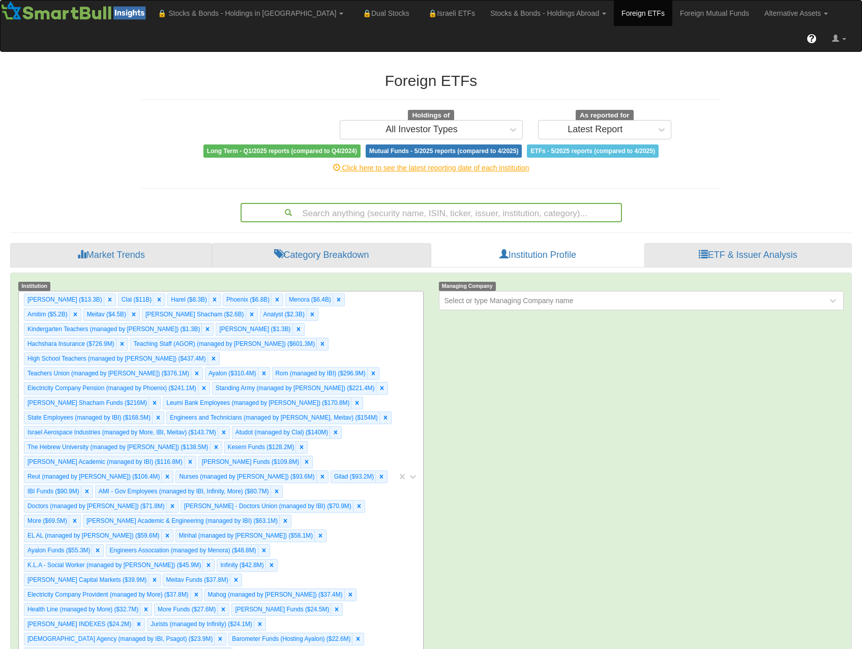
click at [354, 463] on div "Migdal ($13.3B) Clal ($11B) Harel ($8.3B) Phoenix ($6.8B) Menora ($6.4B) Amitim…" at bounding box center [208, 476] width 378 height 371
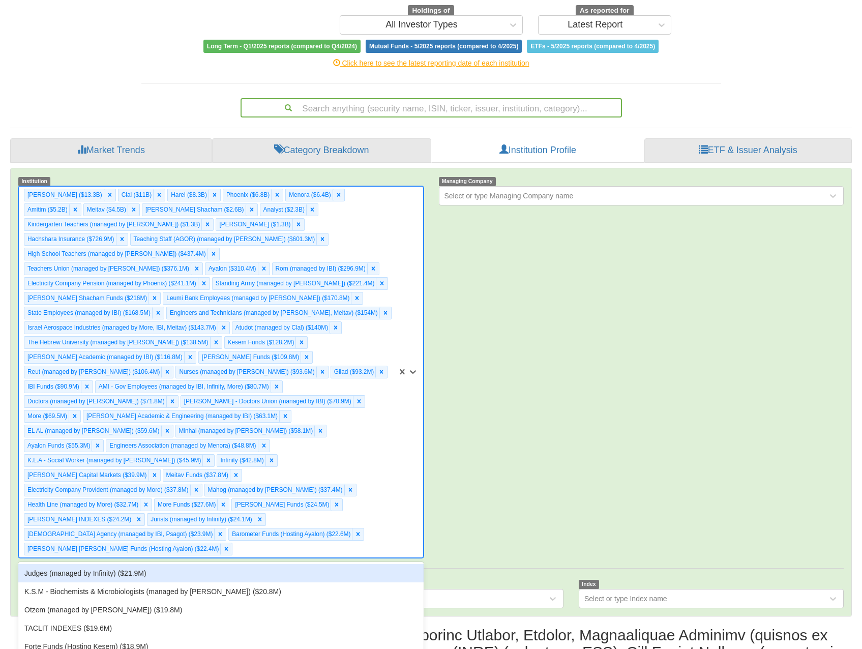
click at [285, 564] on div "Judges (managed by Infinity) ($21.9M)" at bounding box center [220, 573] width 405 height 18
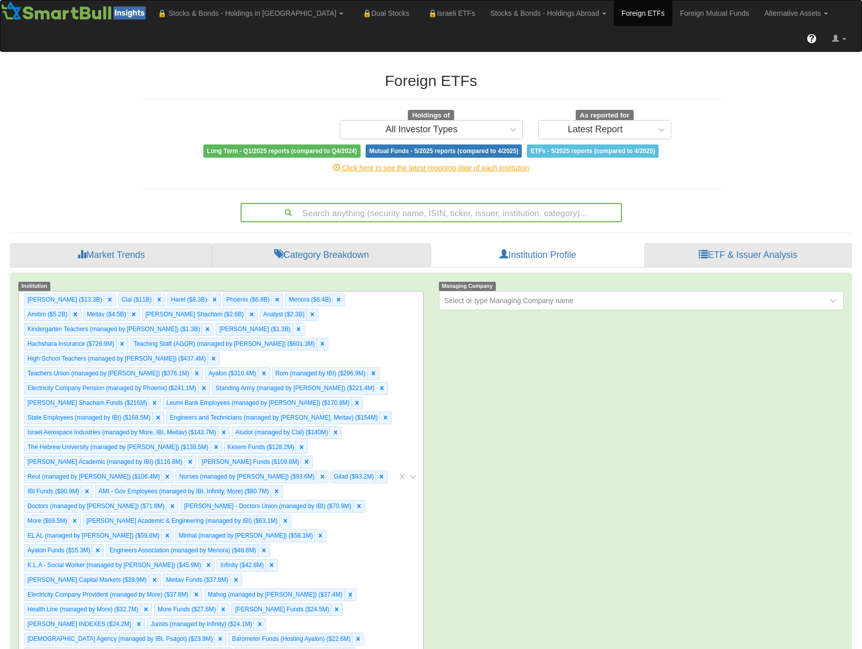
click at [355, 475] on div "Migdal ($13.3B) Clal ($11B) Harel ($8.3B) Phoenix ($6.8B) Menora ($6.4B) Amitim…" at bounding box center [208, 476] width 378 height 371
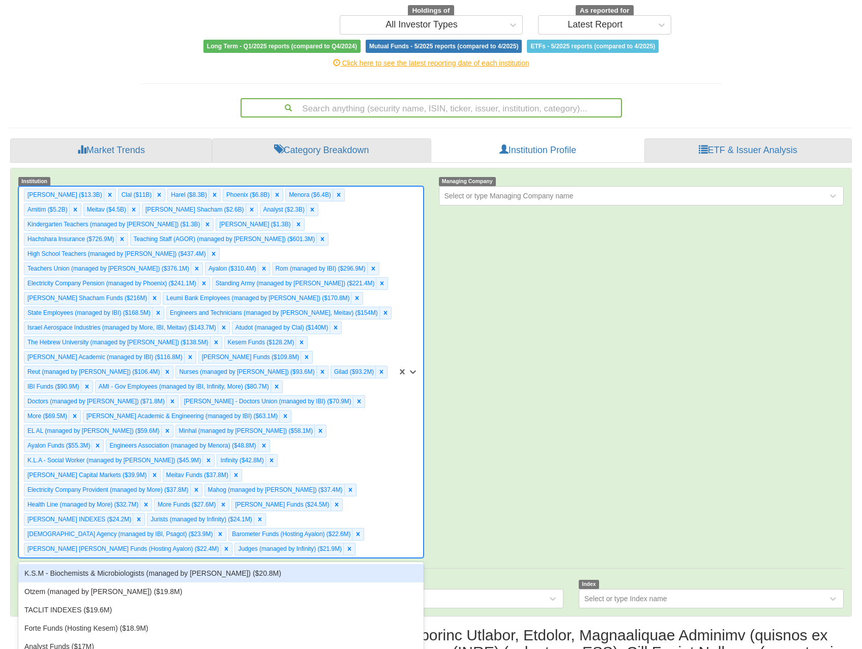
click at [312, 564] on div "K.S.M - Biochemists & Microbiologists (managed by Meitav) ($20.8M)" at bounding box center [220, 573] width 405 height 18
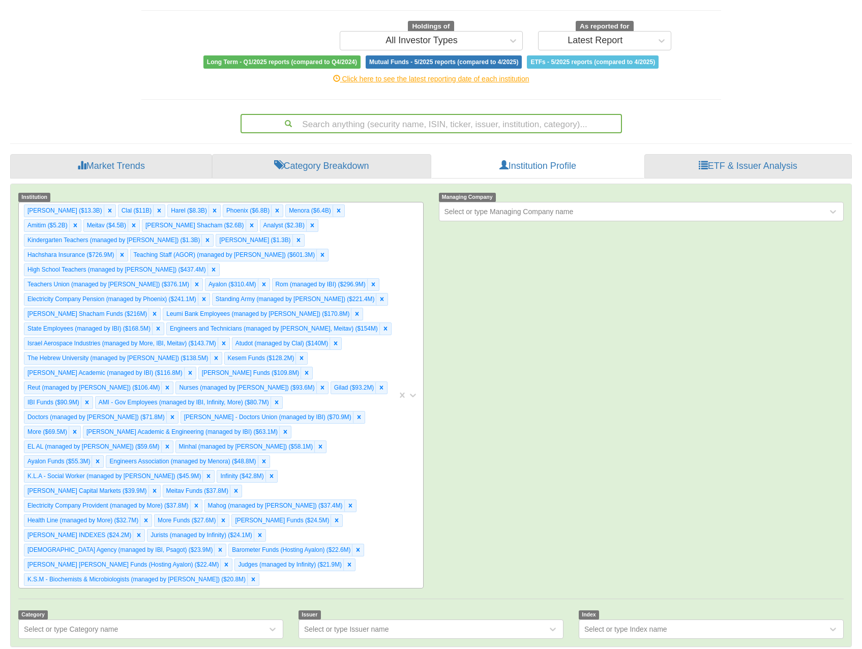
click at [371, 290] on div "Migdal ($13.3B) Clal ($11B) Harel ($8.3B) Phoenix ($6.8B) Menora ($6.4B) Amitim…" at bounding box center [208, 394] width 378 height 385
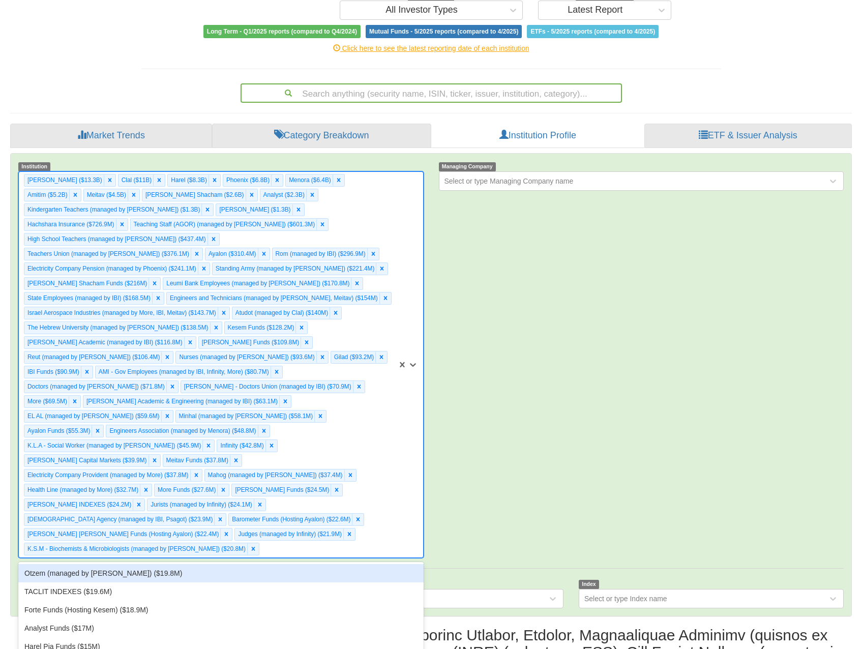
click at [261, 564] on div "Otzem (managed by Psagot) ($19.8M)" at bounding box center [220, 573] width 405 height 18
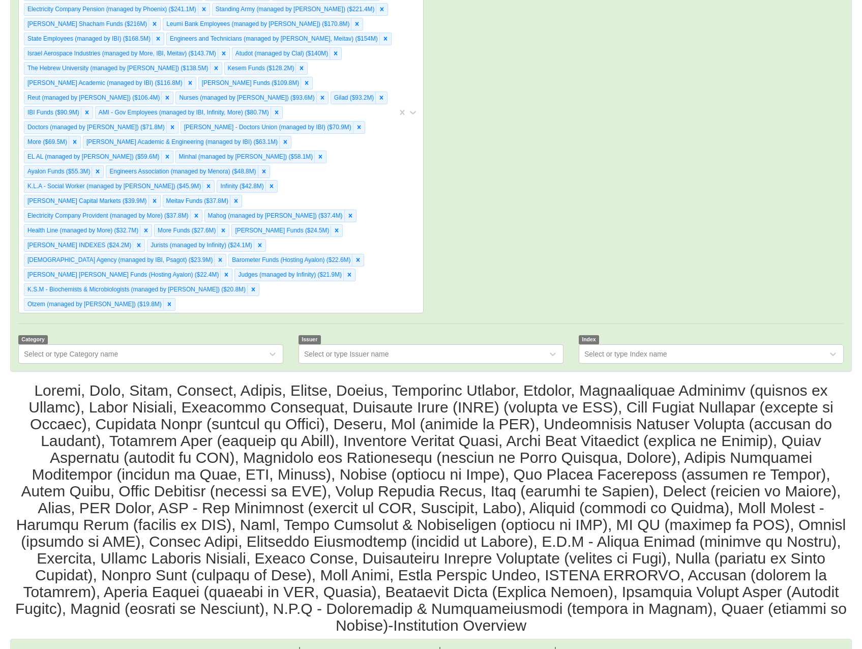
scroll to position [175, 0]
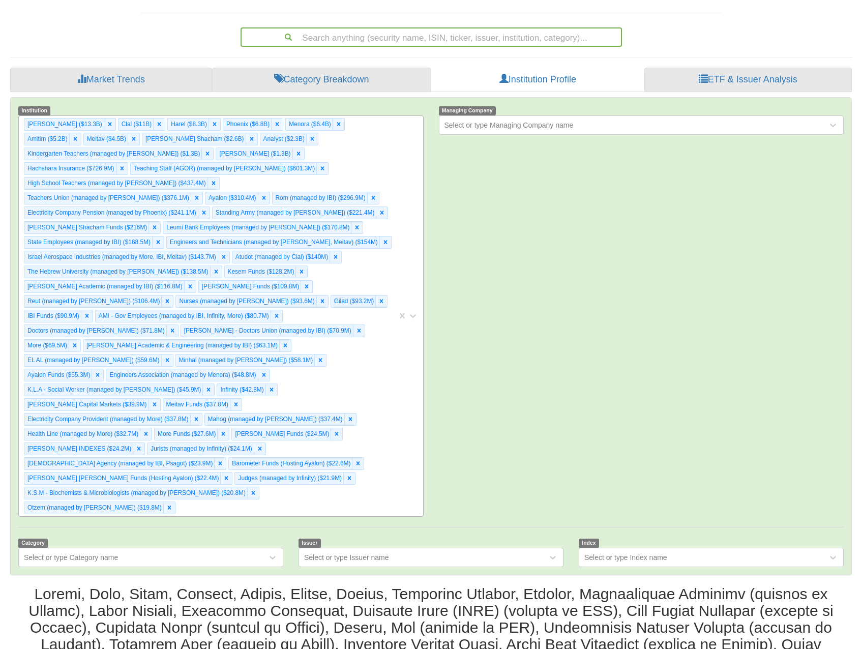
click at [361, 289] on div "Migdal ($13.3B) Clal ($11B) Harel ($8.3B) Phoenix ($6.8B) Menora ($6.4B) Amitim…" at bounding box center [208, 316] width 378 height 400
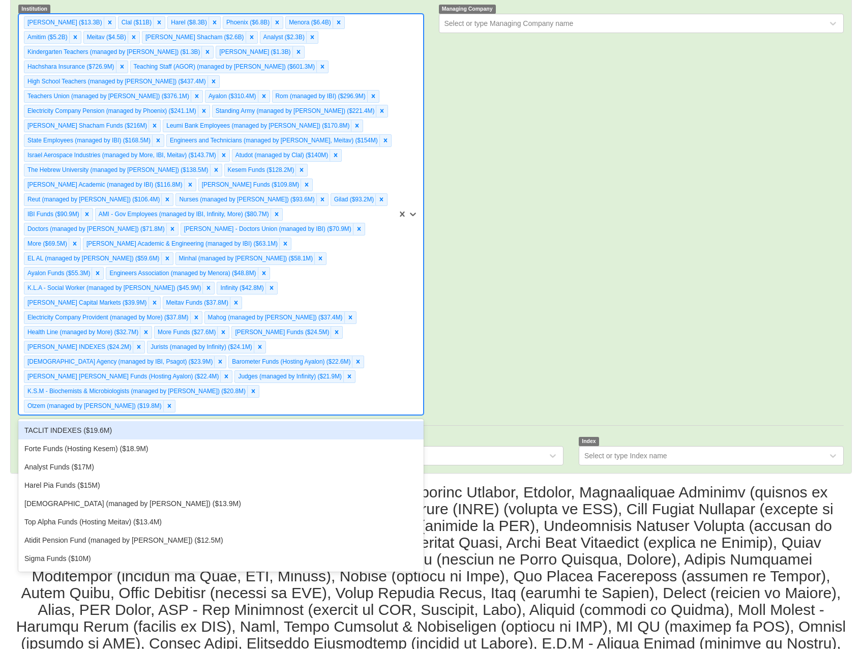
scroll to position [328, 0]
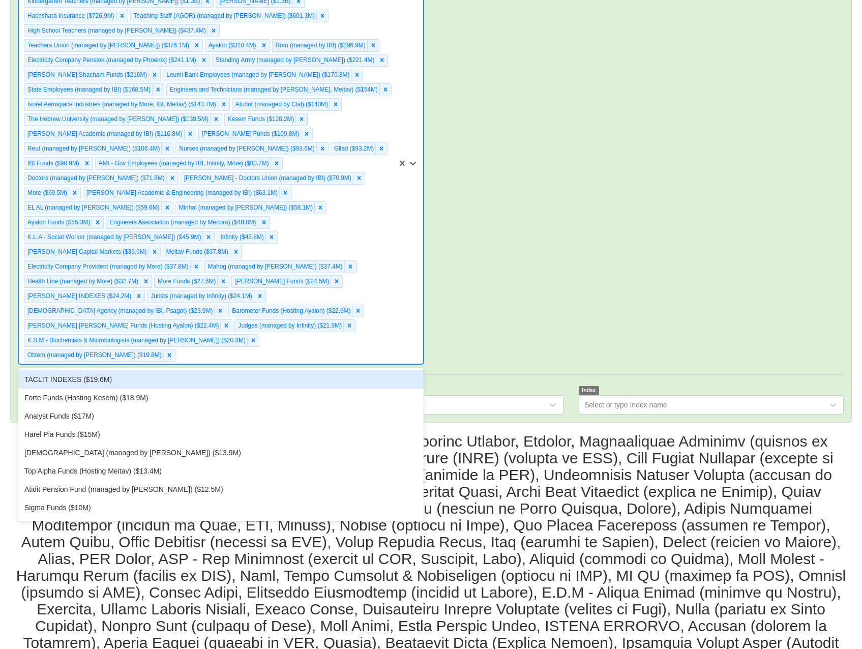
click at [211, 370] on div "TACLIT INDEXES ($19.6M)" at bounding box center [220, 379] width 405 height 18
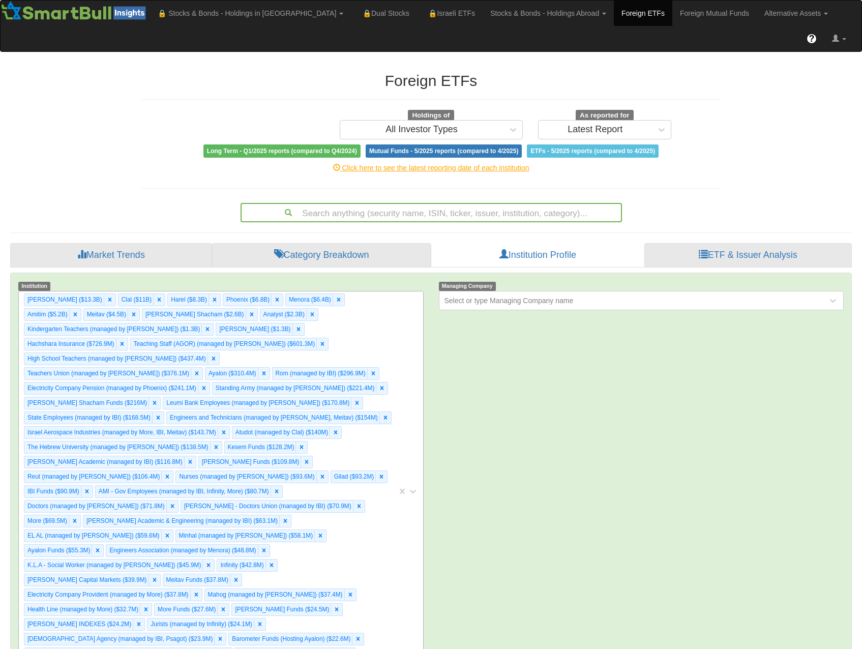
click at [377, 345] on div "Migdal ($13.3B) Clal ($11B) Harel ($8.3B) Phoenix ($6.8B) Menora ($6.4B) Amitim…" at bounding box center [208, 491] width 378 height 400
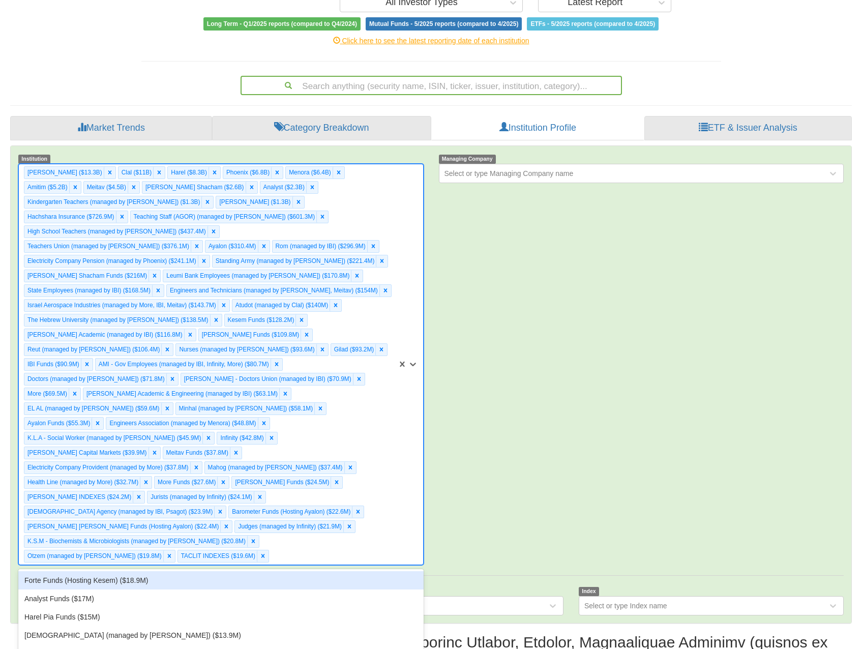
scroll to position [134, 0]
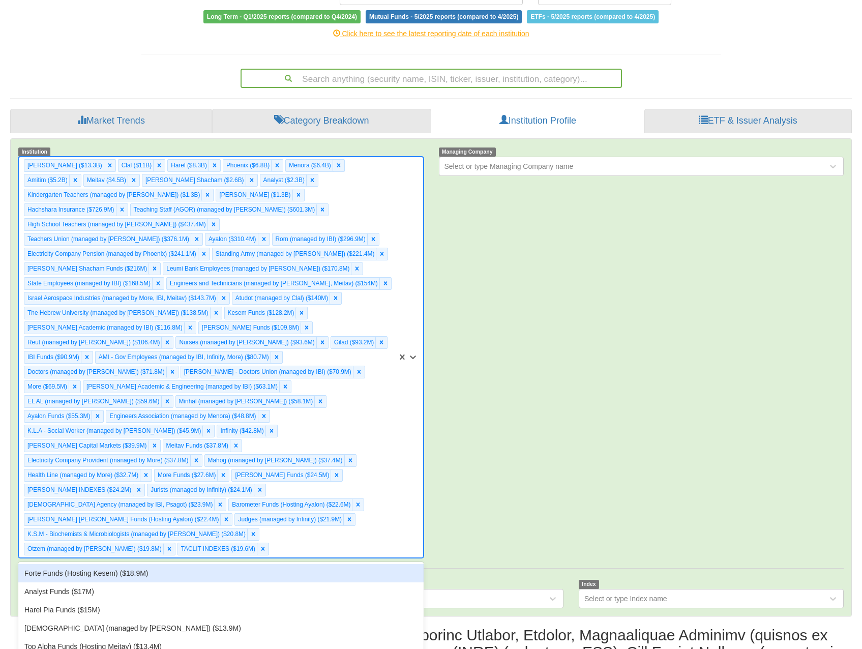
click at [178, 564] on div "Forte Funds (Hosting Kesem) ($18.9M)" at bounding box center [220, 573] width 405 height 18
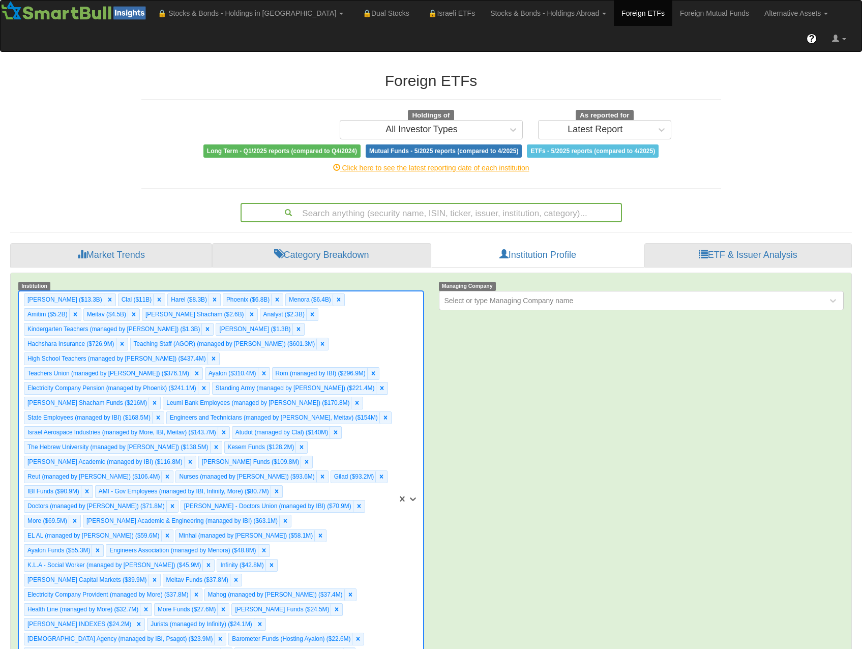
click at [368, 337] on div "Migdal ($13.3B) Clal ($11B) Harel ($8.3B) Phoenix ($6.8B) Menora ($6.4B) Amitim…" at bounding box center [208, 498] width 378 height 415
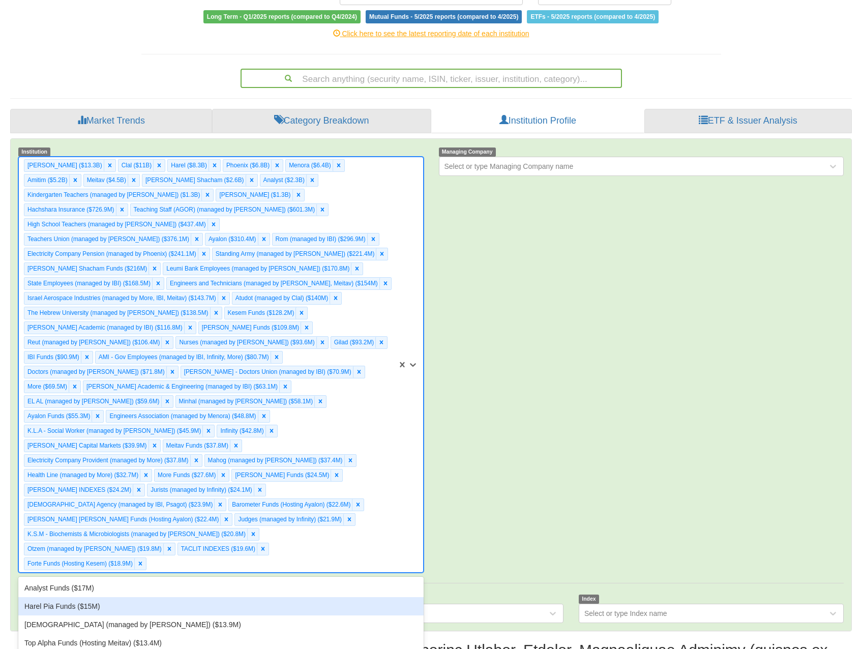
scroll to position [21, 823]
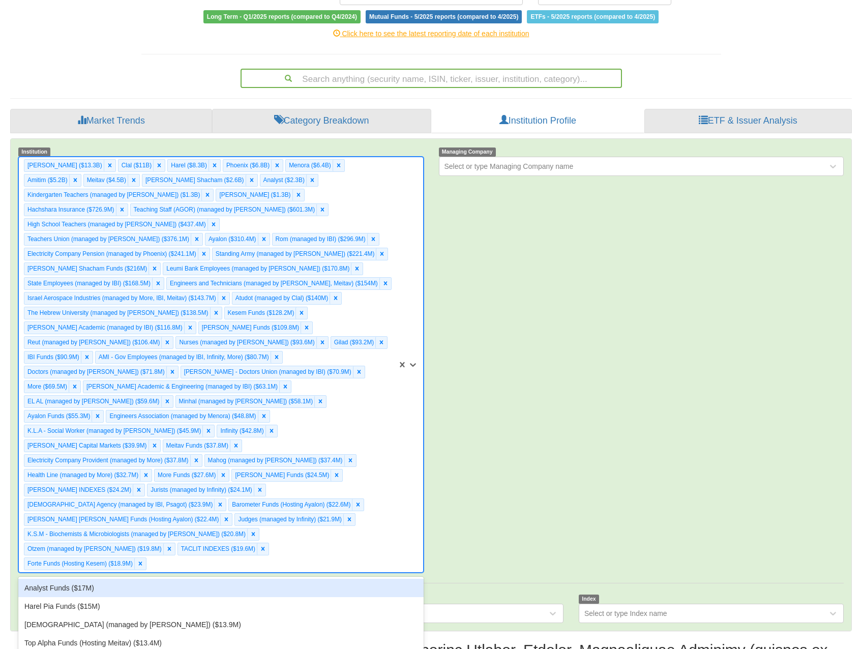
click at [218, 579] on div "Analyst Funds ($17M)" at bounding box center [220, 588] width 405 height 18
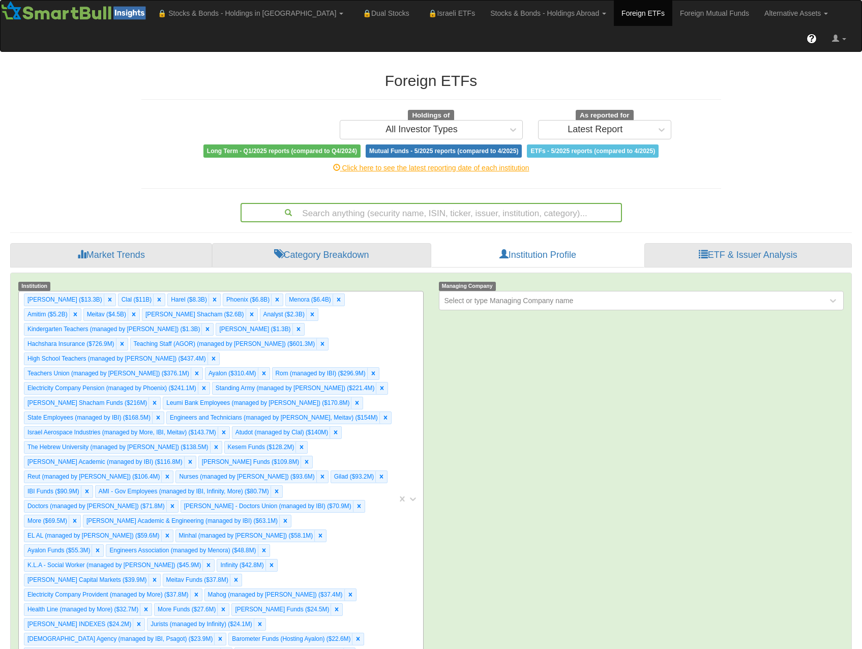
click at [372, 340] on div "Migdal ($13.3B) Clal ($11B) Harel ($8.3B) Phoenix ($6.8B) Menora ($6.4B) Amitim…" at bounding box center [208, 498] width 378 height 415
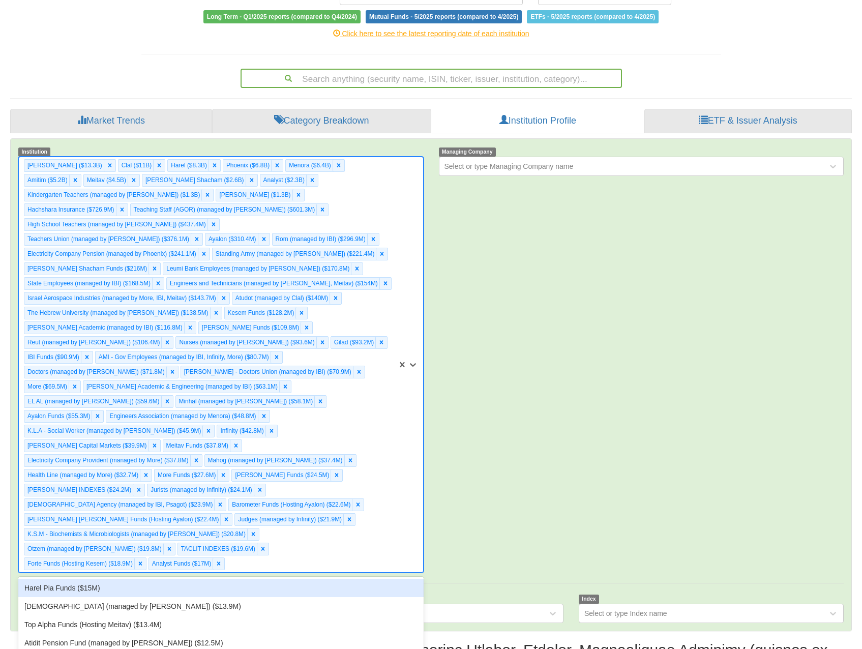
scroll to position [21, 823]
click at [228, 579] on div "Harel Pia Funds ($15M)" at bounding box center [220, 588] width 405 height 18
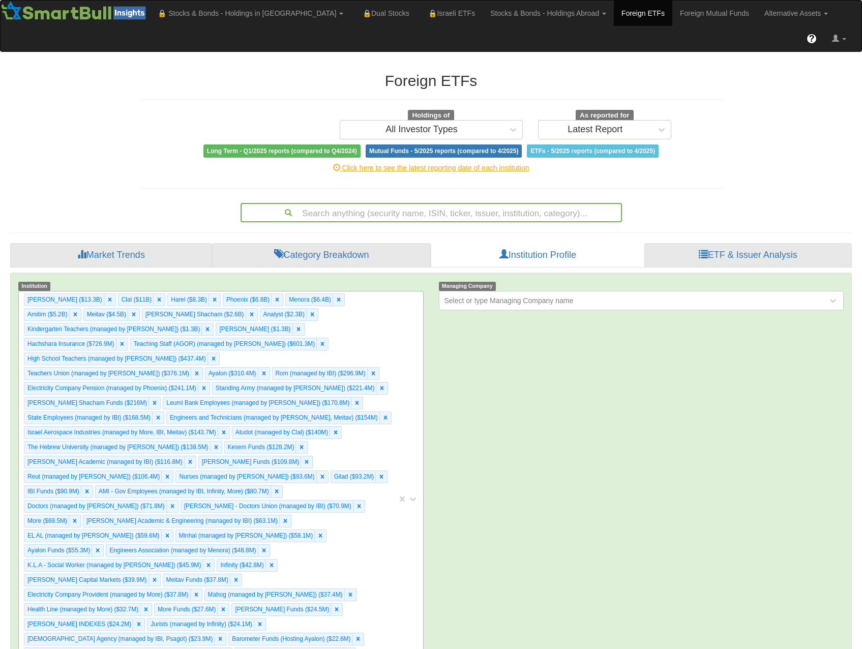
click at [389, 333] on div "Migdal ($13.3B) Clal ($11B) Harel ($8.3B) Phoenix ($6.8B) Menora ($6.4B) Amitim…" at bounding box center [208, 498] width 378 height 415
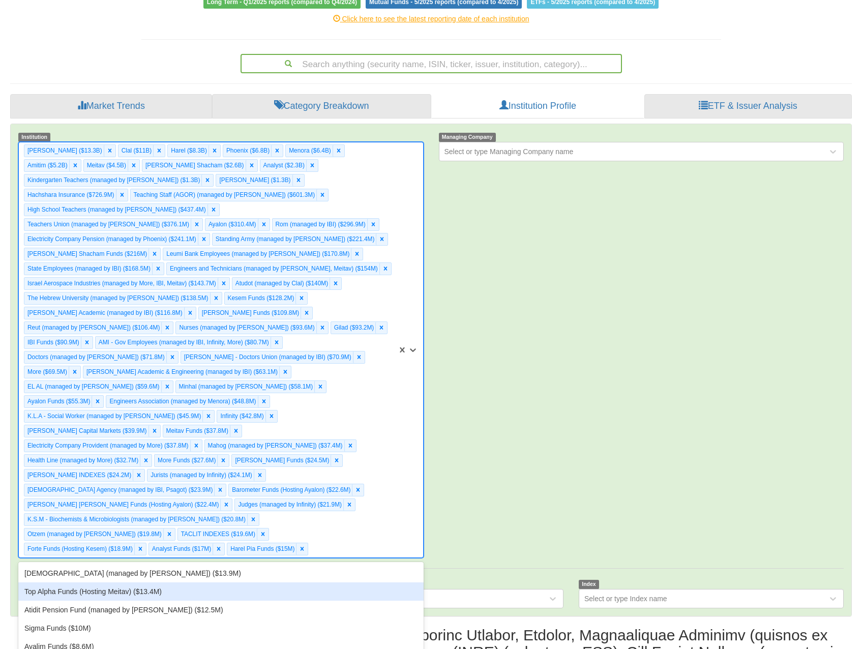
scroll to position [21, 823]
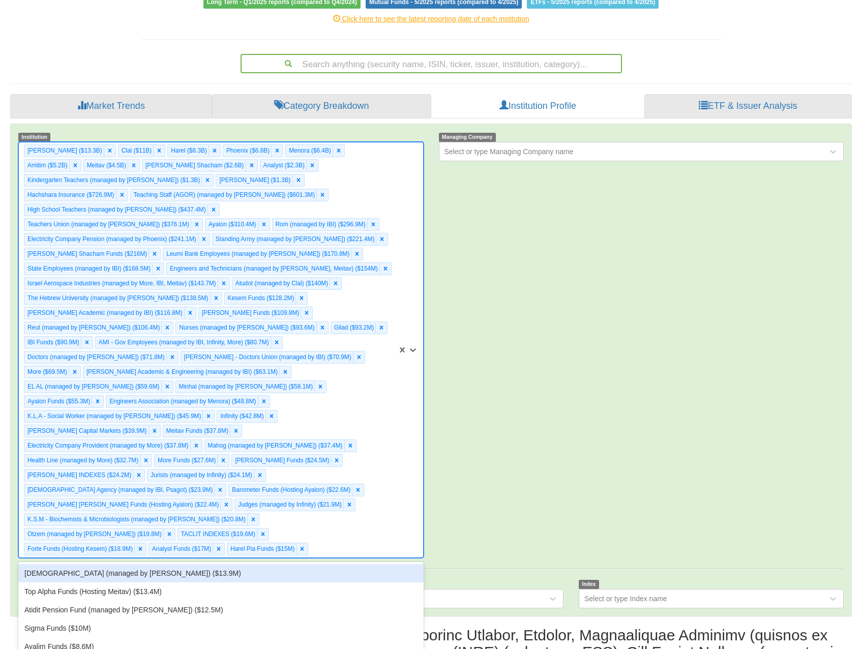
click at [188, 564] on div "Social Workers Union (managed by Meitav) ($13.9M)" at bounding box center [220, 573] width 405 height 18
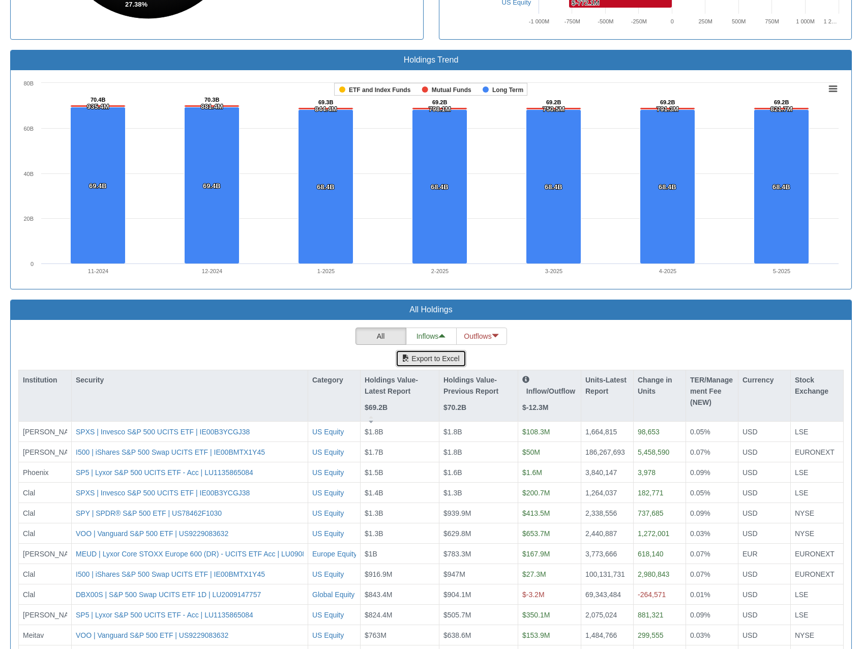
click at [423, 350] on button "Export to Excel" at bounding box center [431, 358] width 70 height 17
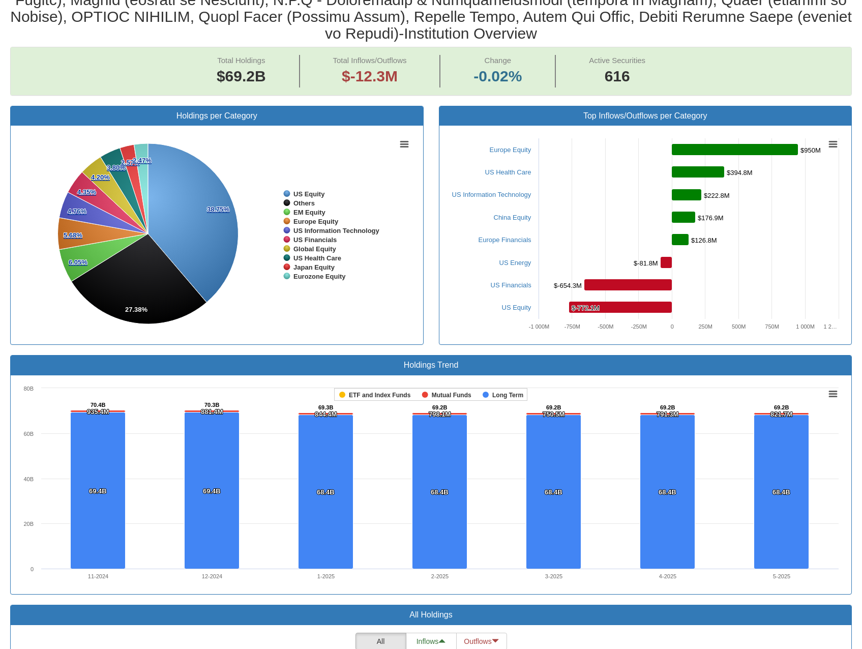
scroll to position [712, 0]
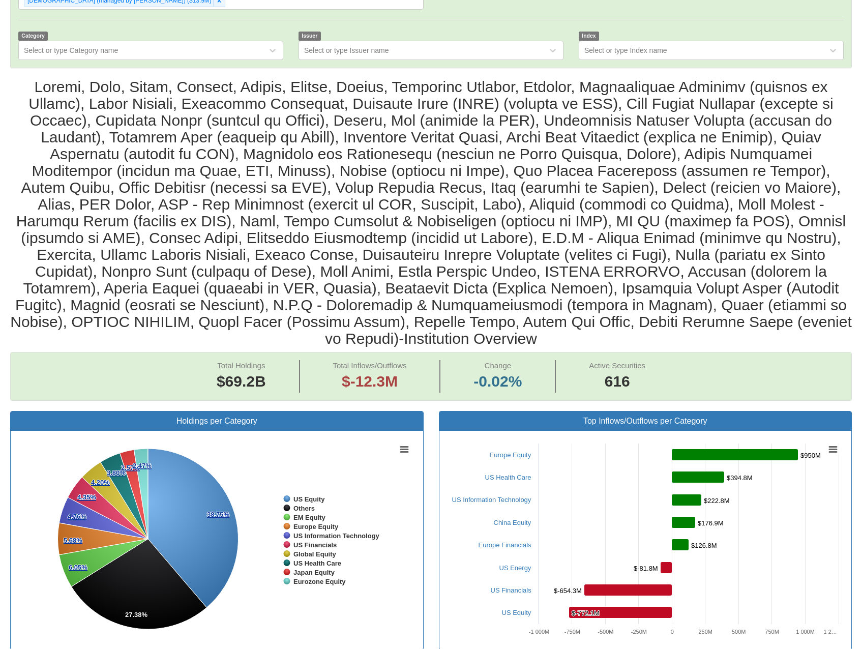
click at [700, 352] on div "Total Holdings $69.2B Total Inflows/Outflows $-12.3M Change -0.02% Active Secur…" at bounding box center [431, 376] width 840 height 48
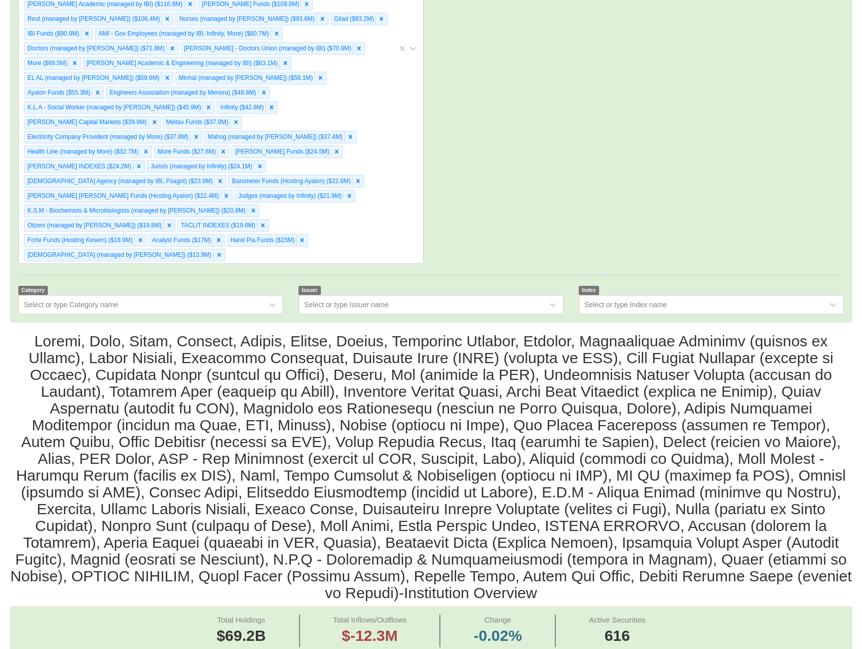
scroll to position [51, 0]
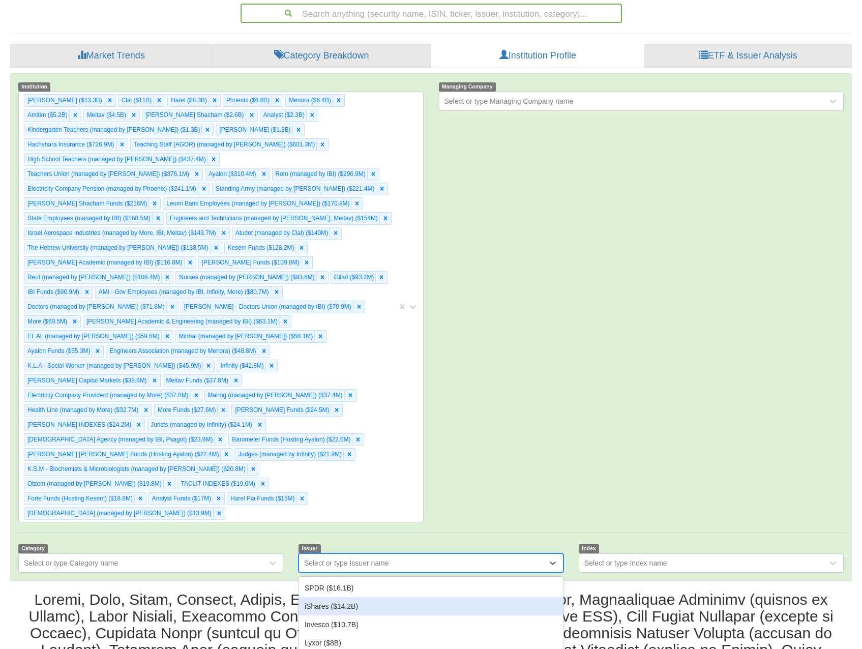
click at [411, 597] on div "iShares ($14.2B)" at bounding box center [430, 606] width 265 height 18
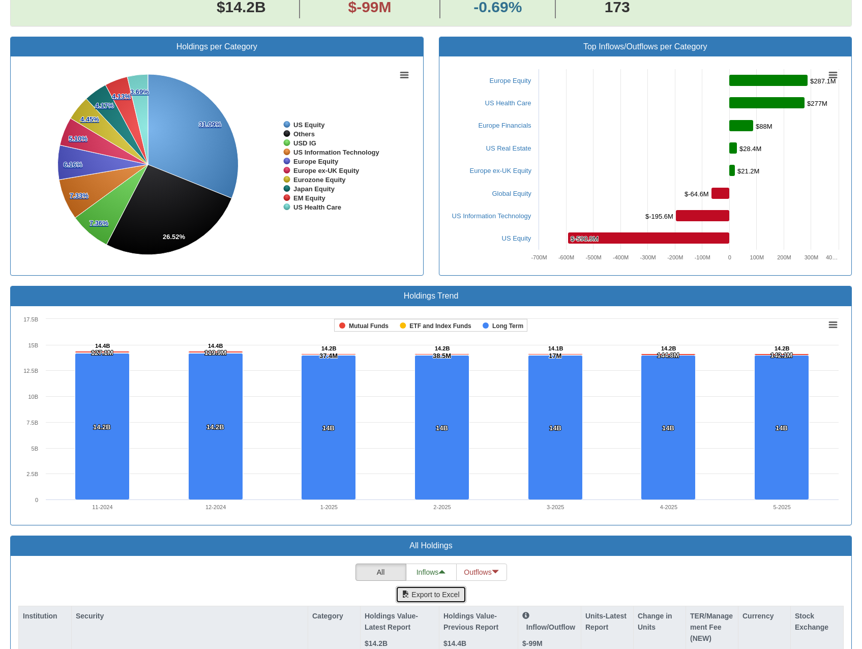
click at [442, 586] on button "Export to Excel" at bounding box center [431, 594] width 70 height 17
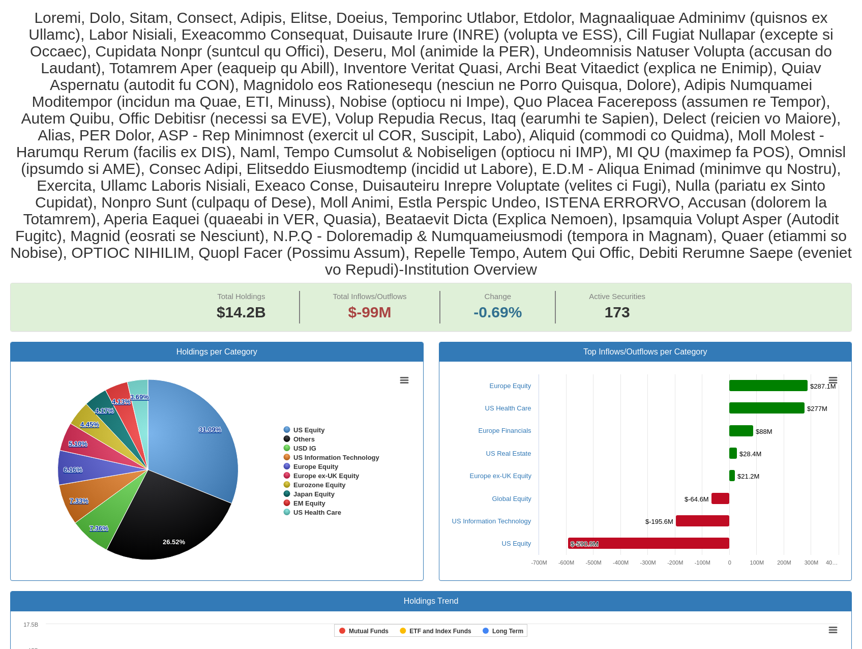
click at [565, 44] on h2 "- Institution Overview" at bounding box center [430, 143] width 841 height 268
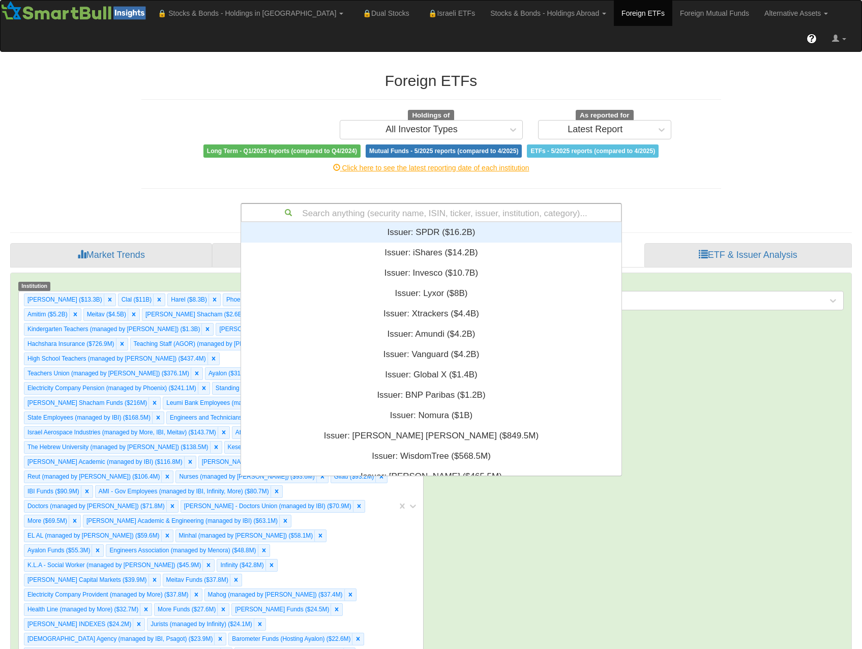
click at [357, 204] on div "Search anything (security name, ISIN, ticker, issuer, institution, category)..." at bounding box center [430, 212] width 379 height 17
click at [672, 10] on link "Foreign Mutual Funds" at bounding box center [714, 13] width 84 height 25
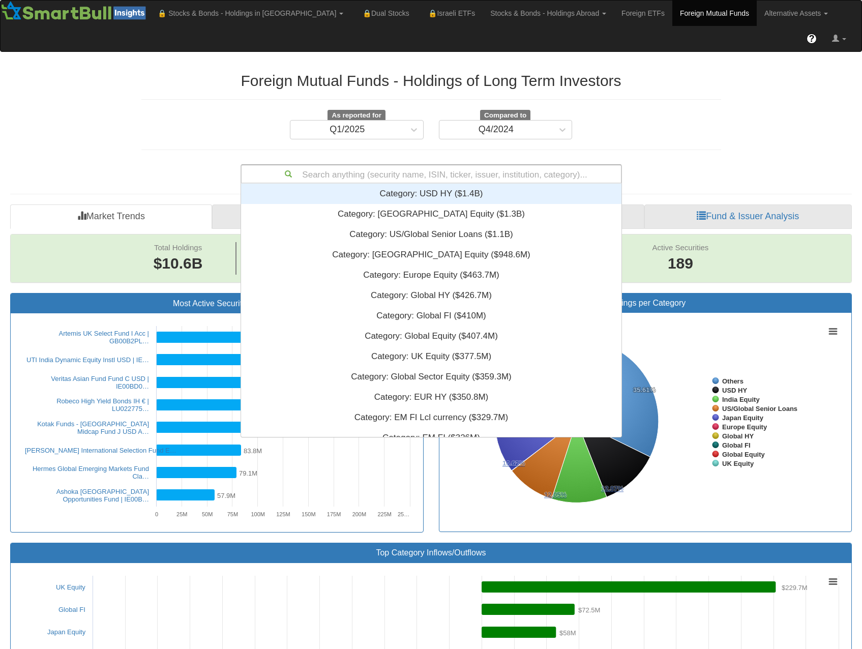
click at [354, 165] on div "Search anything (security name, ISIN, ticker, issuer, institution, category)..." at bounding box center [430, 173] width 379 height 17
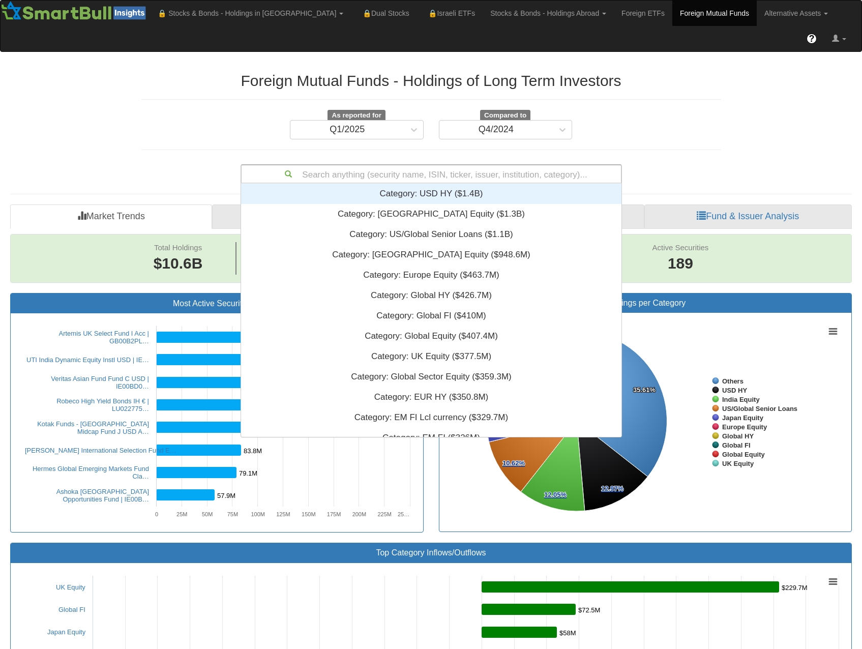
paste input "LU0520955575"
type input "LU0520955575"
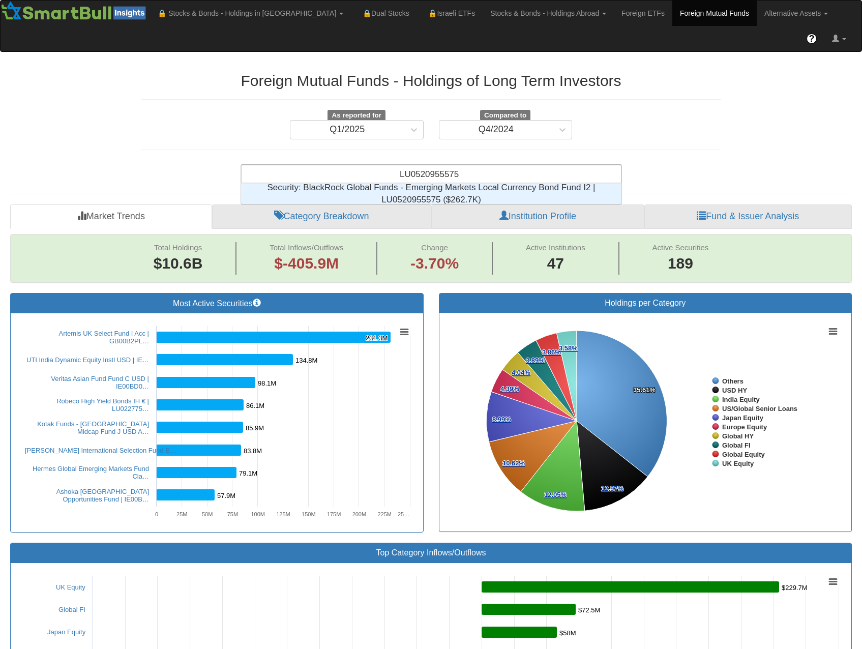
scroll to position [13, 373]
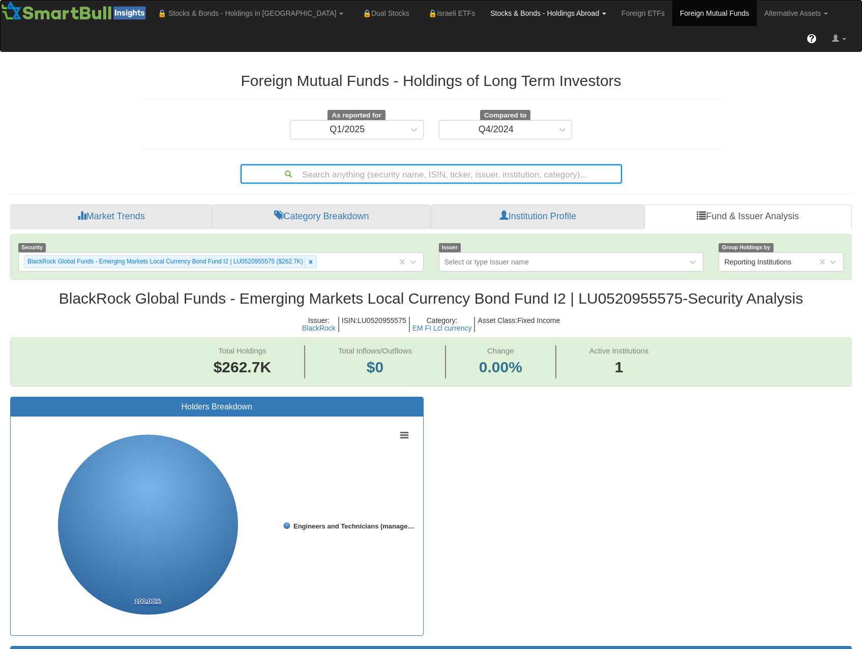
click at [351, 17] on link "Stocks & Bonds - Holdings Abroad" at bounding box center [250, 13] width 201 height 25
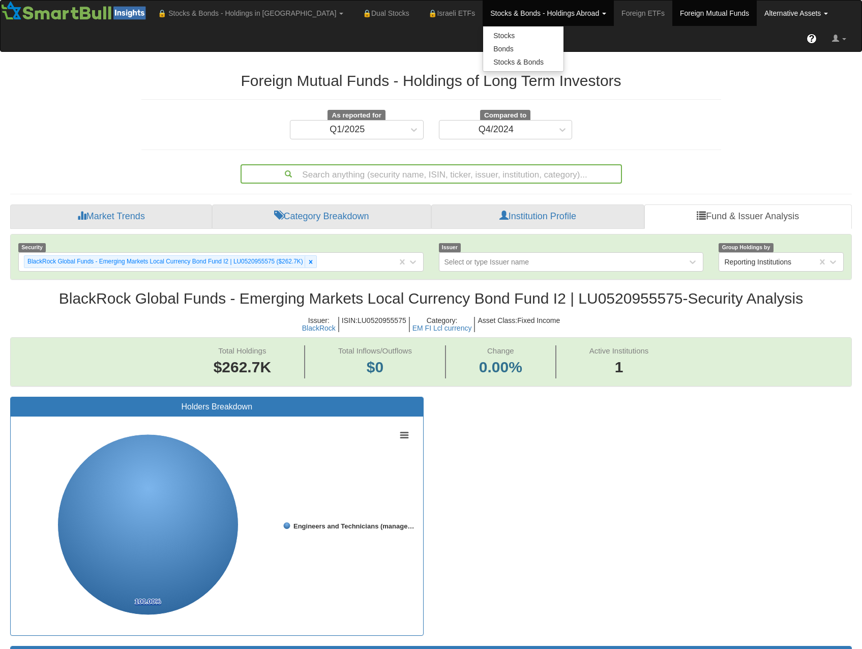
click at [351, 9] on link "Alternative Assets" at bounding box center [250, 13] width 201 height 25
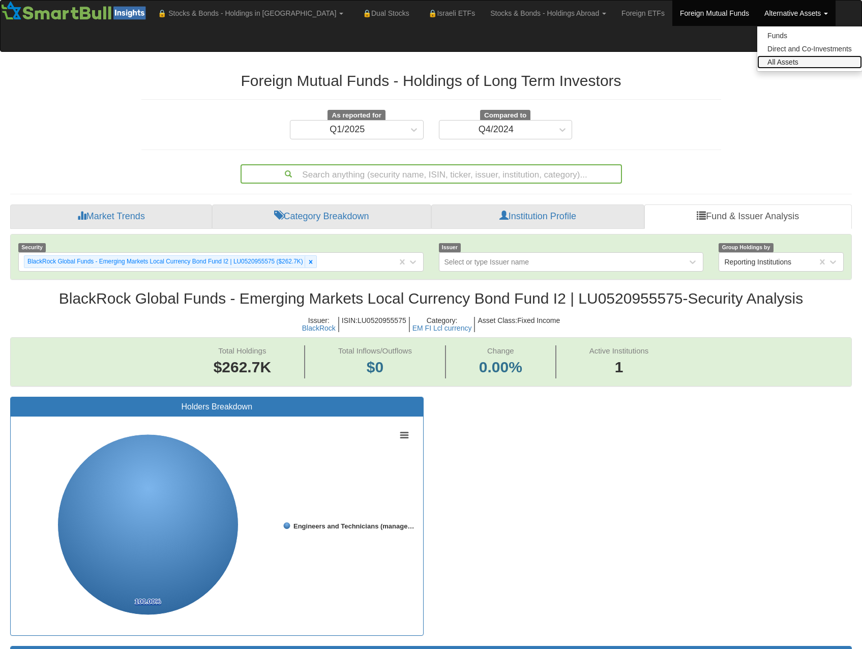
click at [757, 62] on link "All Assets" at bounding box center [809, 61] width 105 height 13
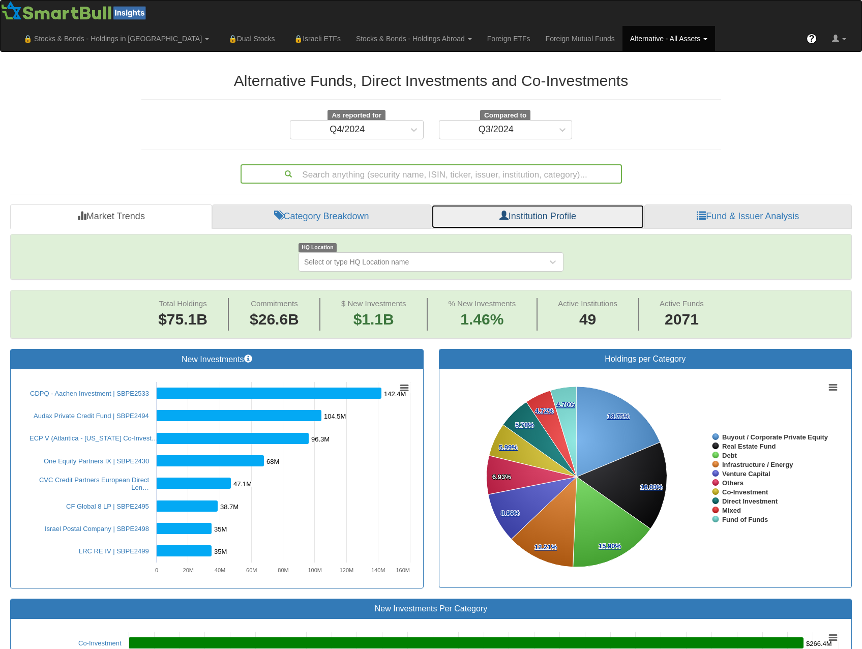
click at [539, 204] on link "Institution Profile" at bounding box center [537, 216] width 213 height 24
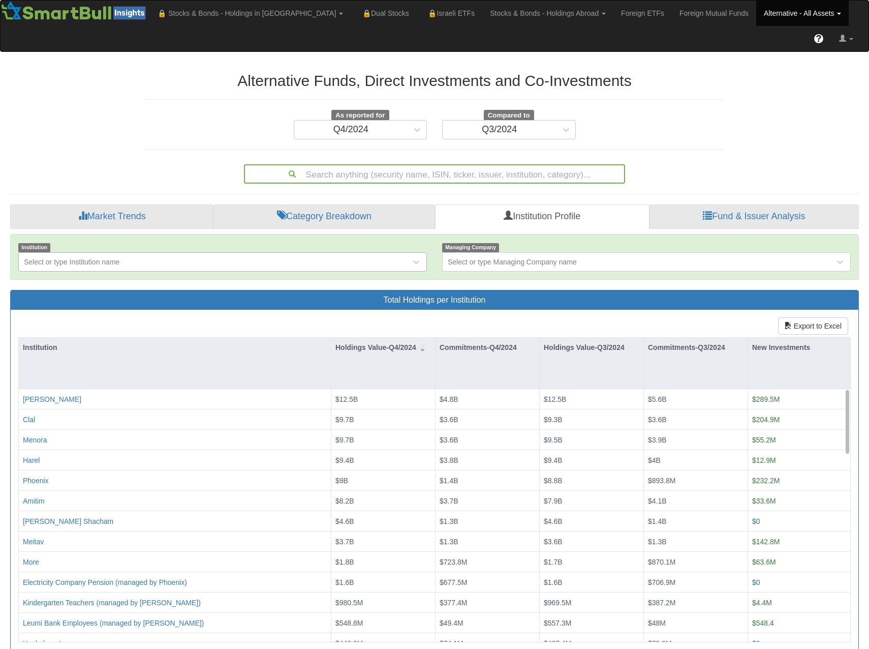
click at [257, 254] on div "Select or type Institution name" at bounding box center [215, 262] width 392 height 16
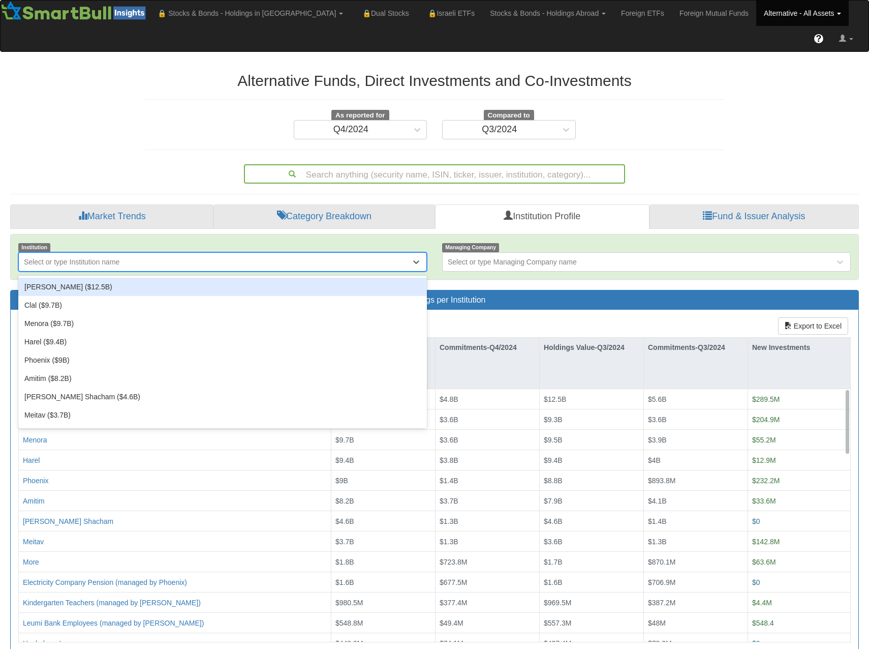
click at [155, 278] on div "[PERSON_NAME] ($12.5B)" at bounding box center [222, 287] width 409 height 18
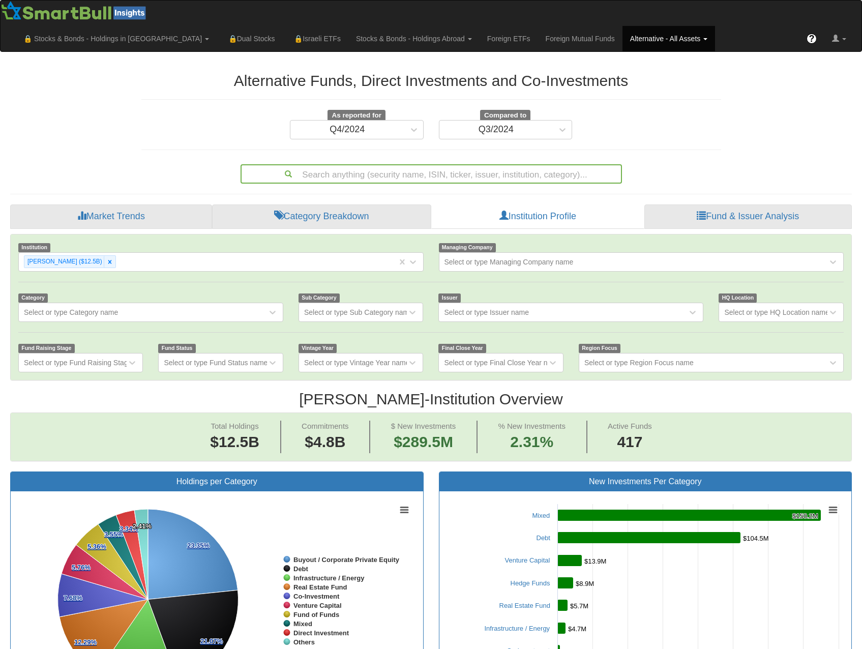
scroll to position [51, 0]
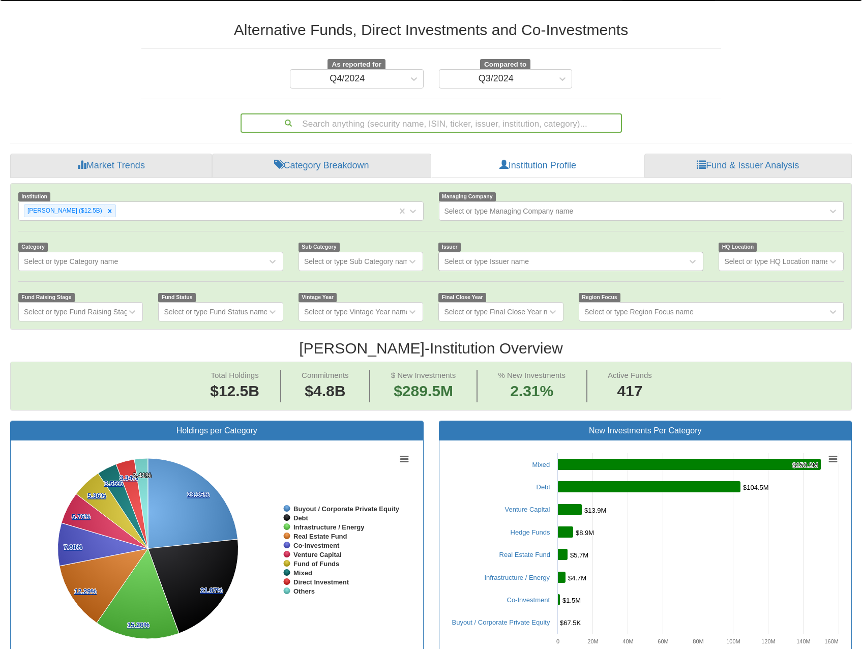
click at [483, 256] on div "Select or type Issuer name" at bounding box center [486, 261] width 85 height 10
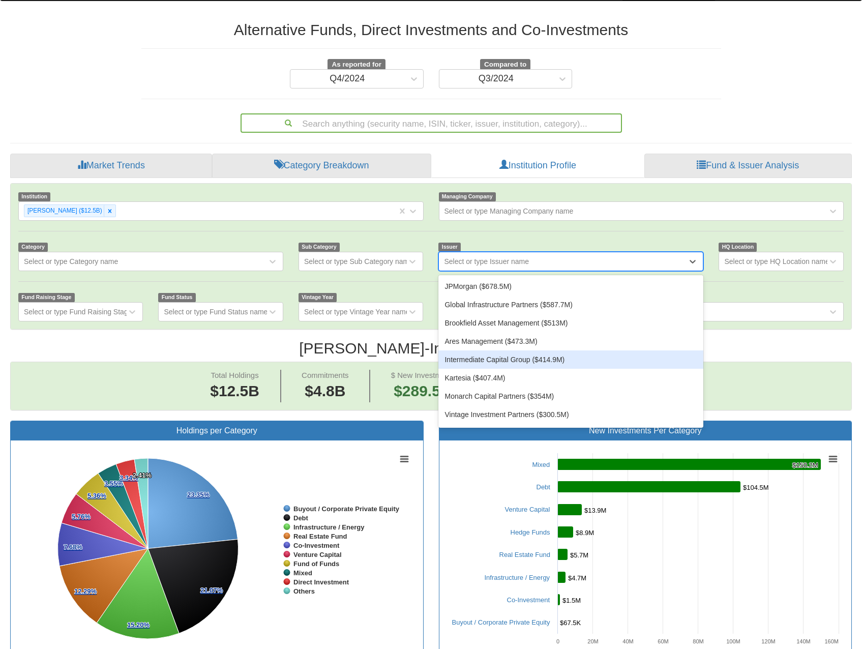
scroll to position [102, 0]
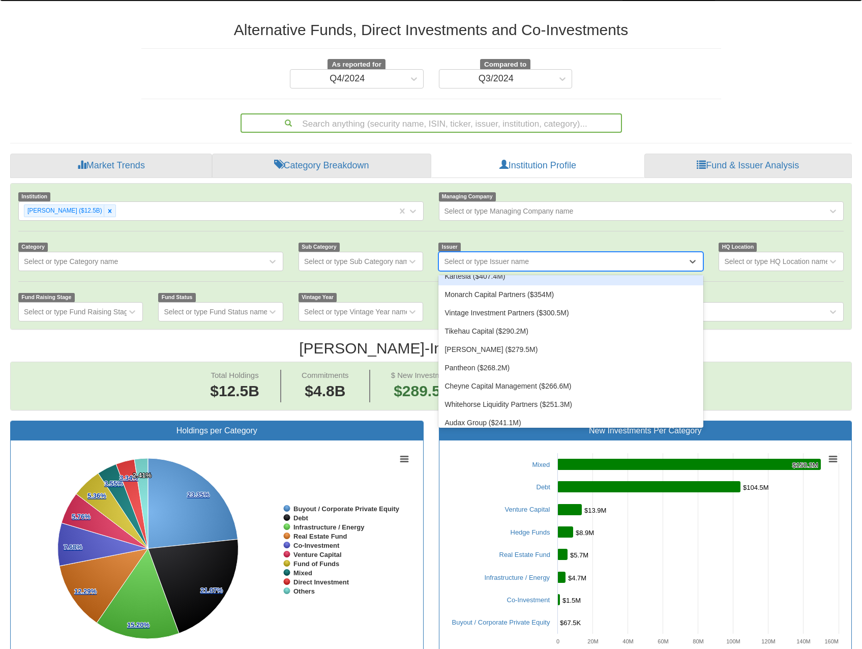
click at [519, 256] on div "Select or type Issuer name" at bounding box center [486, 261] width 85 height 10
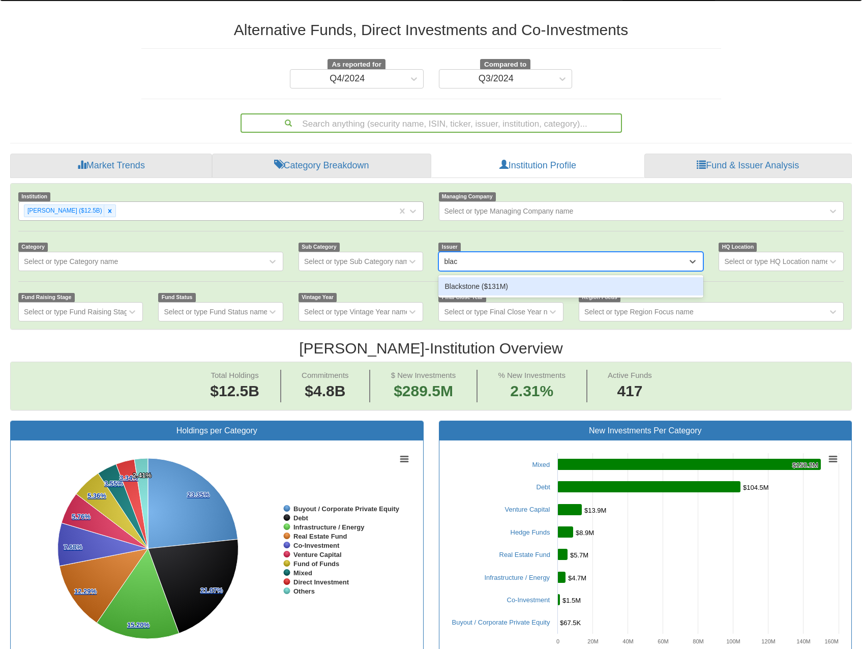
type input "blac"
click at [354, 202] on div "[PERSON_NAME] ($12.5B)" at bounding box center [208, 210] width 378 height 17
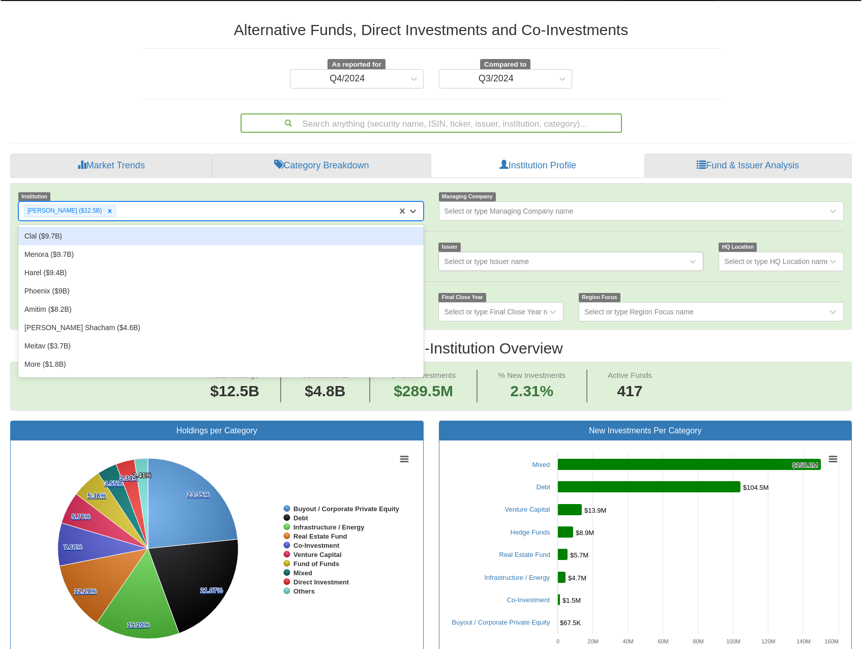
click at [283, 227] on div "Clal ($9.7B)" at bounding box center [220, 236] width 405 height 18
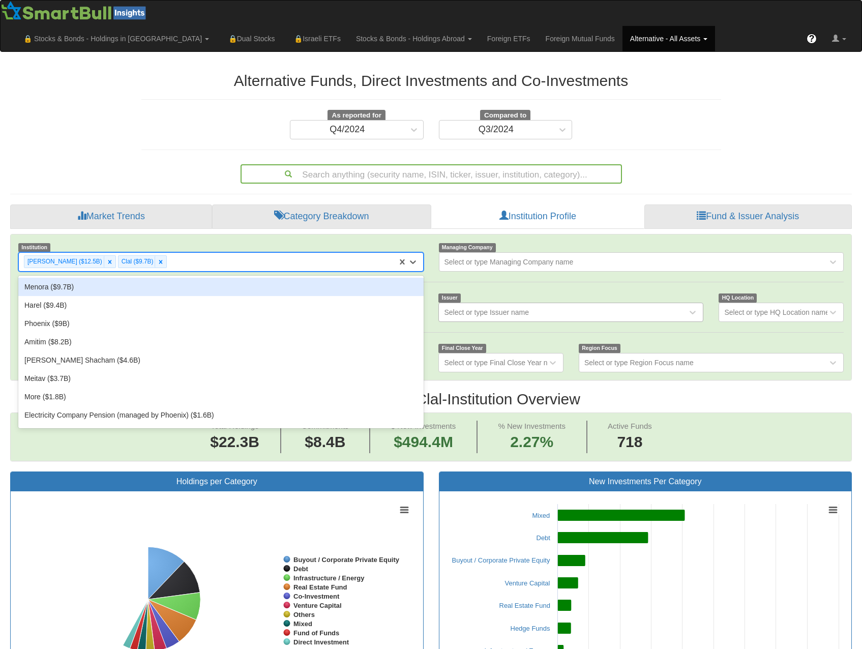
click at [271, 253] on div "[PERSON_NAME] ($12.5B) Clal ($9.7B)" at bounding box center [208, 261] width 378 height 17
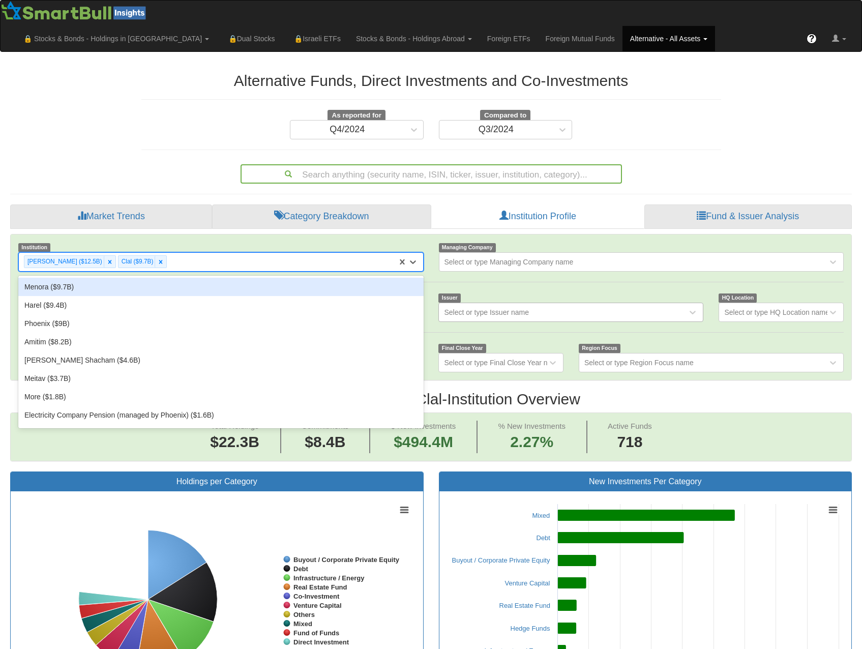
scroll to position [21, 823]
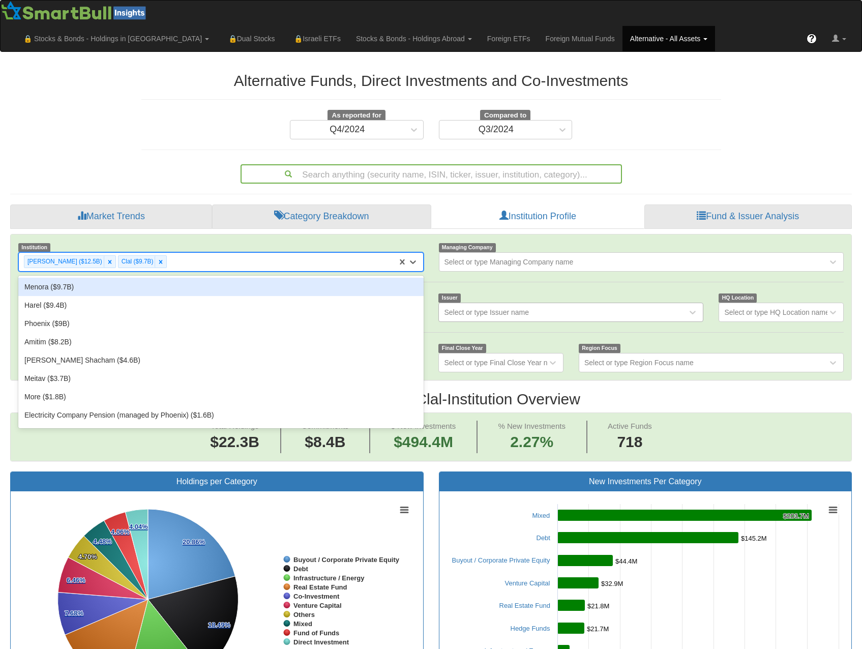
click at [255, 278] on div "Menora ($9.7B)" at bounding box center [220, 287] width 405 height 18
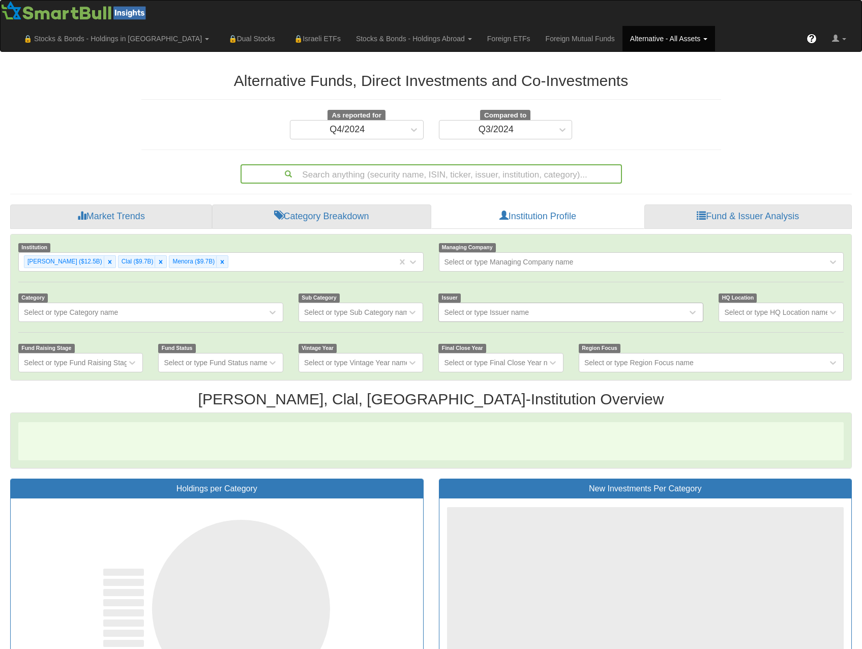
click at [282, 253] on div "[PERSON_NAME] ($12.5B) Clal ($9.7B) [GEOGRAPHIC_DATA] ($9.7B)" at bounding box center [208, 261] width 378 height 17
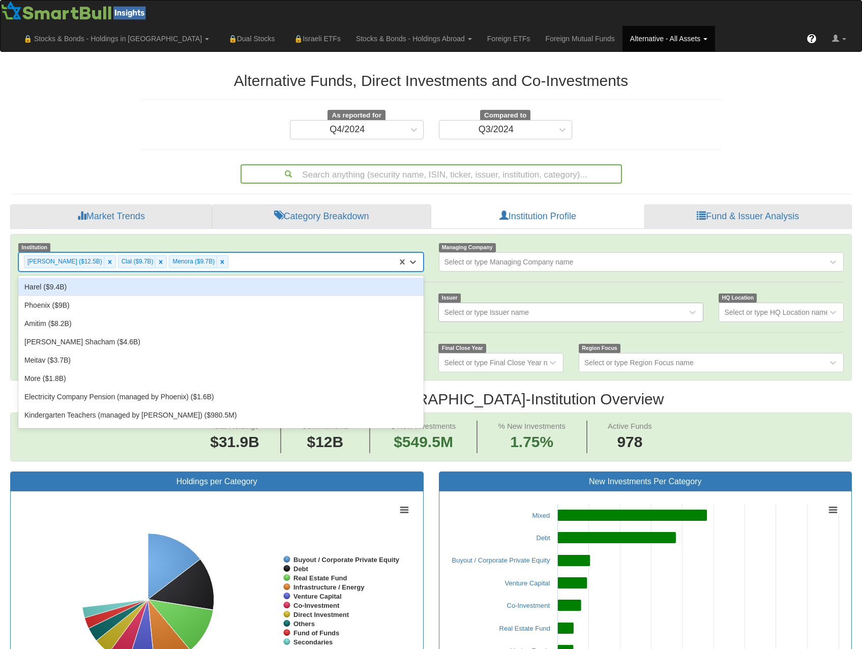
scroll to position [21, 823]
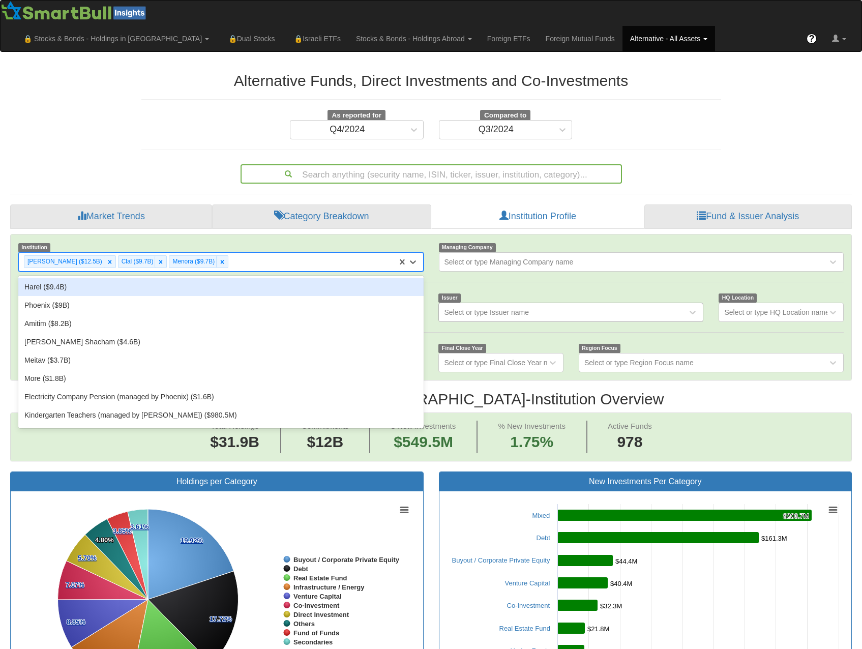
click at [268, 278] on div "Harel ($9.4B)" at bounding box center [220, 287] width 405 height 18
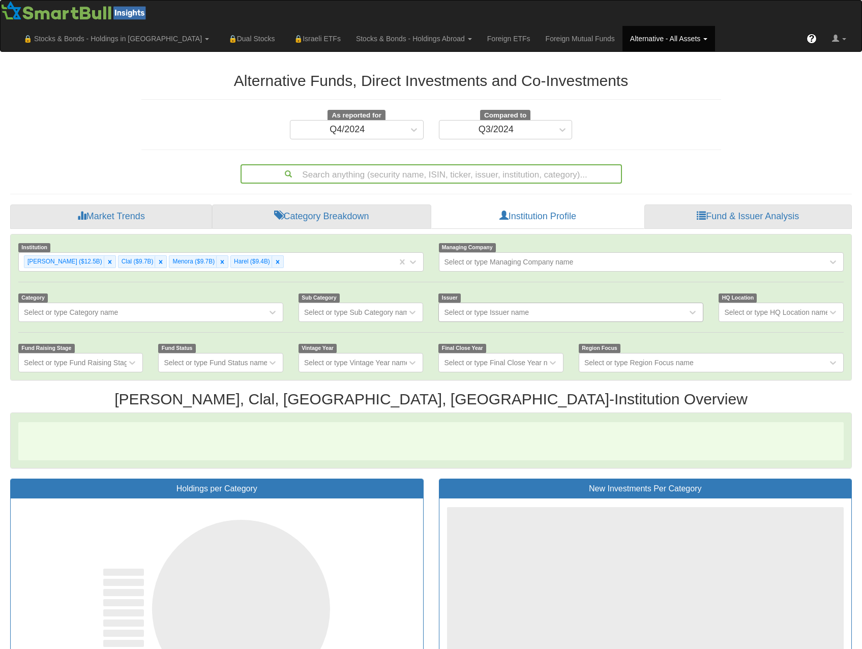
click at [282, 253] on div "[PERSON_NAME] ($12.5B) Clal ($9.7B) Menora ($9.7B) Harel ($9.4B)" at bounding box center [208, 261] width 378 height 17
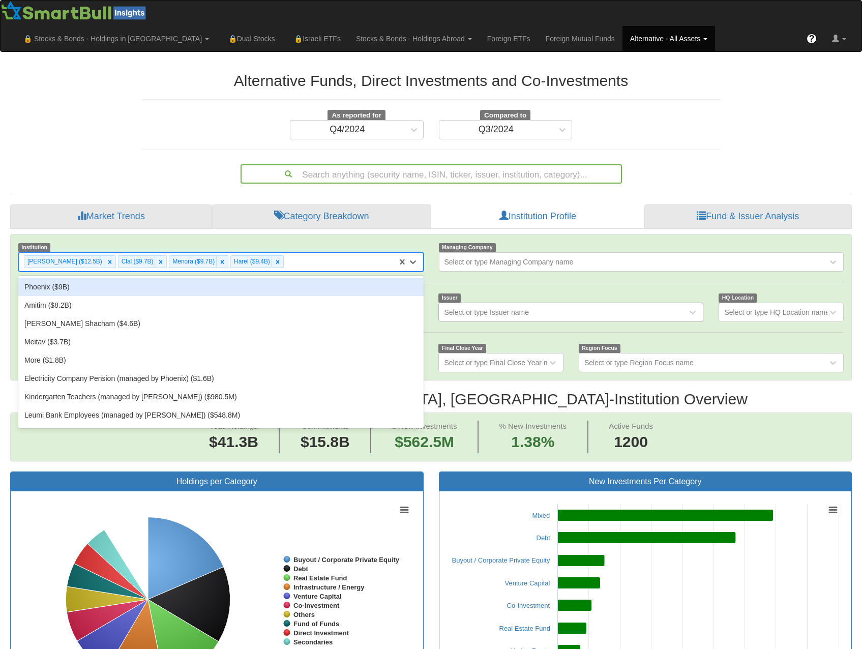
scroll to position [21, 823]
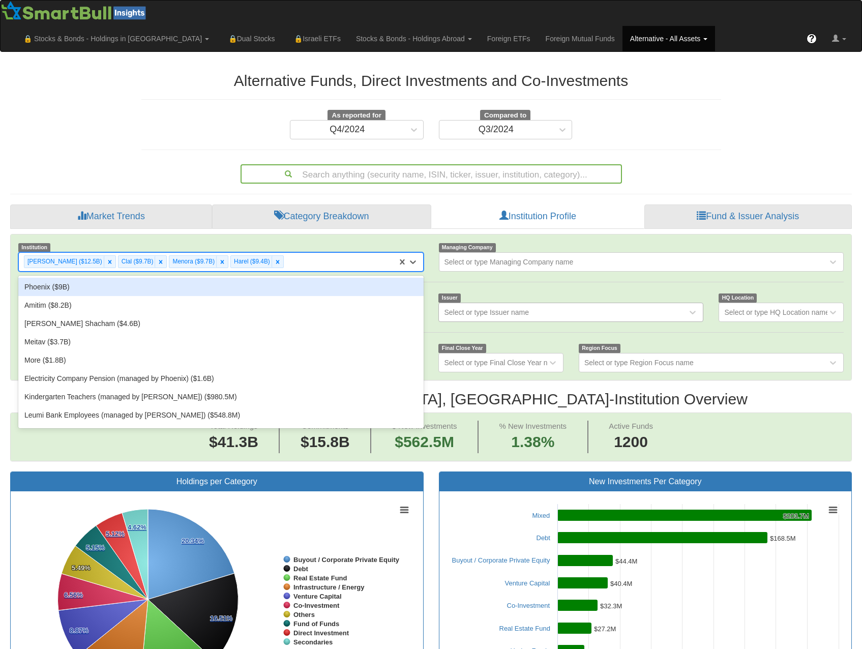
click at [277, 278] on div "Phoenix ($9B)" at bounding box center [220, 287] width 405 height 18
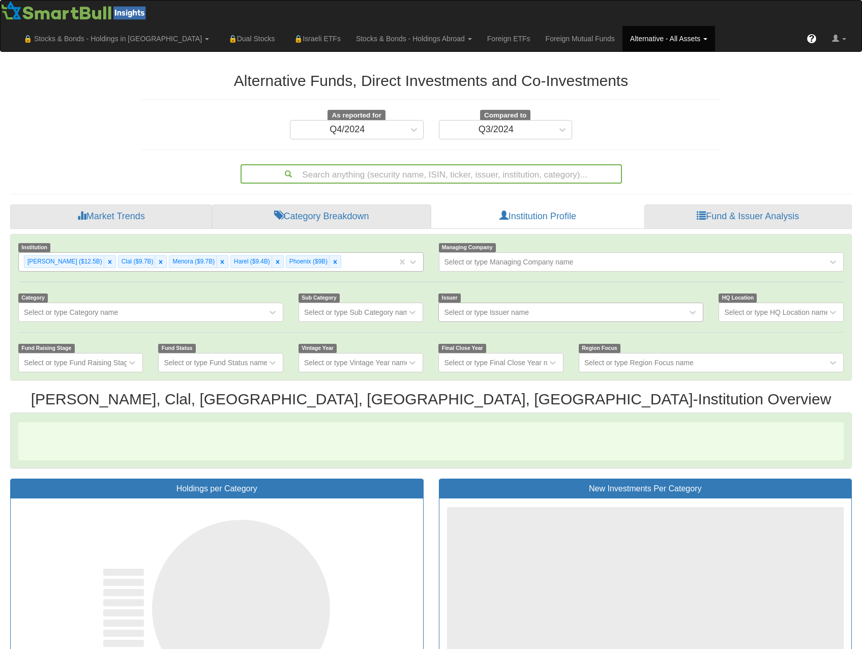
click at [348, 253] on div "[PERSON_NAME] ($12.5B) Clal ($9.7B) Menora ($9.7B) Harel ($9.4B) Phoenix ($9B)" at bounding box center [208, 261] width 378 height 17
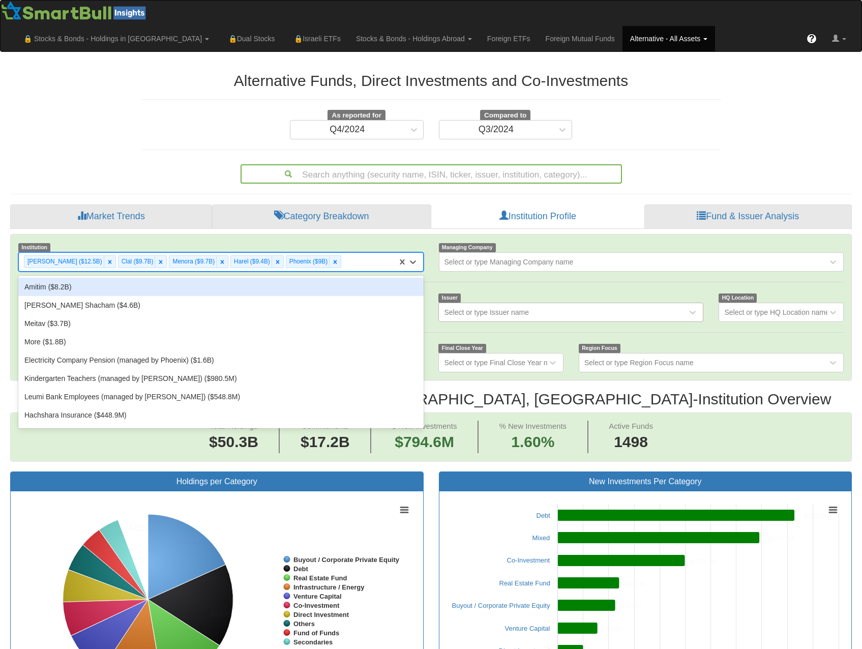
scroll to position [21, 823]
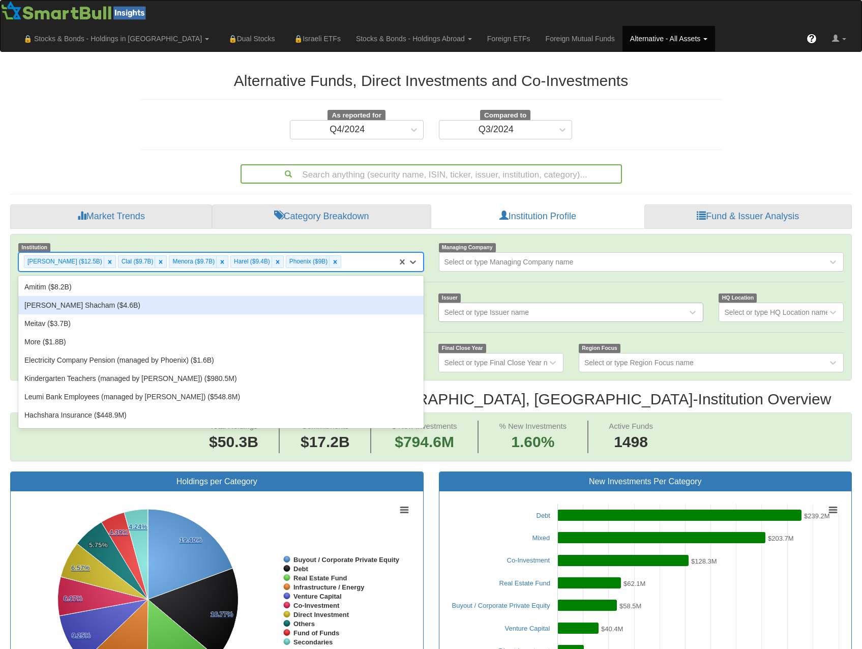
click at [330, 296] on div "[PERSON_NAME] Shacham ($4.6B)" at bounding box center [220, 305] width 405 height 18
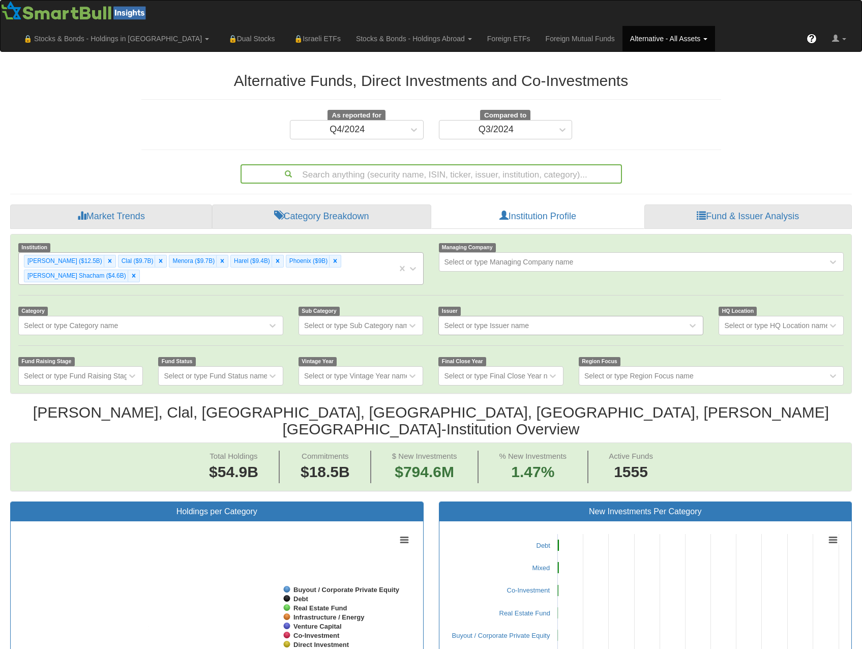
click at [366, 253] on div "[PERSON_NAME] ($12.5B) Clal ($9.7B) Menora ($9.7B) Harel ($9.4B) Phoenix ($9B) …" at bounding box center [208, 269] width 378 height 32
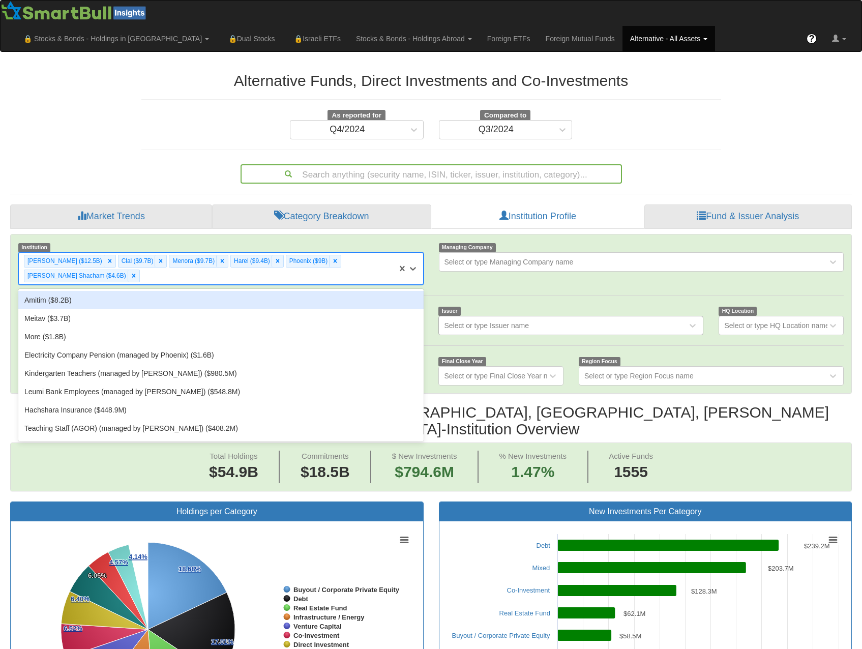
click at [324, 291] on div "Amitim ($8.2B)" at bounding box center [220, 300] width 405 height 18
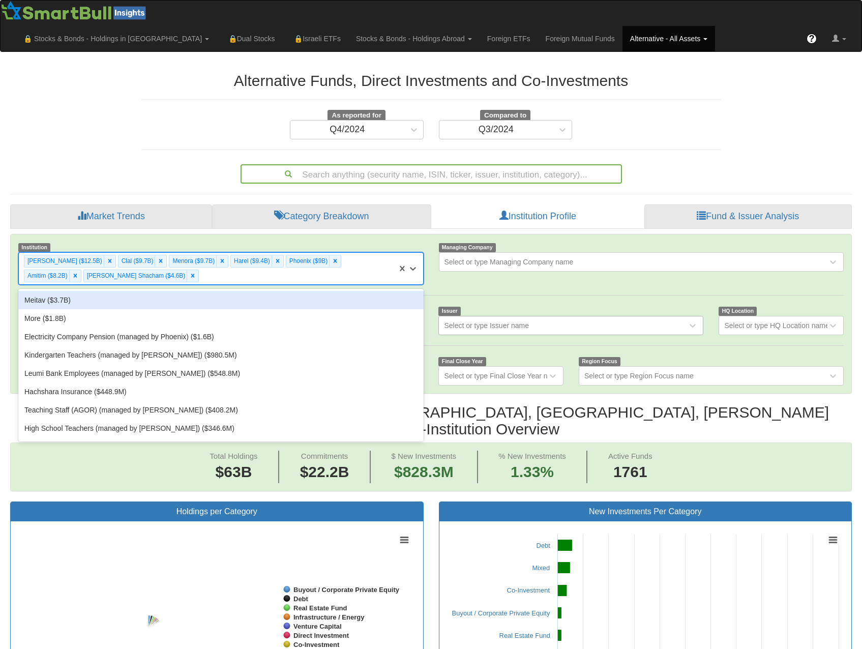
click at [341, 253] on div "Migdal ($12.5B) Clal ($9.7B) Menora ($9.7B) Harel ($9.4B) Phoenix ($9B) Amitim …" at bounding box center [208, 269] width 378 height 32
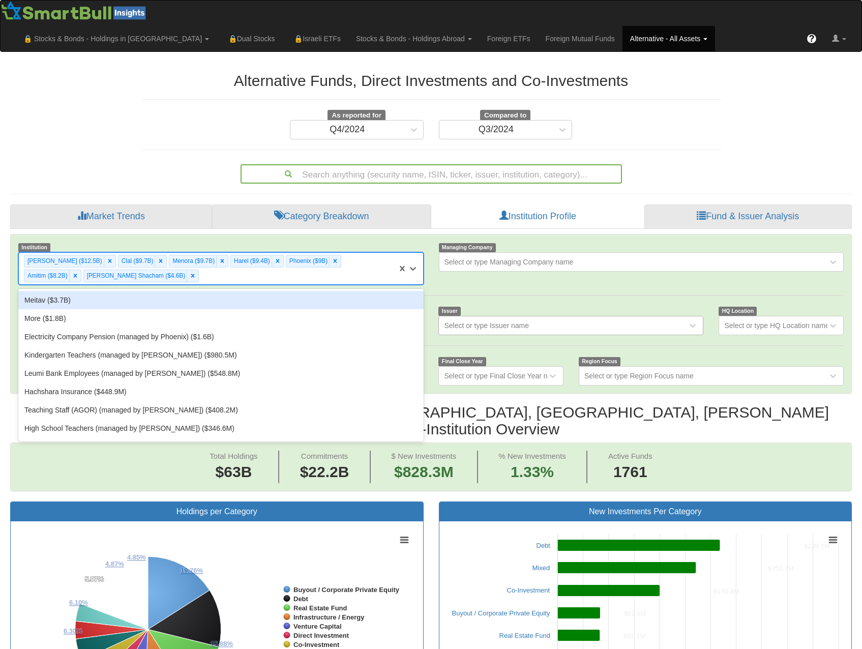
click at [307, 291] on div "Meitav ($3.7B)" at bounding box center [220, 300] width 405 height 18
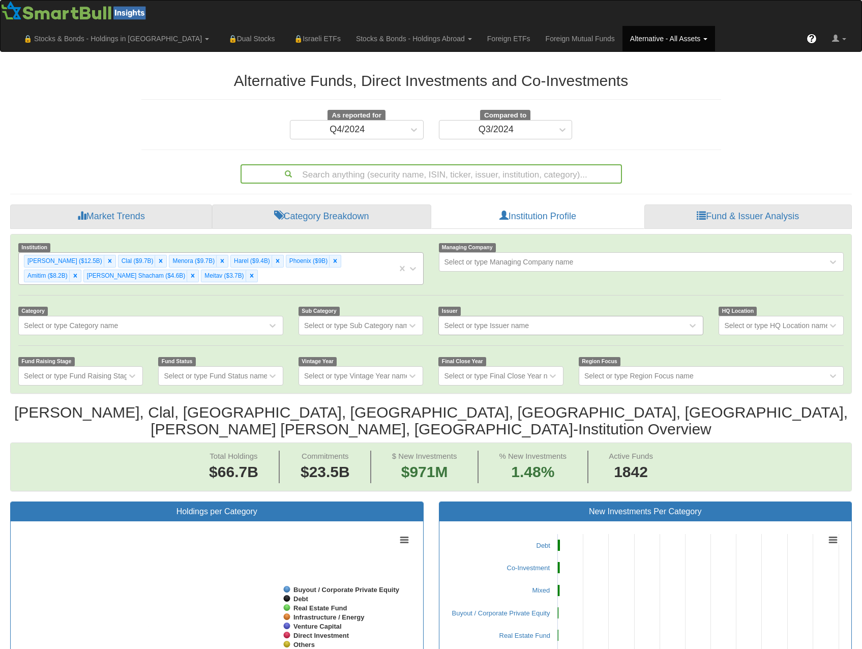
click at [312, 256] on div "Migdal ($12.5B) Clal ($9.7B) Menora ($9.7B) Harel ($9.4B) Phoenix ($9B) Amitim …" at bounding box center [208, 269] width 378 height 32
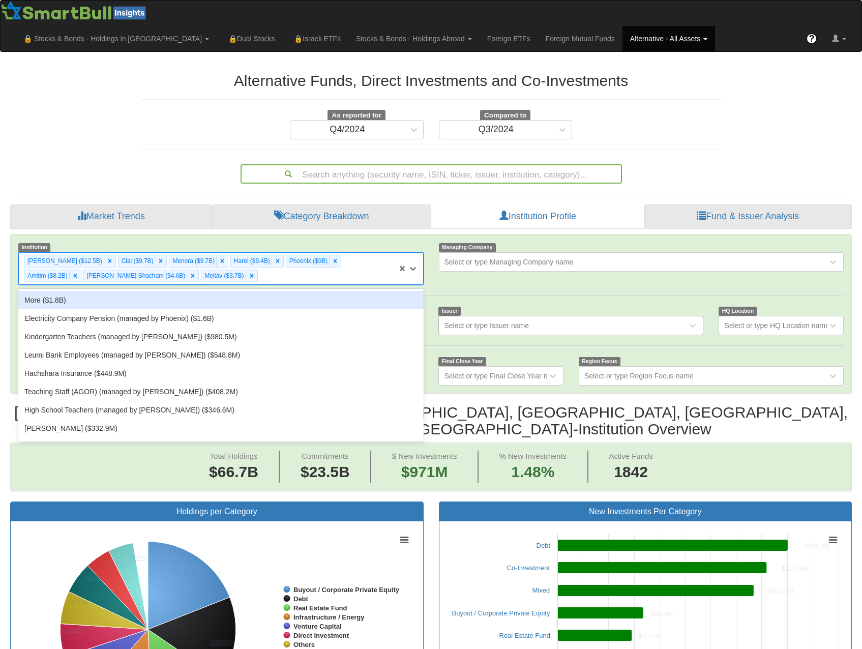
scroll to position [21, 823]
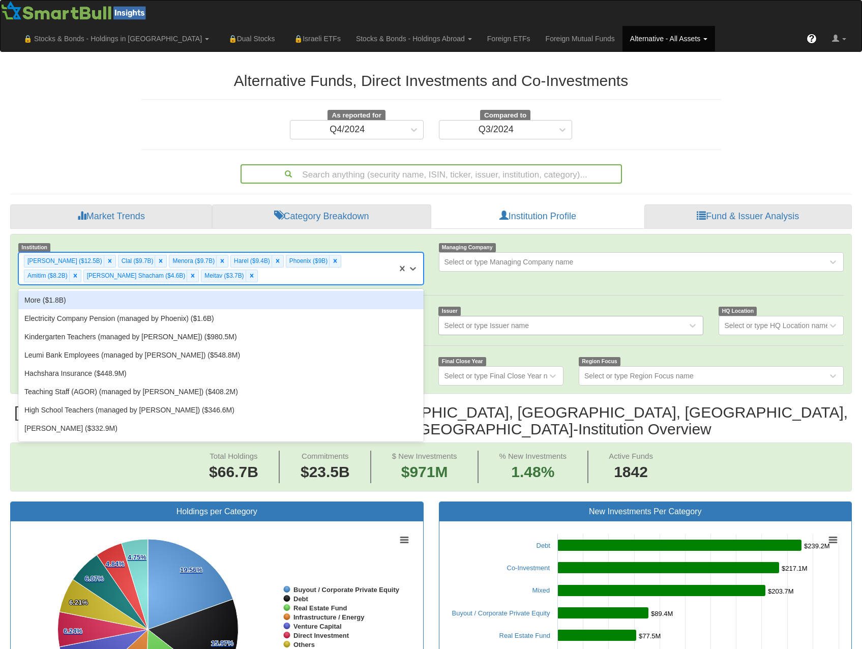
click at [297, 291] on div "More ($1.8B)" at bounding box center [220, 300] width 405 height 18
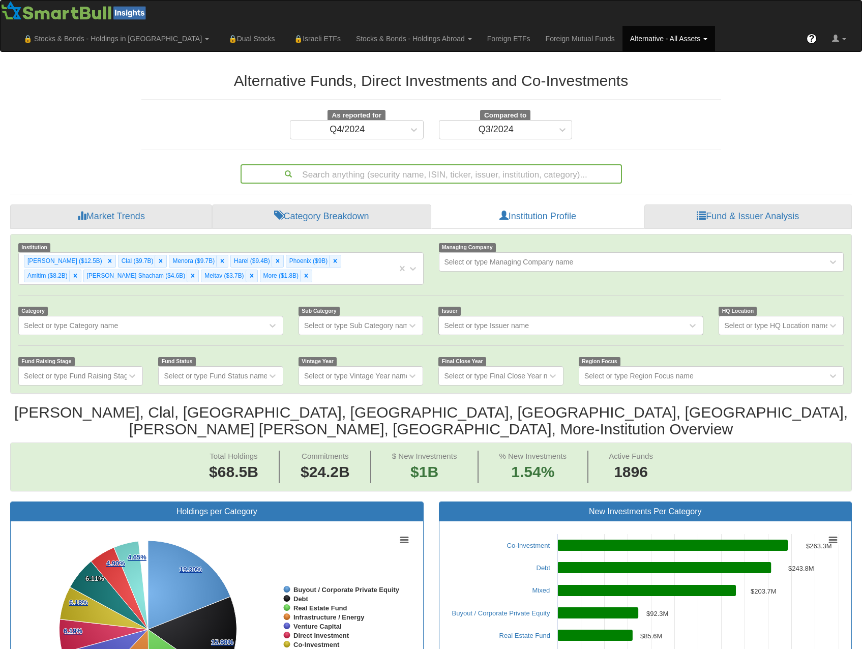
click at [510, 320] on div "Select or type Issuer name" at bounding box center [486, 325] width 85 height 10
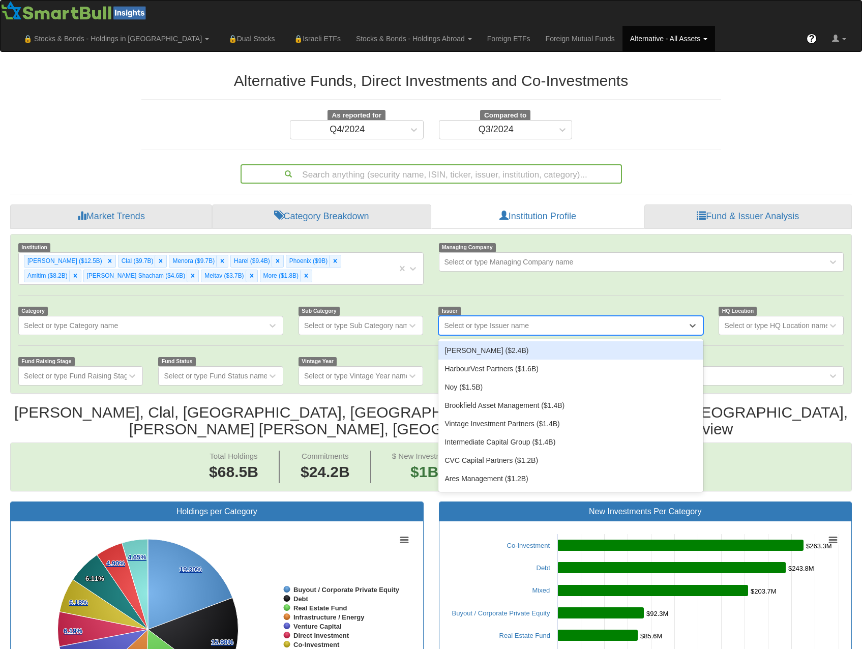
scroll to position [21, 823]
type input "bl"
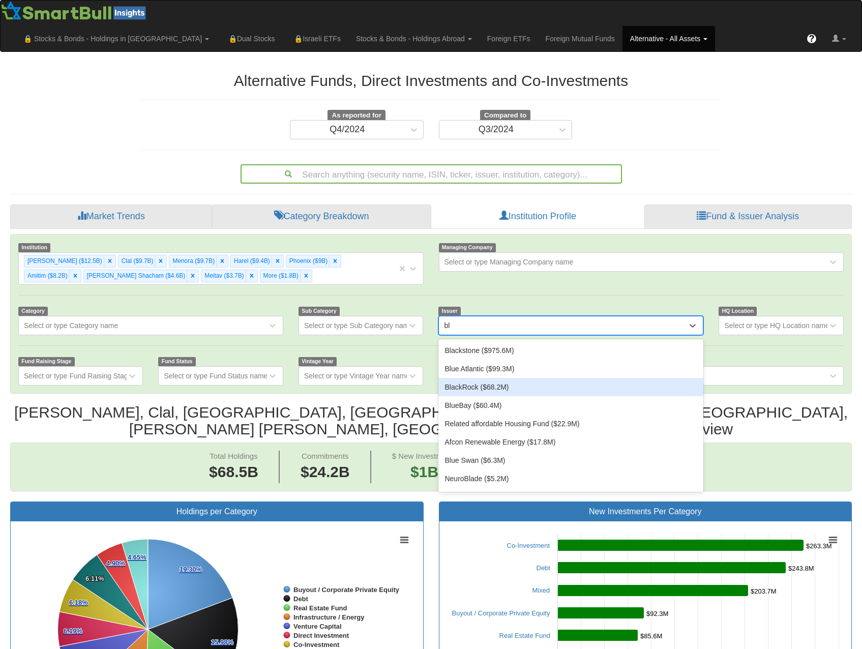
click at [472, 378] on div "BlackRock ($68.2M)" at bounding box center [570, 387] width 265 height 18
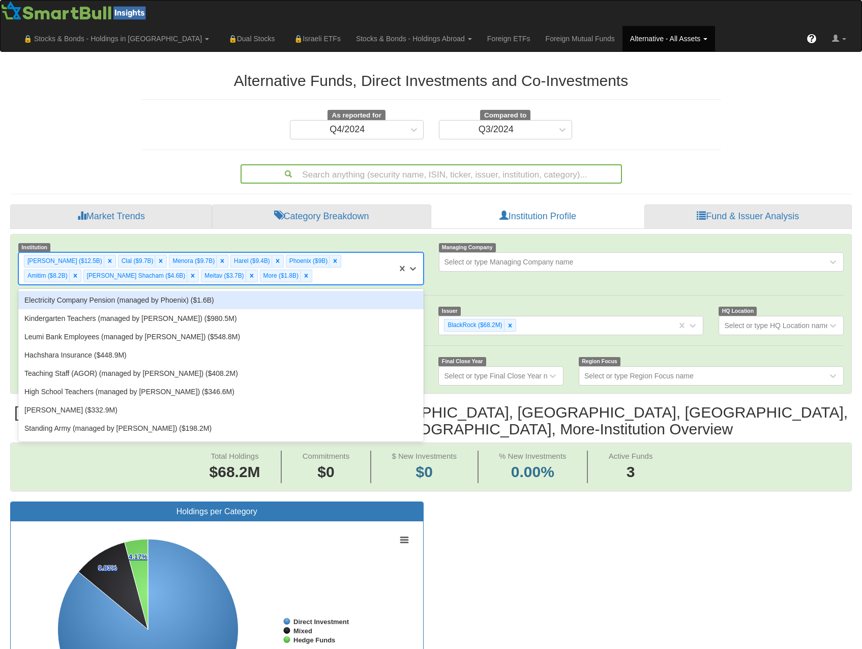
click at [364, 253] on div "Migdal ($12.5B) Clal ($9.7B) Menora ($9.7B) Harel ($9.4B) Phoenix ($9B) Amitim …" at bounding box center [208, 269] width 378 height 32
click at [325, 291] on div "Electricity Company Pension (managed by Phoenix) ($1.6B)" at bounding box center [220, 300] width 405 height 18
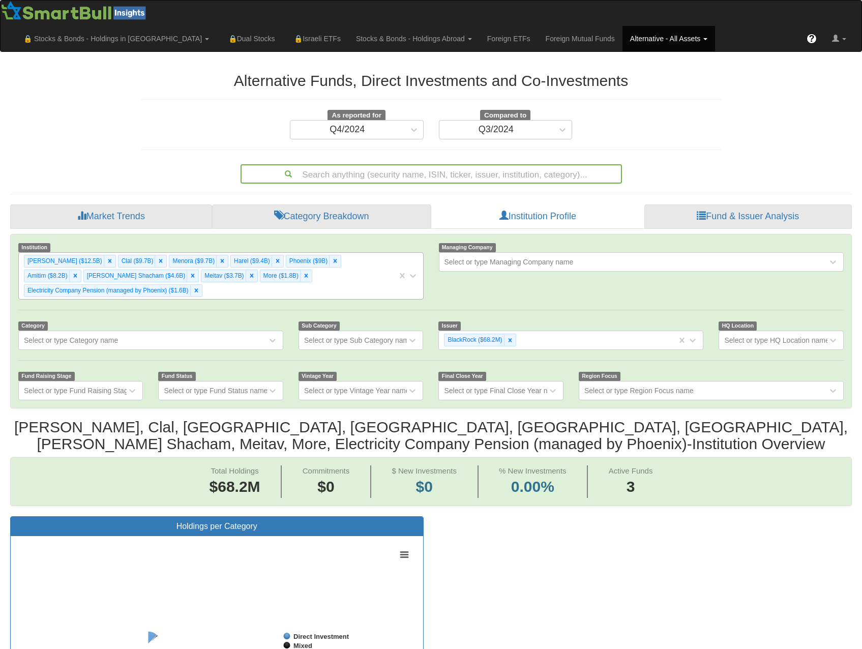
scroll to position [21, 823]
click at [346, 263] on div "Migdal ($12.5B) Clal ($9.7B) Menora ($9.7B) Harel ($9.4B) Phoenix ($9B) Amitim …" at bounding box center [208, 276] width 378 height 46
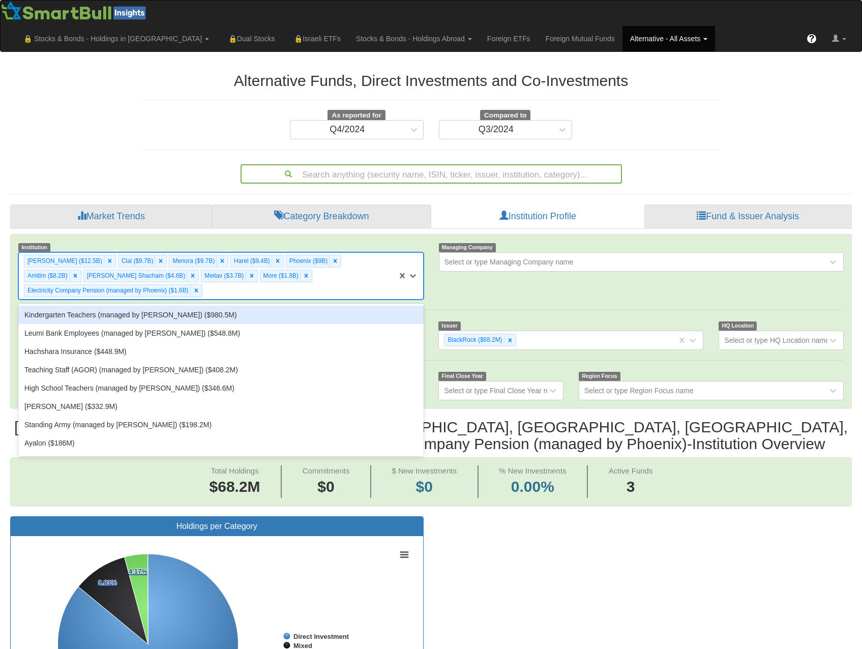
click at [326, 306] on div "Kindergarten Teachers (managed by Meitav) ($980.5M)" at bounding box center [220, 315] width 405 height 18
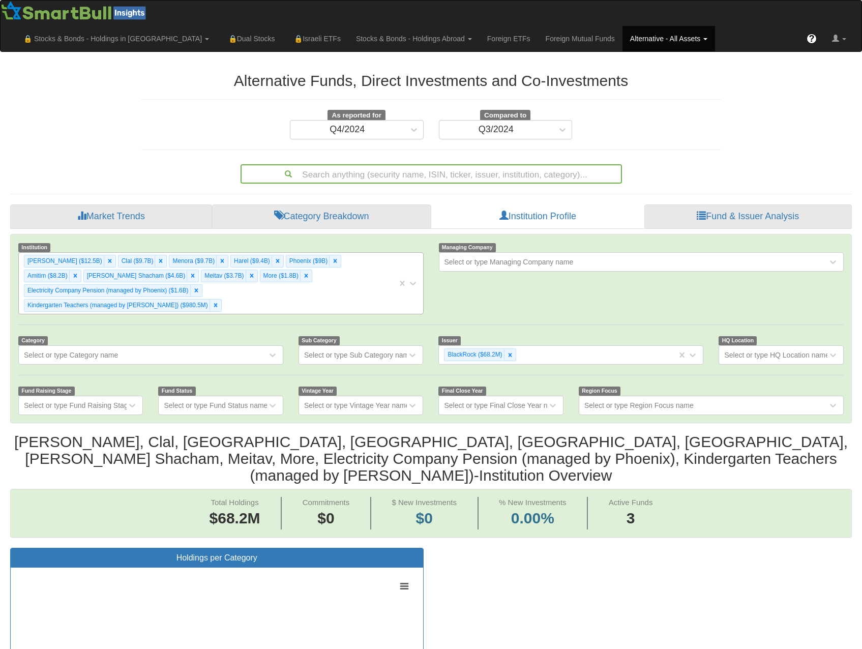
scroll to position [21, 823]
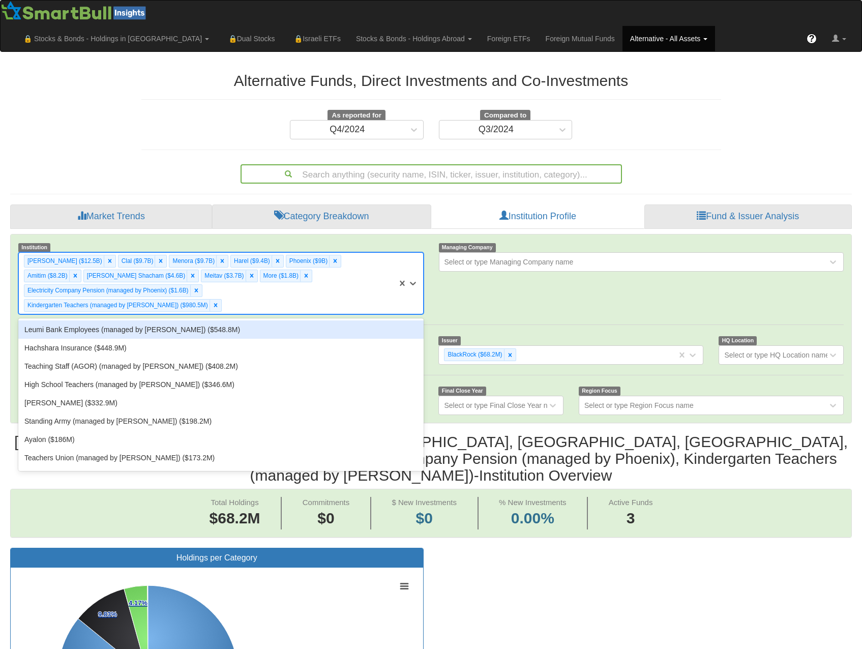
click at [321, 253] on div "Migdal ($12.5B) Clal ($9.7B) Menora ($9.7B) Harel ($9.4B) Phoenix ($9B) Amitim …" at bounding box center [208, 283] width 378 height 61
click at [304, 320] on div "Leumi Bank Employees (managed by Meitav) ($548.8M)" at bounding box center [220, 329] width 405 height 18
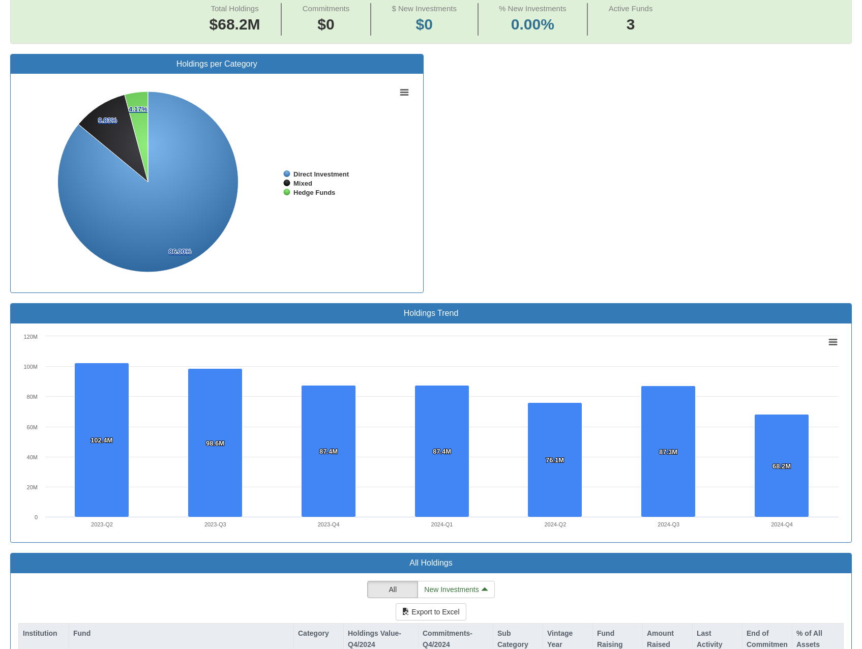
scroll to position [807, 0]
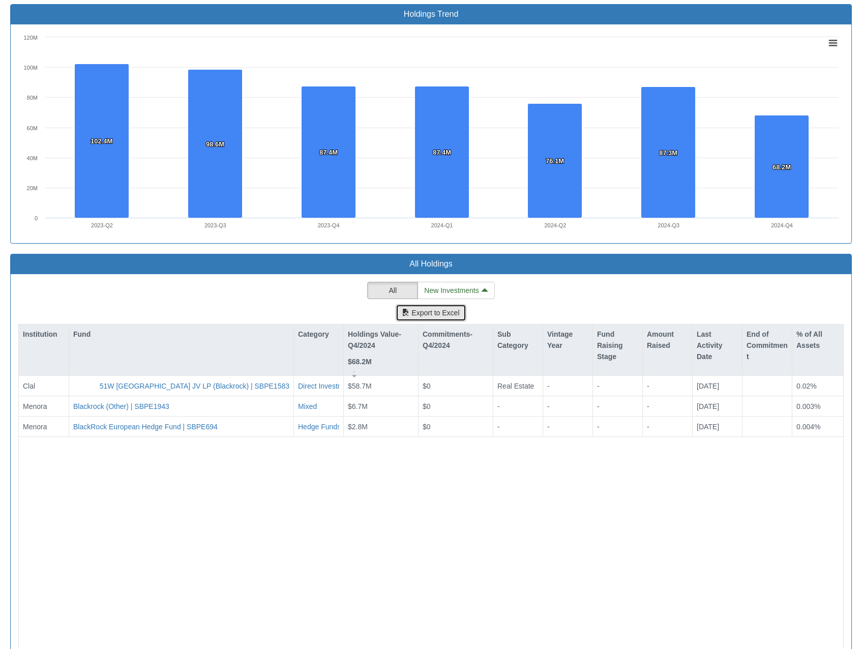
click at [418, 304] on button "Export to Excel" at bounding box center [431, 312] width 70 height 17
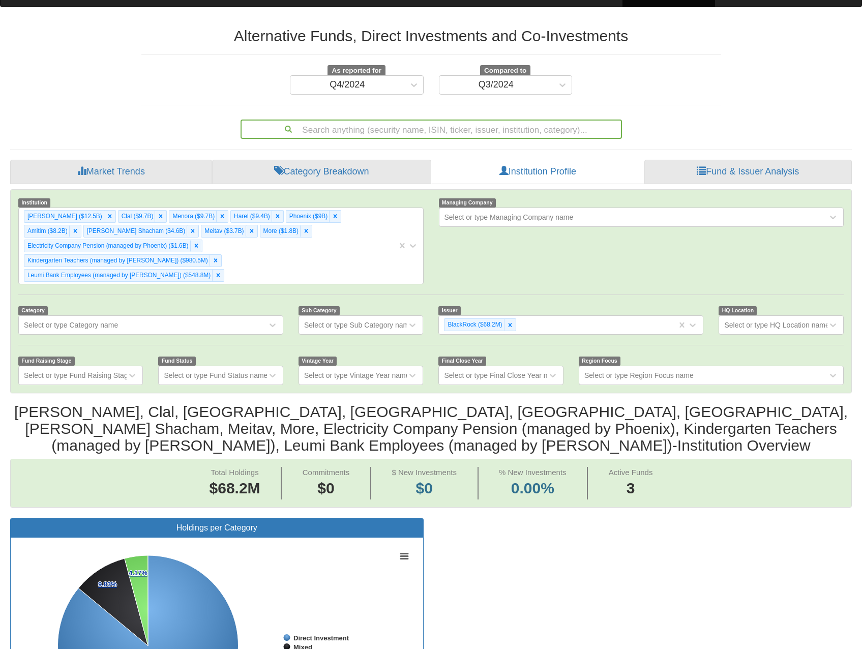
scroll to position [0, 0]
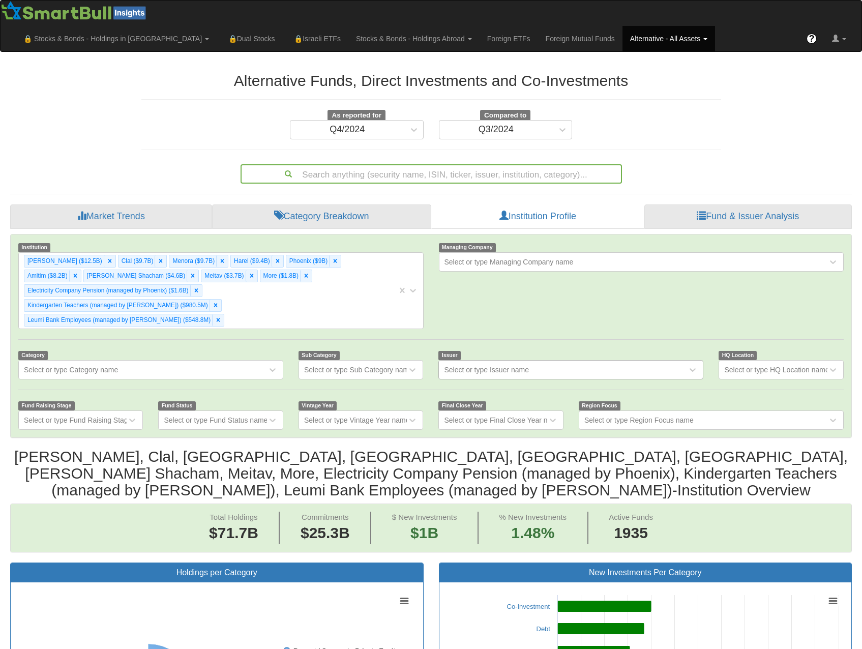
click at [500, 365] on div "Select or type Issuer name" at bounding box center [486, 370] width 85 height 10
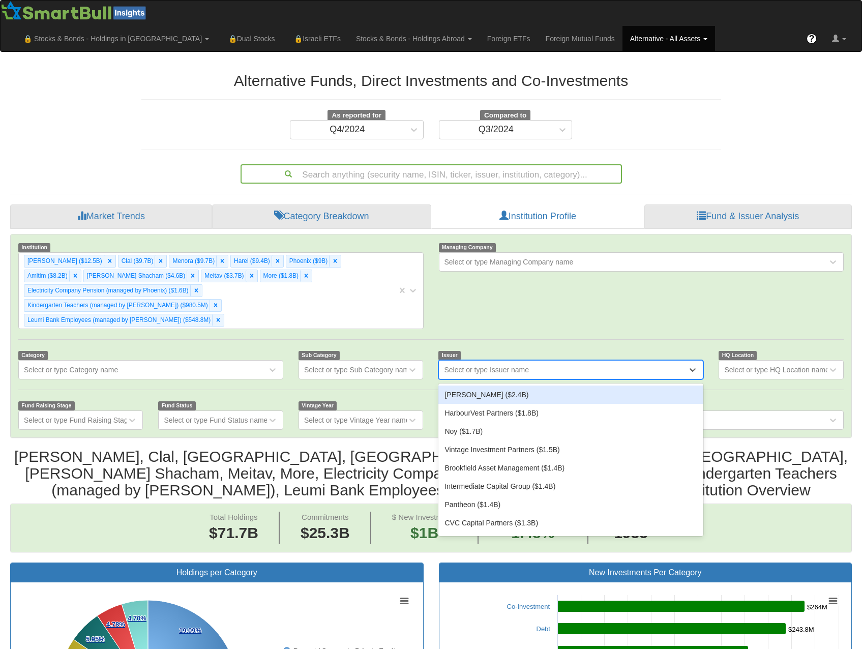
scroll to position [21, 823]
type input "global"
click at [584, 385] on div "Global Infrastructure Partners ($1.1B)" at bounding box center [570, 394] width 265 height 18
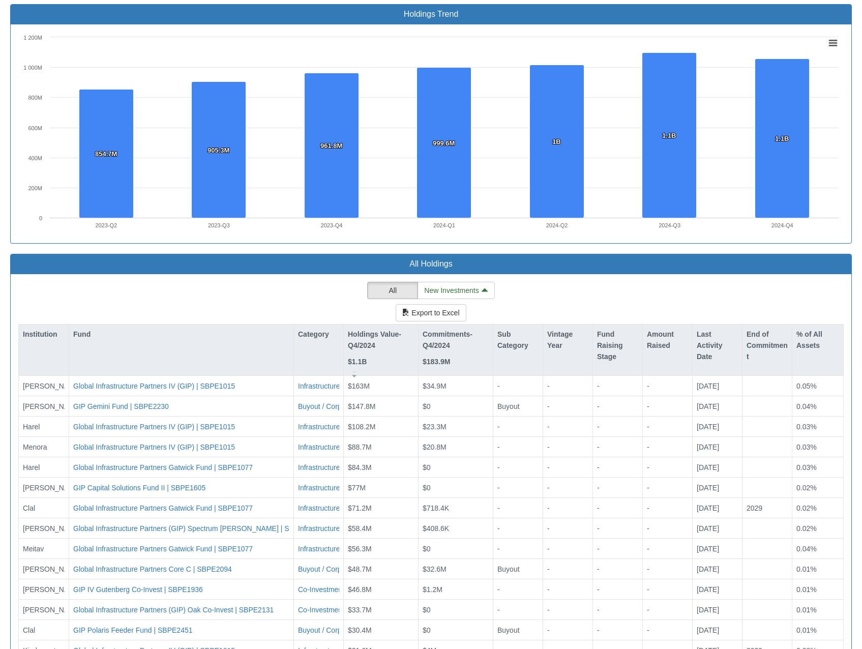
click at [853, 254] on div "All Holdings All New Investments Export to Excel Institution Fund Category Hold…" at bounding box center [431, 478] width 857 height 449
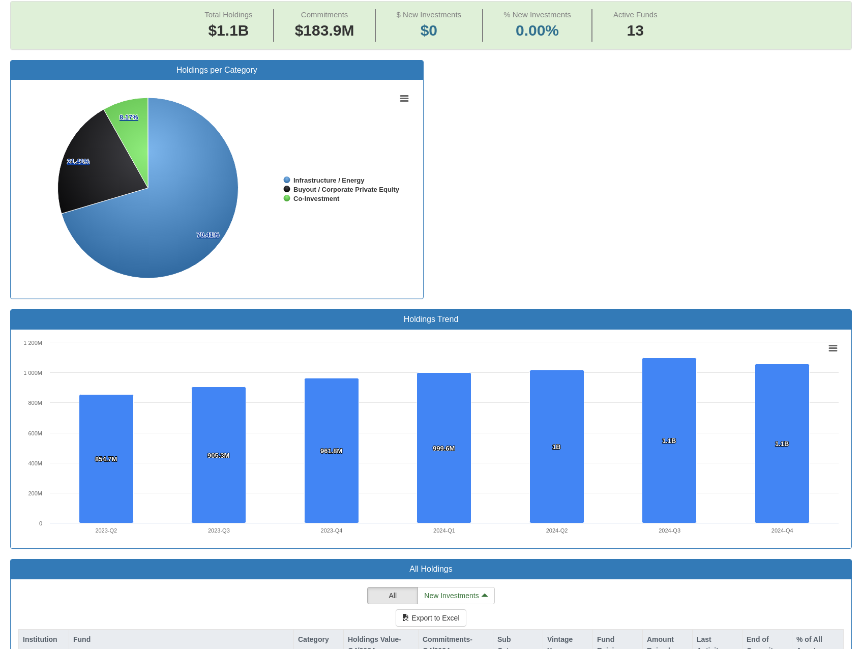
scroll to position [807, 0]
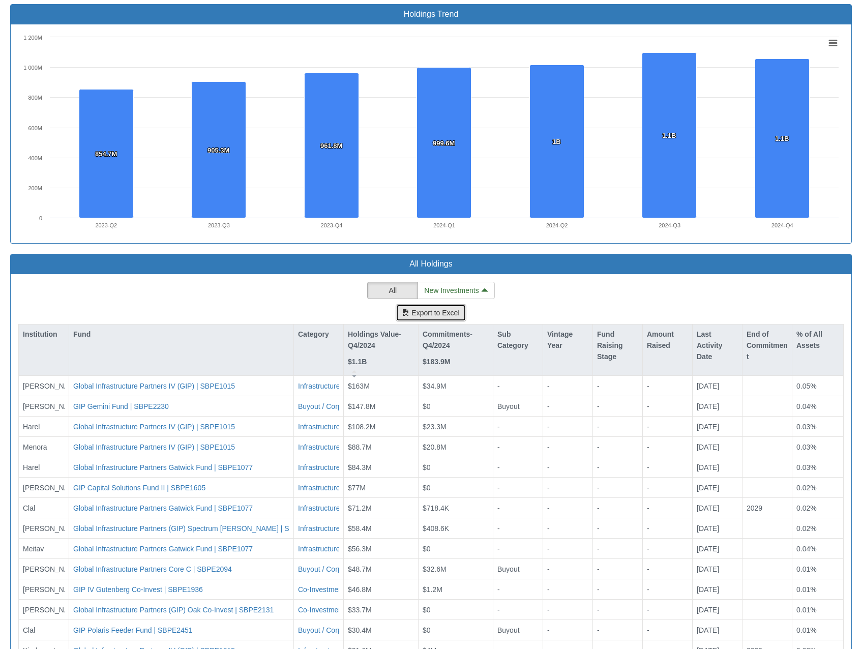
click at [433, 304] on button "Export to Excel" at bounding box center [431, 312] width 70 height 17
drag, startPoint x: 587, startPoint y: 186, endPoint x: 609, endPoint y: 220, distance: 40.2
click at [587, 186] on div "Holdings Trend Created with Highcharts 8.2.2 Chart context menu 854.7M 854.7M 9…" at bounding box center [430, 123] width 841 height 239
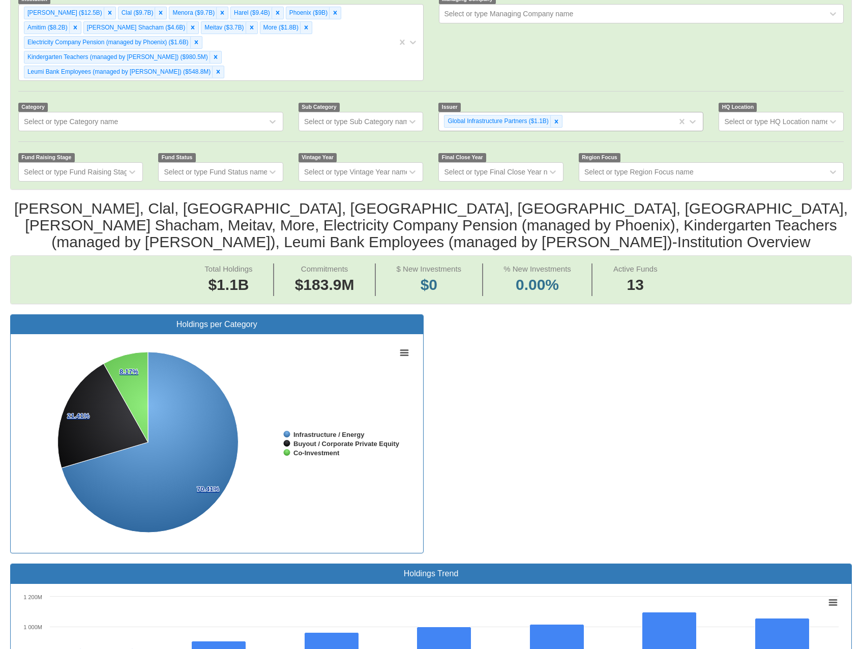
scroll to position [0, 0]
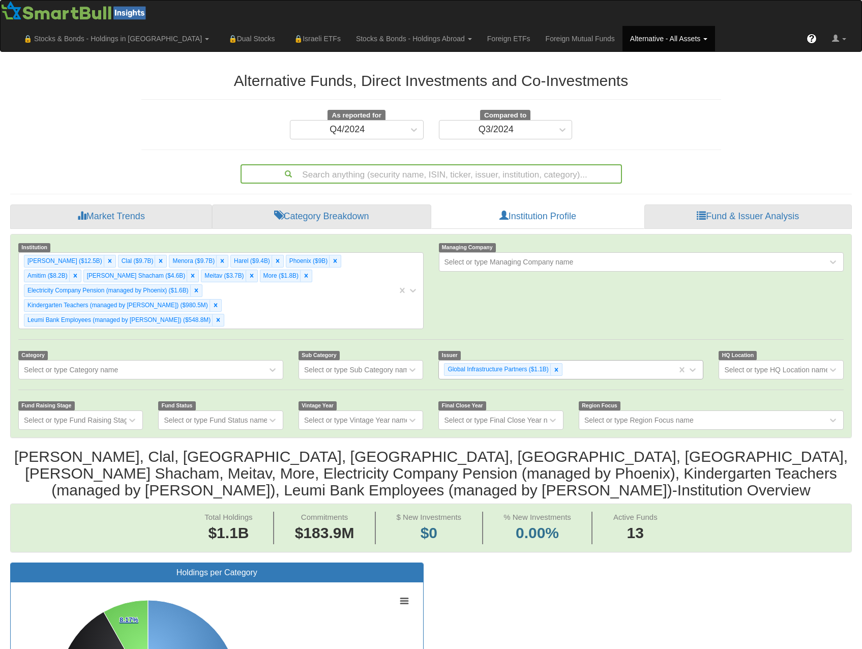
click at [586, 361] on div "Global Infrastructure Partners ($1.1B)" at bounding box center [558, 369] width 238 height 17
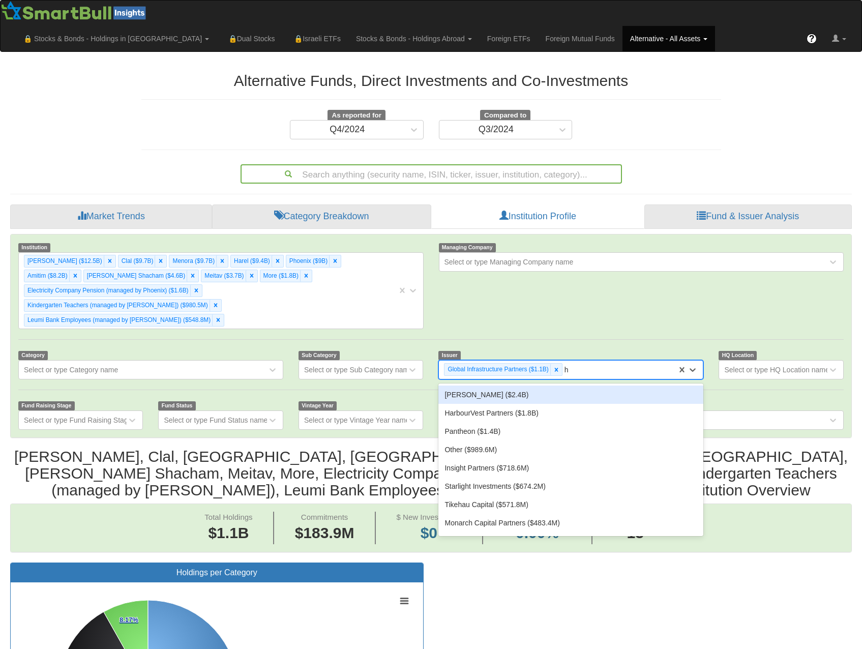
type input "hp"
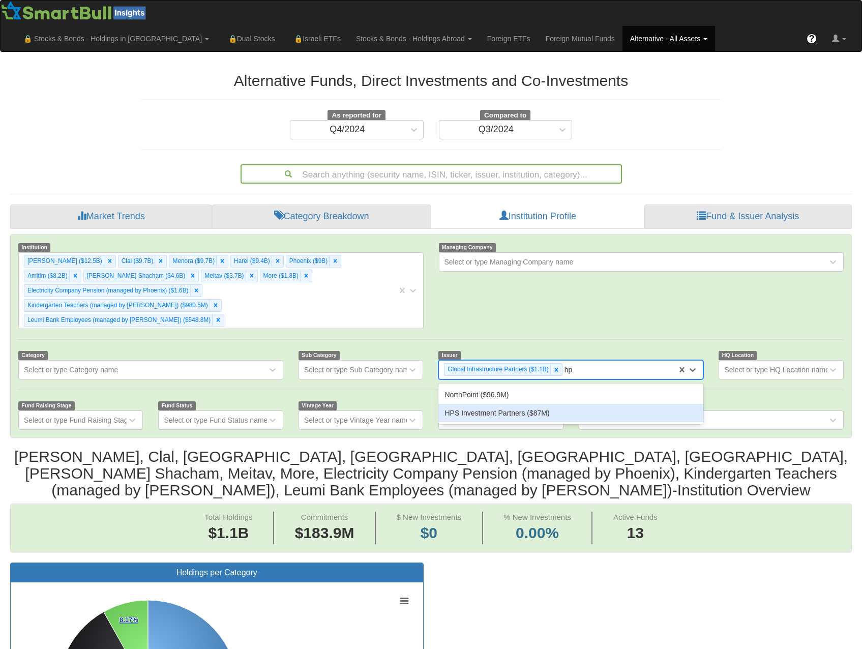
click at [525, 404] on div "HPS Investment Partners ($87M)" at bounding box center [570, 413] width 265 height 18
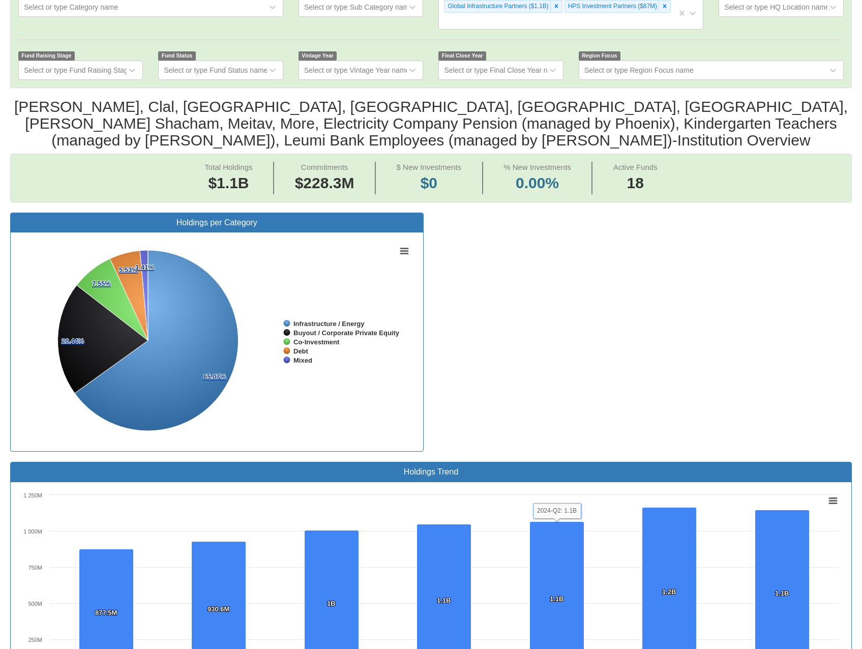
scroll to position [159, 0]
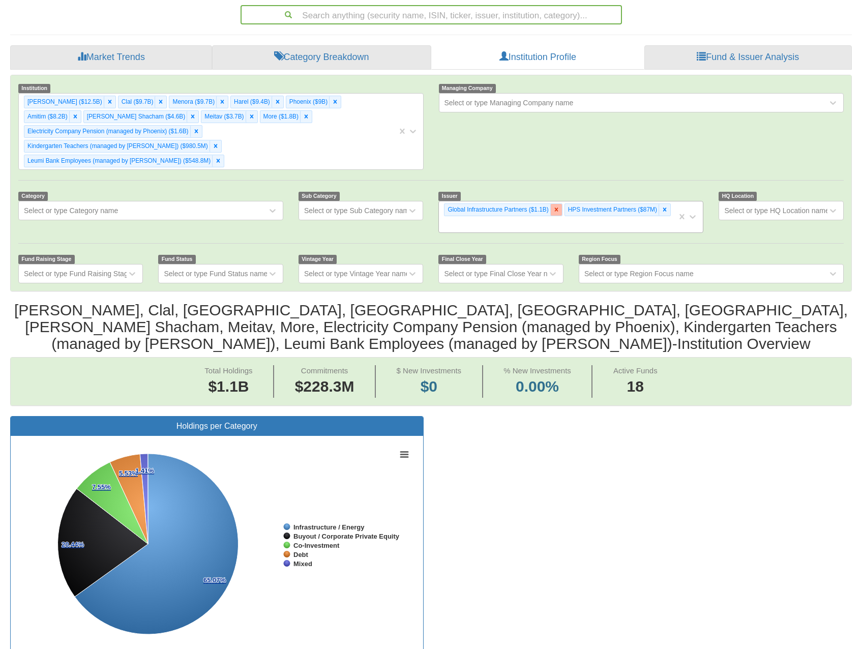
click at [554, 206] on icon at bounding box center [556, 209] width 7 height 7
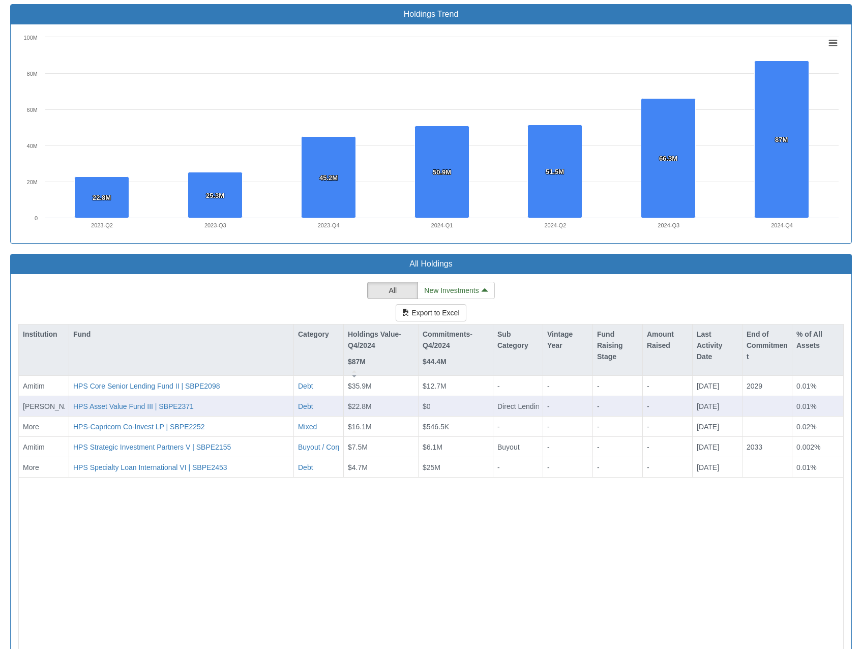
scroll to position [756, 0]
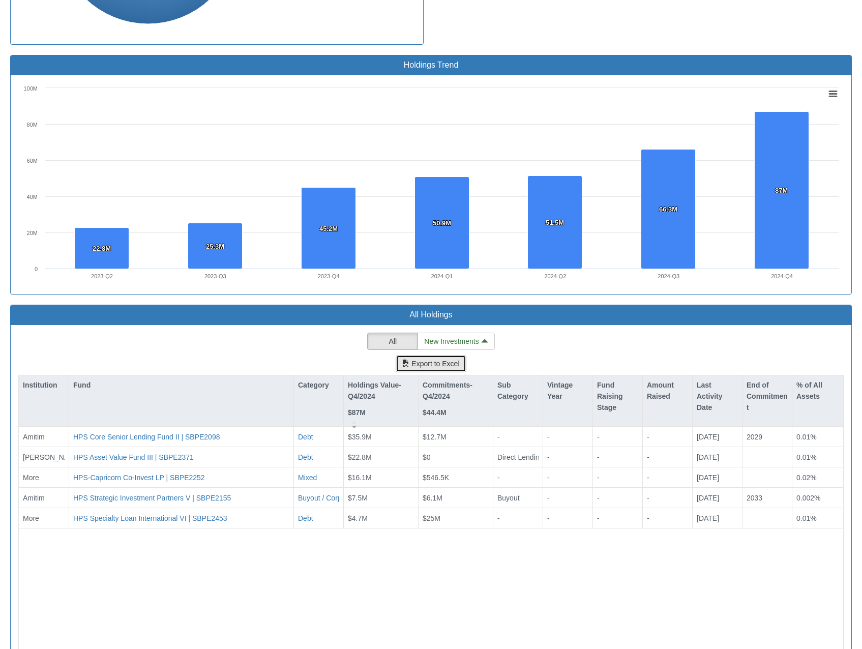
click at [441, 355] on button "Export to Excel" at bounding box center [431, 363] width 70 height 17
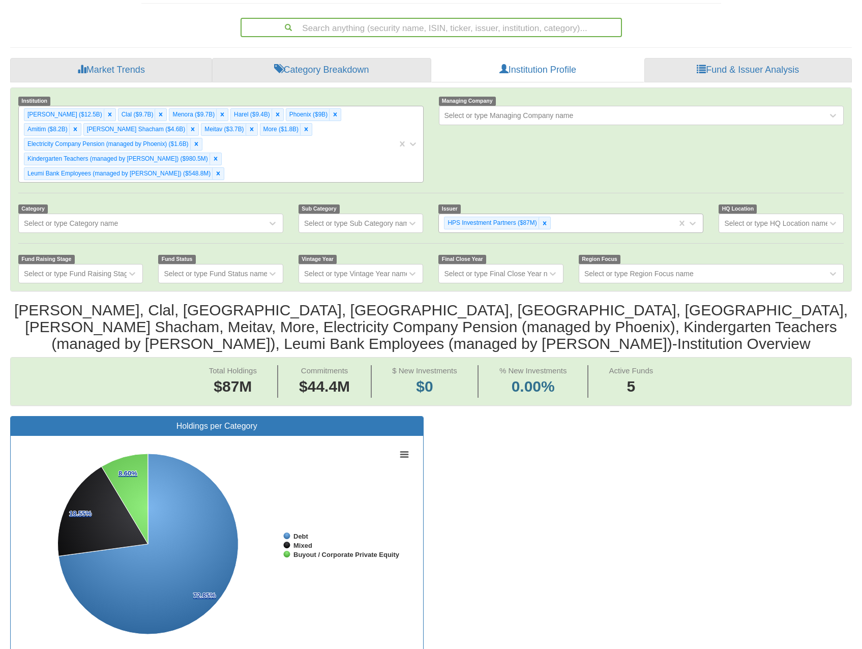
scroll to position [0, 0]
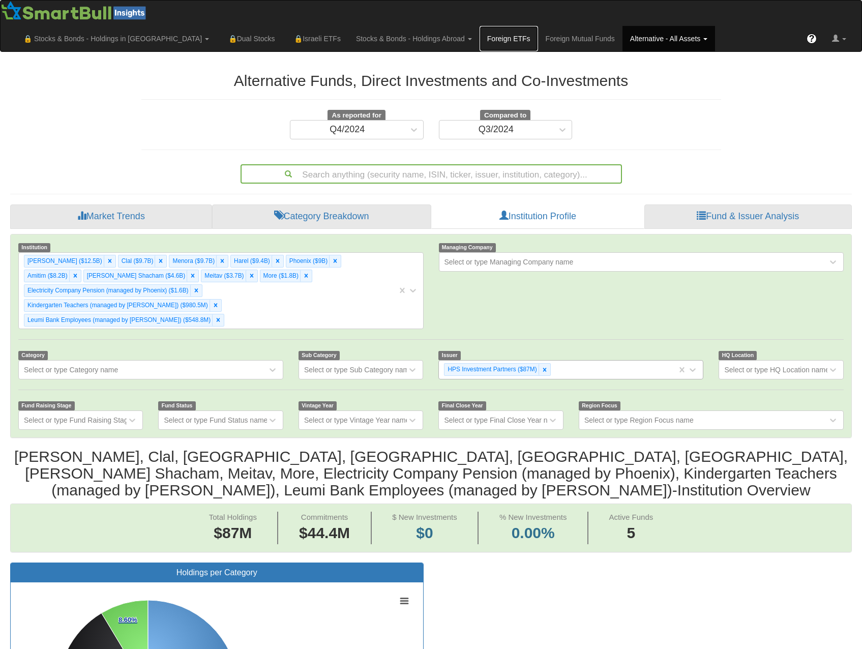
drag, startPoint x: 566, startPoint y: 10, endPoint x: 565, endPoint y: 21, distance: 11.7
click at [538, 26] on link "Foreign ETFs" at bounding box center [508, 38] width 58 height 25
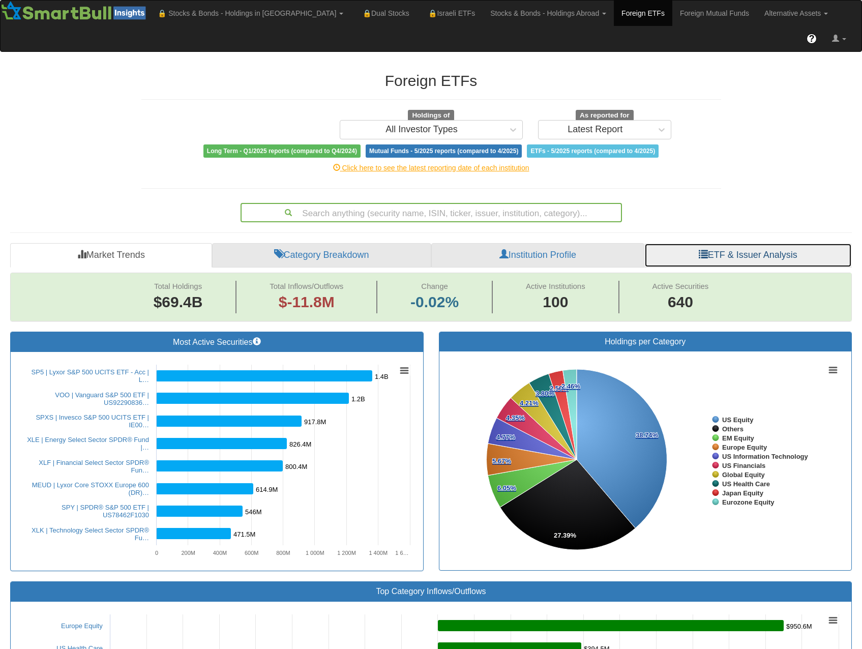
click at [725, 243] on link "ETF & Issuer Analysis" at bounding box center [747, 255] width 207 height 24
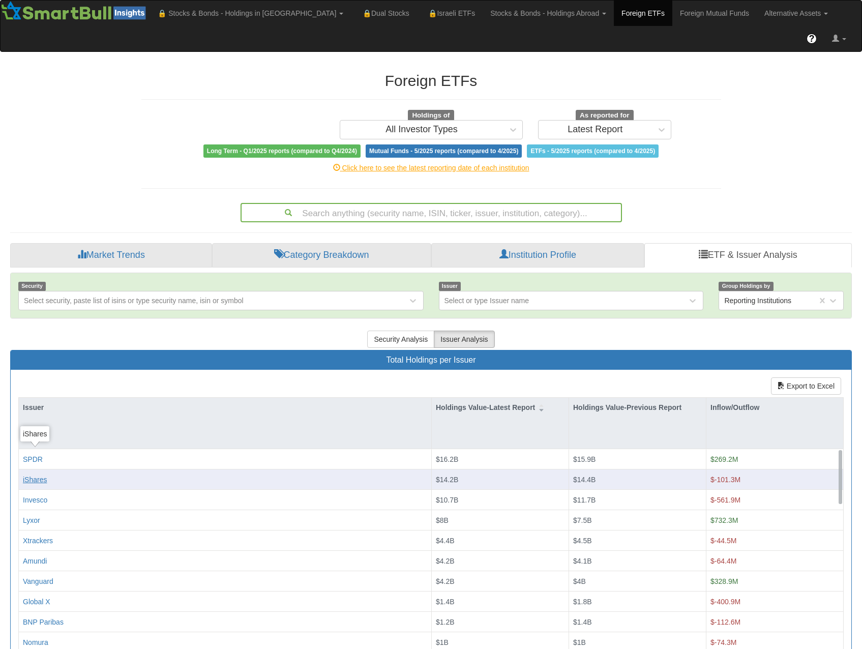
click at [42, 474] on div "iShares" at bounding box center [35, 479] width 24 height 10
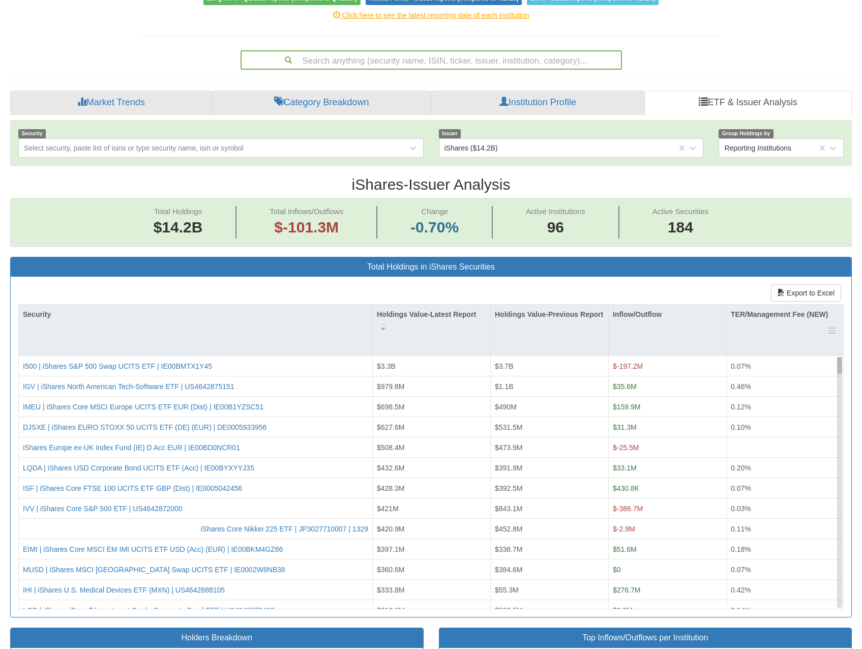
drag, startPoint x: 839, startPoint y: 495, endPoint x: 833, endPoint y: 317, distance: 178.0
click at [833, 317] on div "Security Holdings Value-Latest Report Holdings Value-Previous Report Inflow/Out…" at bounding box center [431, 457] width 824 height 304
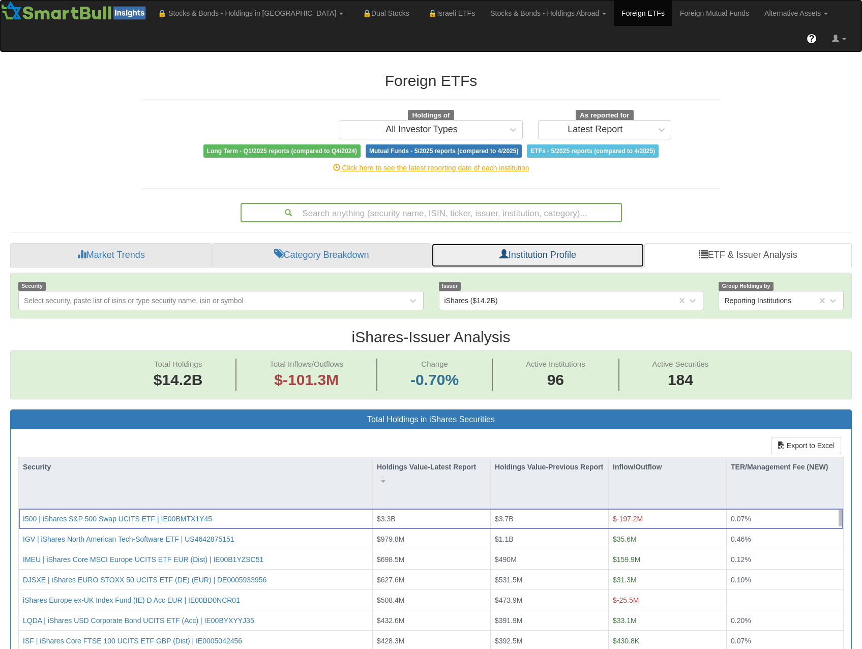
click at [525, 243] on link "Institution Profile" at bounding box center [537, 255] width 213 height 24
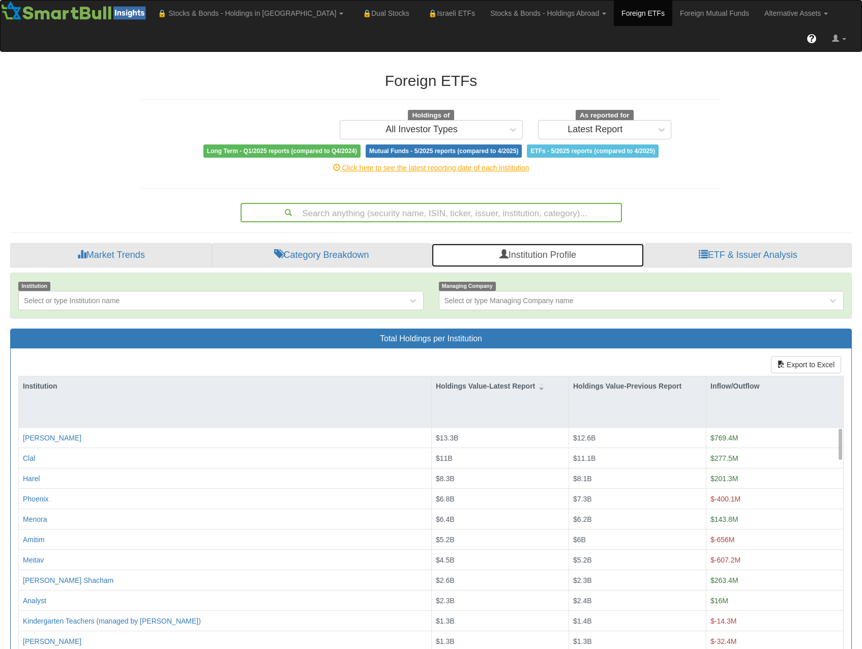
scroll to position [27, 0]
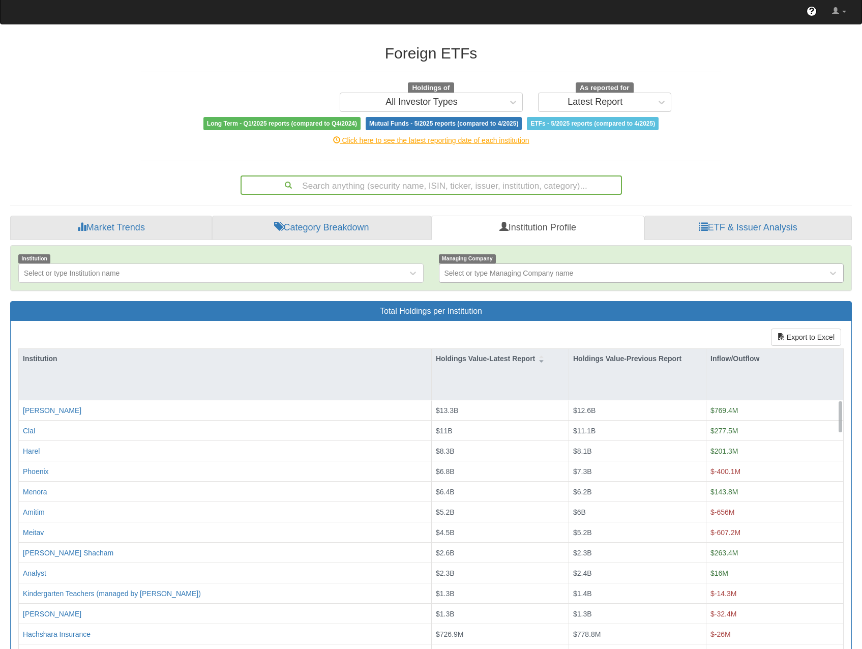
click at [529, 268] on div "Select or type Managing Company name" at bounding box center [508, 273] width 129 height 10
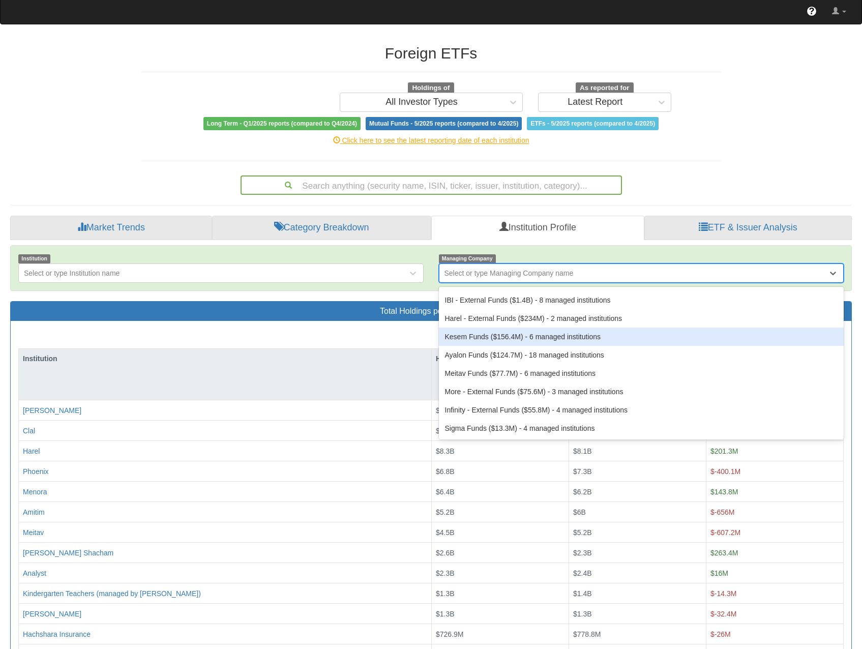
scroll to position [0, 0]
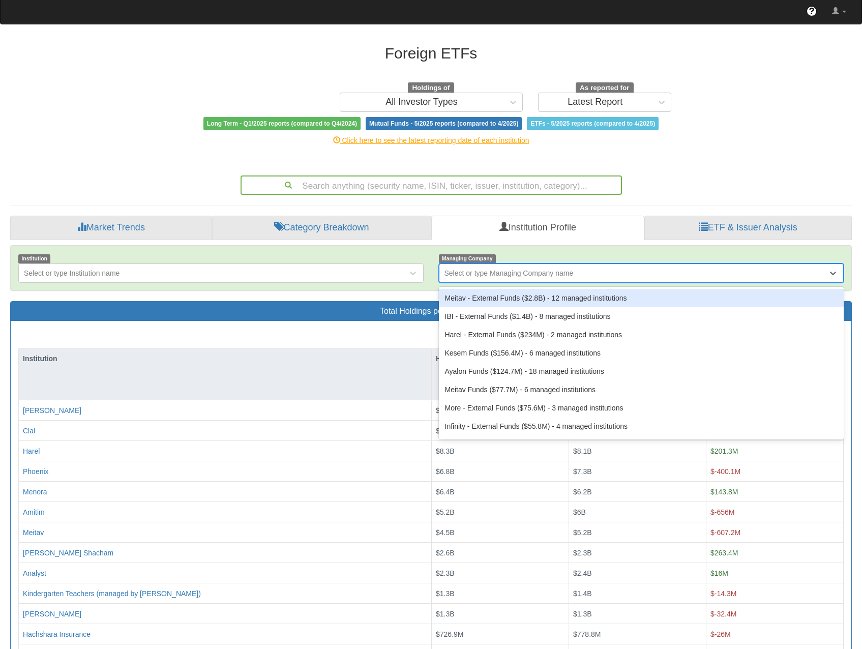
click at [669, 171] on div "Search anything (security name, ISIN, ticker, issuer, institution, category)..." at bounding box center [431, 182] width 595 height 23
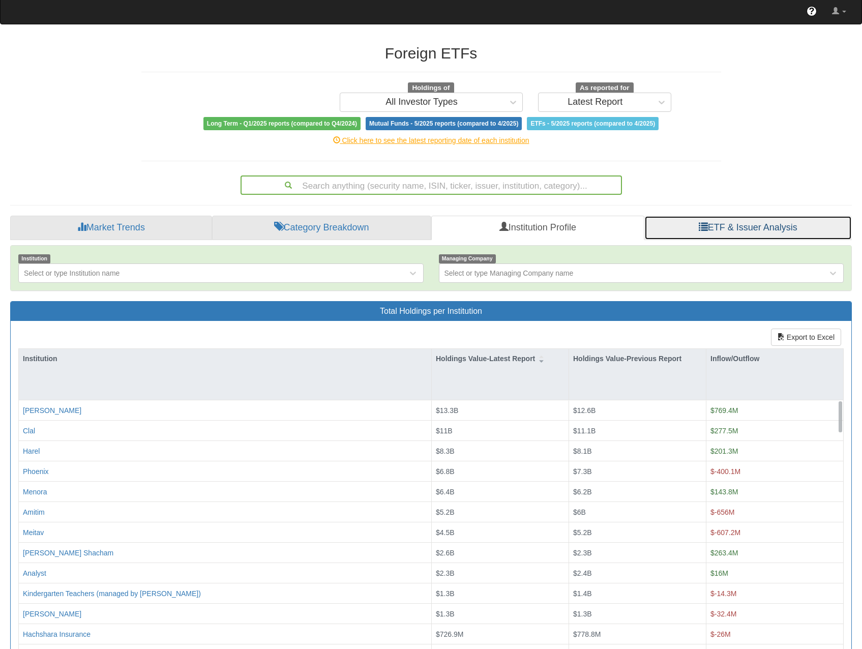
click at [714, 216] on link "ETF & Issuer Analysis" at bounding box center [747, 228] width 207 height 24
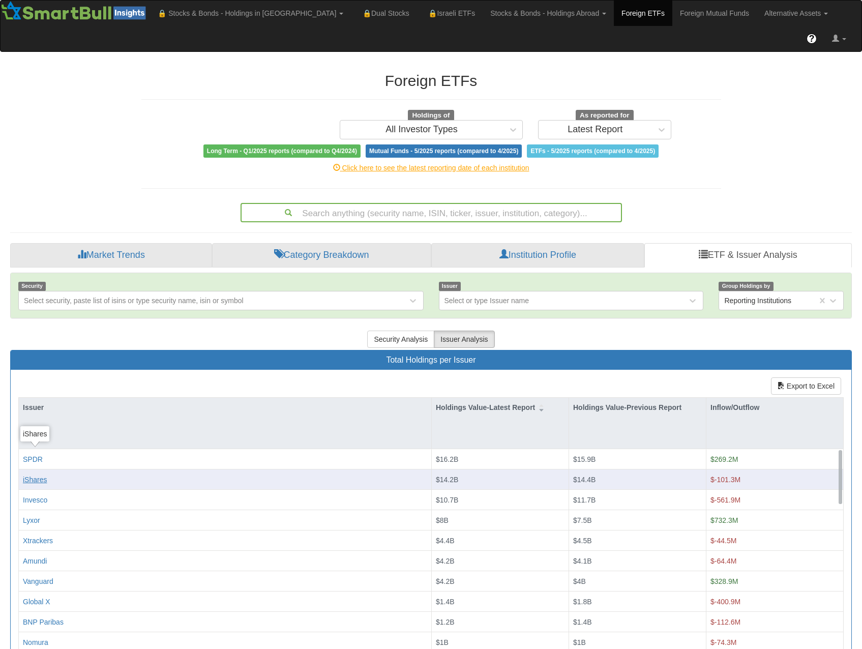
click at [31, 474] on div "iShares" at bounding box center [35, 479] width 24 height 10
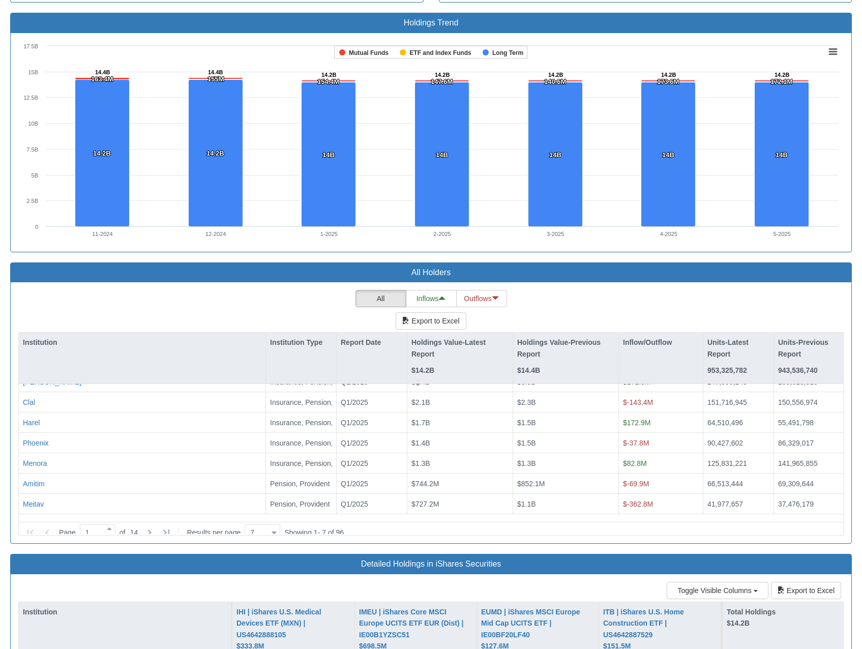
scroll to position [21, 823]
click at [115, 532] on span at bounding box center [109, 536] width 11 height 8
click at [277, 526] on div at bounding box center [273, 533] width 5 height 14
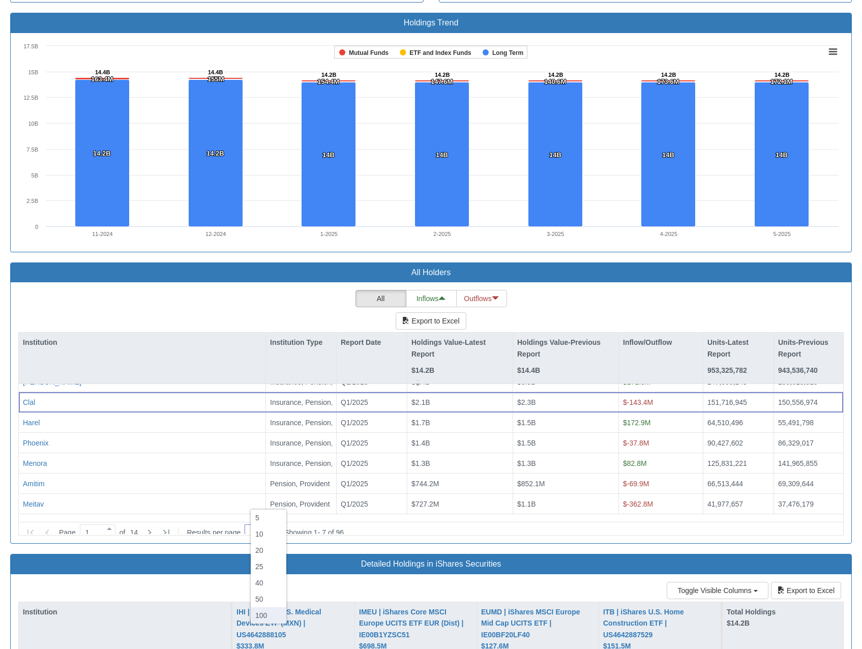
click at [266, 611] on div "100" at bounding box center [269, 615] width 36 height 16
type input "100"
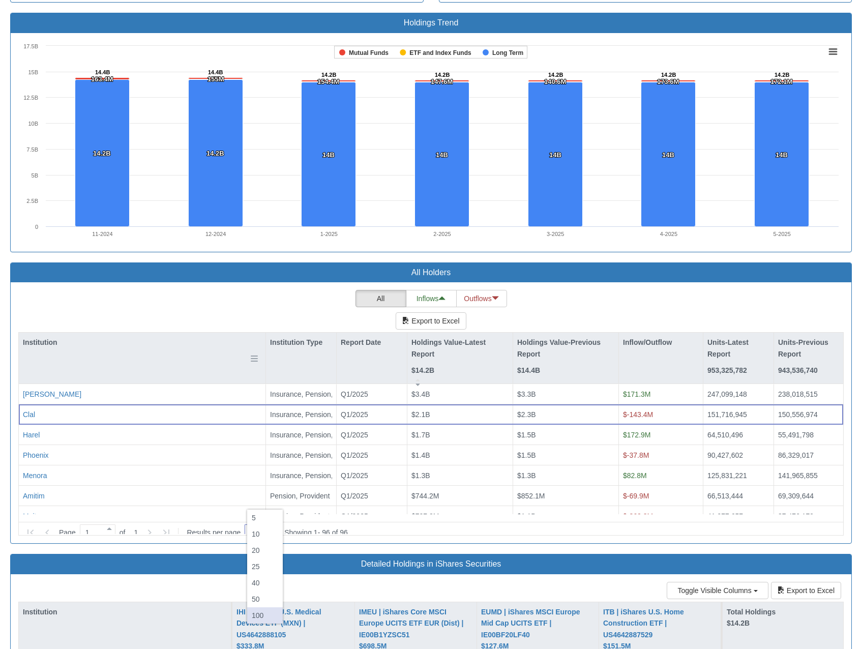
scroll to position [0, 0]
click at [193, 290] on div "All Inflows Outflows Export to Excel Institution Institution Type Report Date H…" at bounding box center [430, 413] width 825 height 246
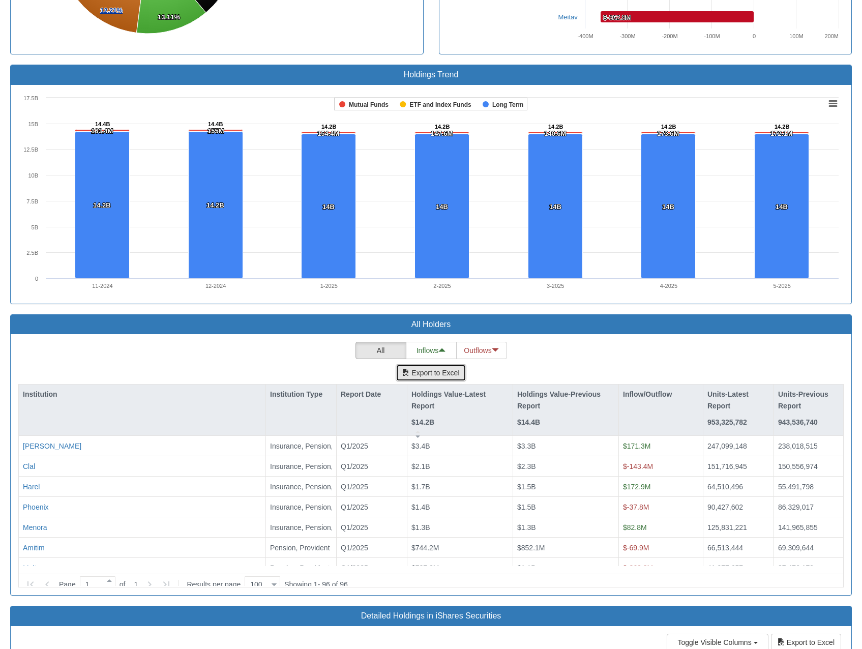
click at [439, 364] on button "Export to Excel" at bounding box center [431, 372] width 70 height 17
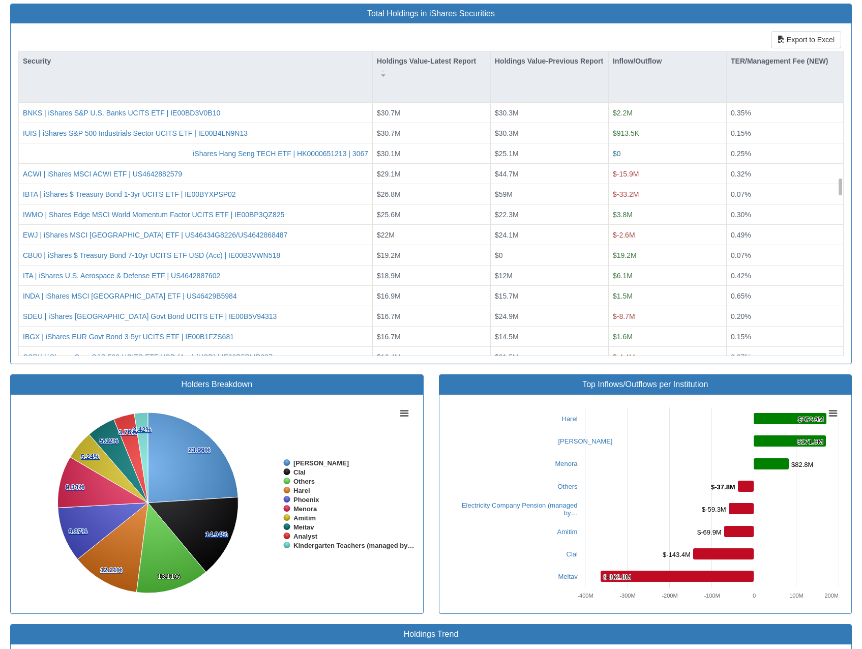
scroll to position [101, 0]
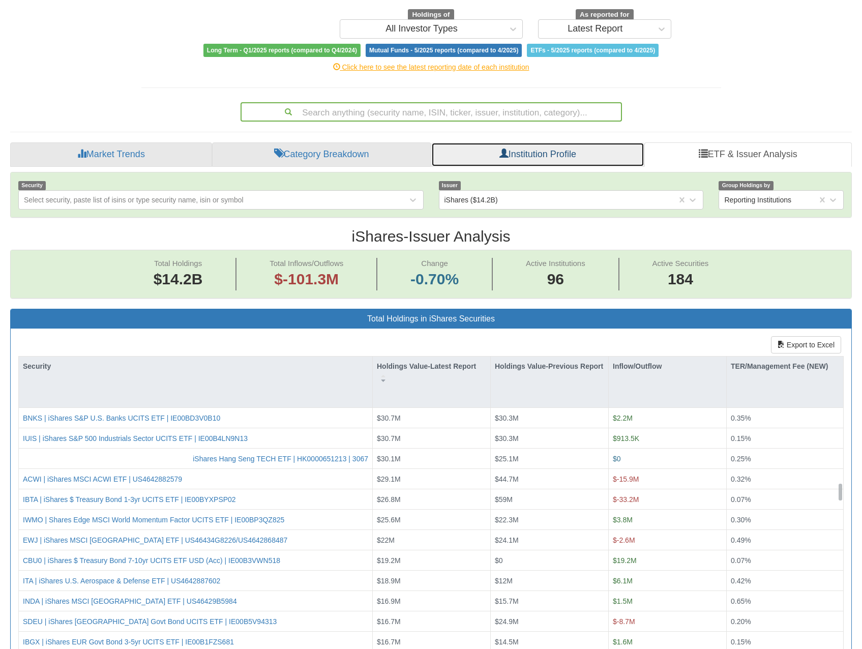
click at [533, 142] on link "Institution Profile" at bounding box center [537, 154] width 213 height 24
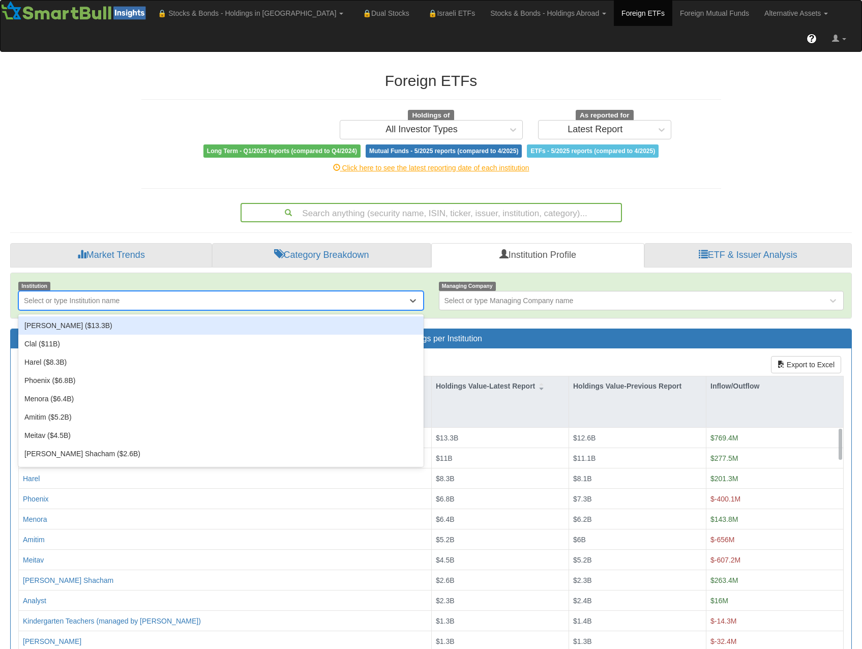
click at [224, 292] on div "Select or type Institution name" at bounding box center [213, 300] width 388 height 16
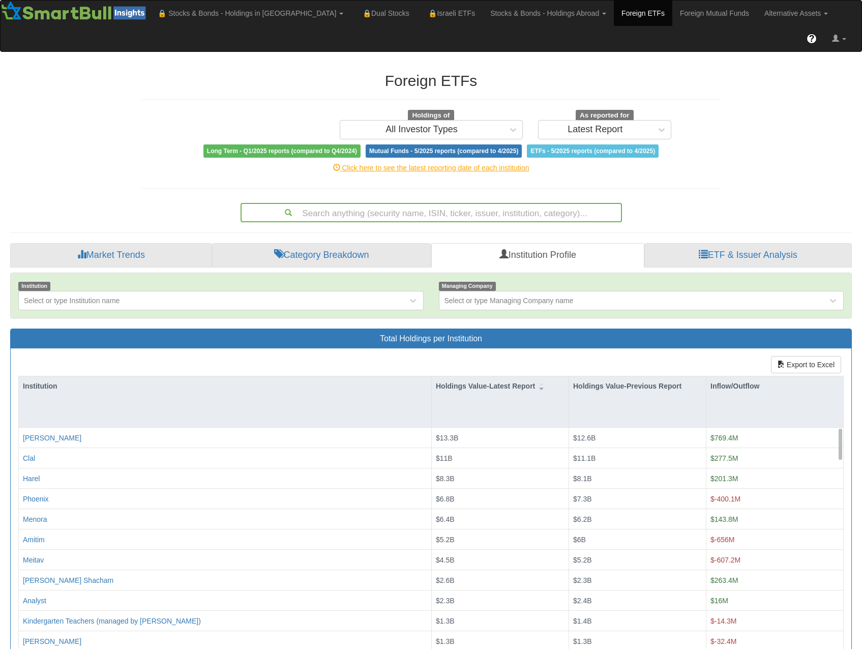
click at [118, 146] on div "Foreign ETFs Holdings of All Investor Types As reported for Latest Report Long …" at bounding box center [431, 380] width 857 height 637
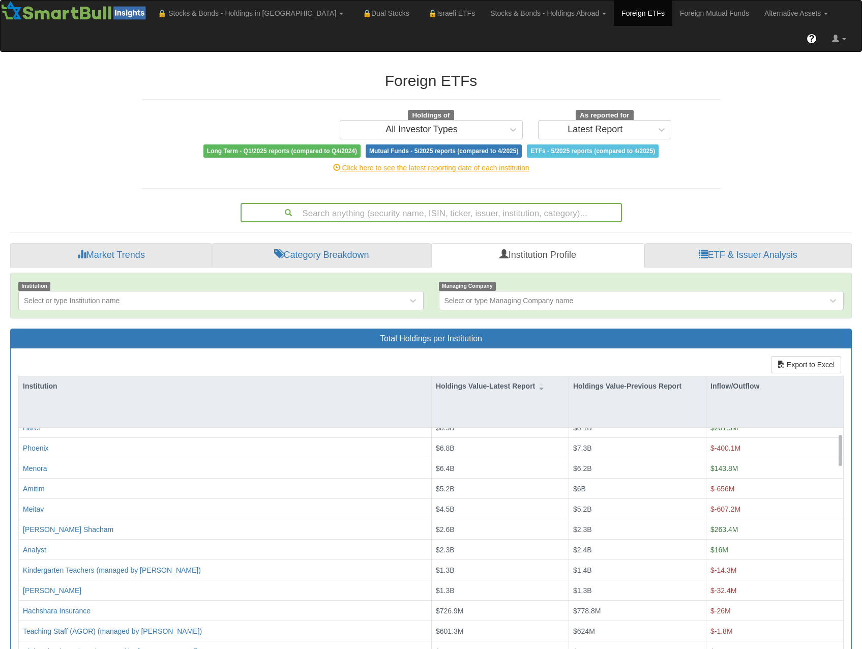
scroll to position [203, 0]
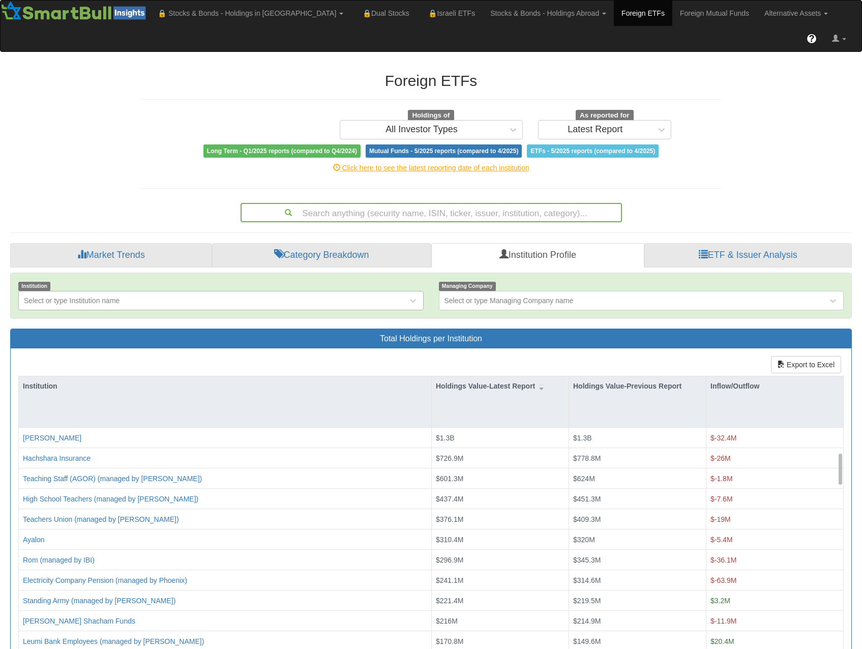
click at [358, 292] on div "Select or type Institution name" at bounding box center [213, 300] width 388 height 16
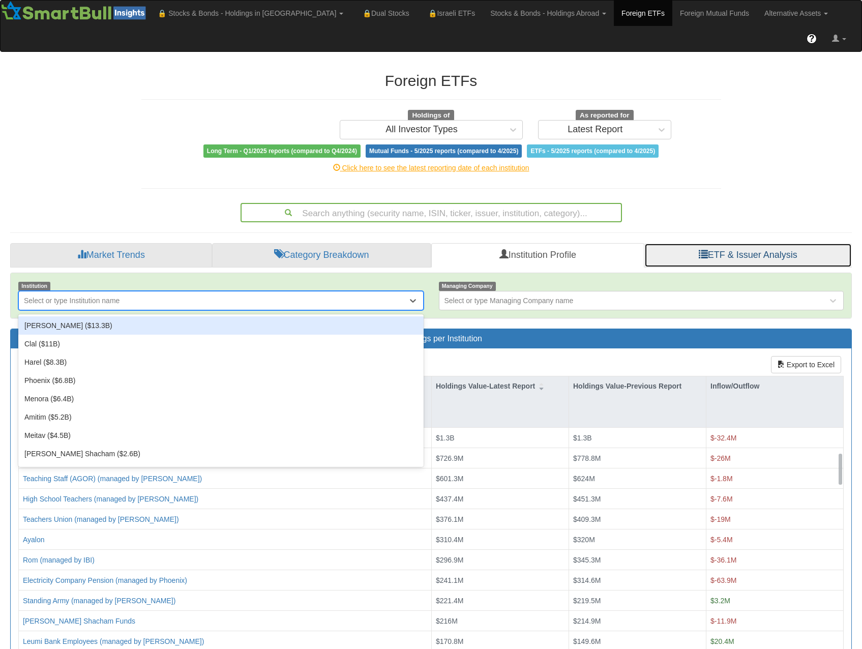
click at [699, 249] on span at bounding box center [703, 253] width 9 height 9
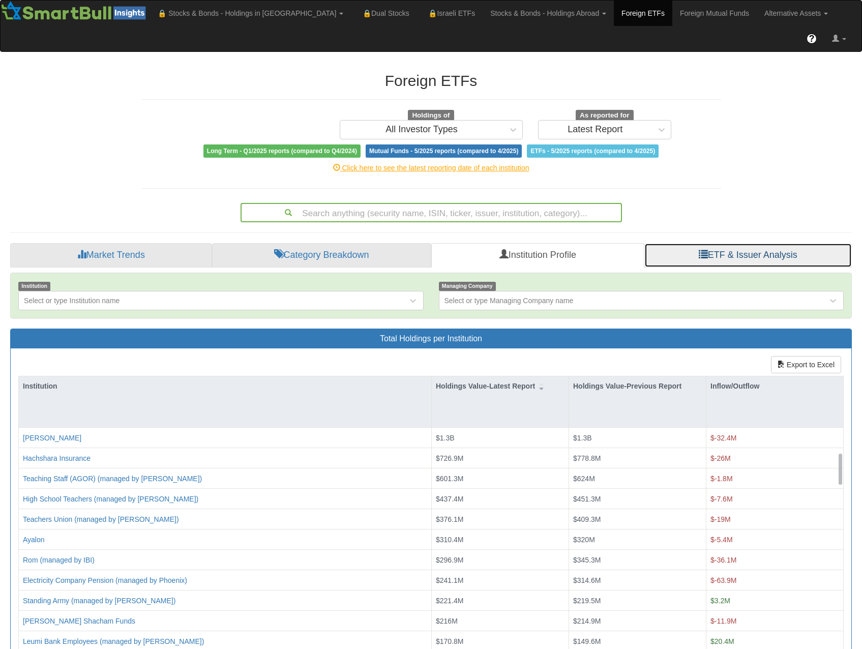
click at [754, 243] on link "ETF & Issuer Analysis" at bounding box center [747, 255] width 207 height 24
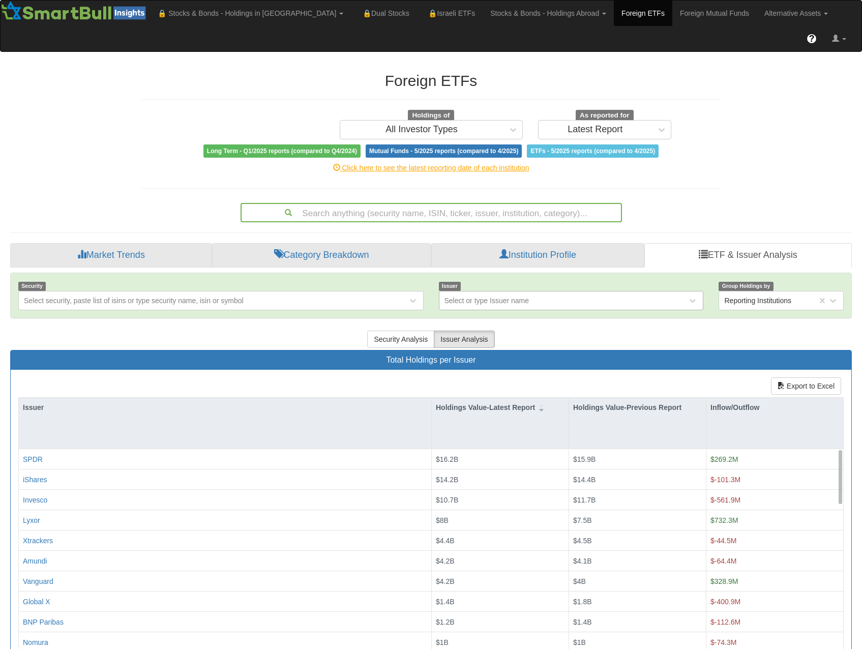
click at [479, 295] on div "Select or type Issuer name" at bounding box center [486, 300] width 85 height 10
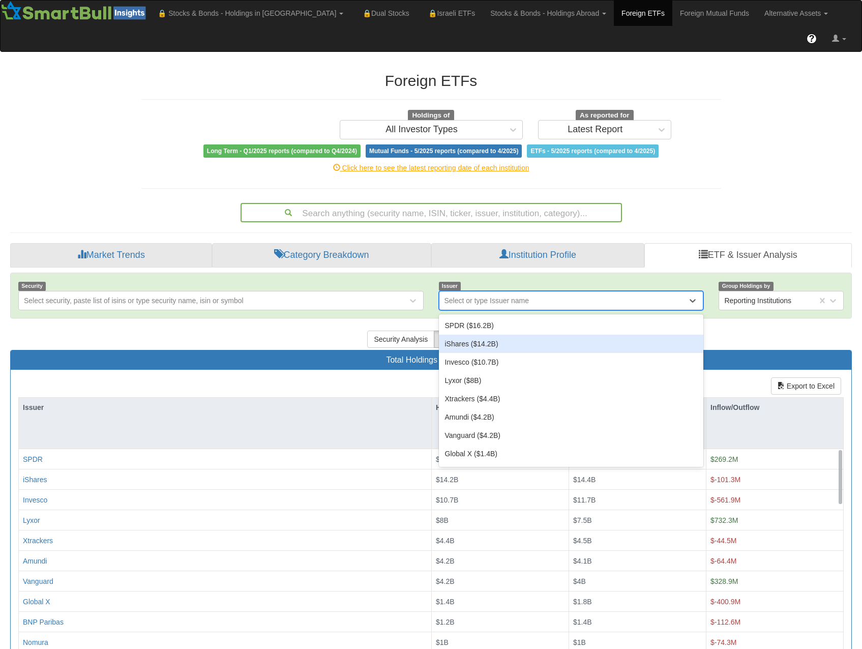
click at [482, 335] on div "iShares ($14.2B)" at bounding box center [571, 344] width 265 height 18
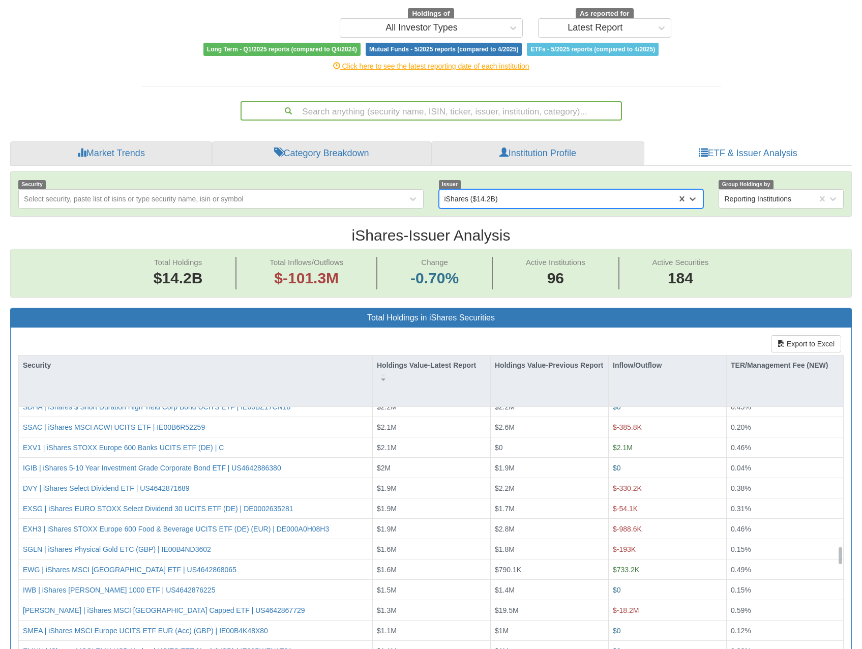
scroll to position [2389, 0]
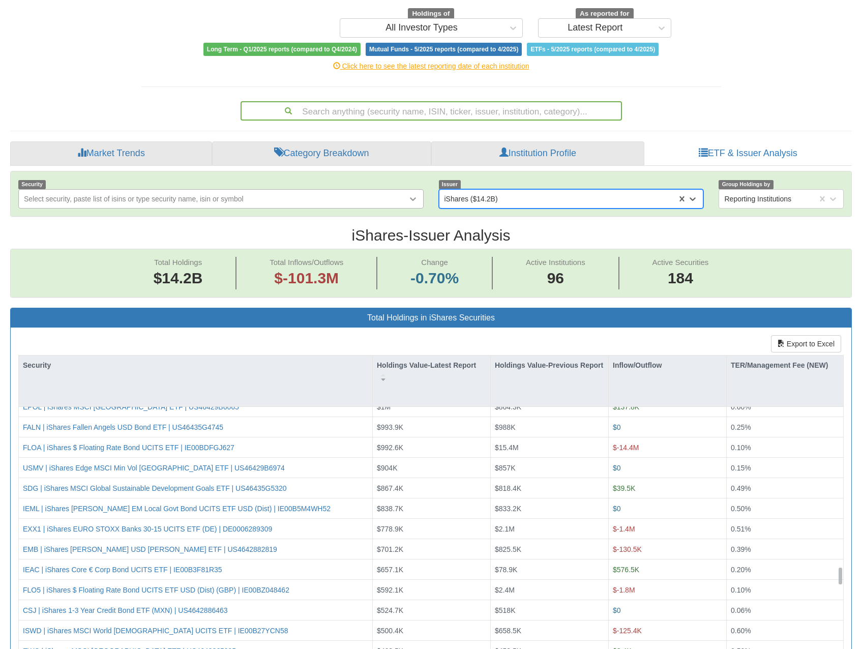
click at [412, 194] on icon at bounding box center [413, 199] width 10 height 10
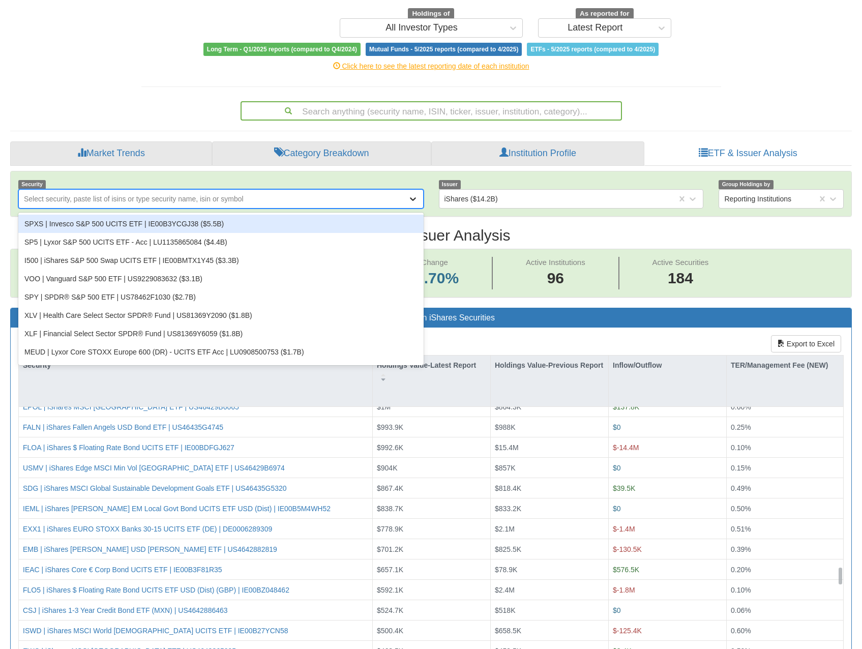
click at [408, 194] on icon at bounding box center [413, 199] width 10 height 10
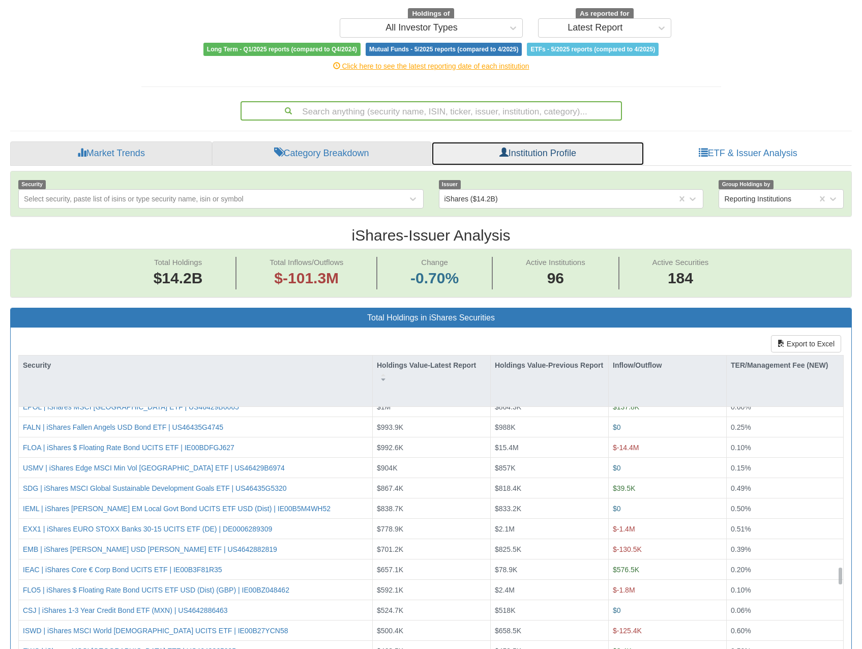
click at [526, 141] on link "Institution Profile" at bounding box center [537, 153] width 213 height 24
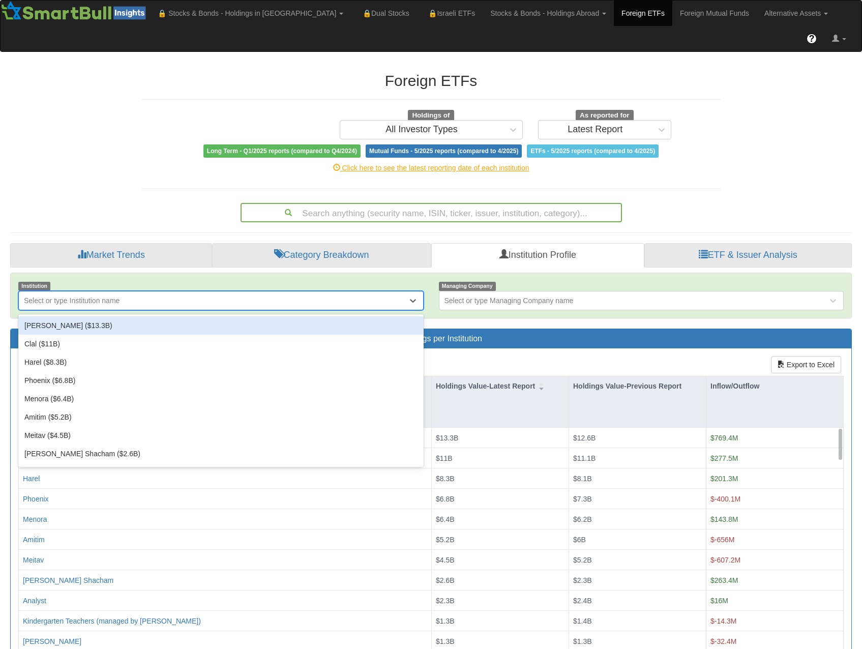
click at [263, 292] on div "Select or type Institution name" at bounding box center [213, 300] width 388 height 16
click at [187, 316] on div "Migdal ($13.3B)" at bounding box center [220, 325] width 405 height 18
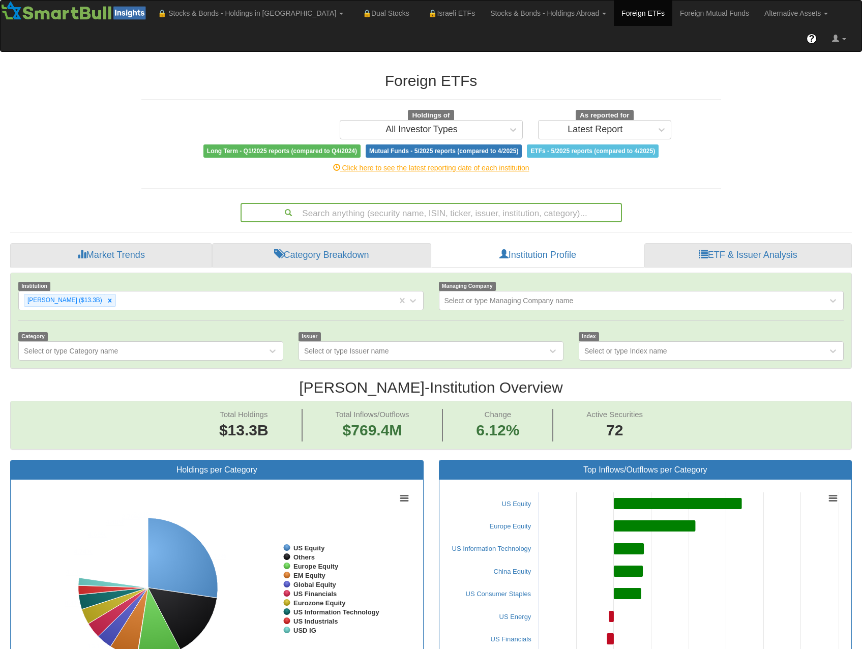
scroll to position [21, 823]
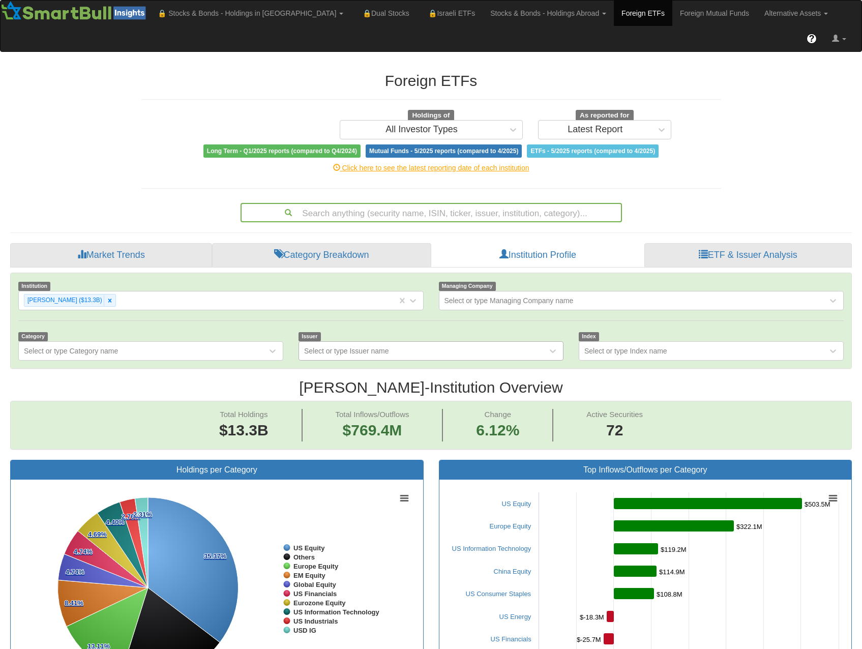
click at [509, 343] on div "Select or type Issuer name" at bounding box center [423, 351] width 248 height 16
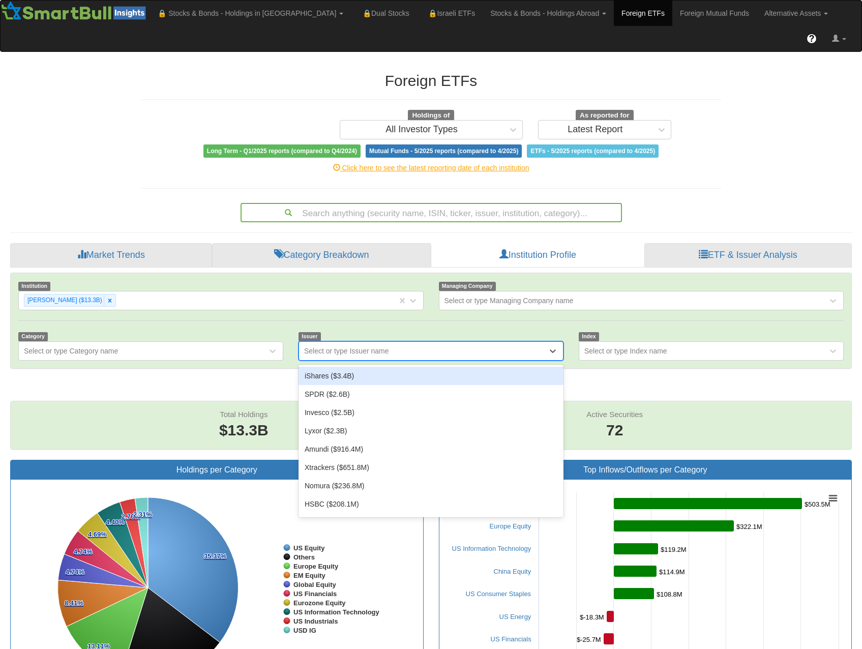
click at [459, 367] on div "iShares ($3.4B)" at bounding box center [430, 376] width 265 height 18
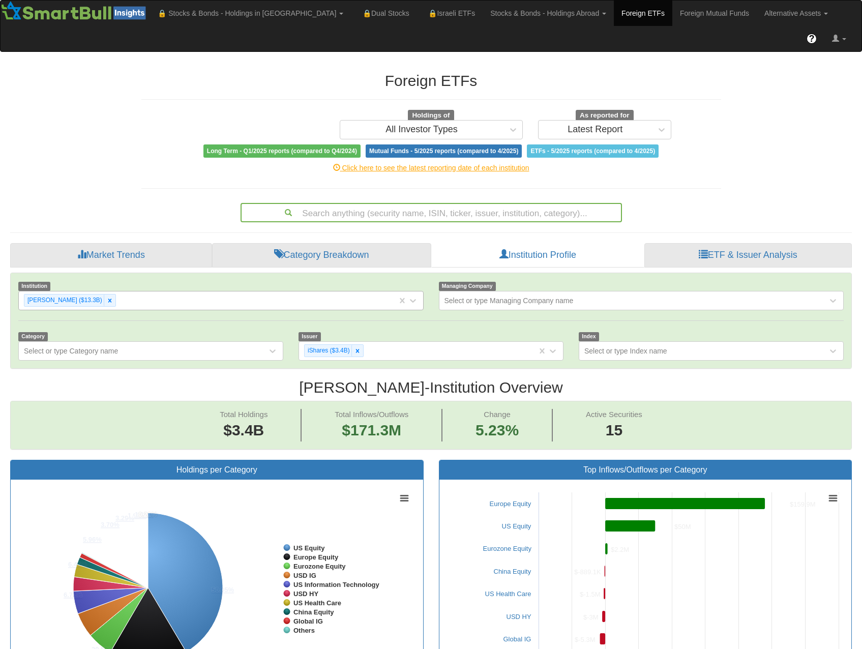
scroll to position [21, 823]
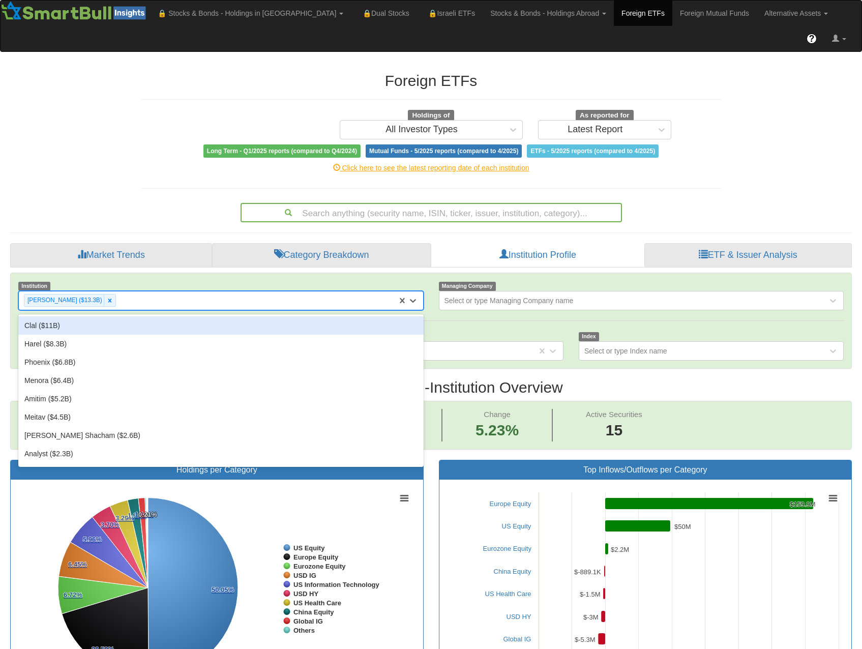
click at [156, 292] on div "Migdal ($13.3B)" at bounding box center [208, 300] width 378 height 17
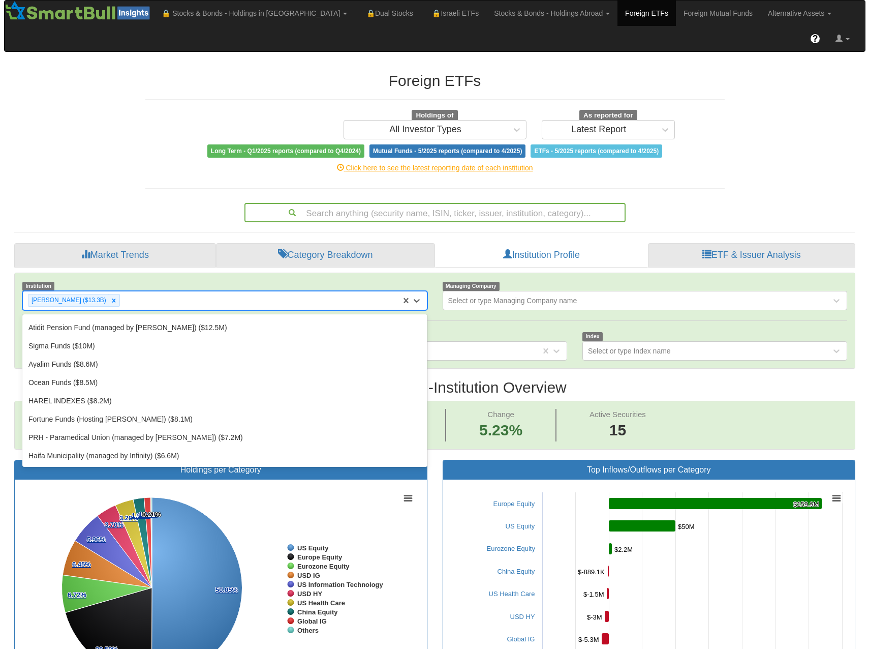
scroll to position [1271, 0]
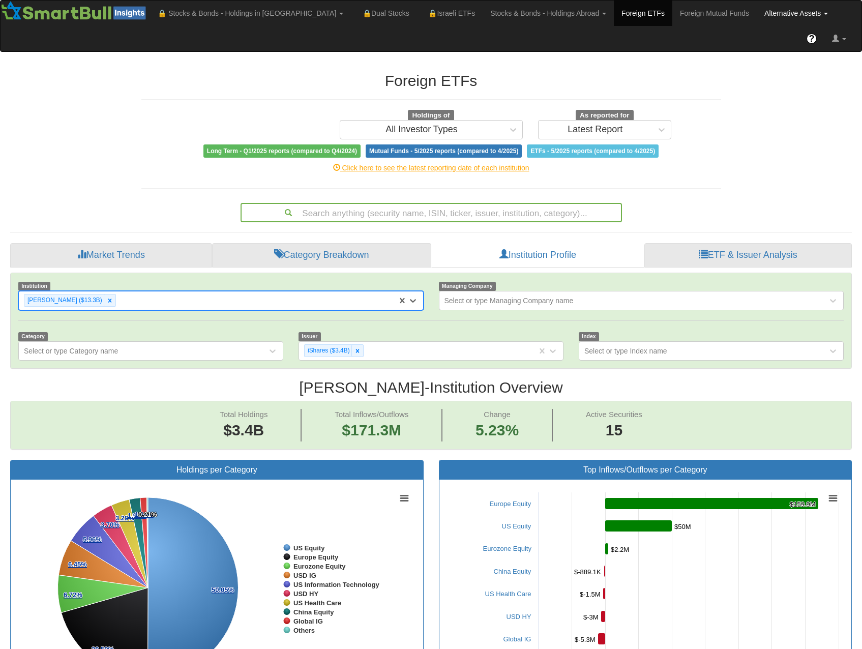
click at [351, 16] on link "Alternative Assets" at bounding box center [250, 13] width 201 height 25
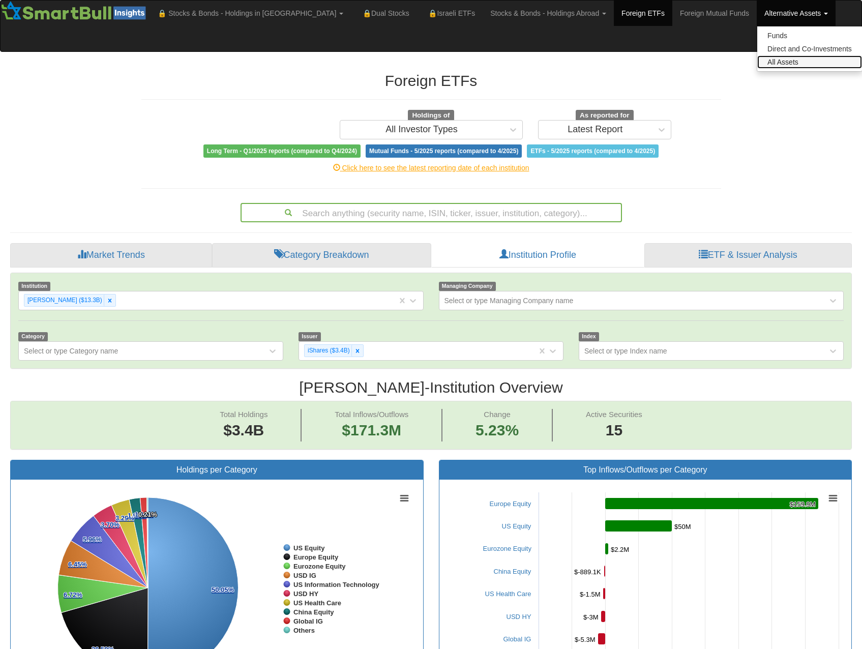
click at [757, 65] on link "All Assets" at bounding box center [809, 61] width 105 height 13
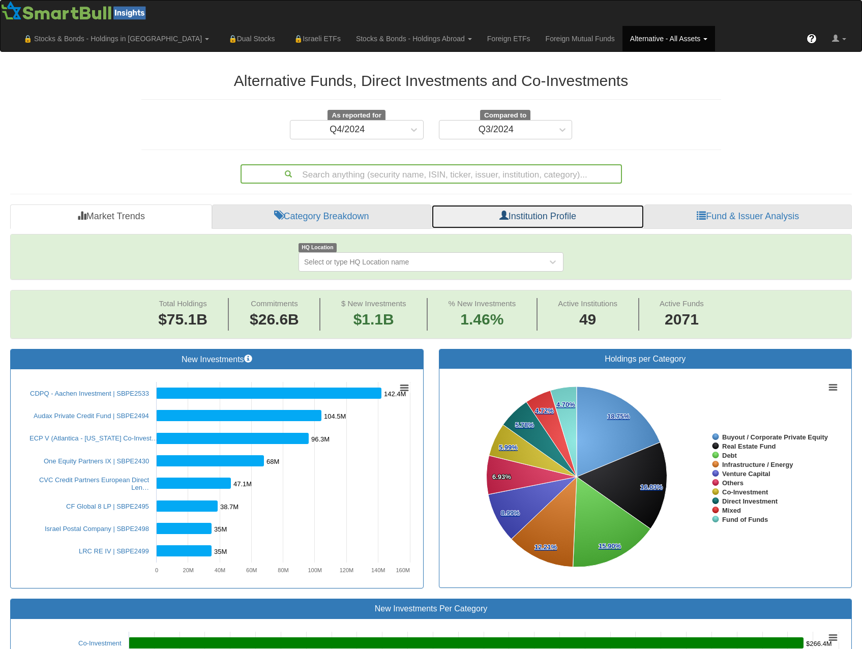
click at [604, 204] on link "Institution Profile" at bounding box center [537, 216] width 213 height 24
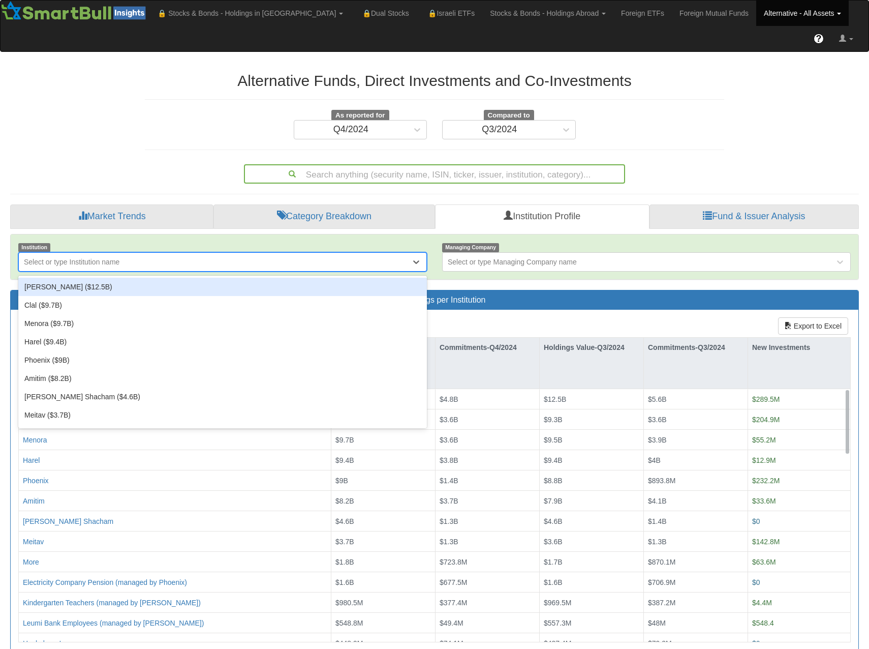
click at [248, 254] on div "Select or type Institution name" at bounding box center [215, 262] width 392 height 16
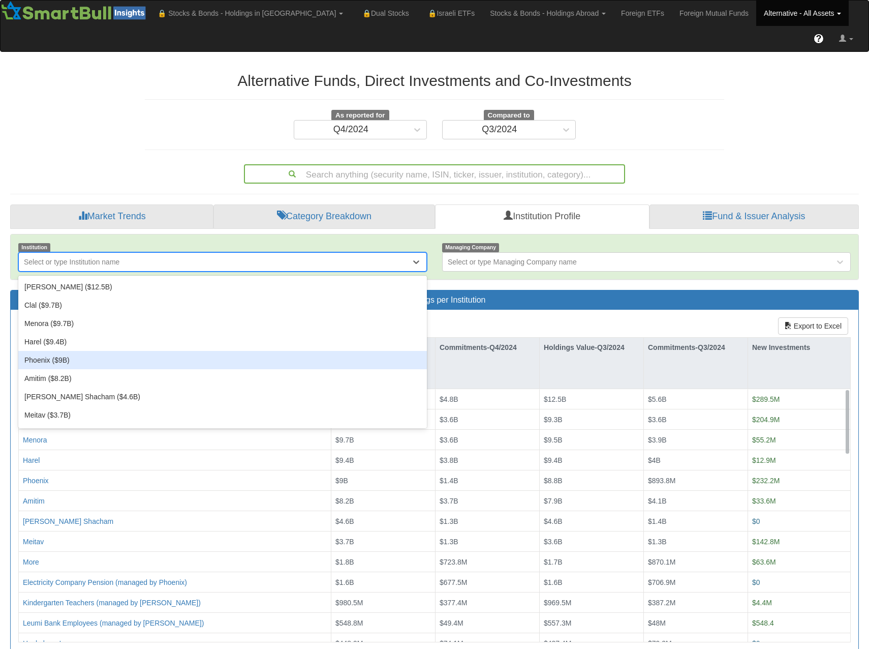
click at [77, 351] on div "Phoenix ($9B)" at bounding box center [222, 360] width 409 height 18
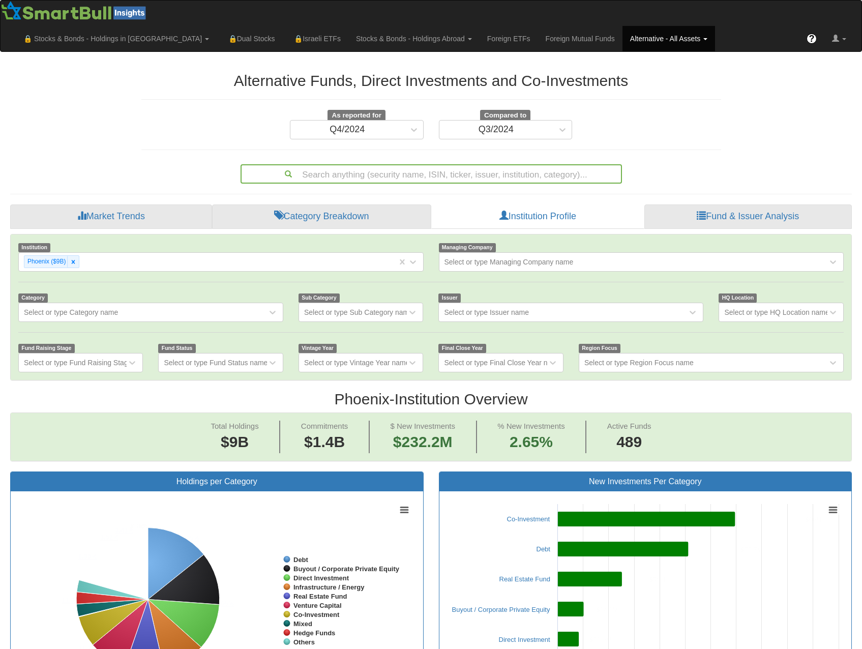
scroll to position [21, 823]
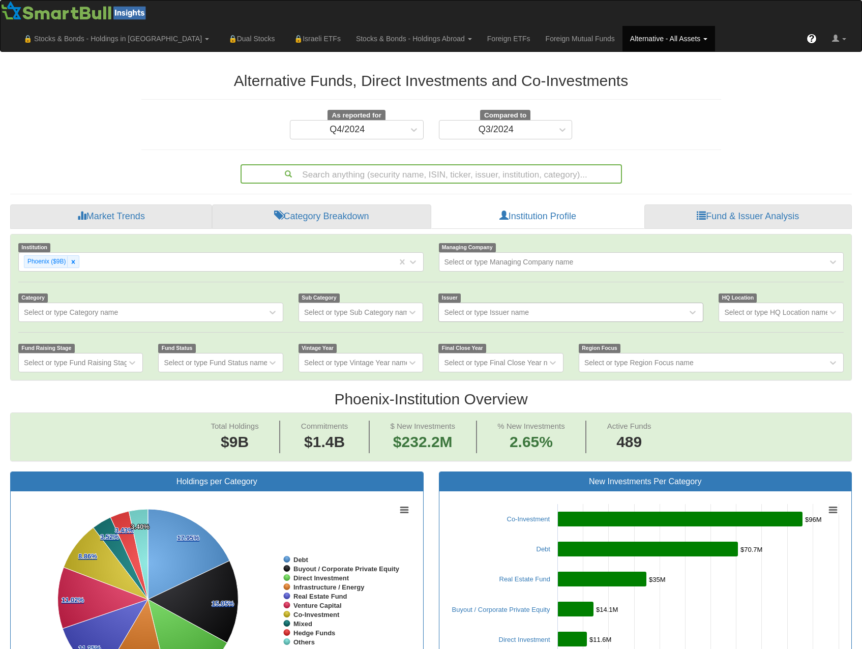
click at [467, 307] on div "Select or type Issuer name" at bounding box center [486, 312] width 85 height 10
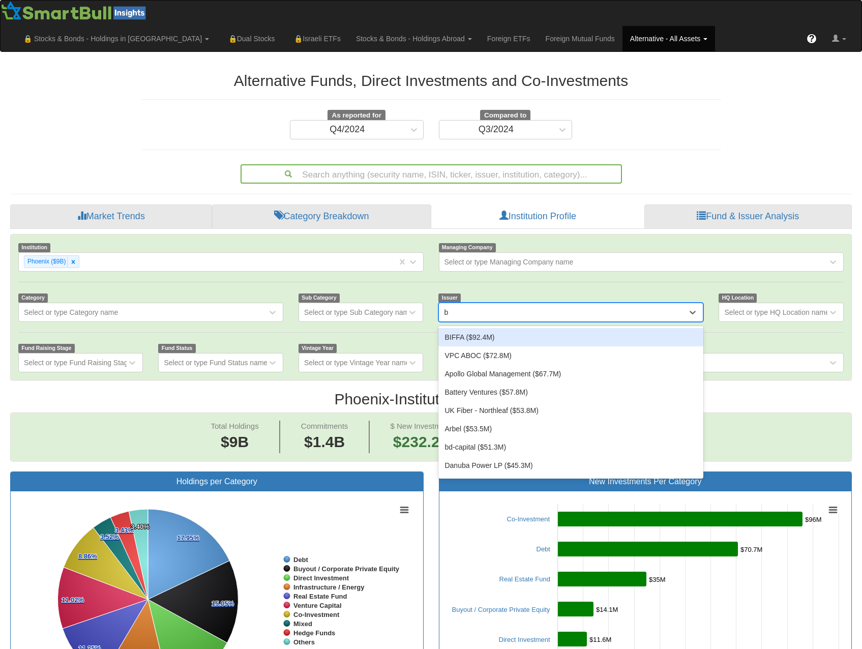
type input "bl"
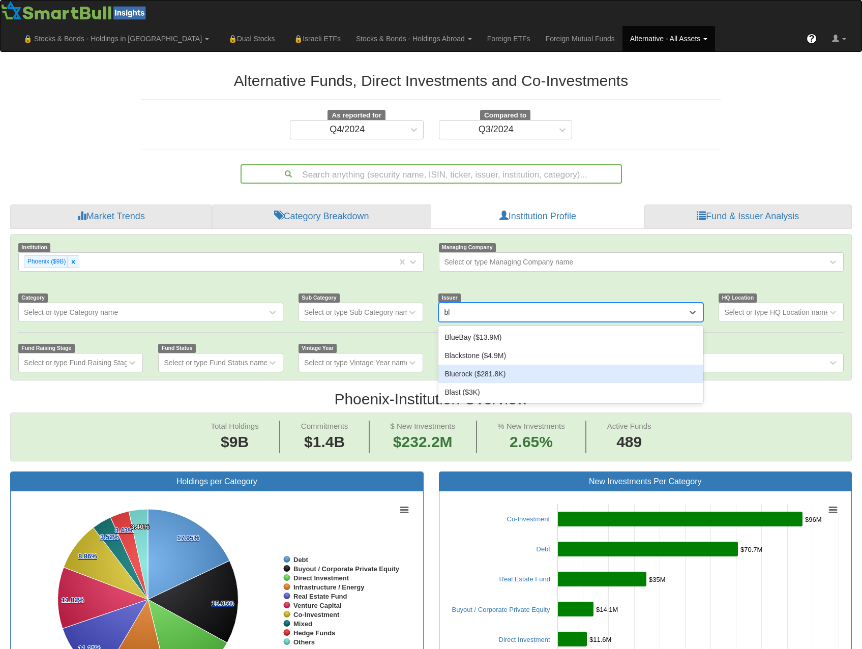
click at [489, 365] on div "Bluerock ($281.8K)" at bounding box center [570, 374] width 265 height 18
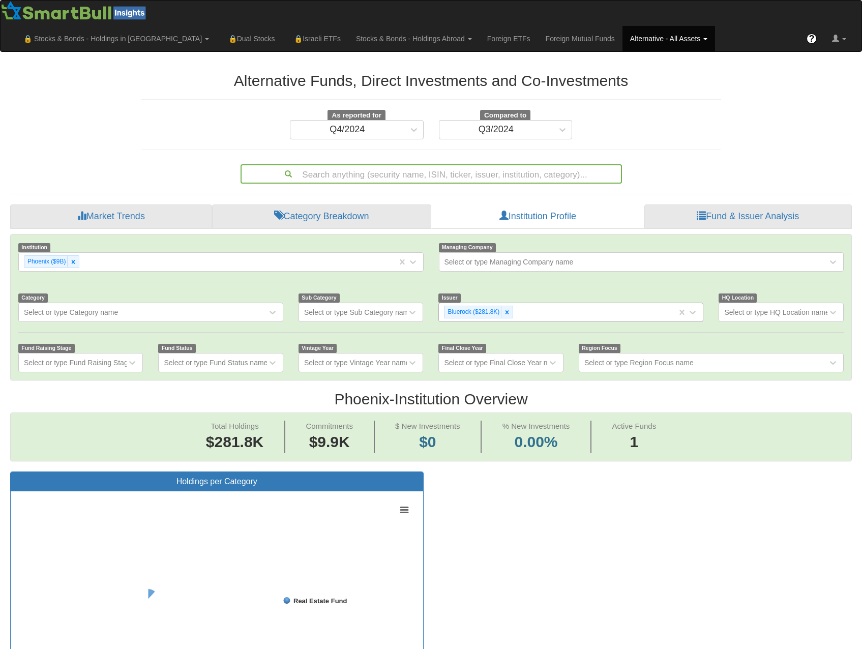
scroll to position [21, 823]
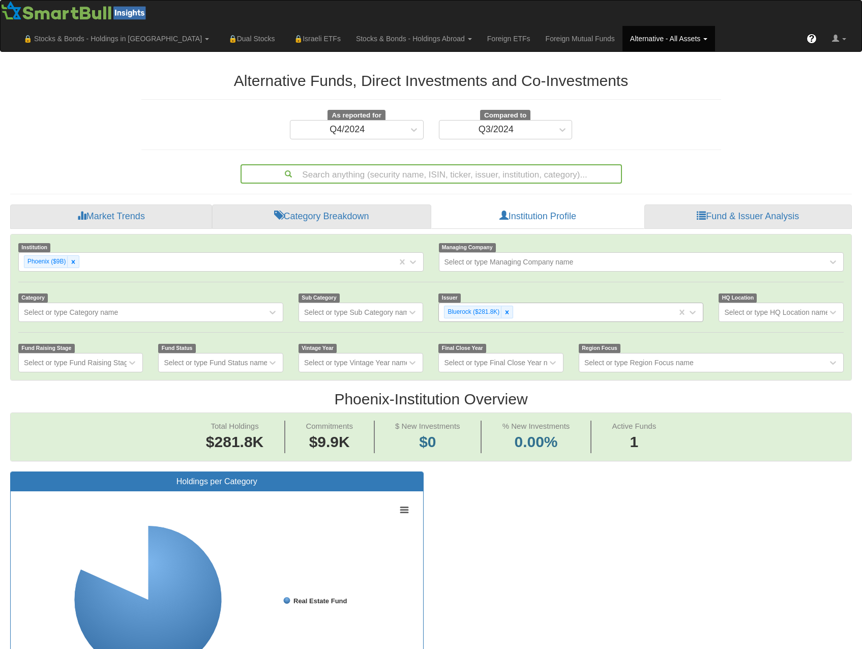
click at [548, 303] on div "Bluerock ($281.8K)" at bounding box center [558, 311] width 238 height 17
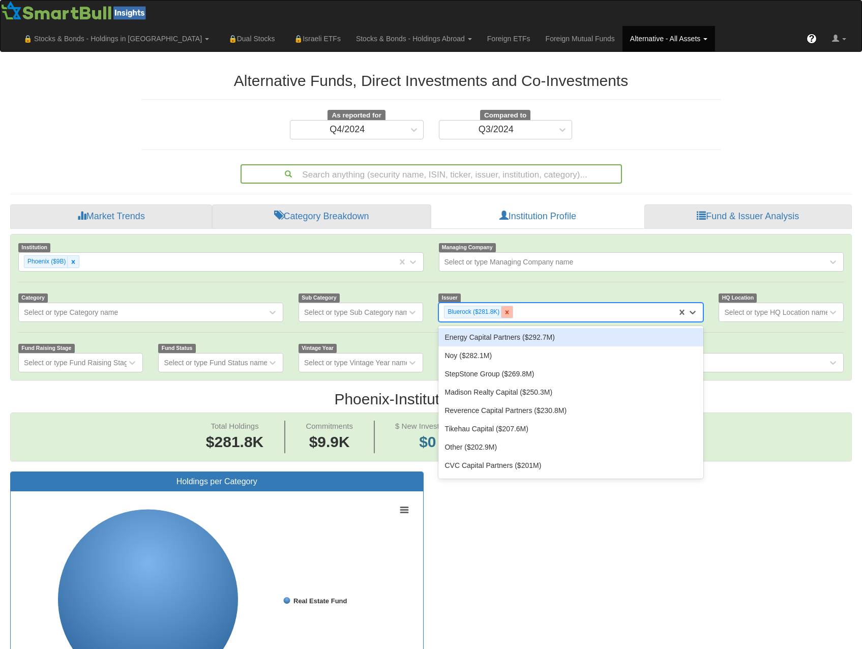
click at [506, 310] on icon at bounding box center [507, 312] width 4 height 4
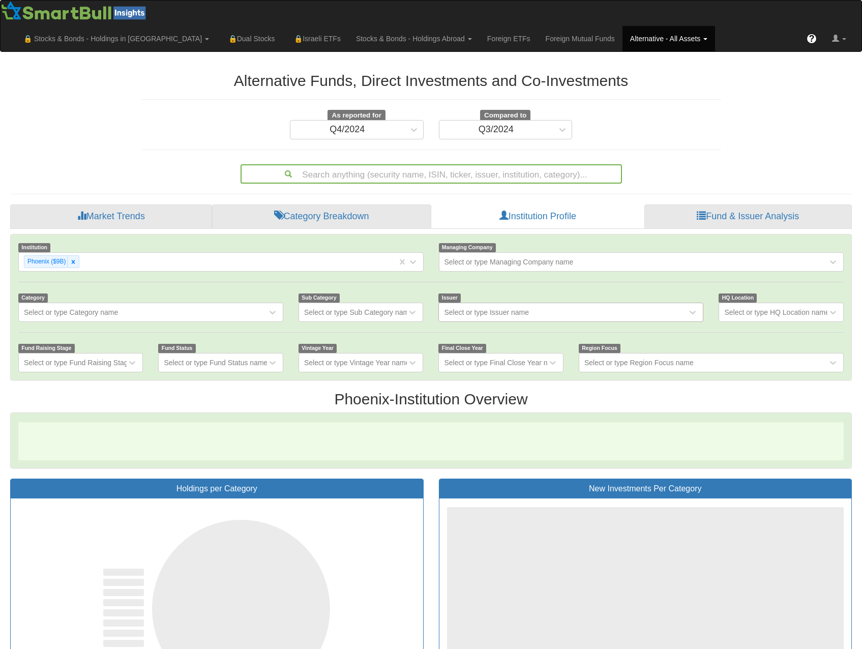
click at [506, 307] on div "Select or type Issuer name" at bounding box center [486, 312] width 85 height 10
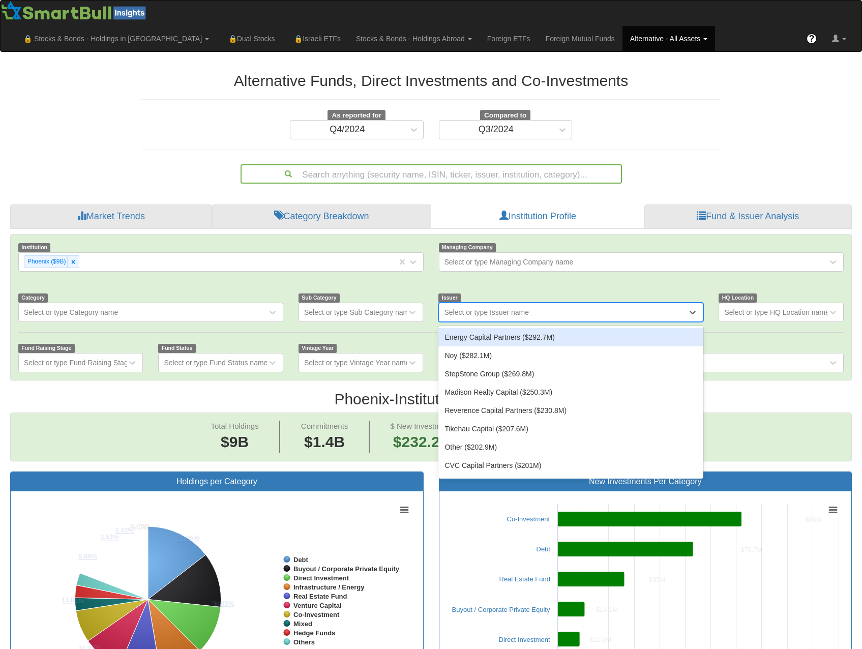
scroll to position [21, 823]
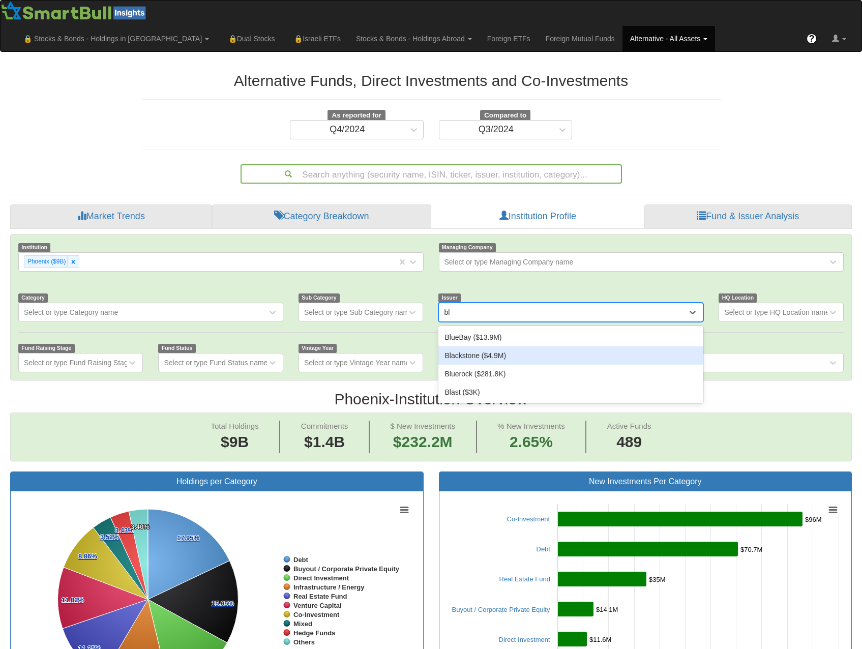
type input "b"
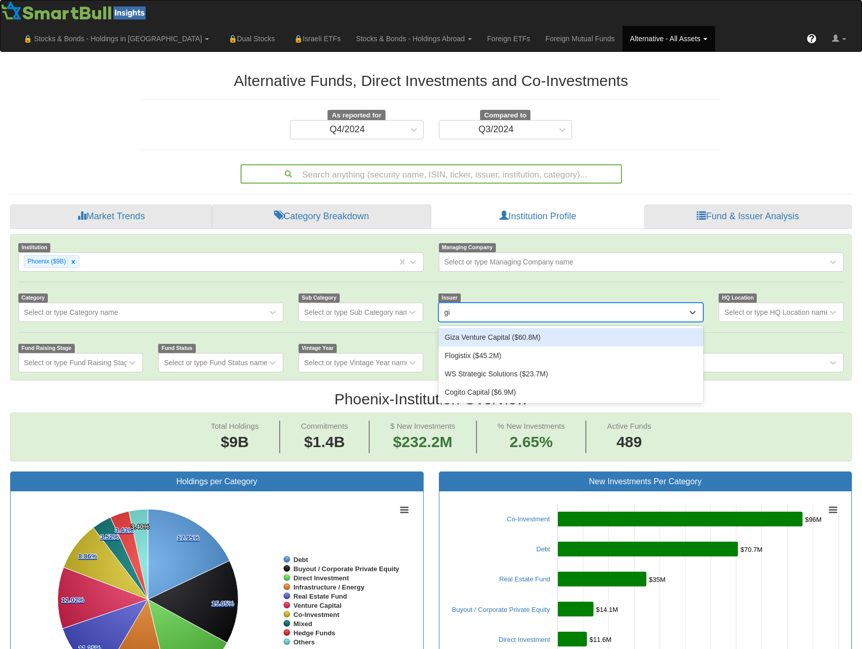
type input "g"
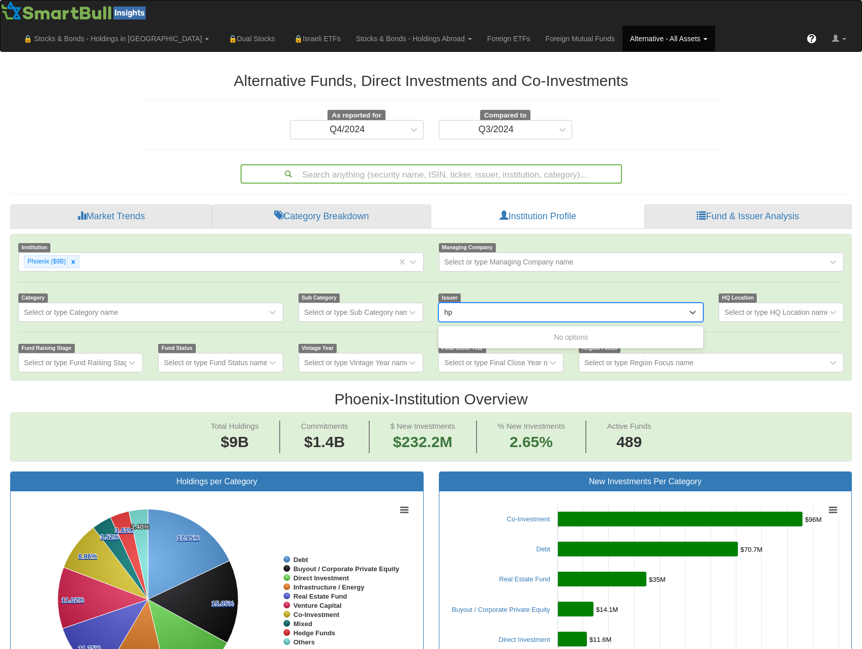
type input "hp"
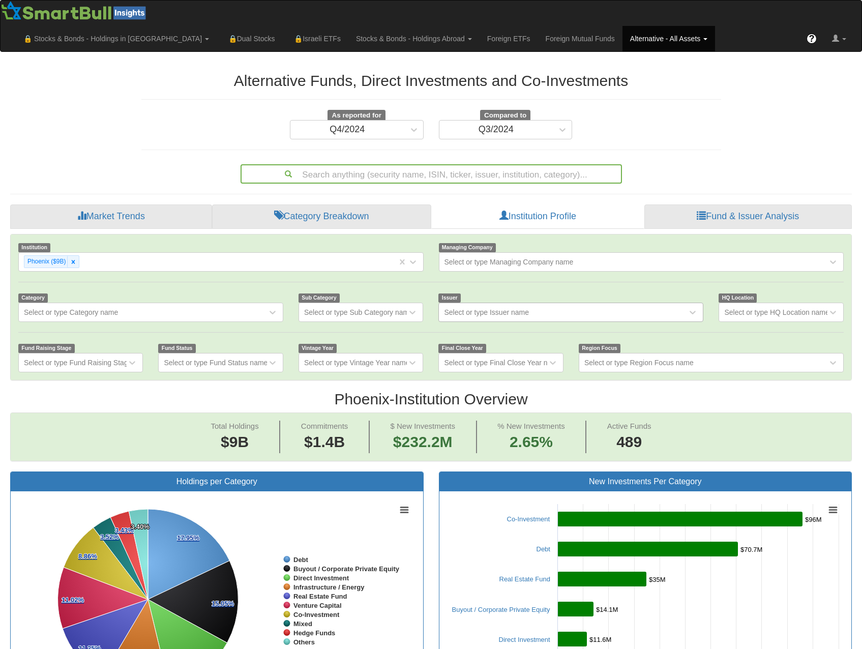
click at [474, 292] on div "Issuer Select or type Issuer name" at bounding box center [571, 306] width 280 height 29
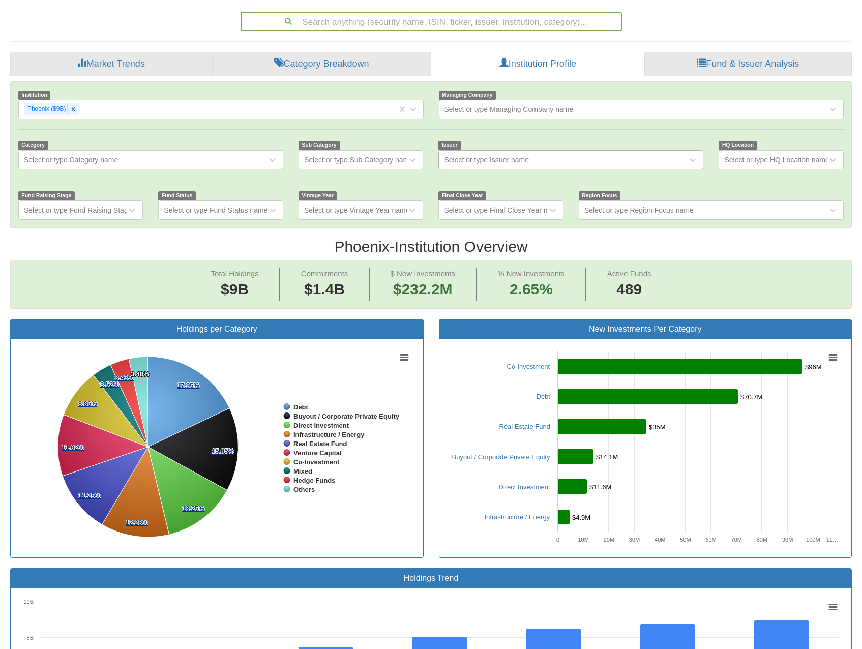
scroll to position [0, 0]
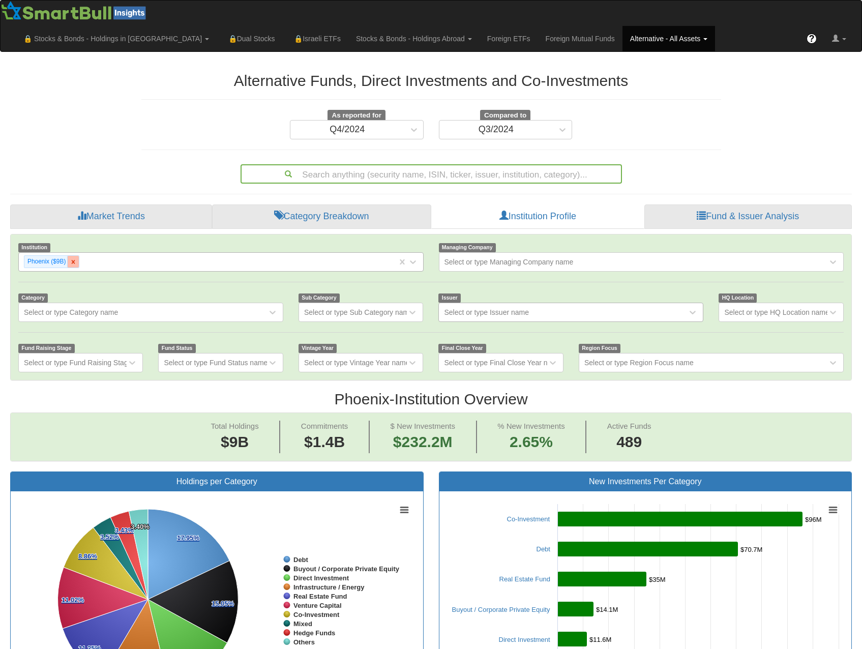
click at [73, 258] on icon at bounding box center [73, 261] width 7 height 7
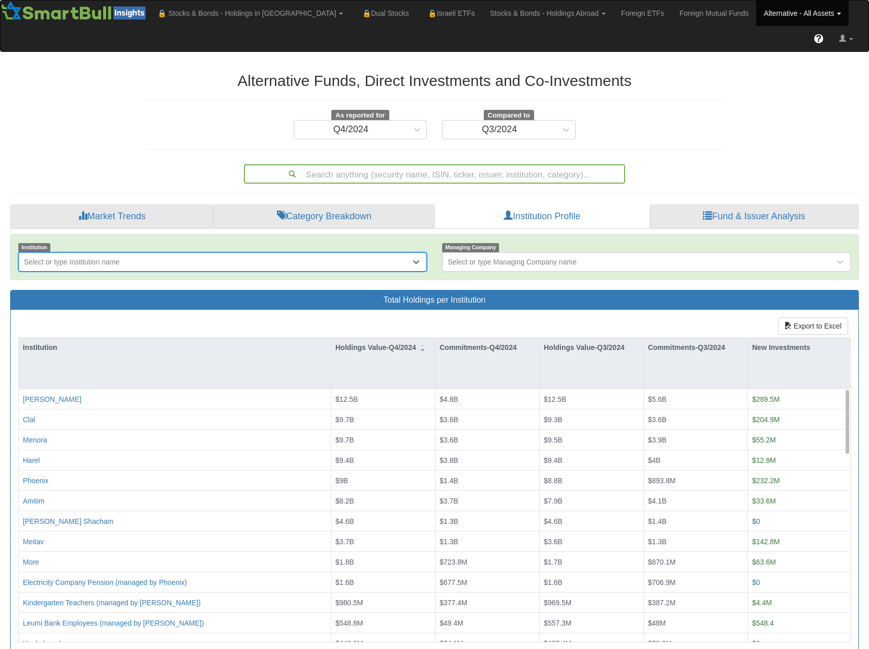
click at [73, 257] on div "Select or type Institution name" at bounding box center [72, 262] width 96 height 10
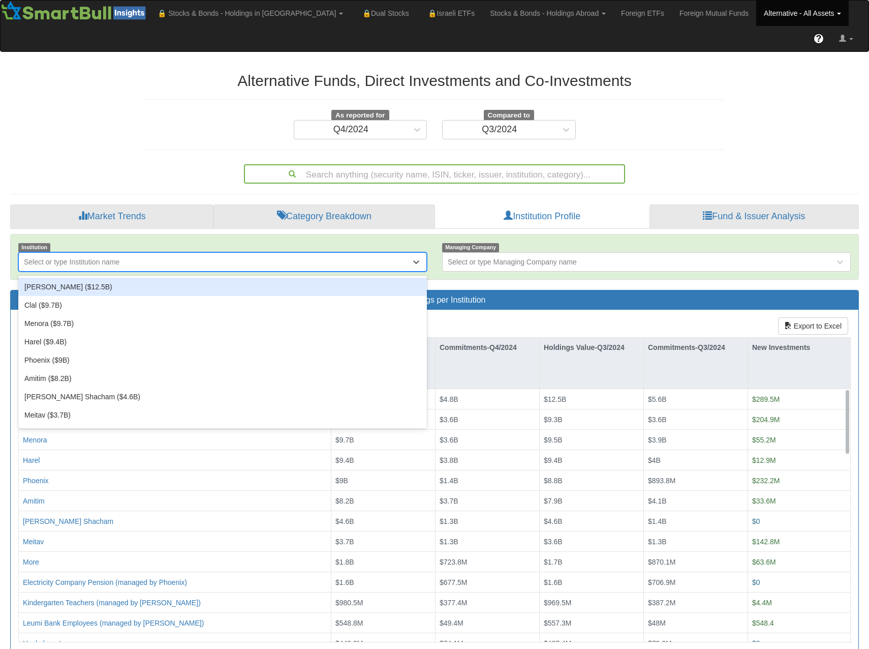
click at [77, 278] on div "Migdal ($12.5B)" at bounding box center [222, 287] width 409 height 18
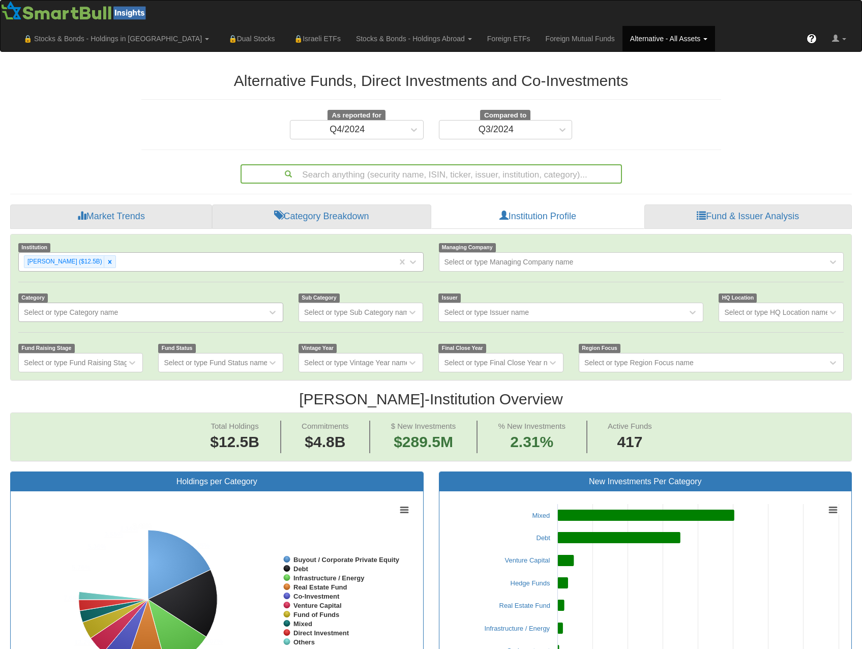
scroll to position [21, 823]
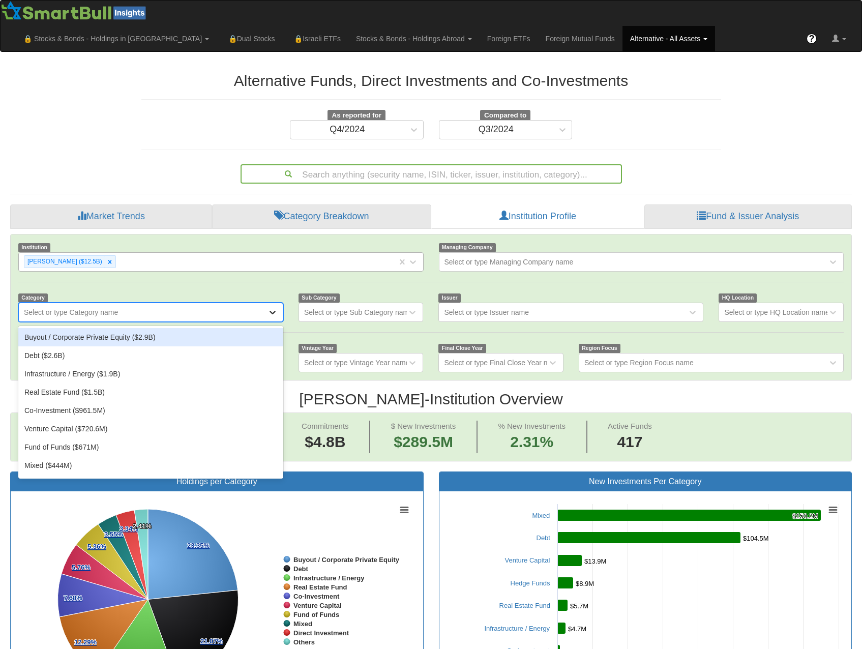
click at [271, 307] on icon at bounding box center [272, 312] width 10 height 10
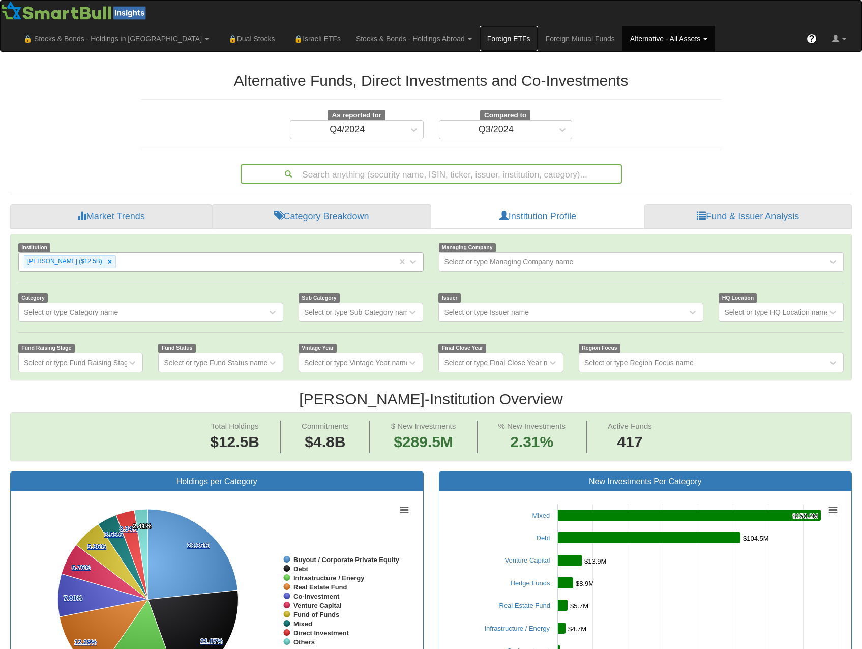
click at [538, 26] on link "Foreign ETFs" at bounding box center [508, 38] width 58 height 25
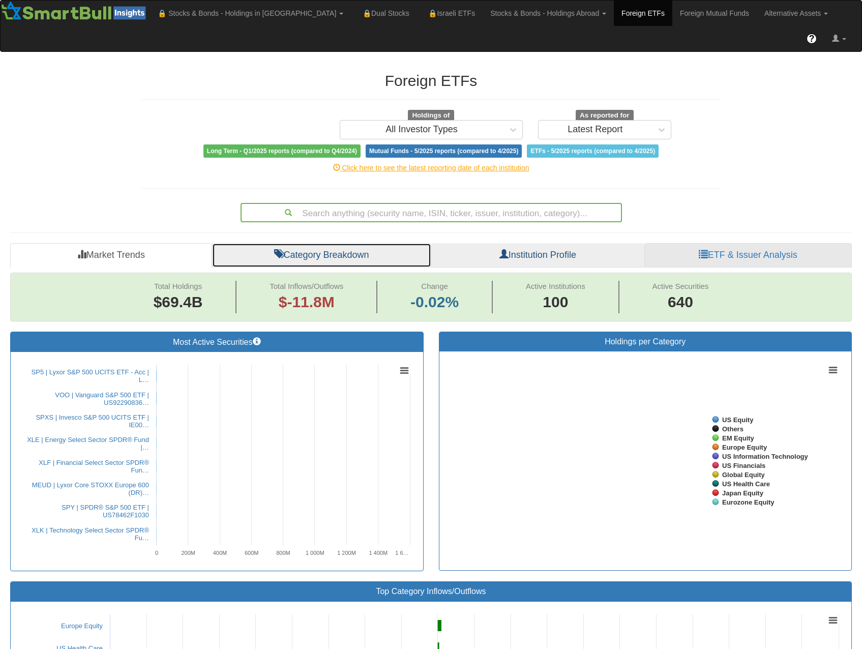
click at [371, 243] on link "Category Breakdown" at bounding box center [321, 255] width 219 height 24
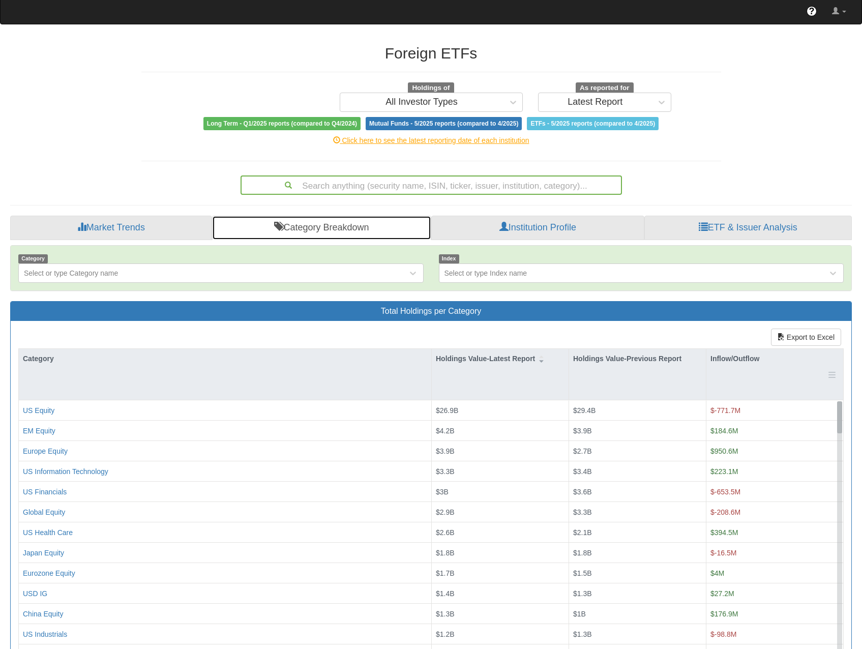
drag, startPoint x: 839, startPoint y: 483, endPoint x: 837, endPoint y: 360, distance: 122.5
click at [837, 360] on div "Category Holdings Value-Latest Report Holdings Value-Previous Report Inflow/Out…" at bounding box center [431, 501] width 824 height 304
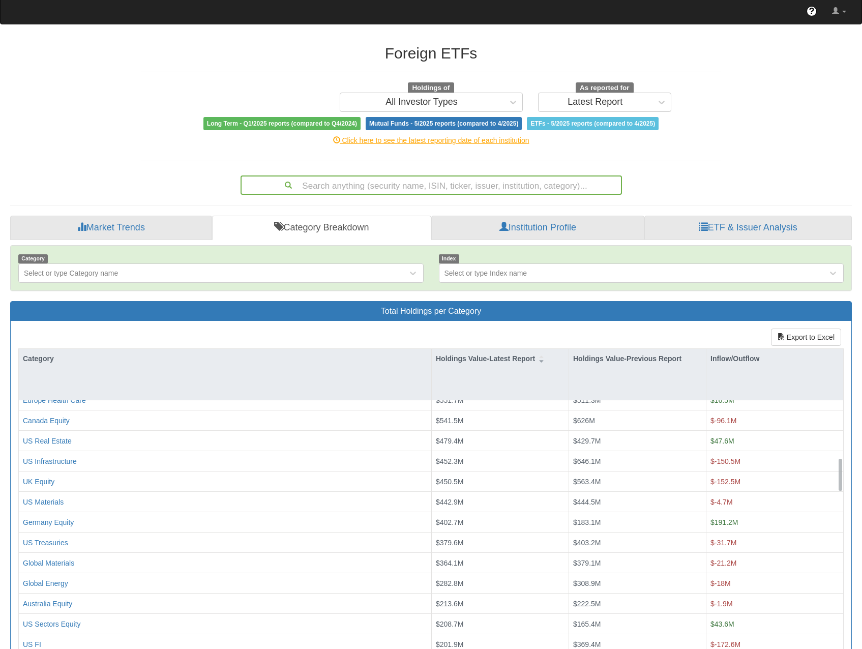
scroll to position [508, 0]
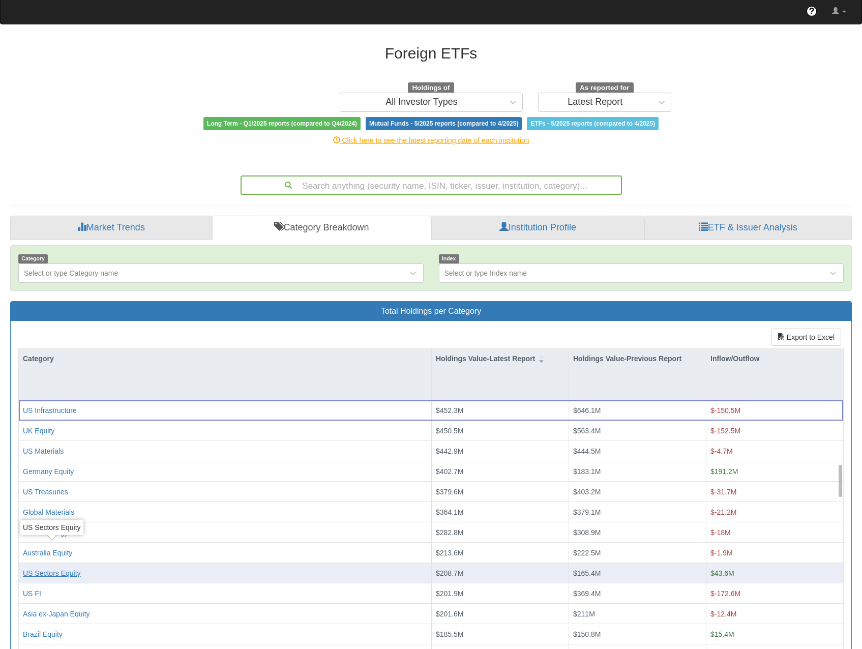
click at [70, 568] on div "US Sectors Equity" at bounding box center [52, 573] width 58 height 10
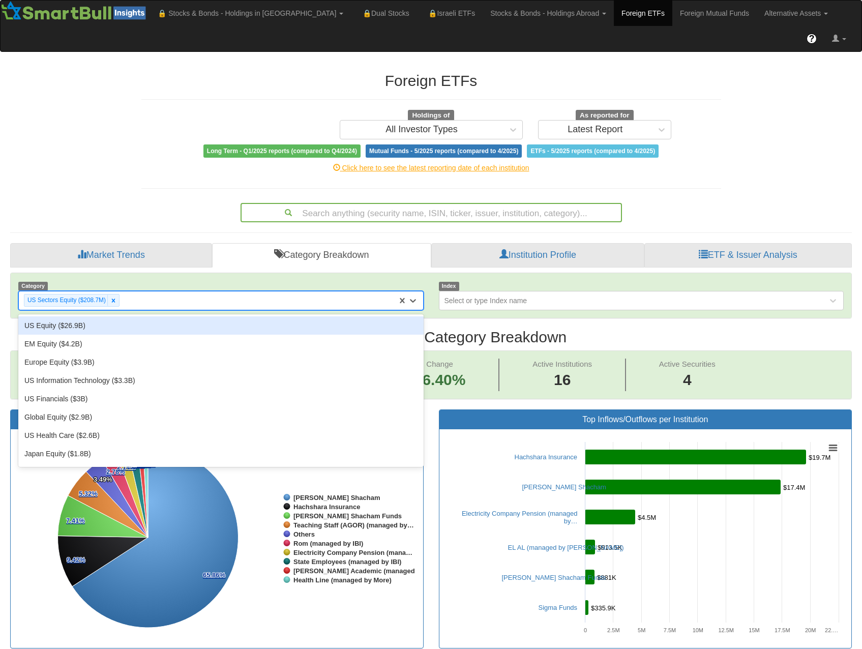
click at [135, 292] on div "US Sectors Equity ($208.7M)" at bounding box center [208, 300] width 378 height 17
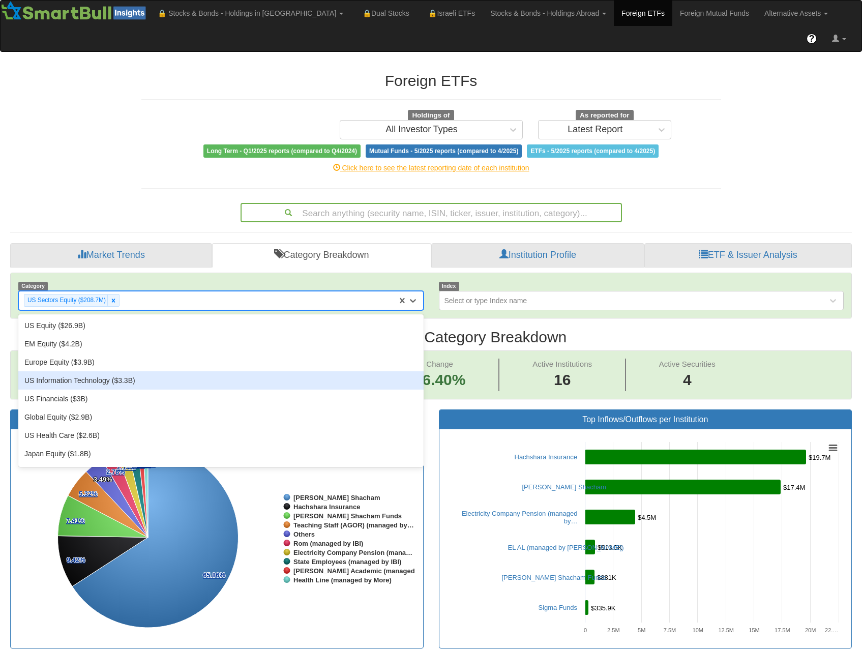
click at [93, 371] on div "US Information Technology ($3.3B)" at bounding box center [220, 380] width 405 height 18
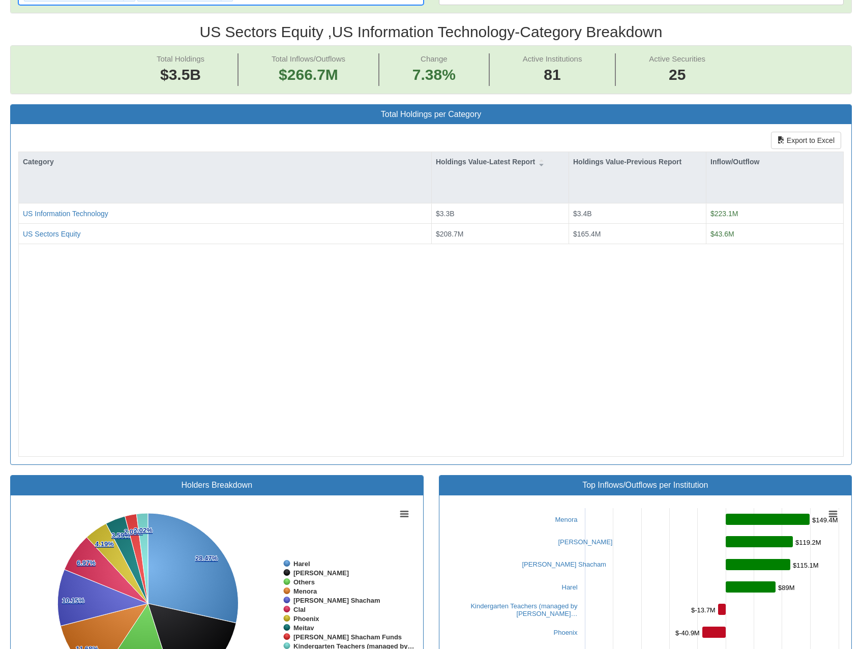
scroll to position [51, 0]
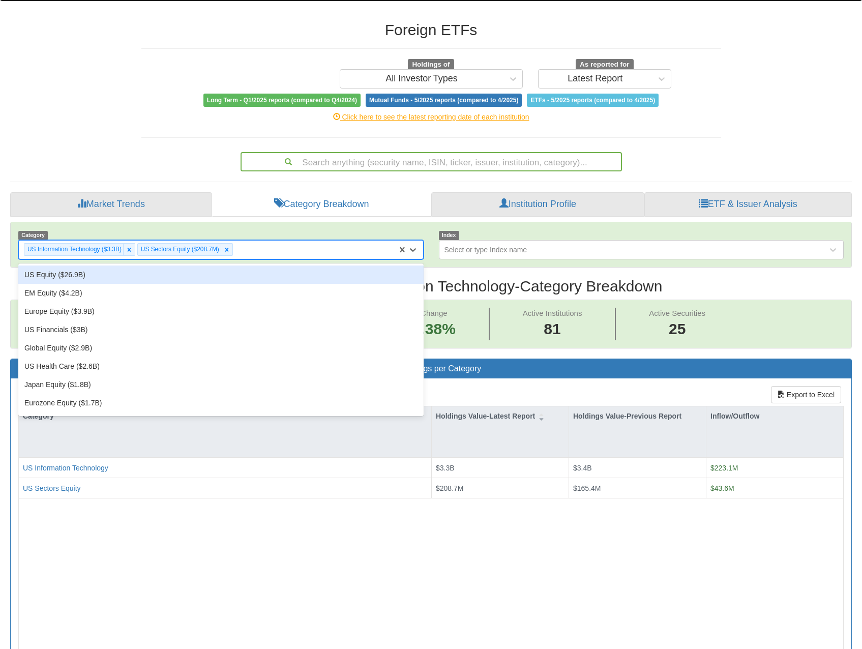
click at [296, 241] on div "US Information Technology ($3.3B) US Sectors Equity ($208.7M)" at bounding box center [208, 249] width 378 height 17
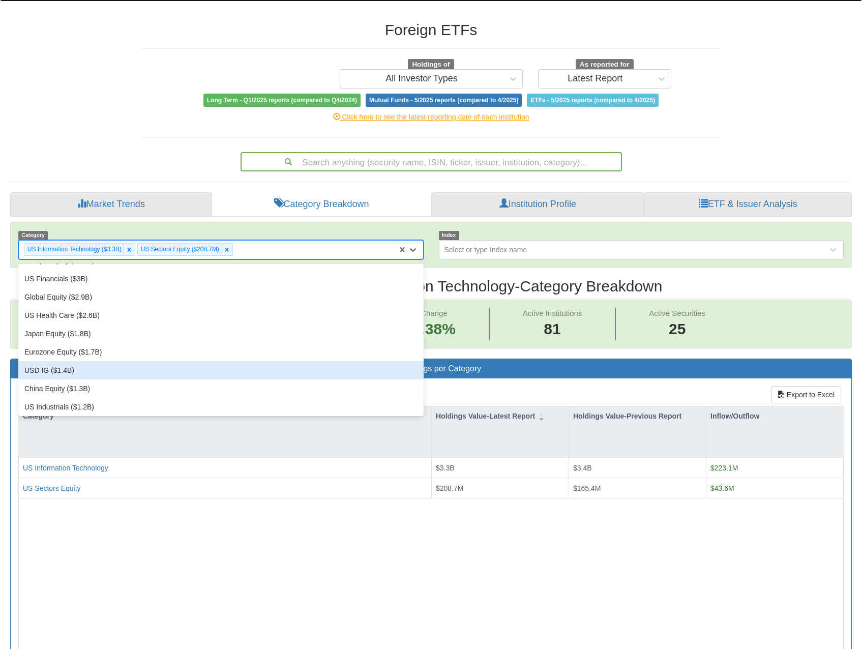
scroll to position [102, 0]
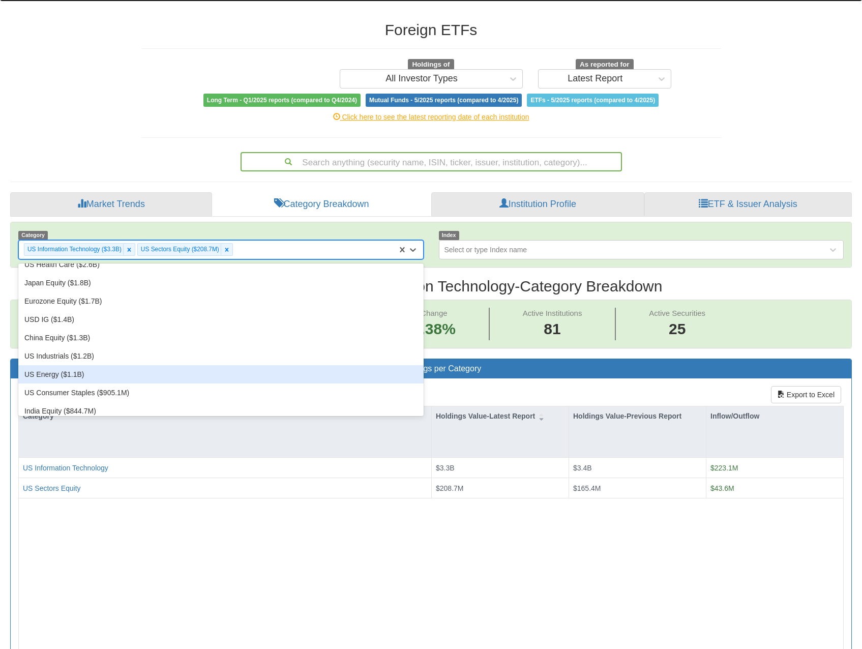
click at [168, 365] on div "US Energy ($1.1B)" at bounding box center [220, 374] width 405 height 18
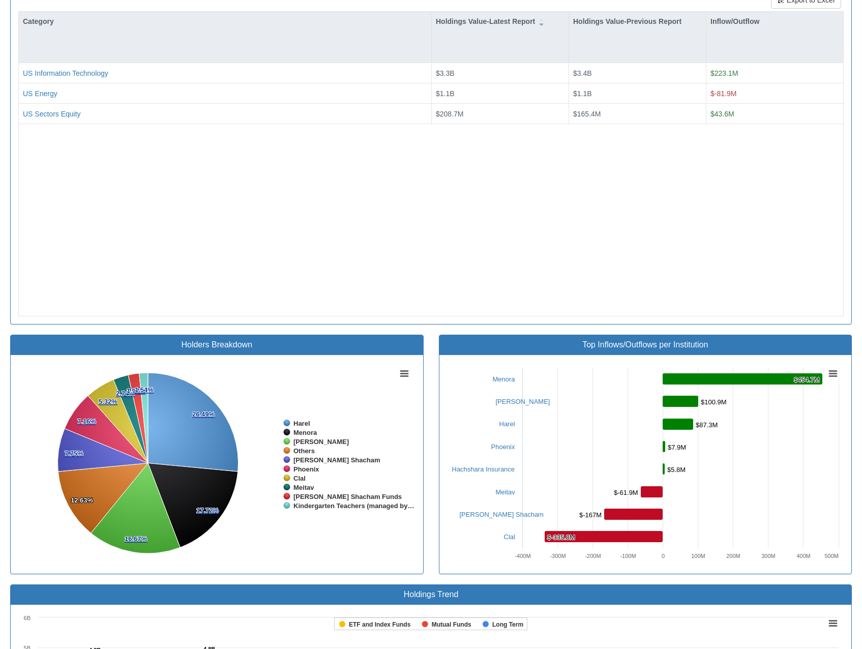
scroll to position [191, 0]
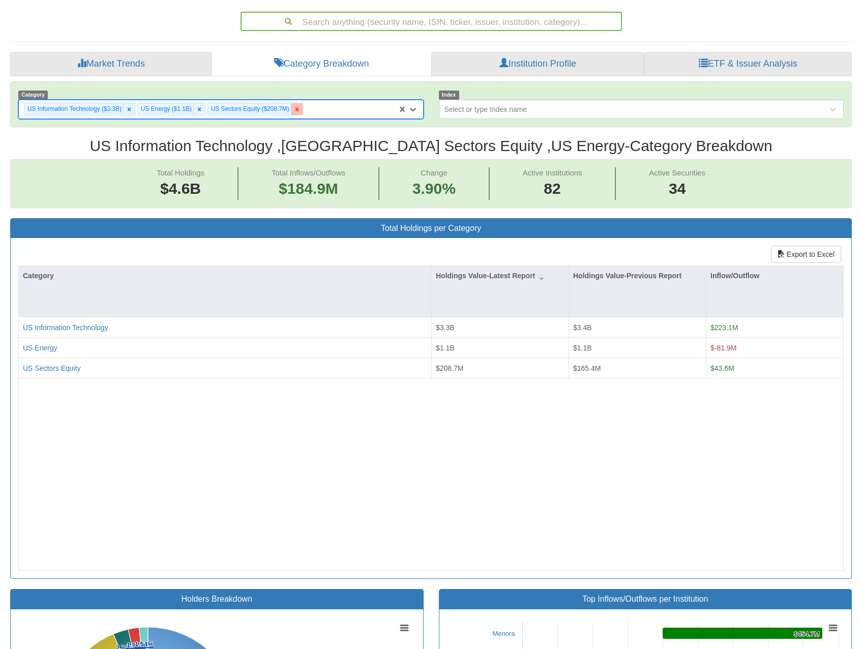
click at [299, 106] on icon at bounding box center [296, 109] width 7 height 7
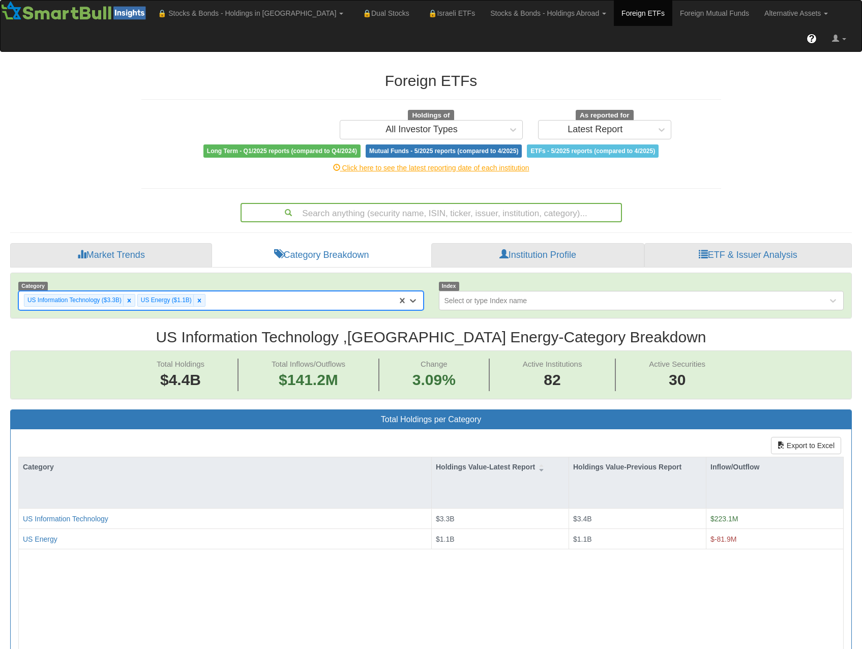
click at [126, 297] on icon at bounding box center [129, 300] width 7 height 7
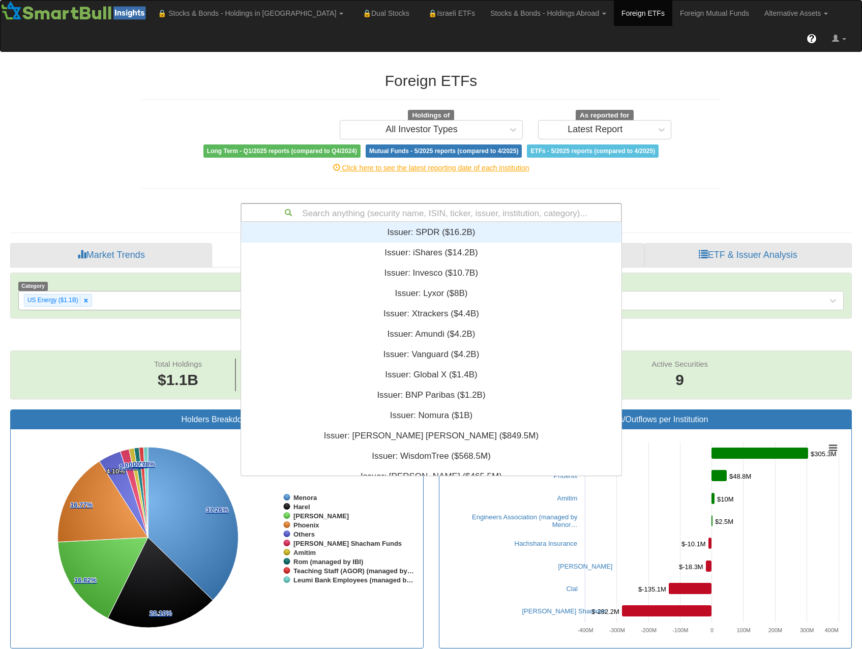
click at [339, 204] on div "Search anything (security name, ISIN, ticker, issuer, institution, category)..." at bounding box center [430, 212] width 379 height 17
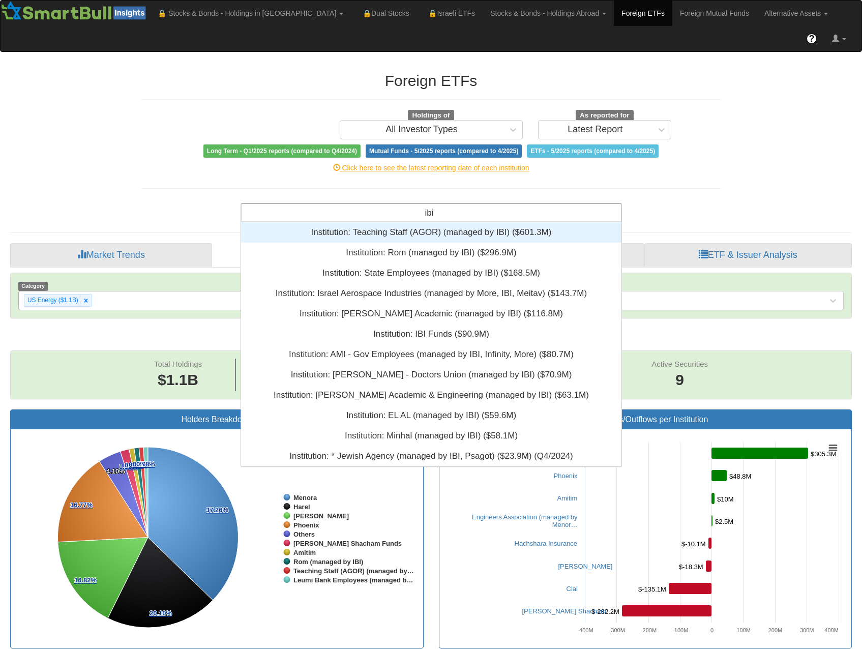
scroll to position [236, 373]
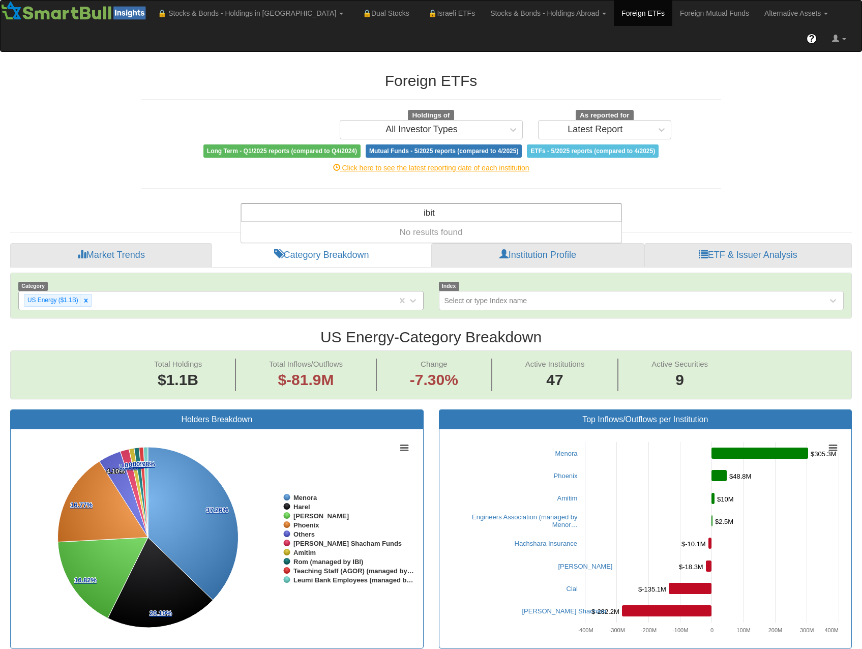
click at [366, 204] on div "ibit ibit" at bounding box center [430, 212] width 379 height 17
type input "ibit"
click at [366, 204] on div "ibit ibit" at bounding box center [430, 212] width 379 height 17
click at [426, 204] on input "ibit" at bounding box center [429, 214] width 12 height 20
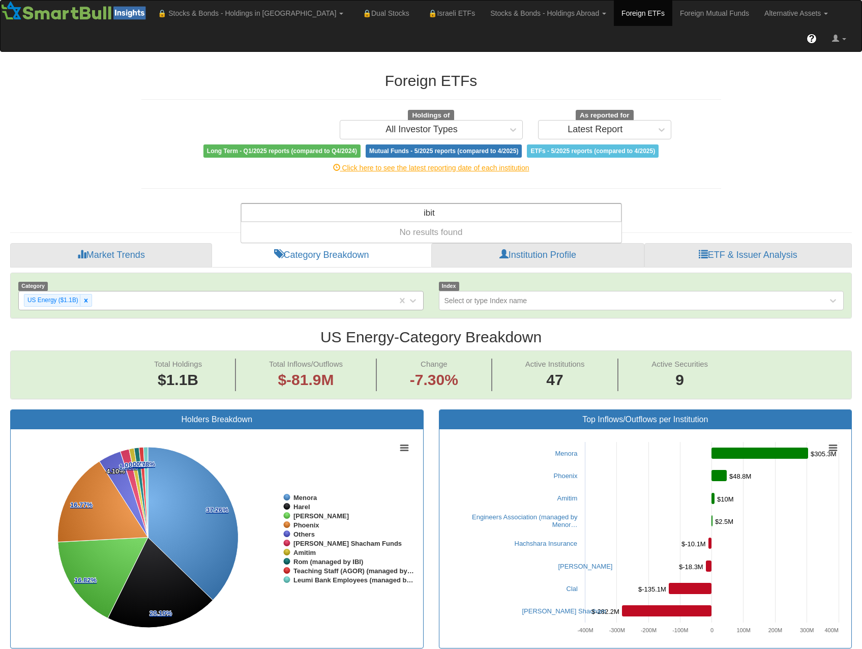
click at [426, 204] on input "ibit" at bounding box center [429, 214] width 12 height 20
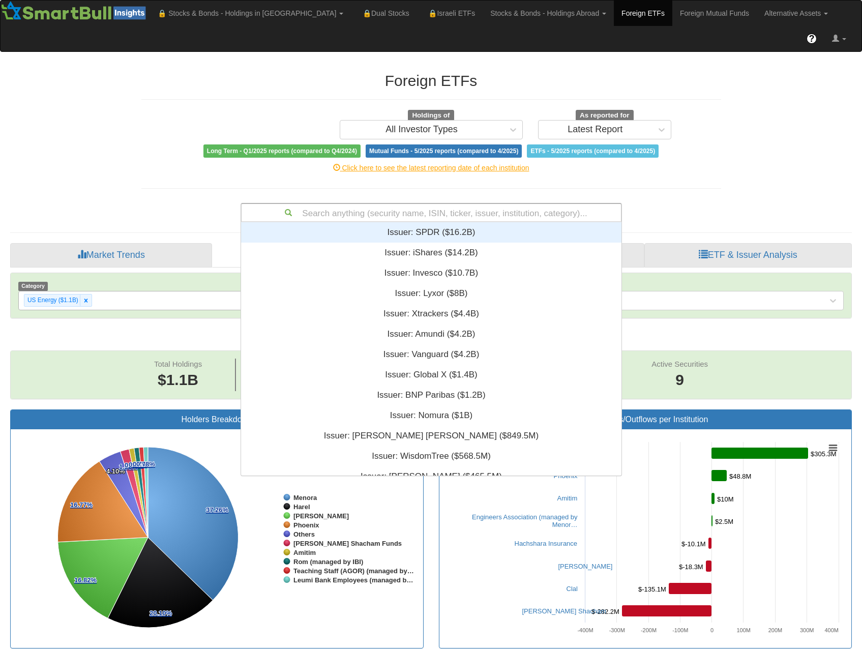
scroll to position [246, 373]
